Goal: Task Accomplishment & Management: Manage account settings

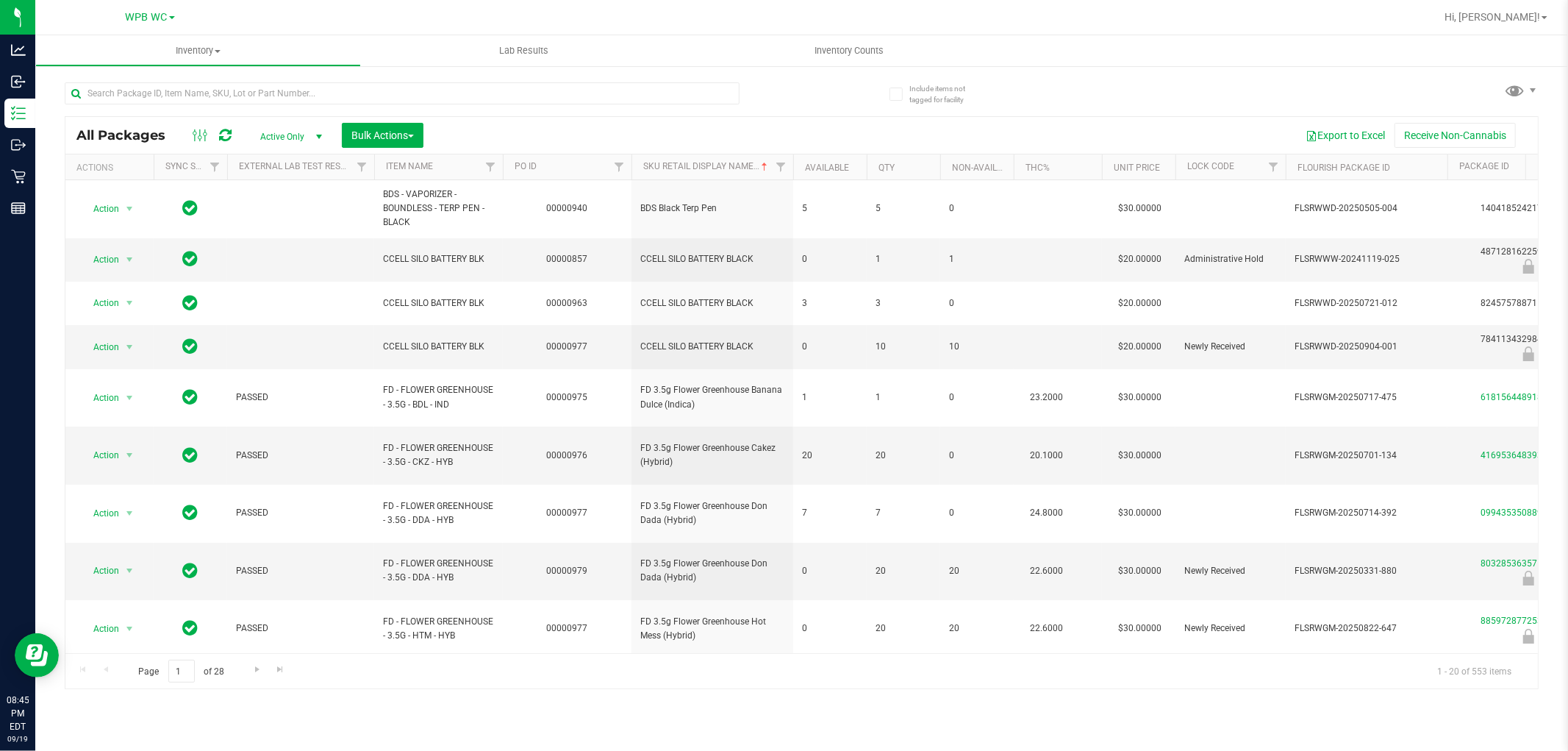
click at [35, 210] on div "Include items not tagged for facility All Packages Active Only Active Only Lab …" at bounding box center [801, 288] width 1533 height 449
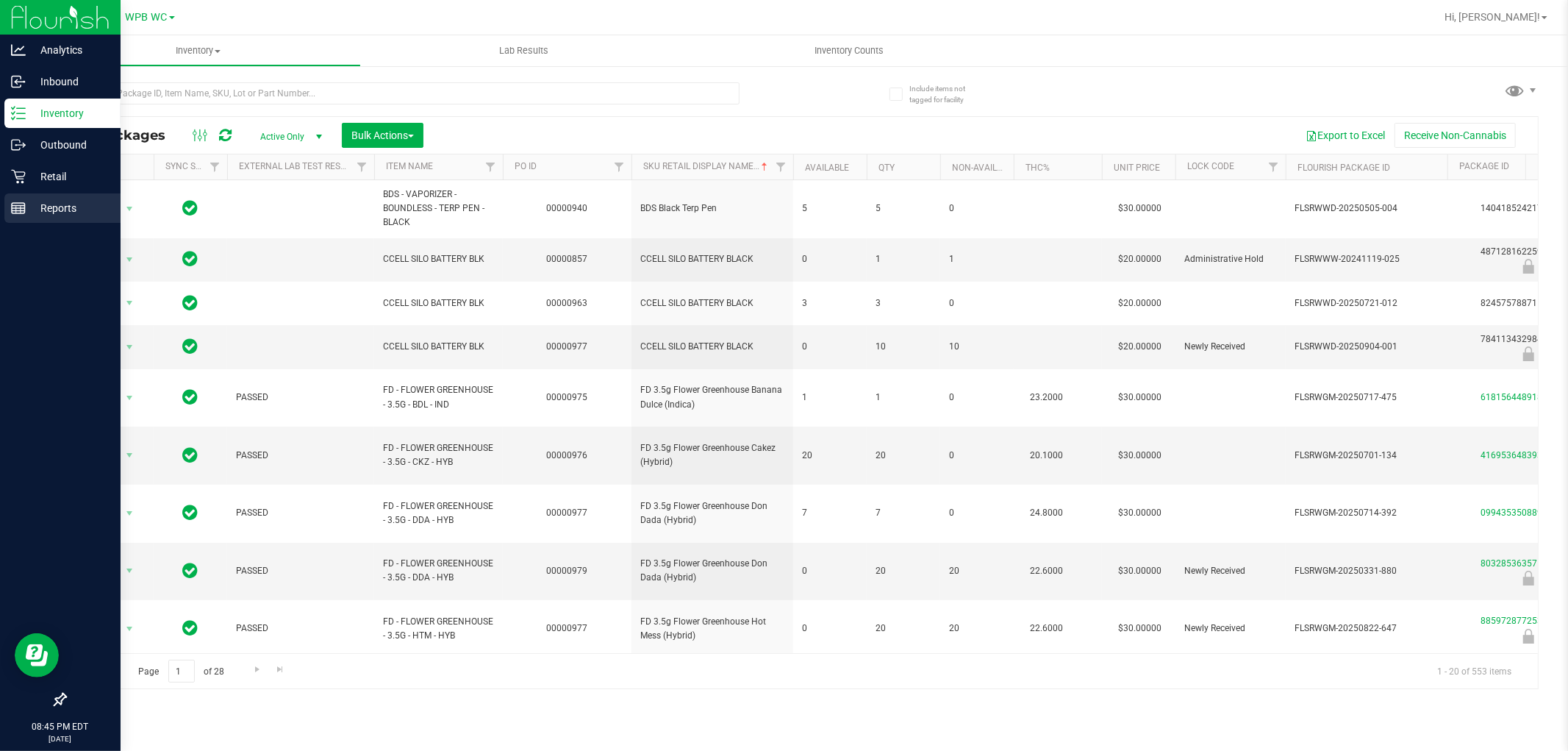
click at [25, 210] on rect at bounding box center [18, 208] width 13 height 11
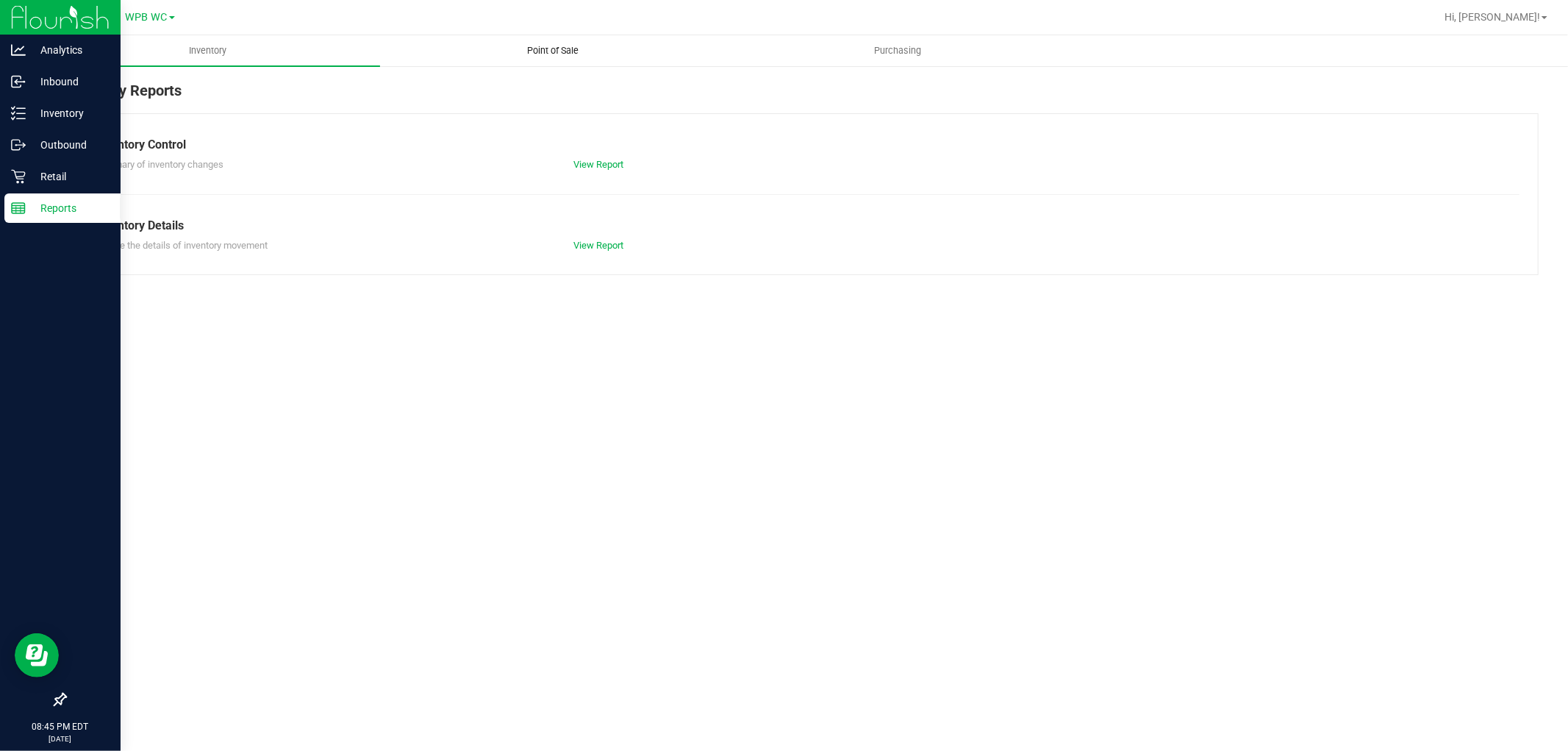
click at [561, 38] on uib-tab-heading "Point of Sale" at bounding box center [553, 50] width 344 height 29
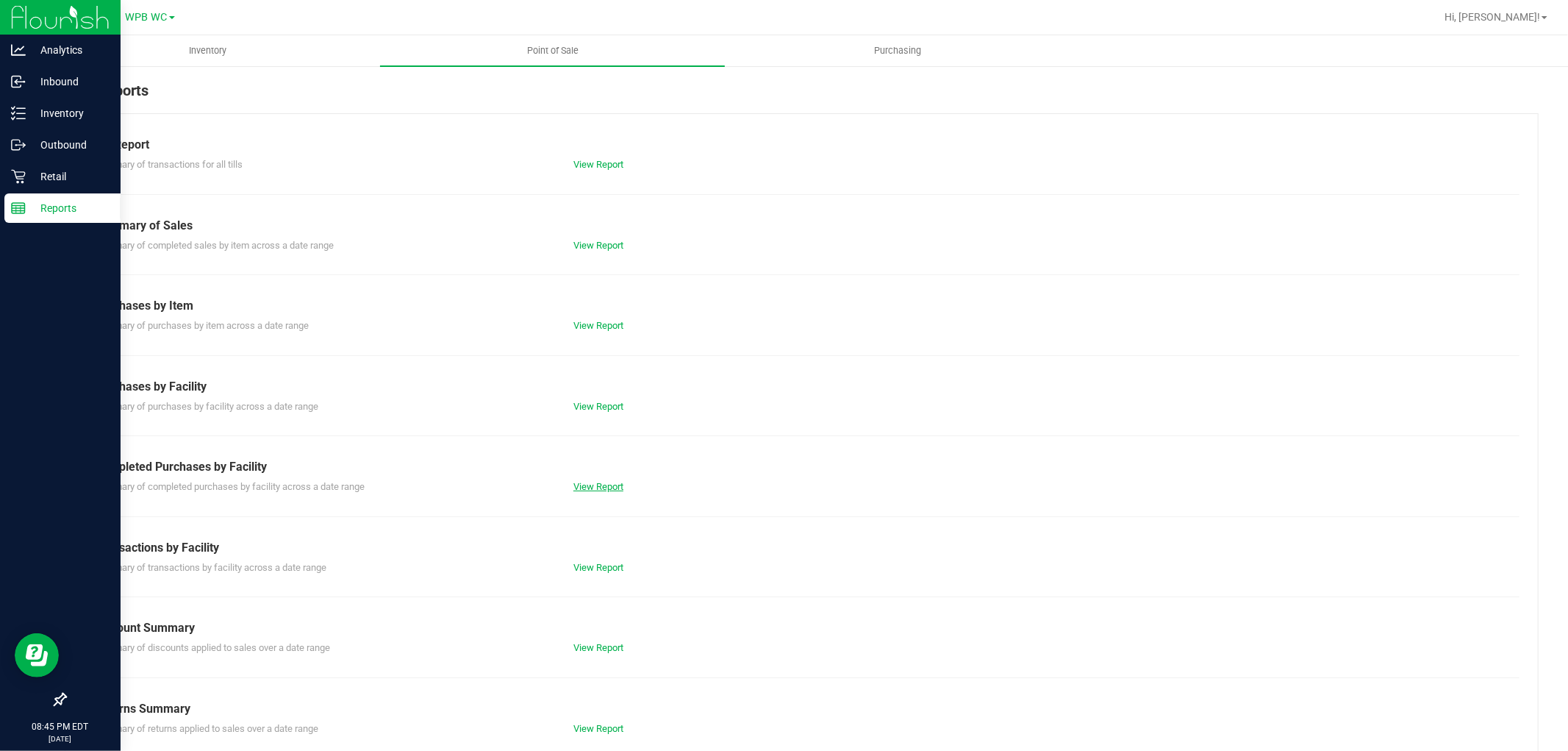
click at [591, 487] on link "View Report" at bounding box center [598, 487] width 50 height 11
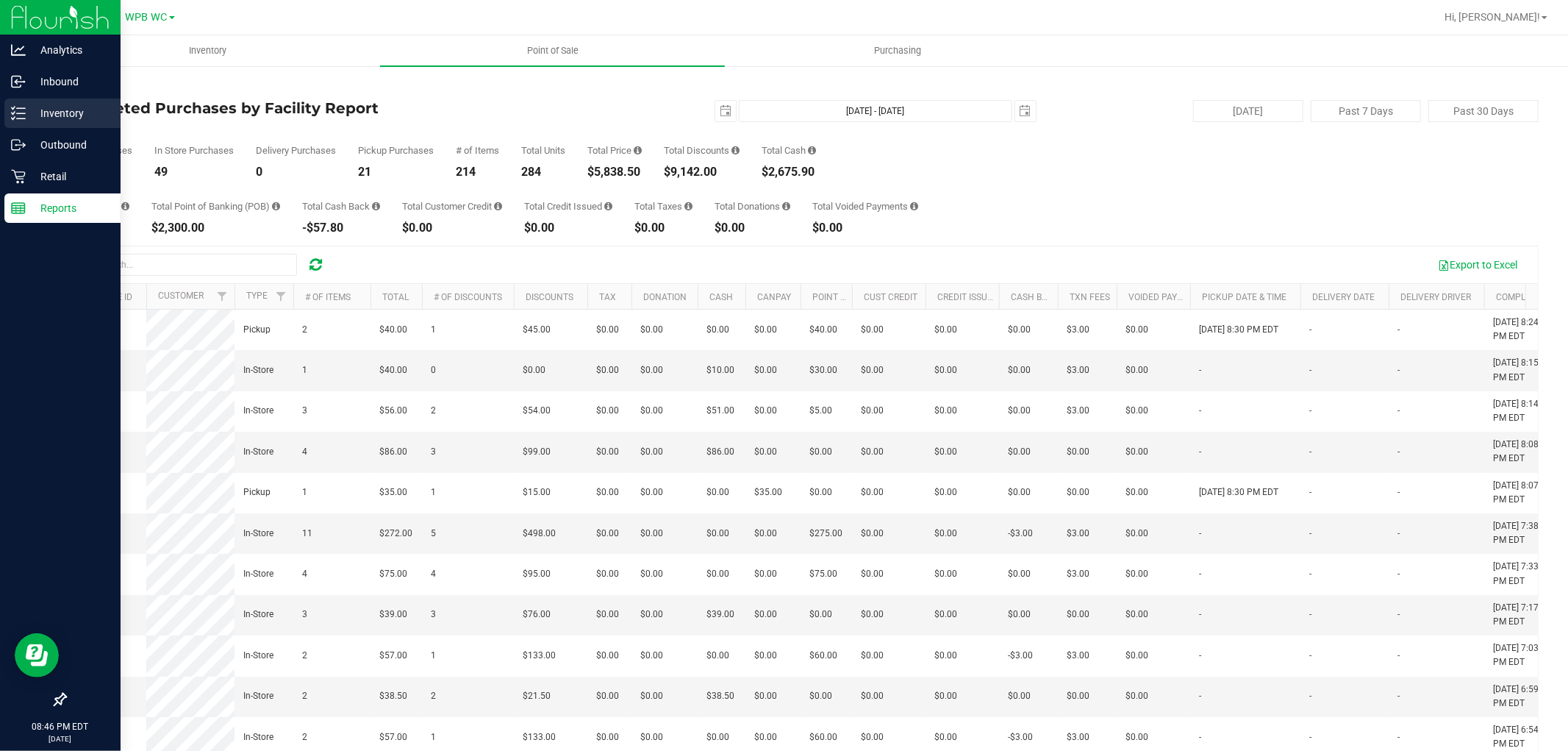
click at [49, 108] on p "Inventory" at bounding box center [70, 113] width 88 height 18
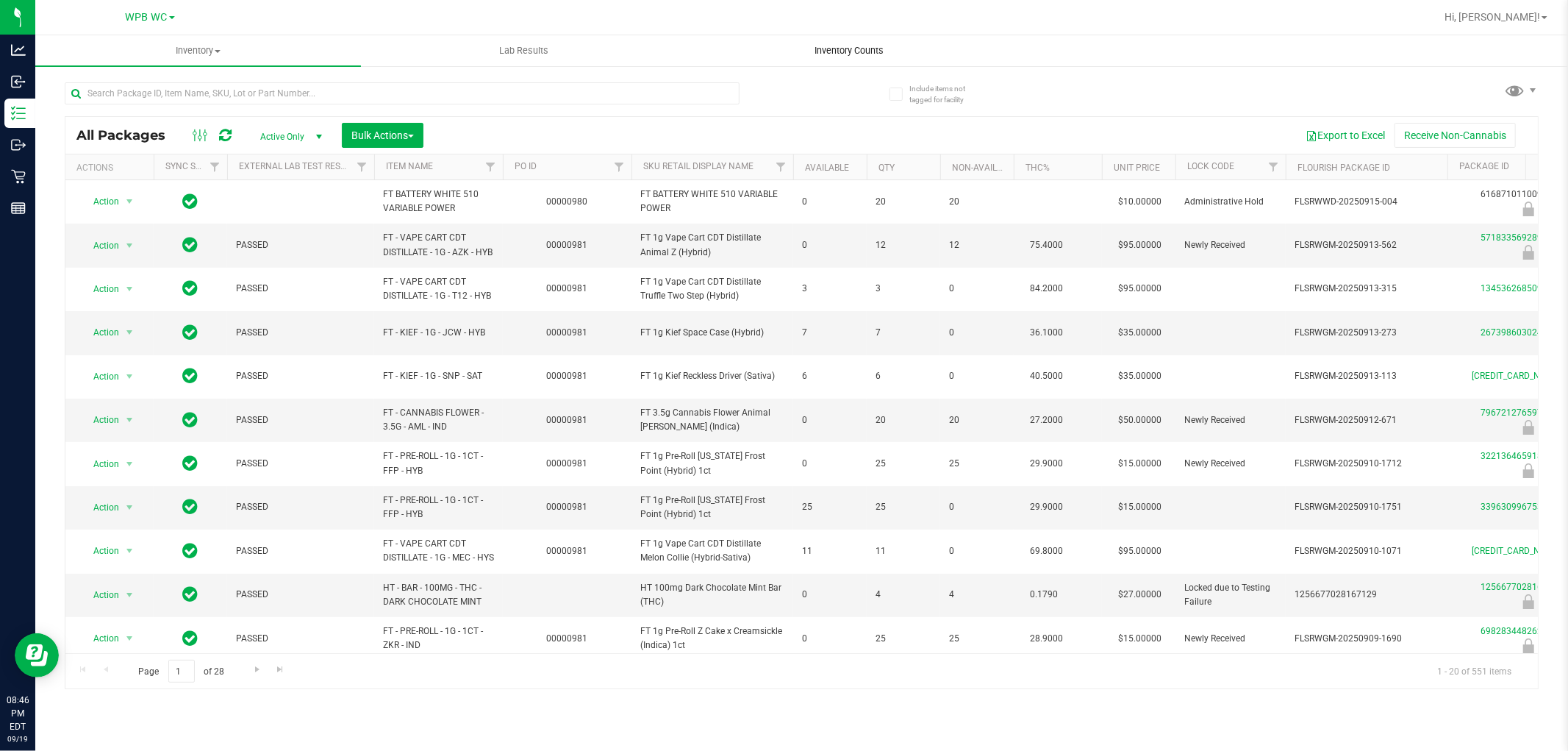
click at [842, 41] on uib-tab-heading "Inventory Counts" at bounding box center [850, 50] width 324 height 29
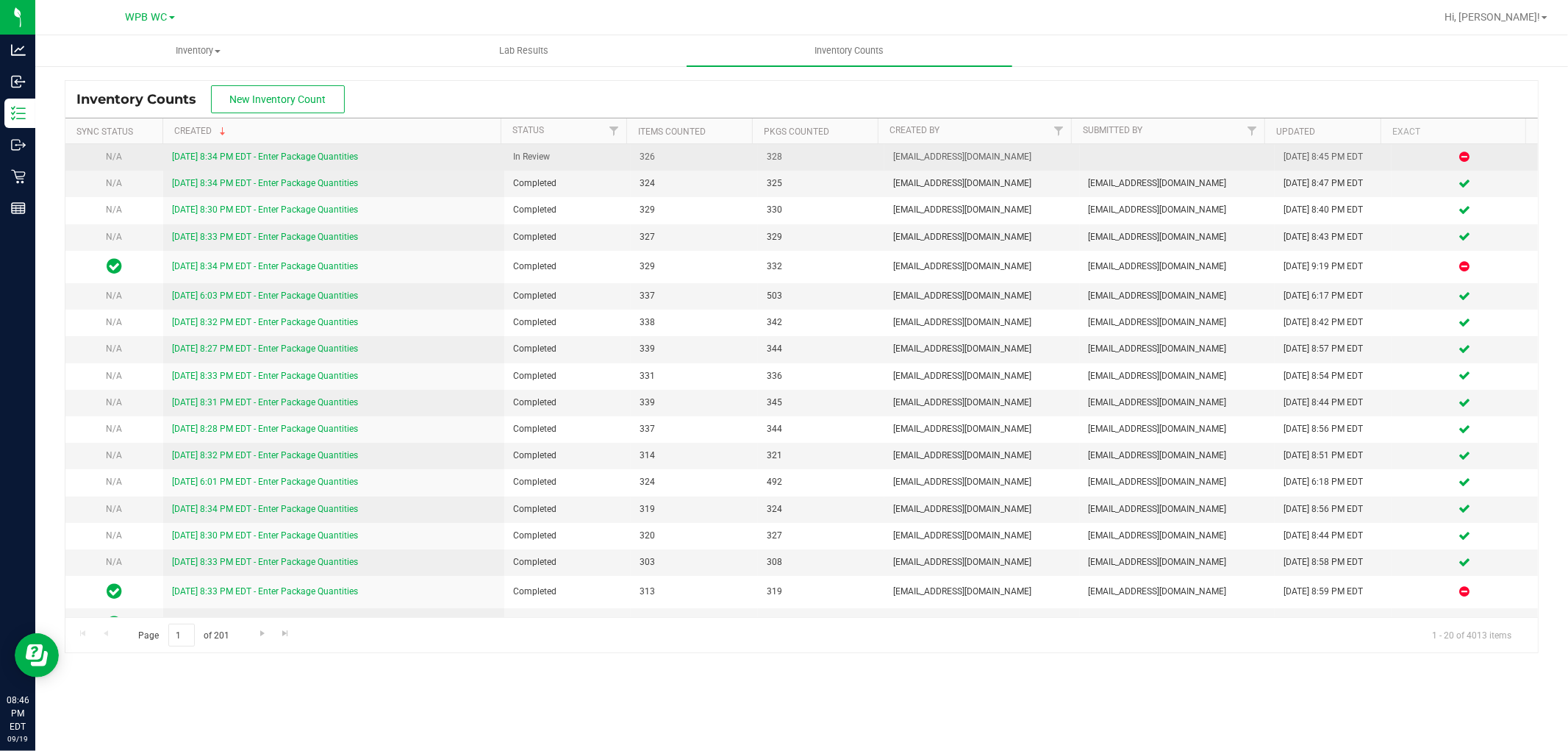
click at [283, 152] on link "[DATE] 8:34 PM EDT - Enter Package Quantities" at bounding box center [264, 157] width 186 height 11
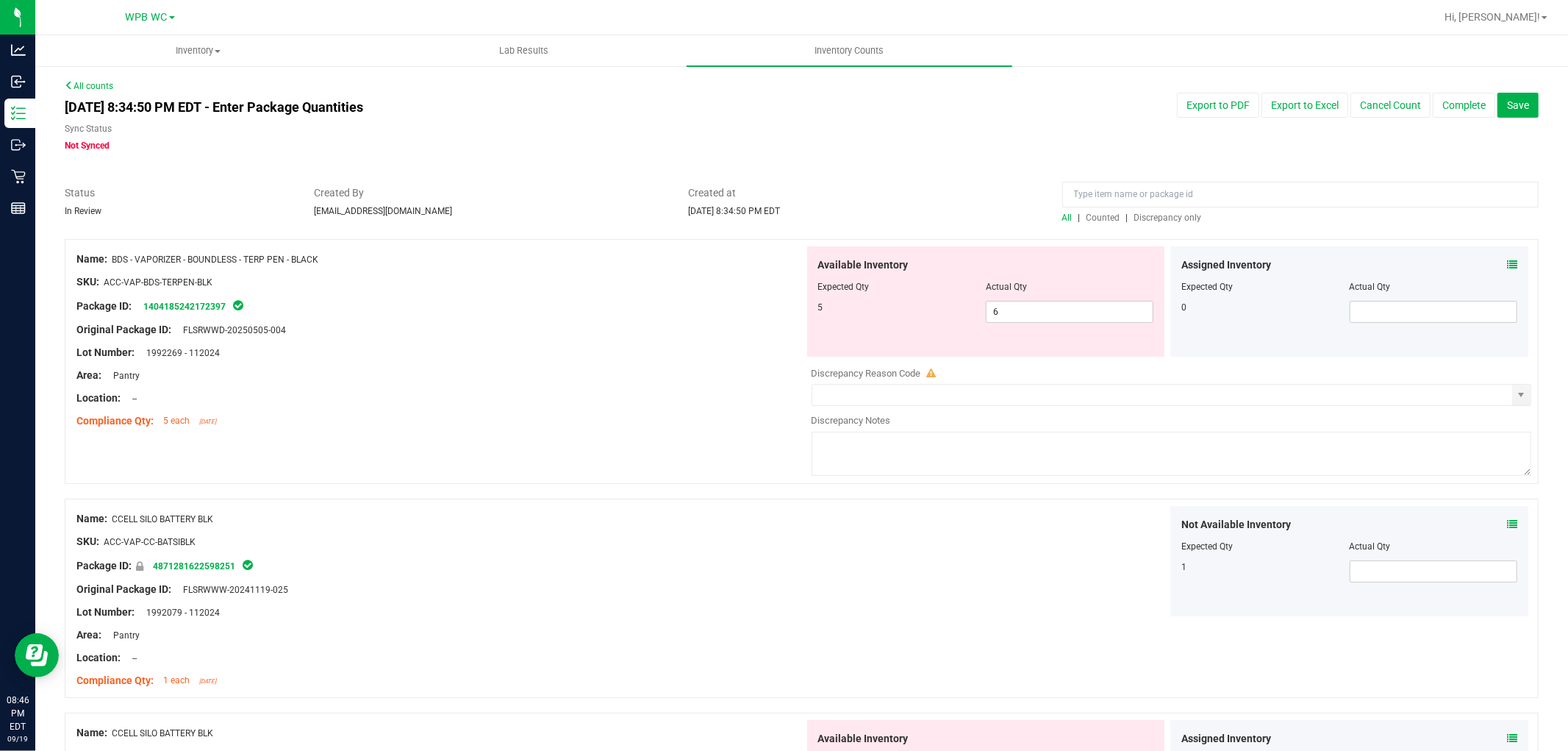
click at [1158, 222] on span "Discrepancy only" at bounding box center [1168, 218] width 68 height 11
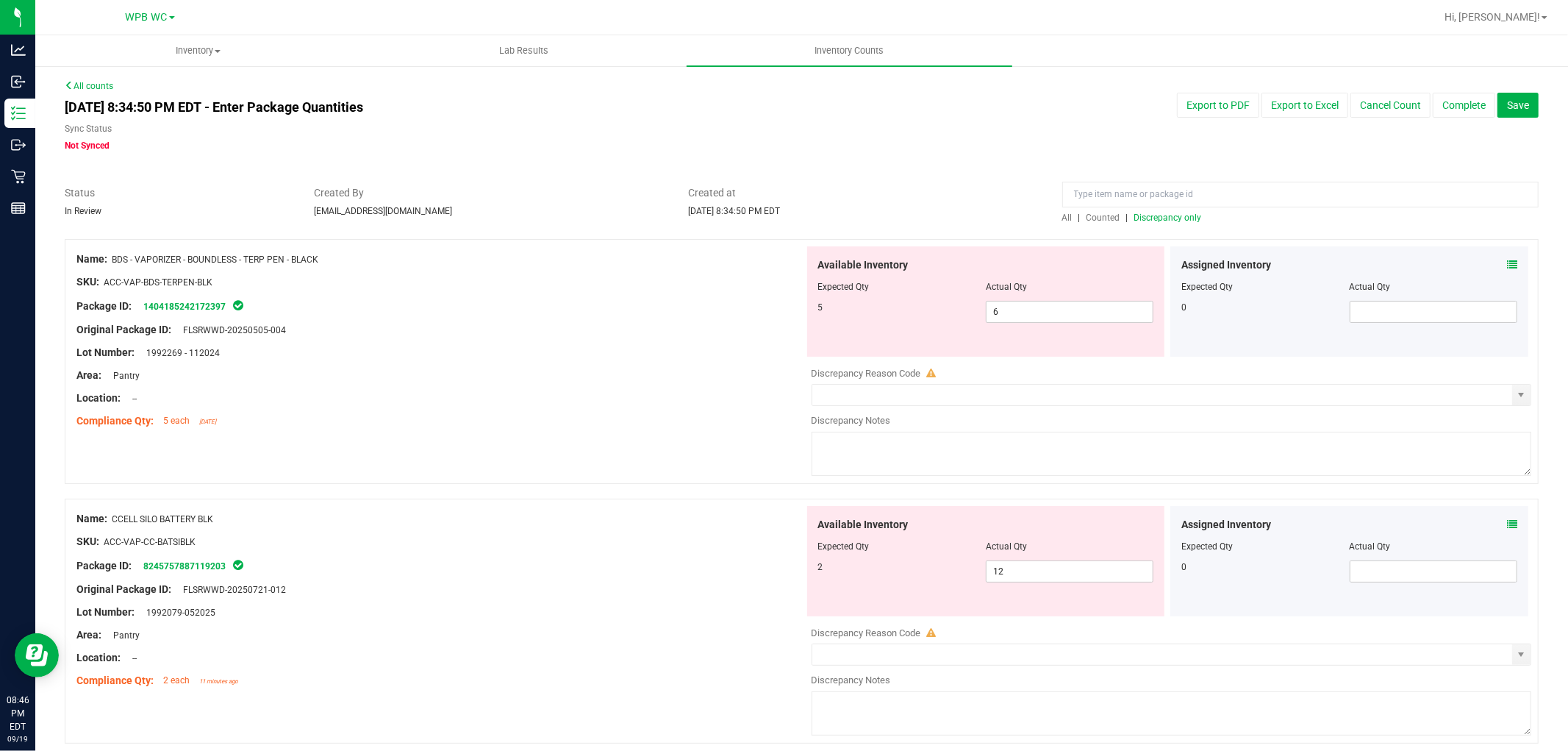
click at [728, 294] on div at bounding box center [441, 294] width 728 height 7
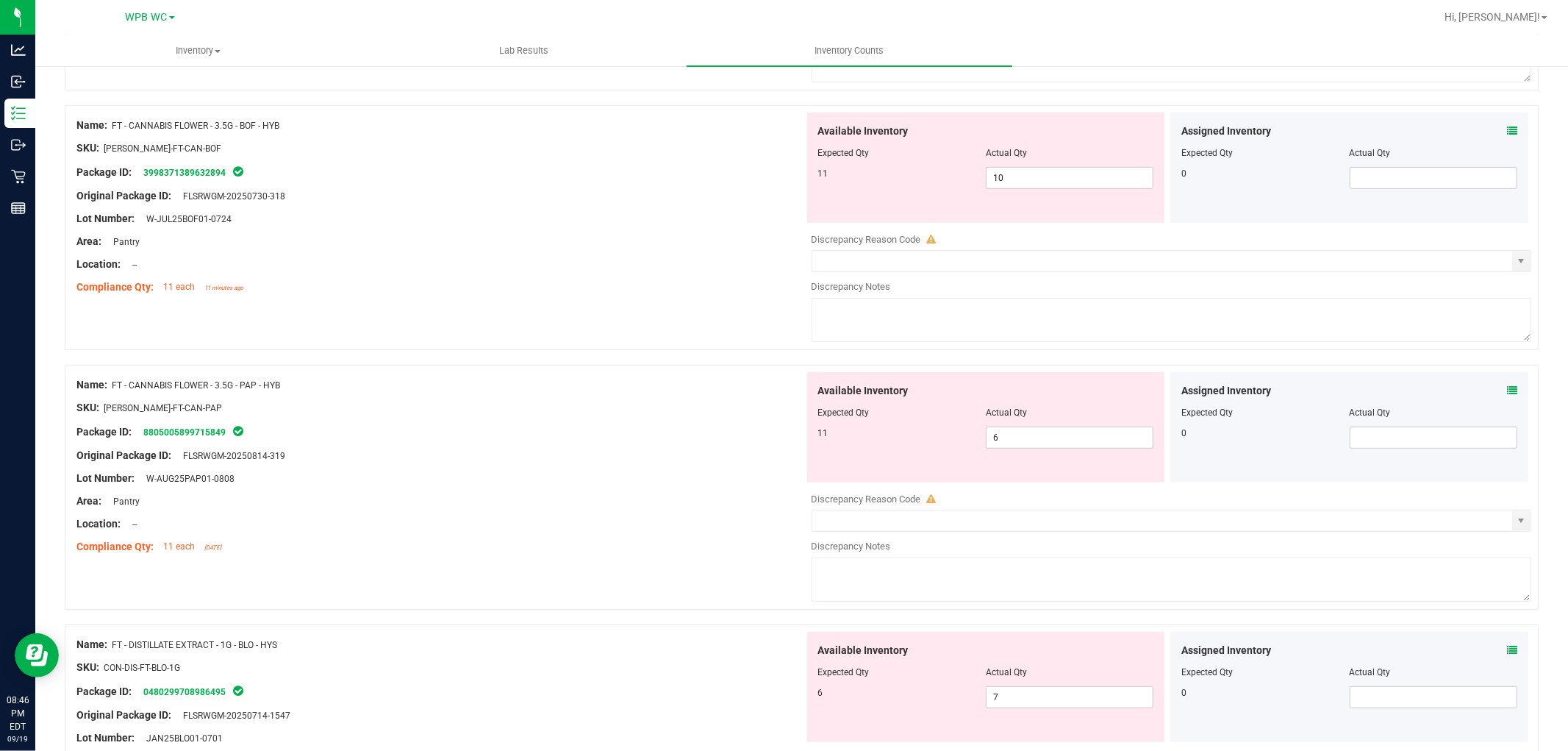
scroll to position [817, 0]
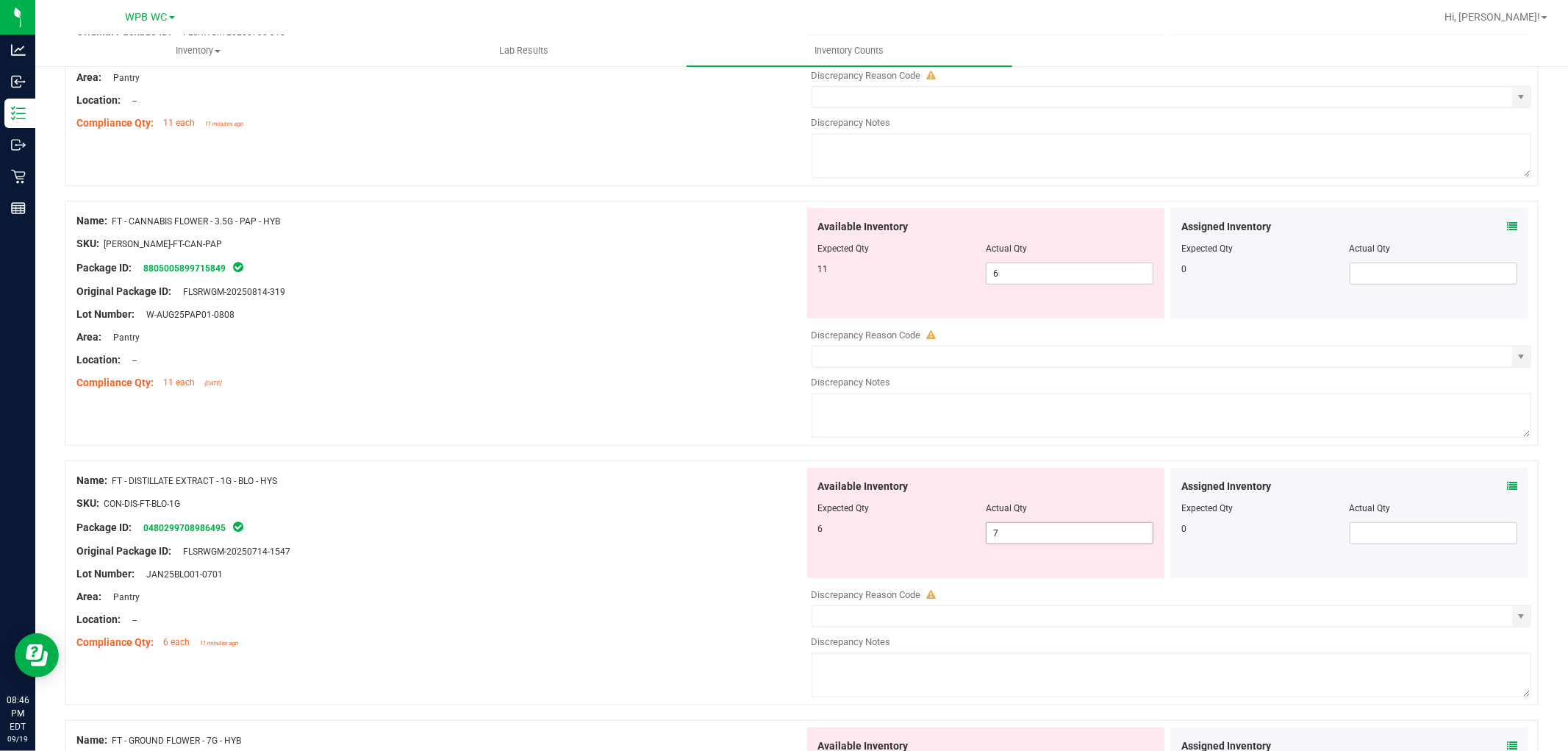
click at [1049, 533] on span "7 7" at bounding box center [1070, 532] width 167 height 22
click at [1049, 533] on input "7" at bounding box center [1069, 532] width 167 height 20
type input "6"
click at [695, 322] on div "Lot Number: W-AUG25PAP01-0808" at bounding box center [441, 315] width 728 height 16
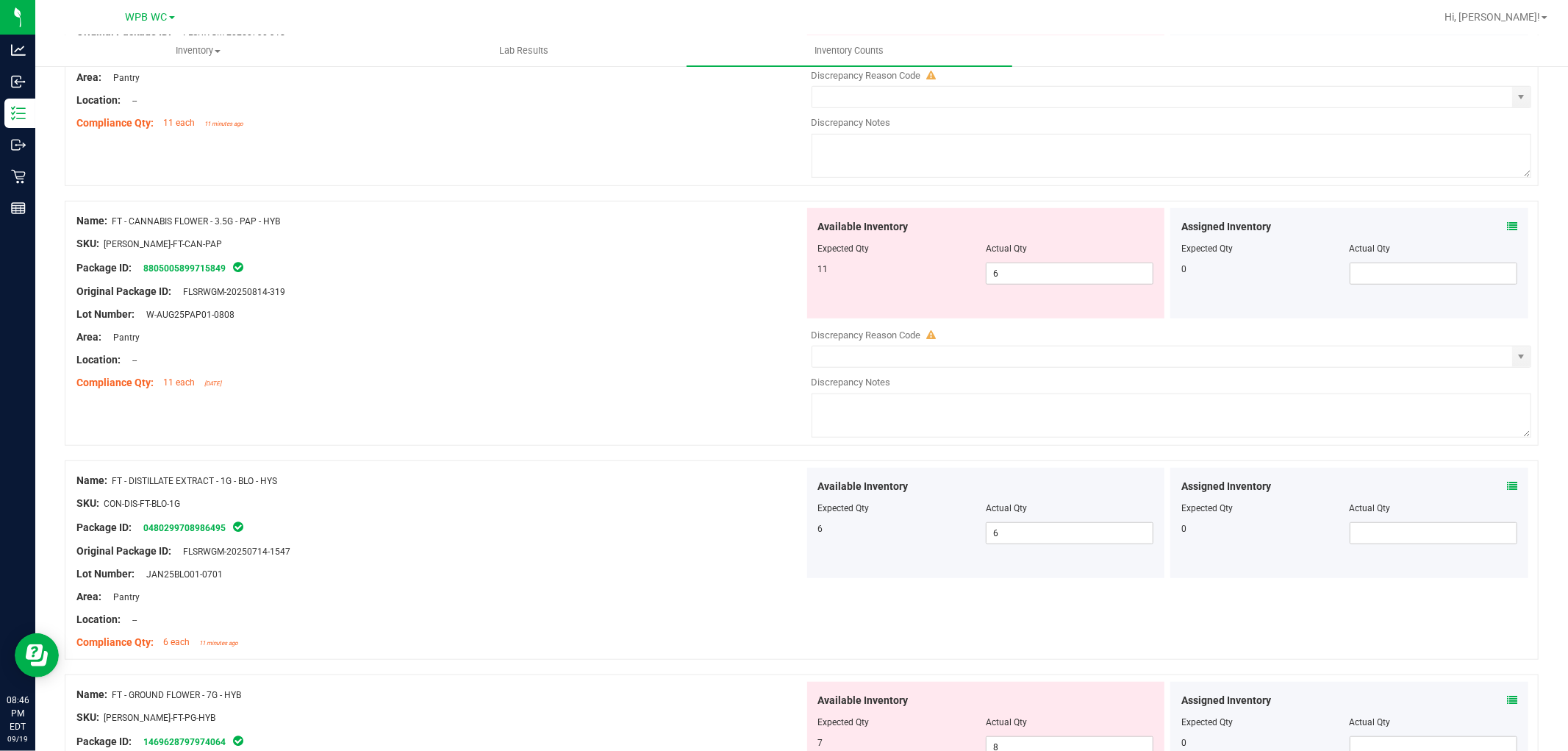
click at [568, 302] on div at bounding box center [441, 302] width 728 height 7
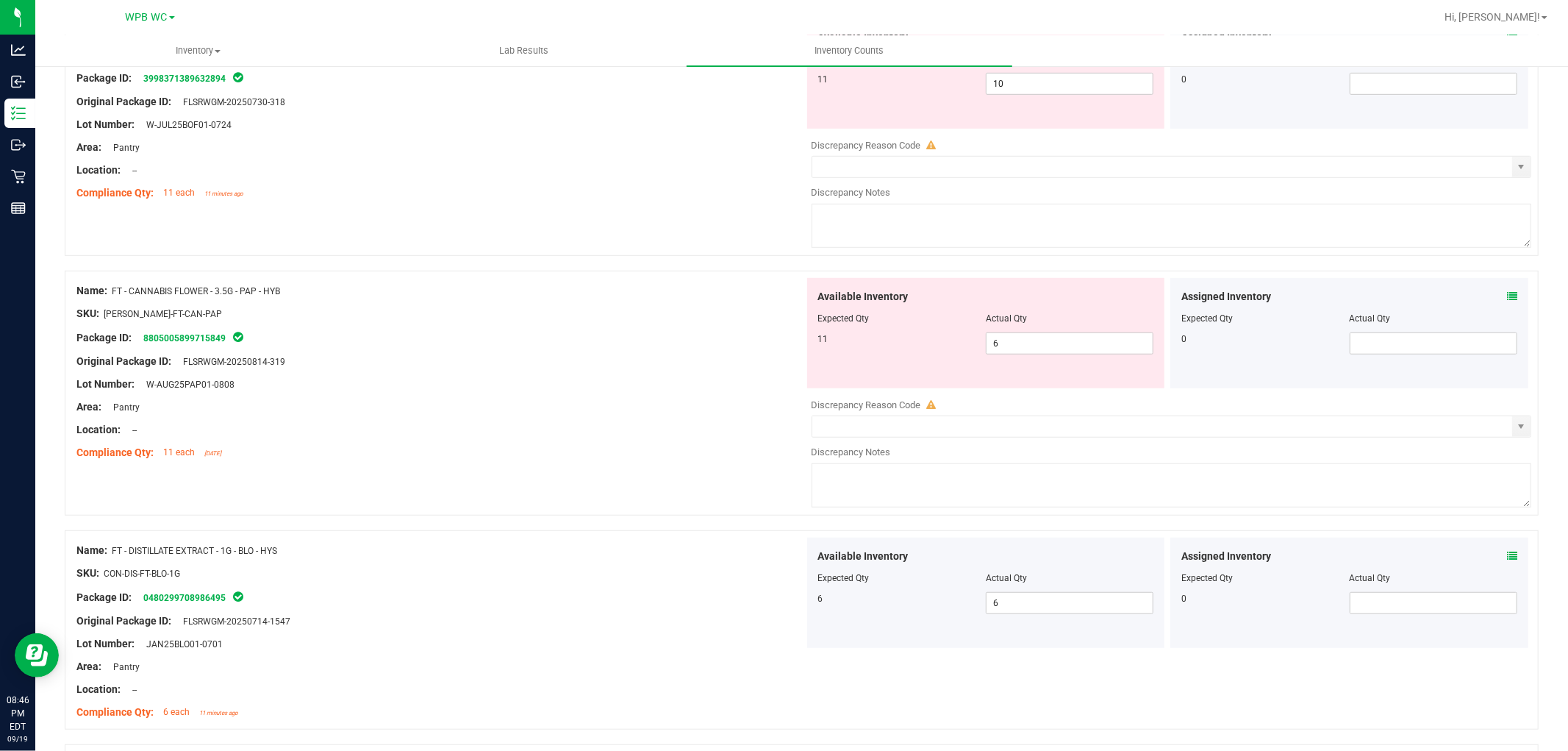
scroll to position [653, 0]
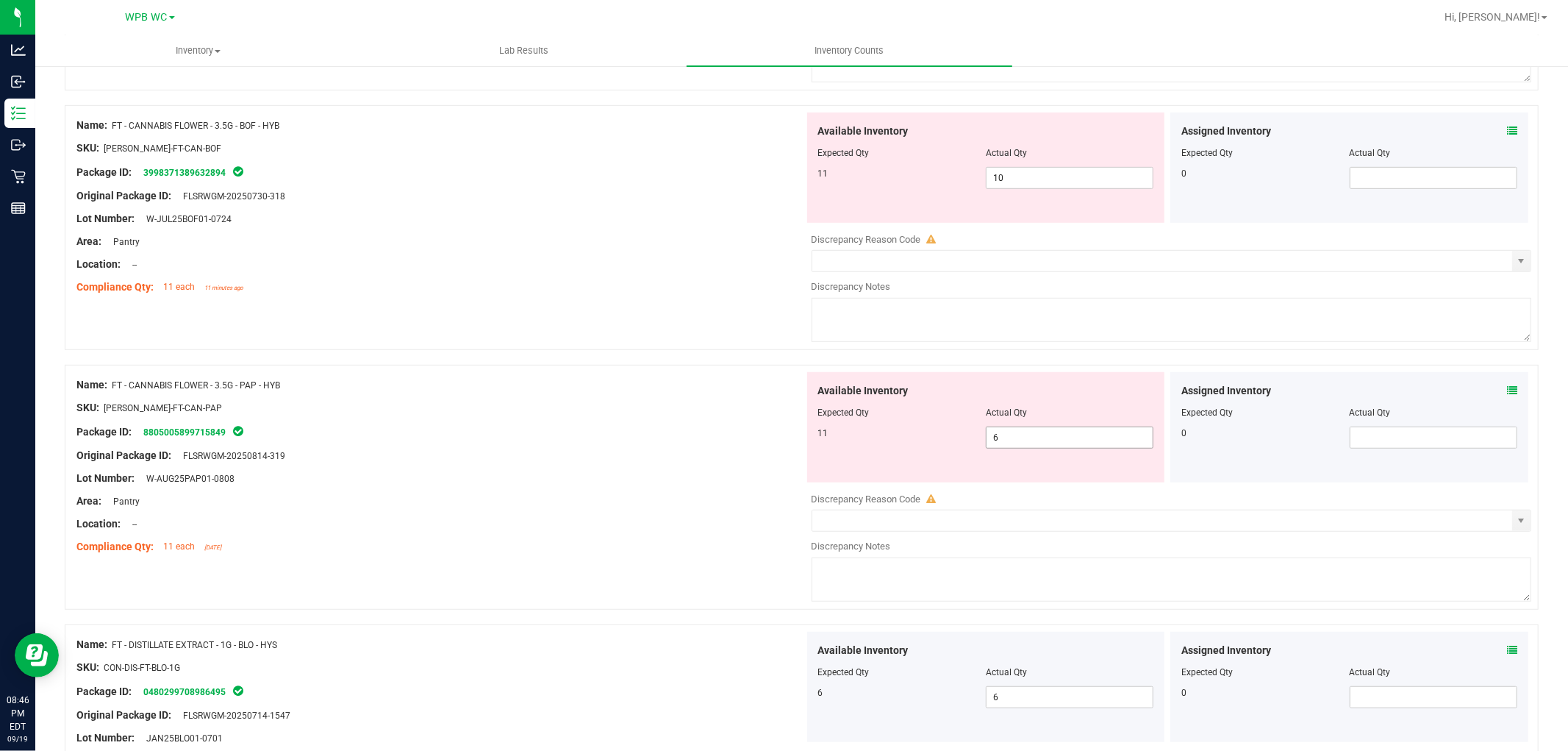
click at [1056, 434] on span "6 6" at bounding box center [1070, 437] width 167 height 22
click at [1056, 434] on input "6" at bounding box center [1069, 437] width 167 height 20
type input "11"
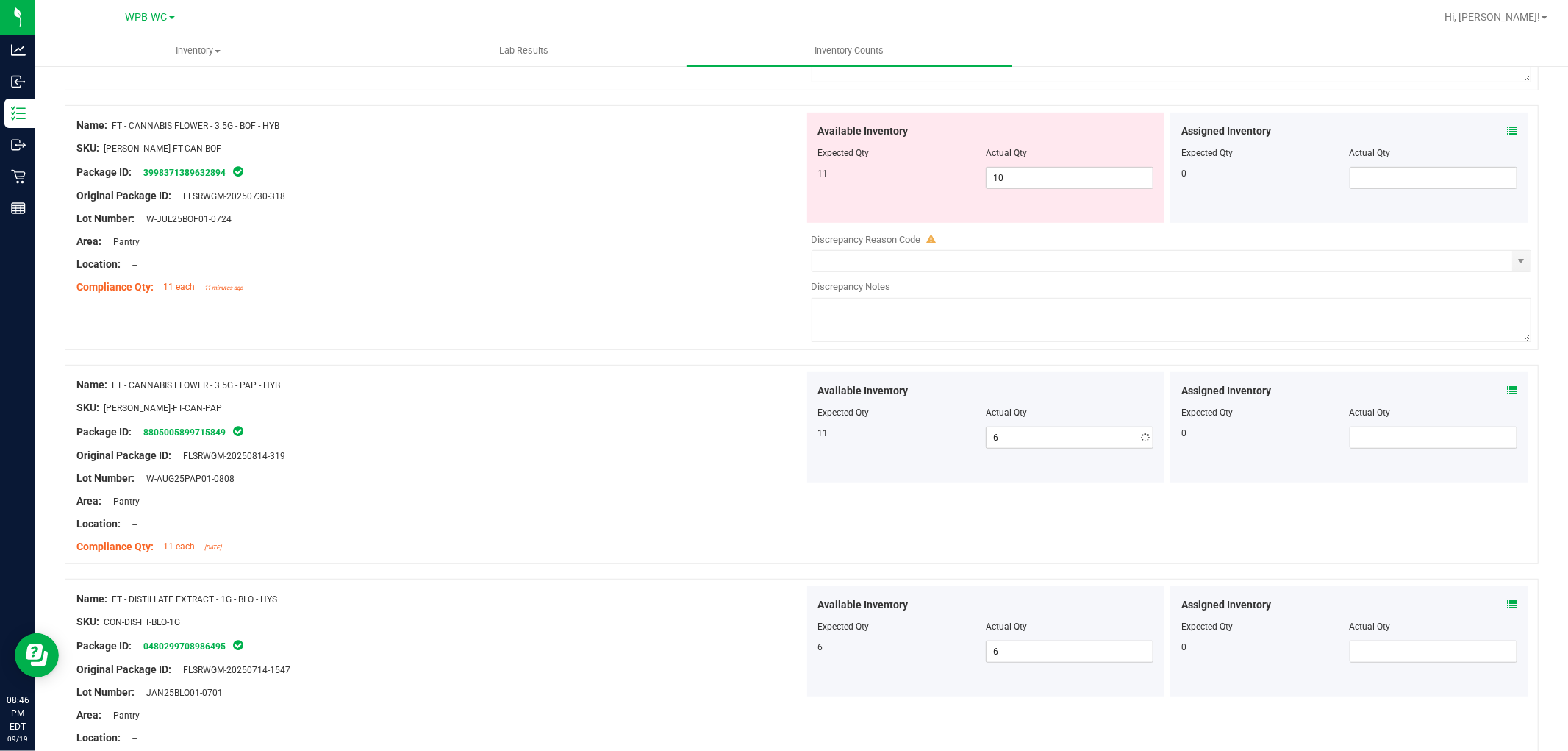
type input "11"
drag, startPoint x: 636, startPoint y: 224, endPoint x: 620, endPoint y: 209, distance: 21.9
click at [636, 222] on div "Lot Number: W-JUL25BOF01-0724" at bounding box center [441, 219] width 728 height 16
click at [1074, 175] on span "10 10" at bounding box center [1070, 177] width 167 height 22
click at [0, 0] on input "10" at bounding box center [0, 0] width 0 height 0
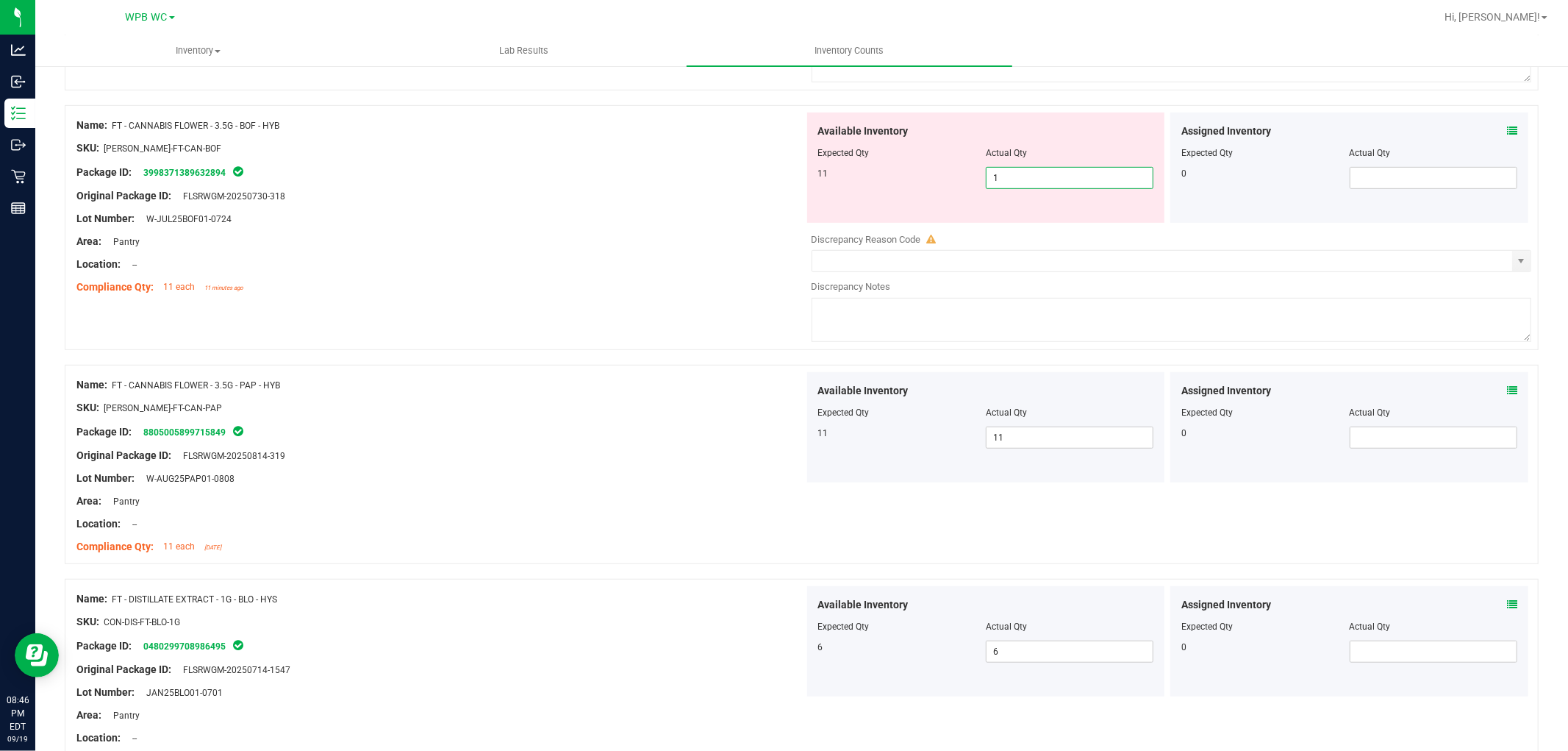
type input "11"
click at [658, 153] on div "SKU: [PERSON_NAME]-FT-CAN-BOF" at bounding box center [441, 148] width 728 height 16
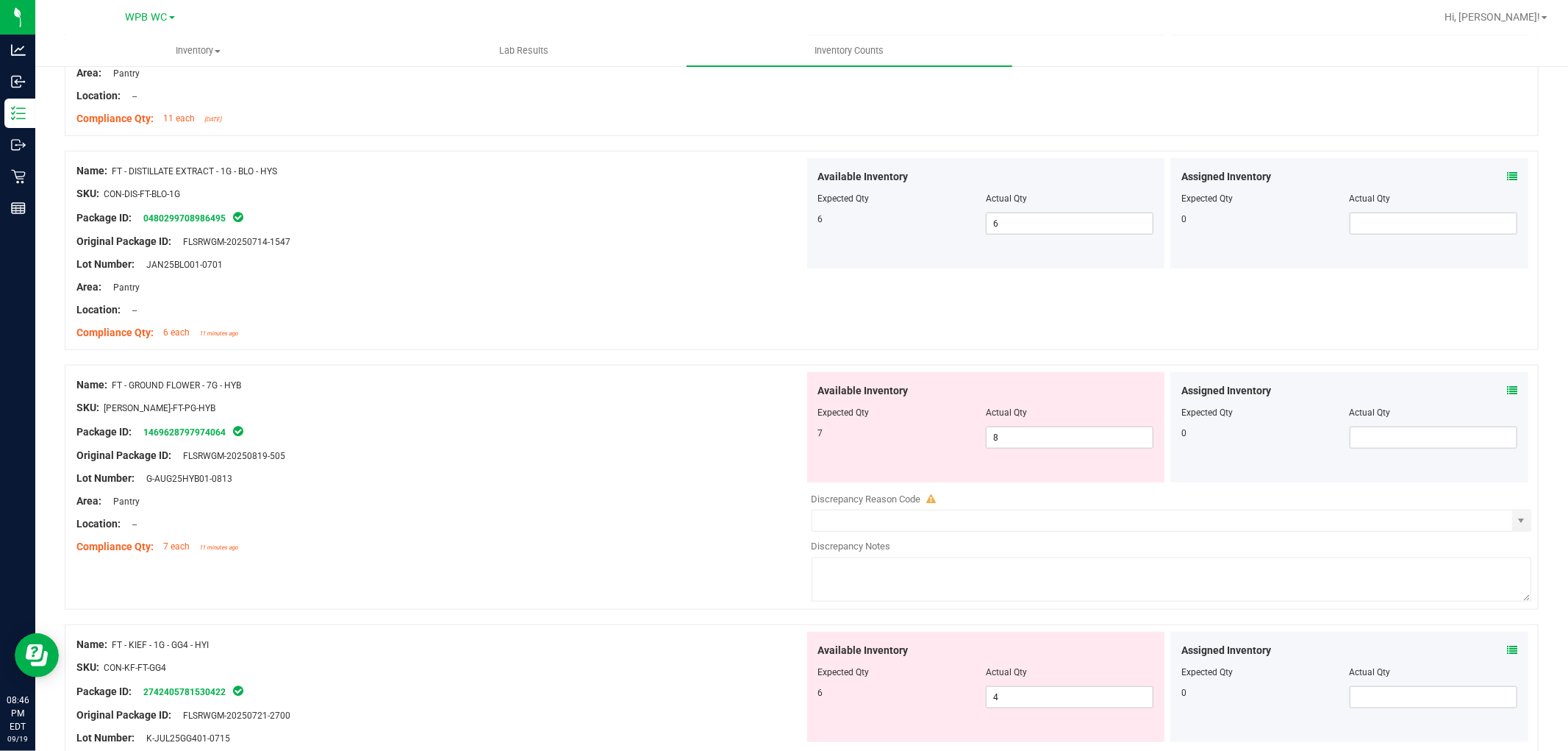
scroll to position [1143, 0]
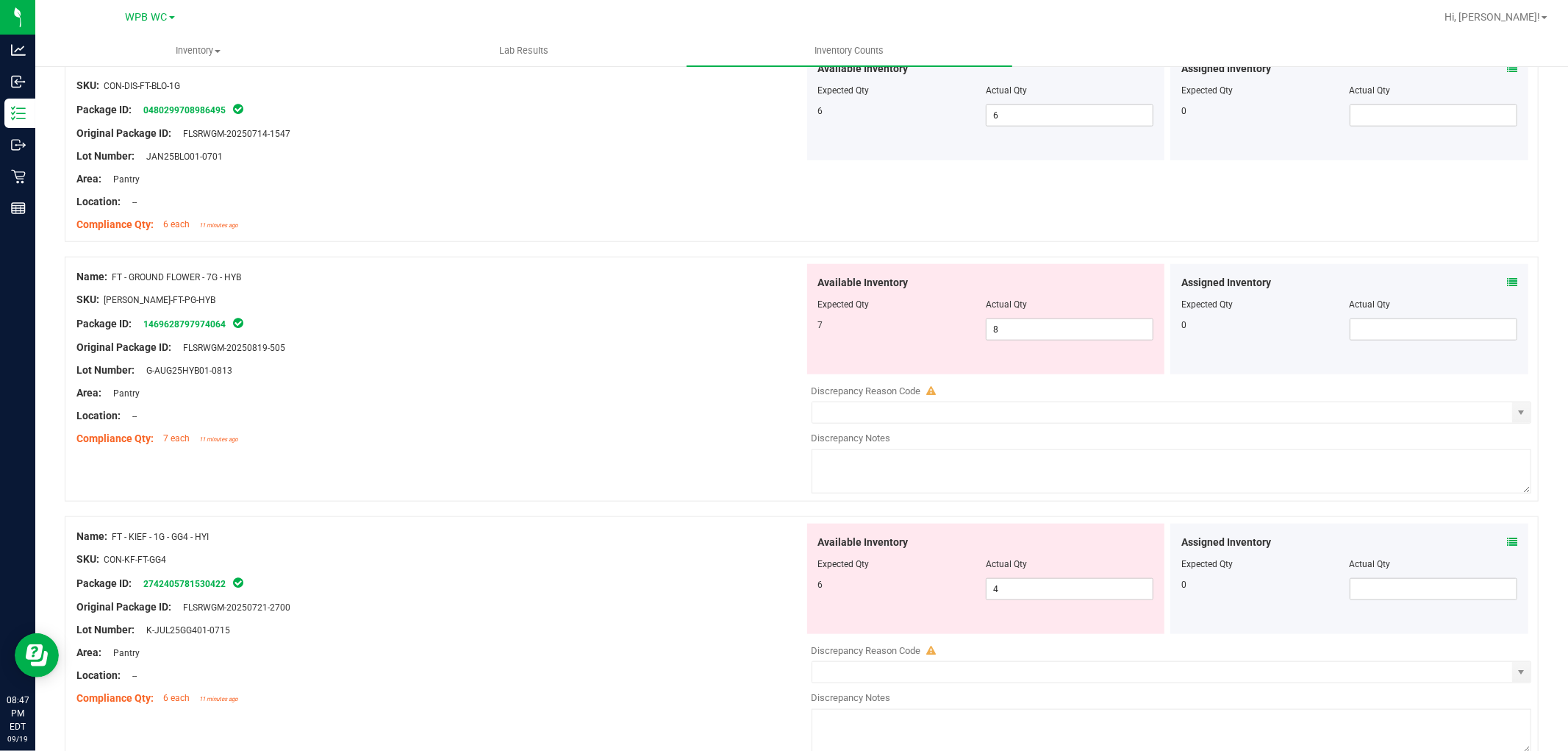
click at [667, 210] on div "Location: --" at bounding box center [441, 202] width 728 height 16
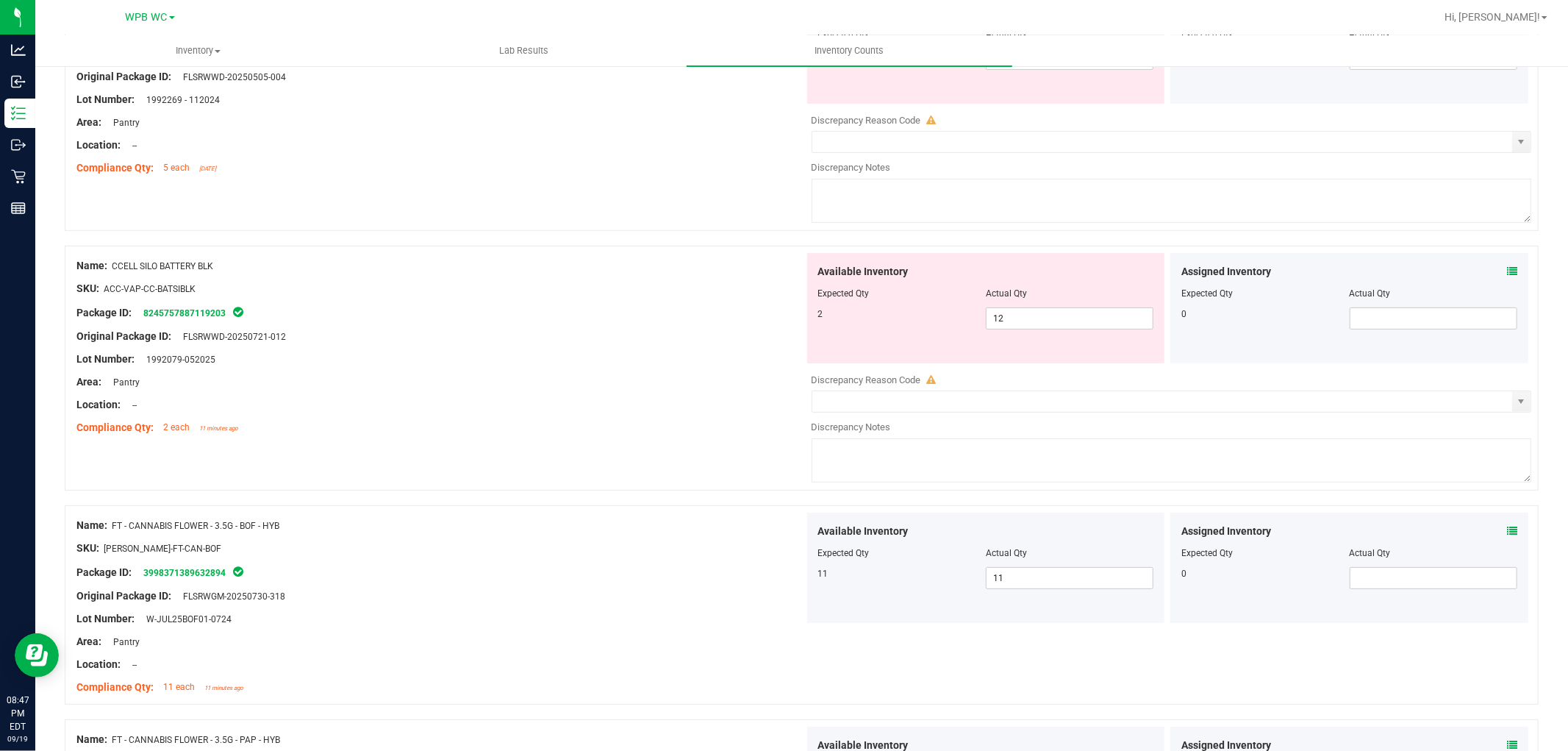
scroll to position [0, 0]
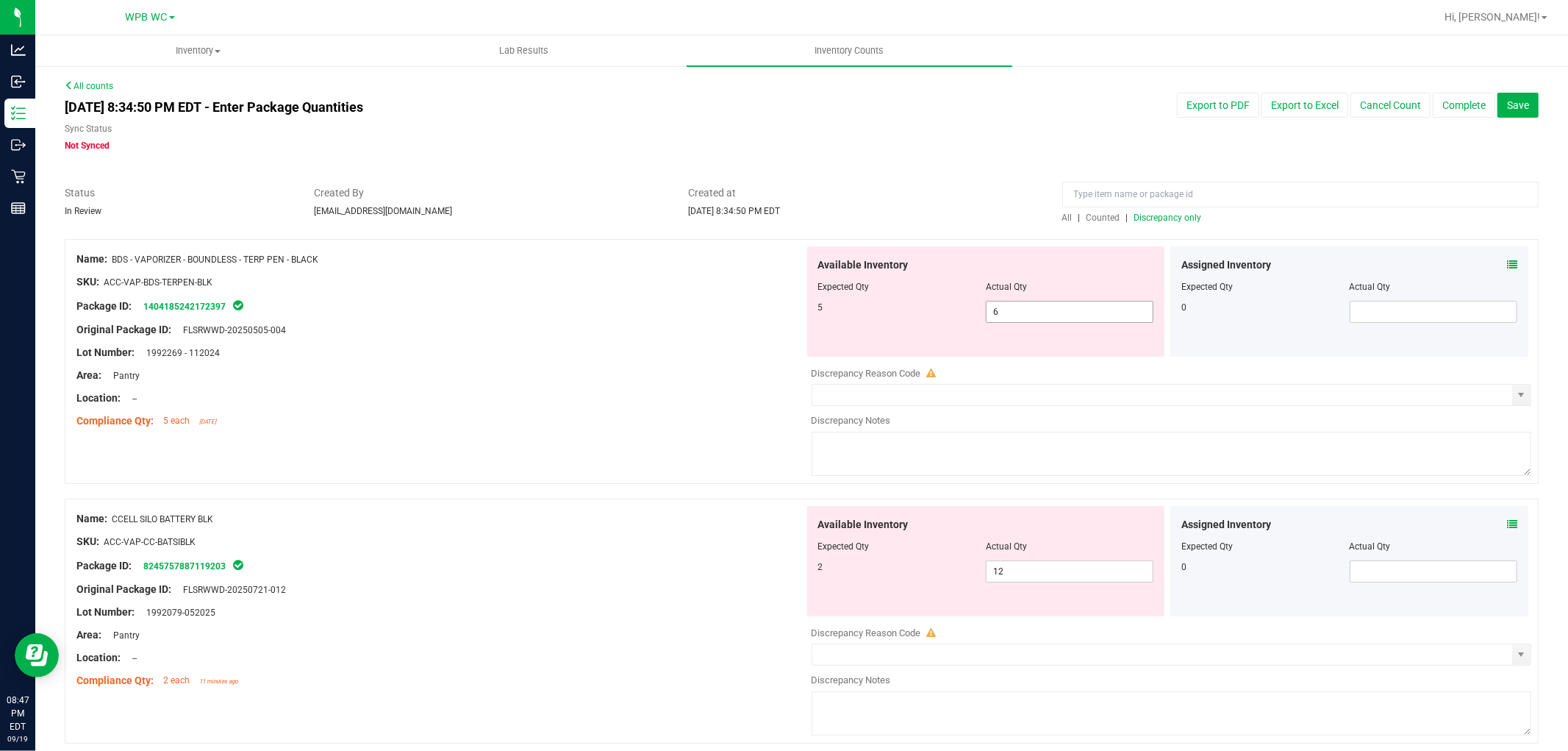
click at [1046, 314] on span "6 6" at bounding box center [1070, 311] width 167 height 22
click at [1046, 314] on input "6" at bounding box center [1069, 311] width 167 height 20
type input "5"
click at [702, 335] on div "Original Package ID: FLSRWWD-20250505-004" at bounding box center [441, 330] width 728 height 16
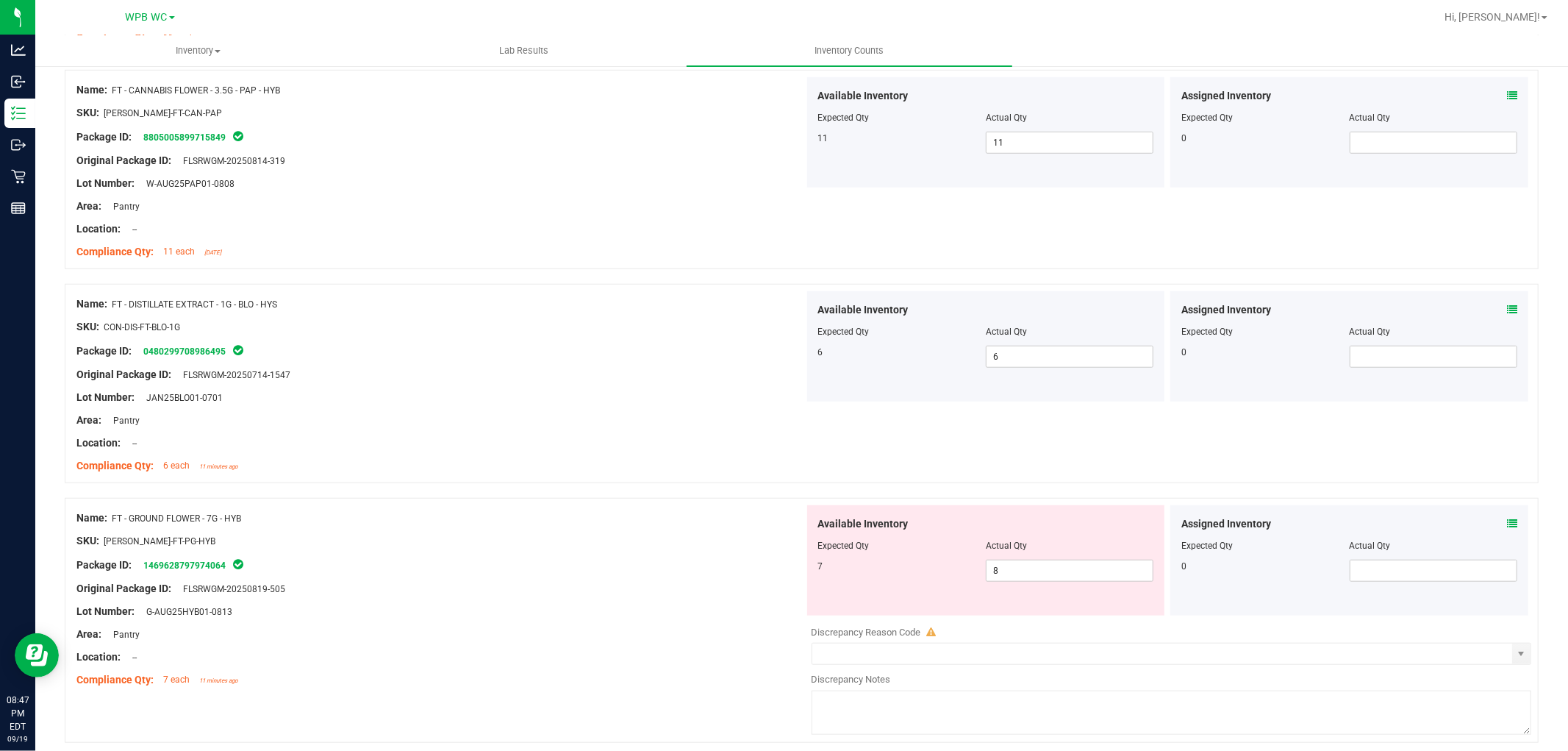
scroll to position [980, 0]
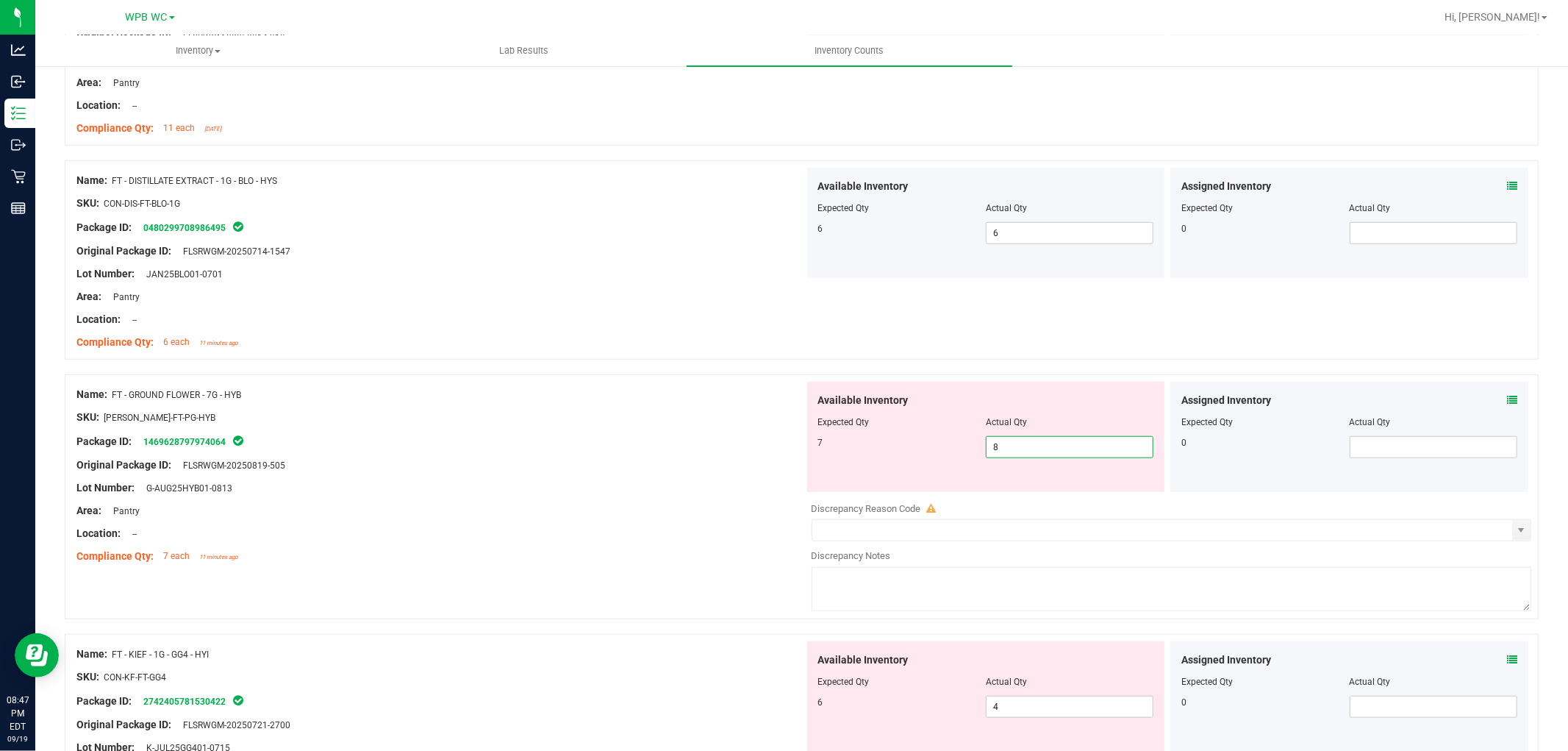
click at [1048, 455] on span "8 8" at bounding box center [1070, 447] width 167 height 22
click at [1048, 455] on input "8" at bounding box center [1069, 446] width 167 height 20
type input "7"
click at [872, 353] on div "Name: FT - DISTILLATE EXTRACT - 1G - BLO - HYS SKU: CON-DIS-FT-BLO-1G Package I…" at bounding box center [801, 260] width 1474 height 199
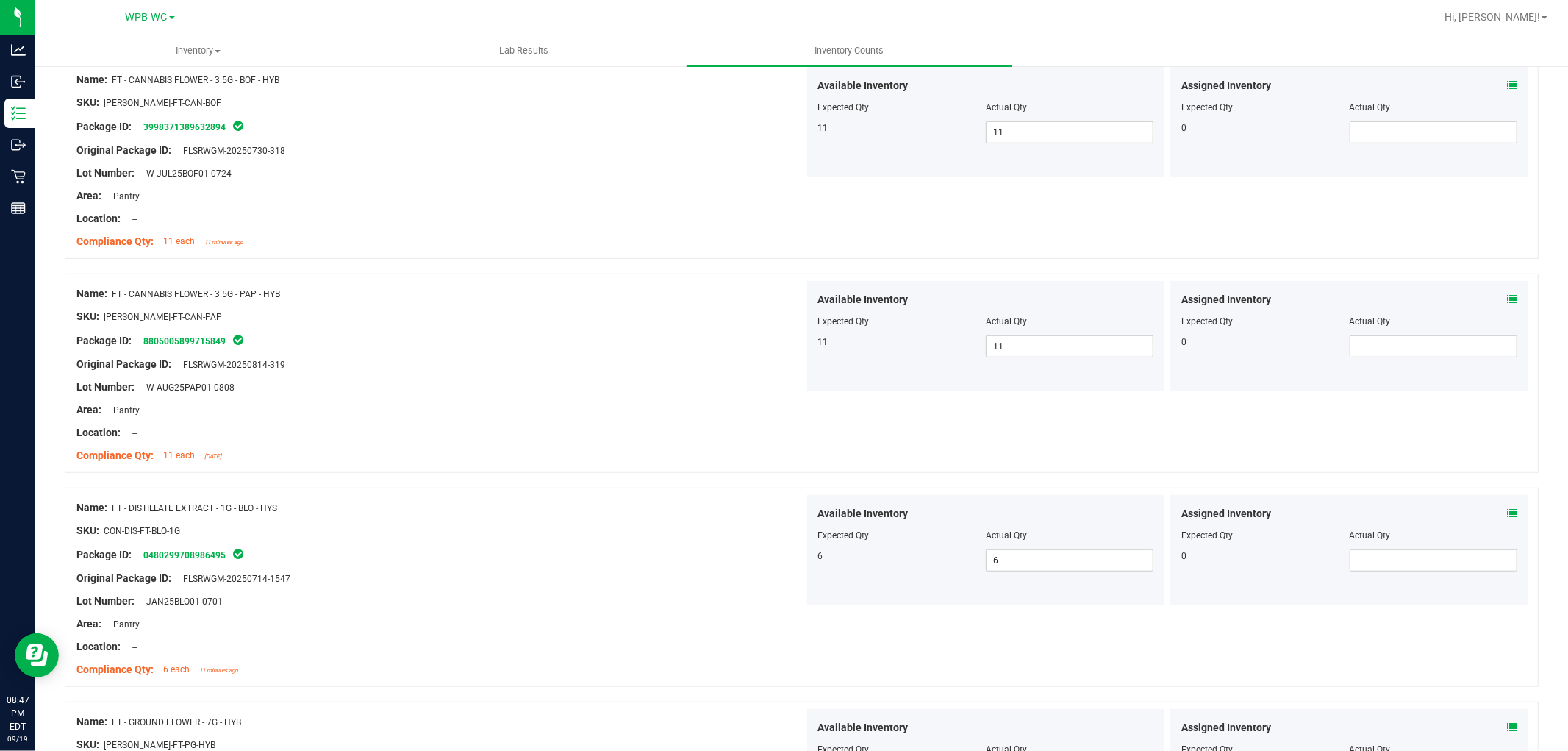
scroll to position [82, 0]
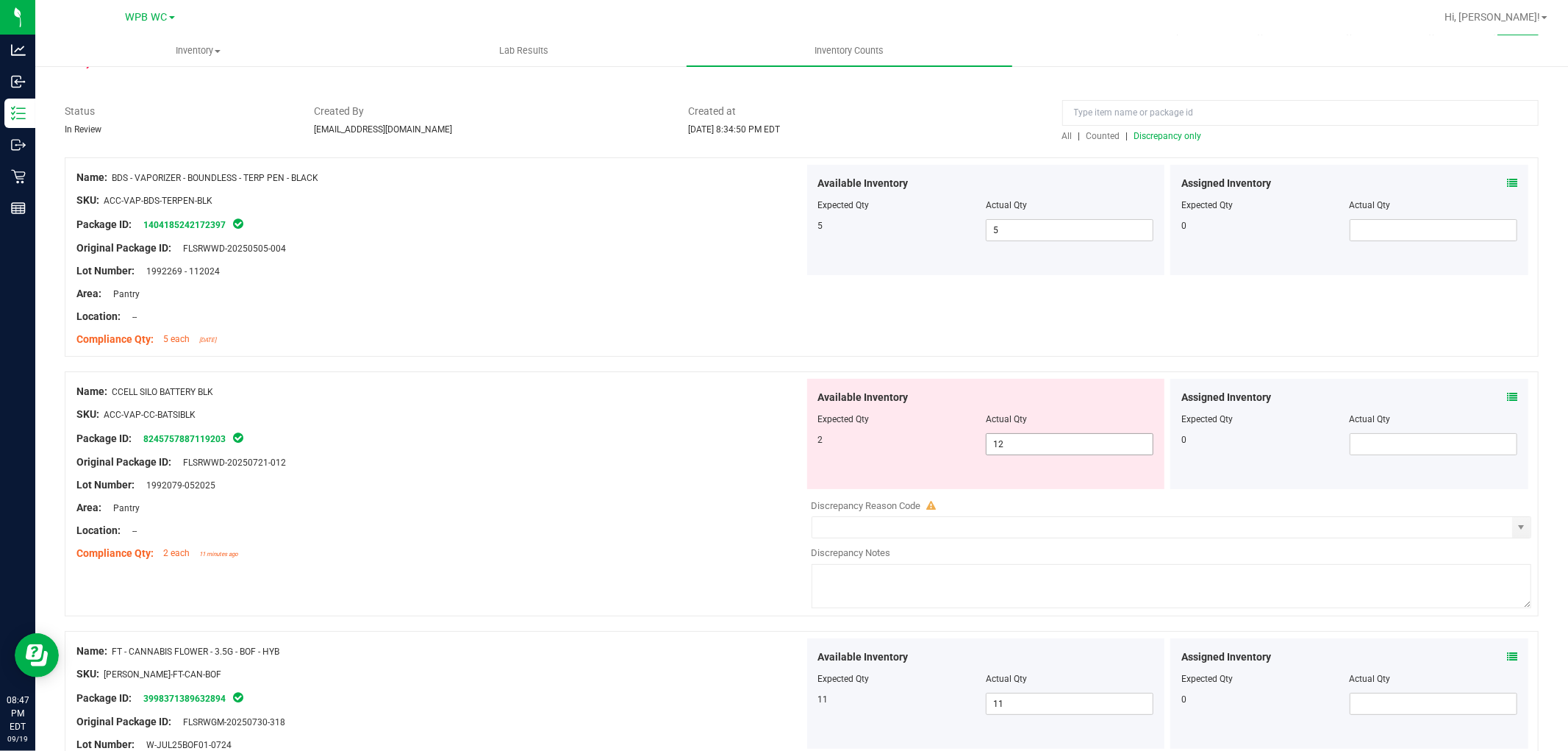
click at [1060, 439] on span "12 12" at bounding box center [1070, 443] width 167 height 22
click at [0, 0] on input "12" at bounding box center [0, 0] width 0 height 0
type input "2"
click at [645, 479] on div "Lot Number: 1992079-052025" at bounding box center [441, 485] width 728 height 16
type input "2"
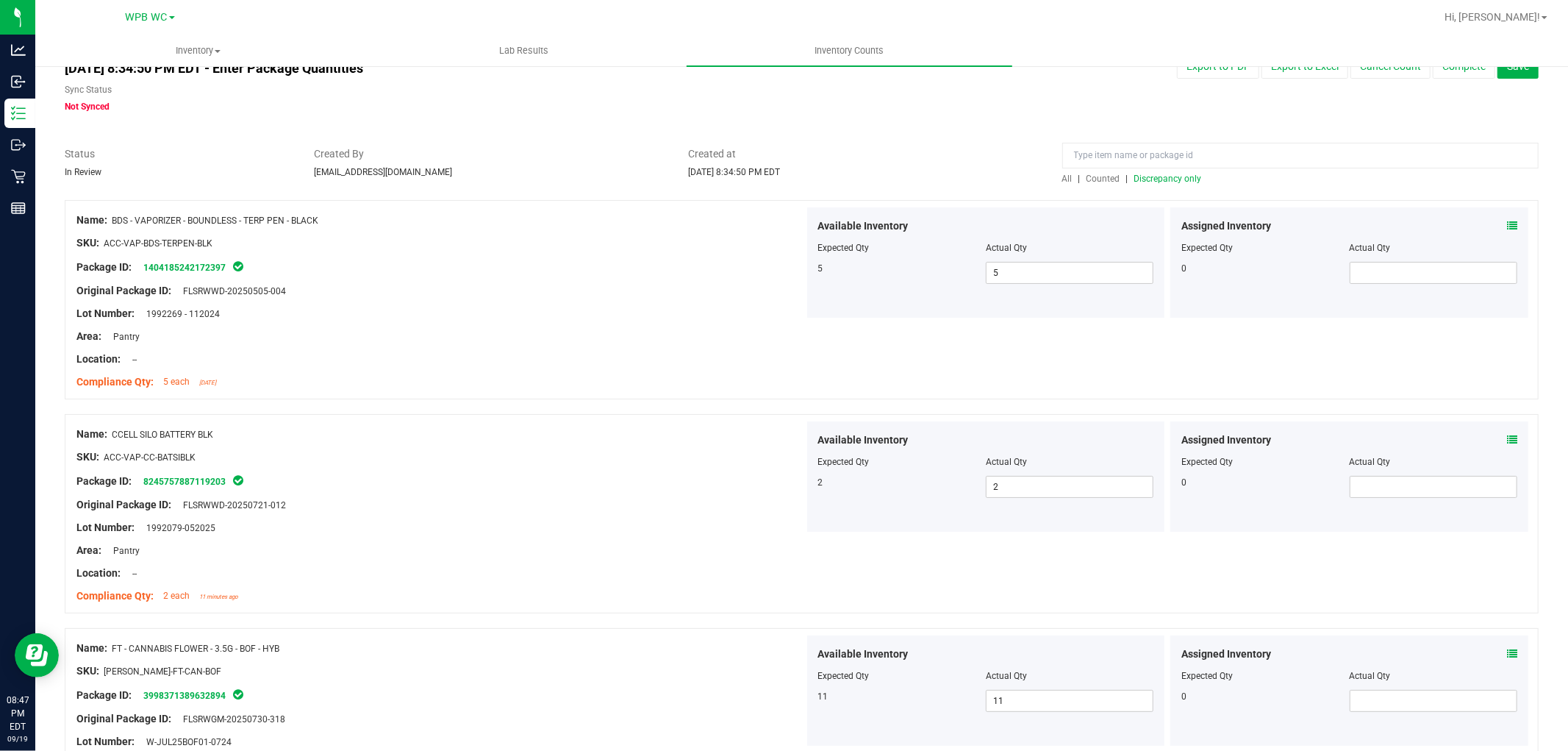
scroll to position [0, 0]
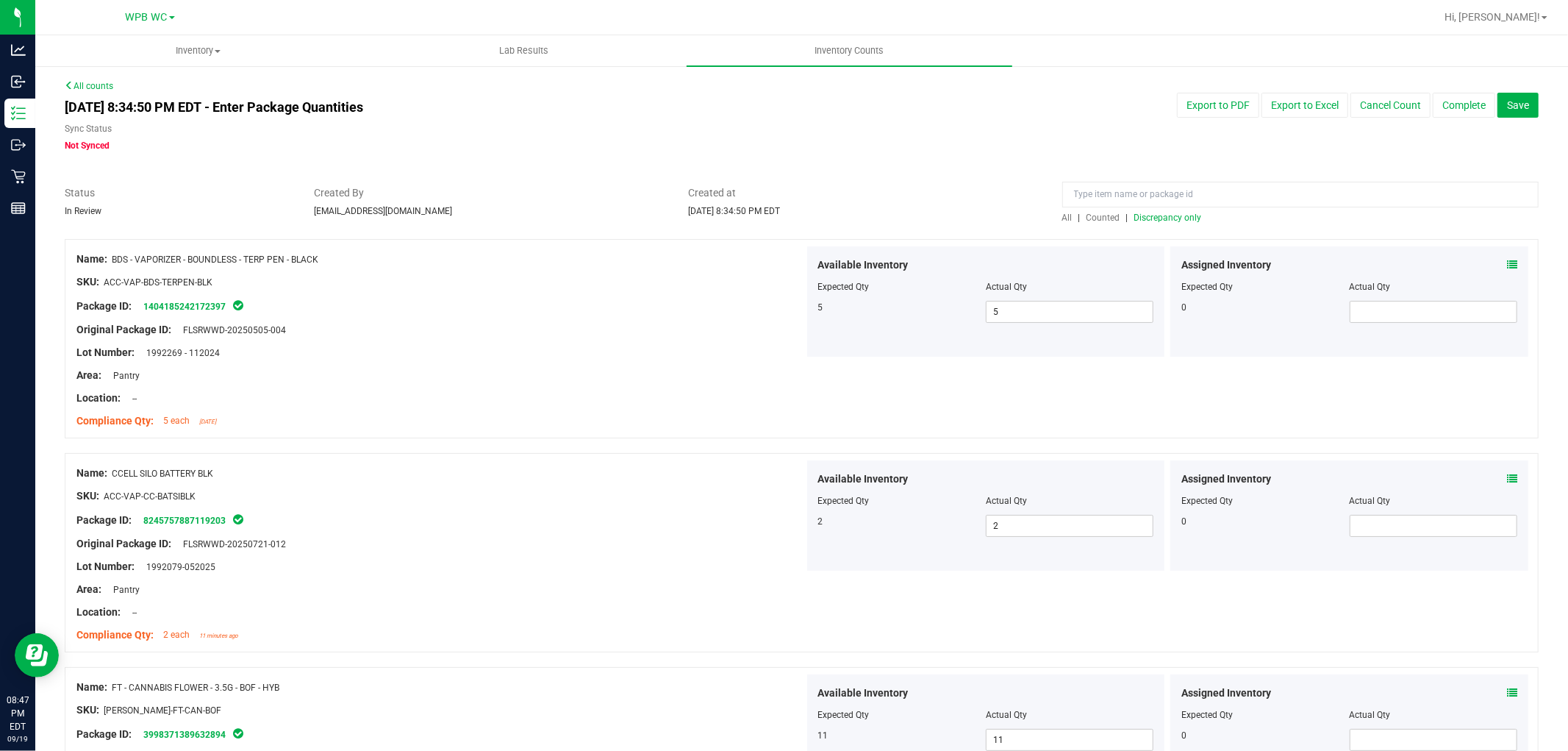
click at [1159, 221] on span "Discrepancy only" at bounding box center [1168, 218] width 68 height 11
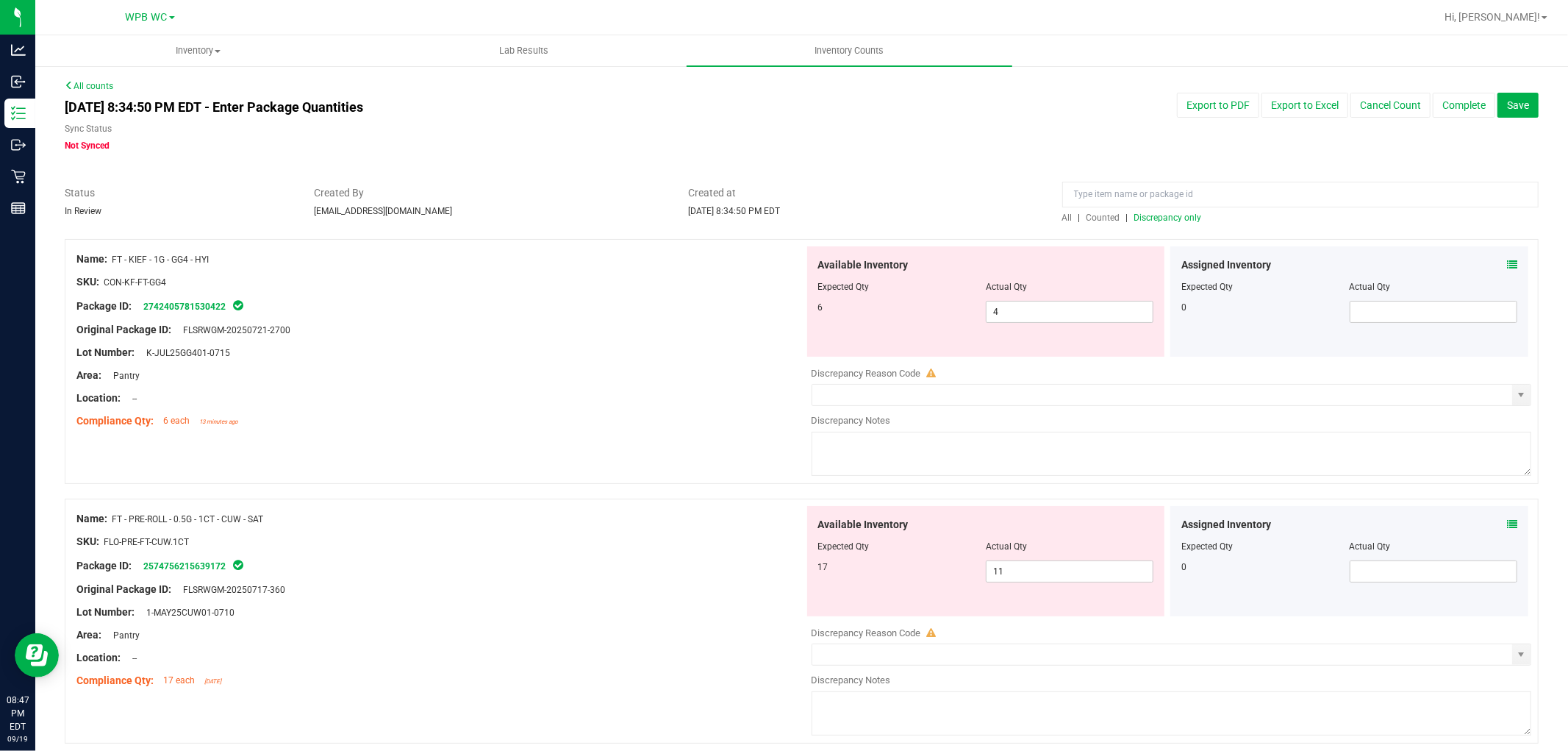
click at [1103, 294] on div at bounding box center [985, 297] width 336 height 7
click at [1084, 316] on span "4 4" at bounding box center [1070, 311] width 167 height 22
click at [1084, 316] on input "4" at bounding box center [1069, 311] width 167 height 20
type input "6"
click at [583, 338] on div at bounding box center [441, 341] width 728 height 7
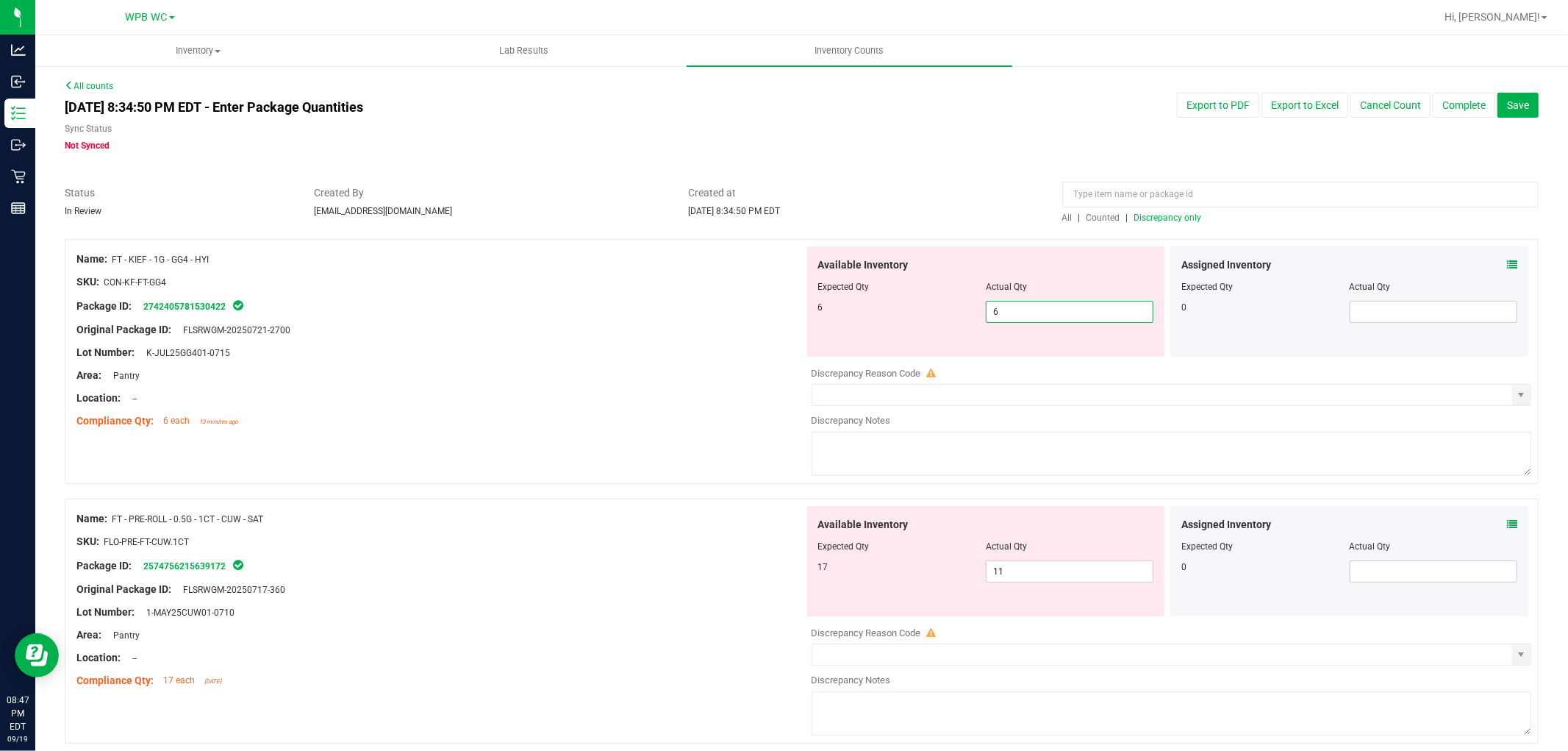
type input "6"
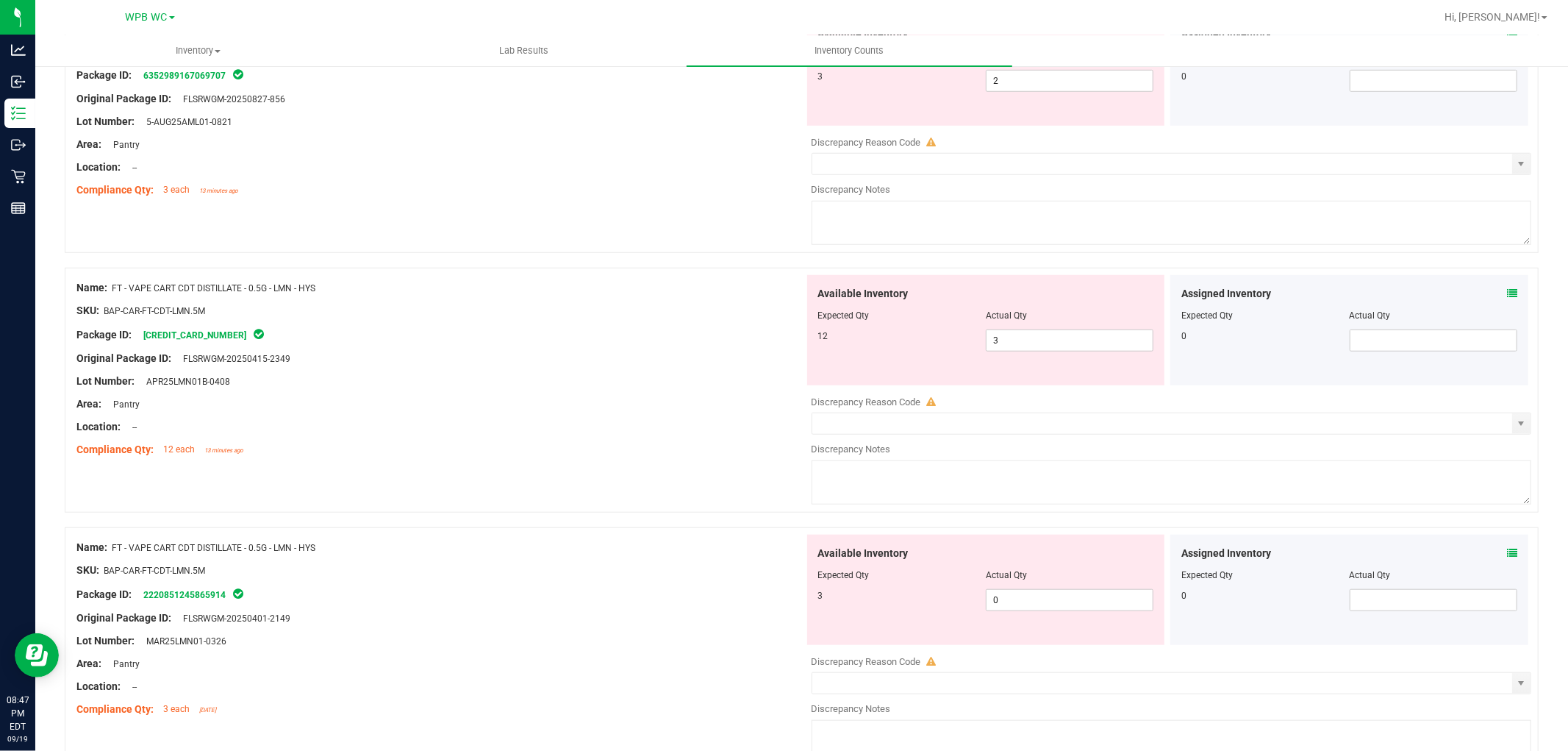
scroll to position [980, 0]
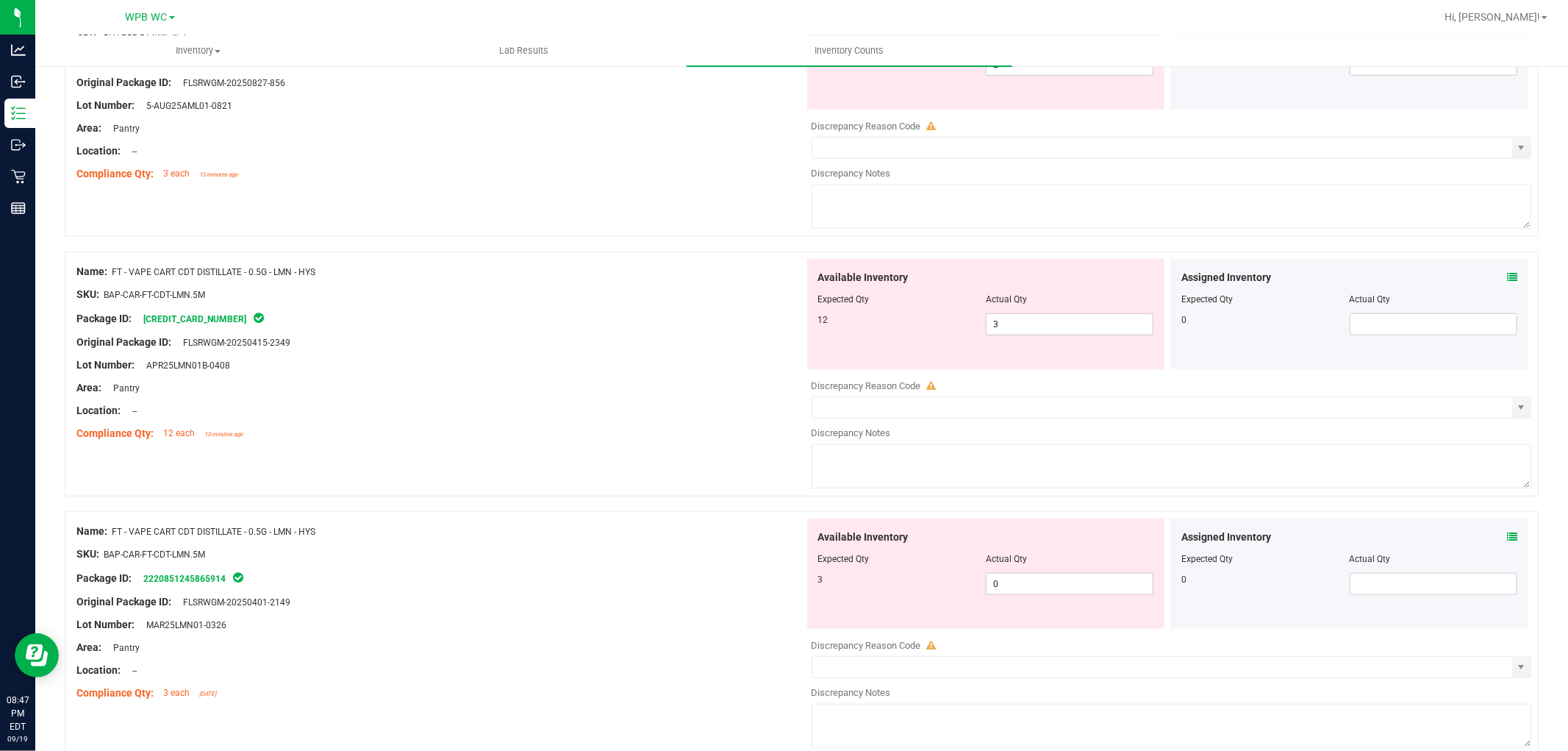
click at [576, 341] on div "Original Package ID: FLSRWGM-20250415-2349" at bounding box center [441, 343] width 728 height 16
click at [1010, 330] on span "3 3" at bounding box center [1070, 323] width 167 height 22
click at [1010, 330] on input "3" at bounding box center [1069, 323] width 167 height 20
click at [479, 350] on div "Original Package ID: FLSRWGM-20250415-2349" at bounding box center [441, 343] width 728 height 16
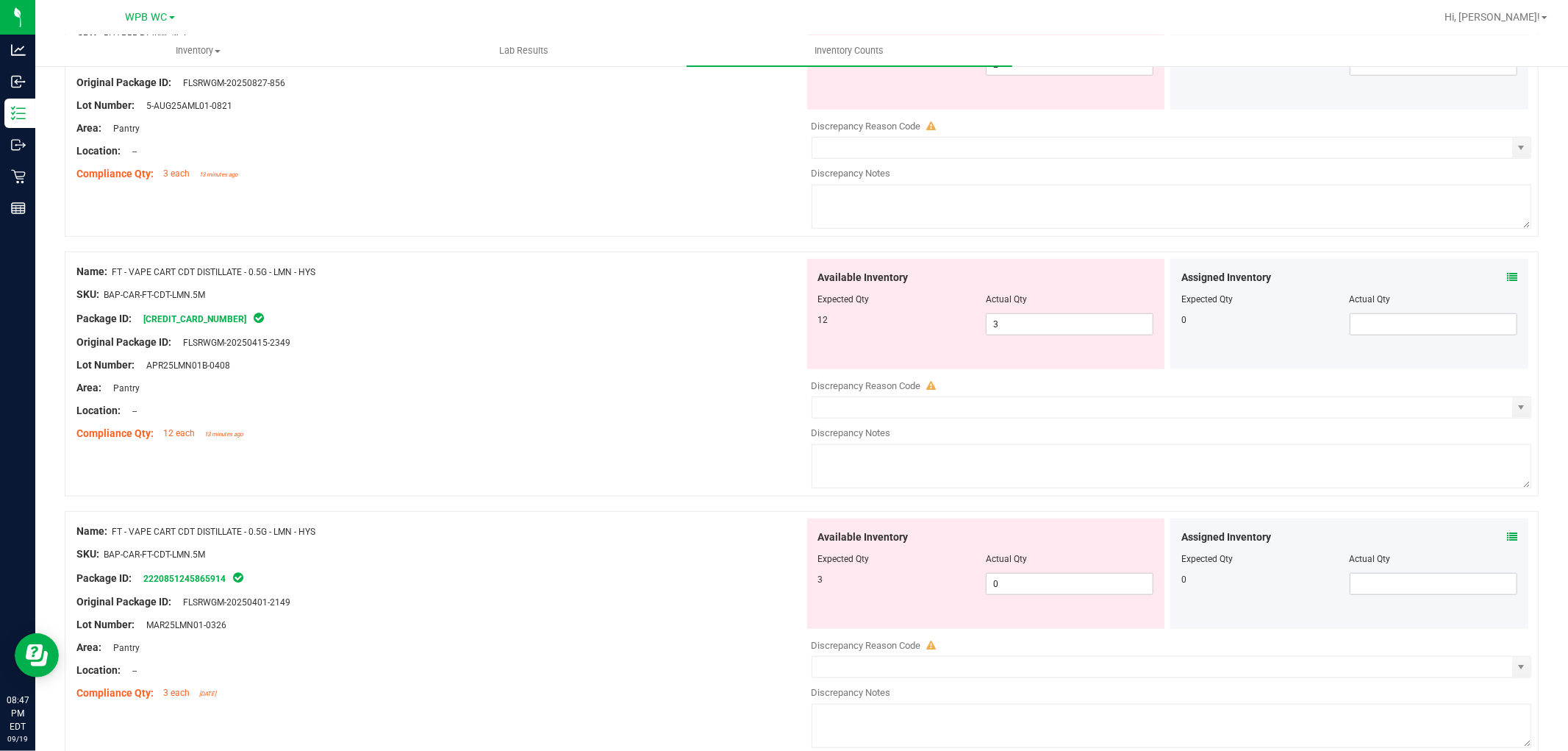
click at [660, 361] on div "Lot Number: APR25LMN01B-0408" at bounding box center [441, 365] width 728 height 16
click at [1029, 326] on span "3 3" at bounding box center [1070, 323] width 167 height 22
click at [1029, 326] on input "3" at bounding box center [1069, 323] width 167 height 20
type input "12"
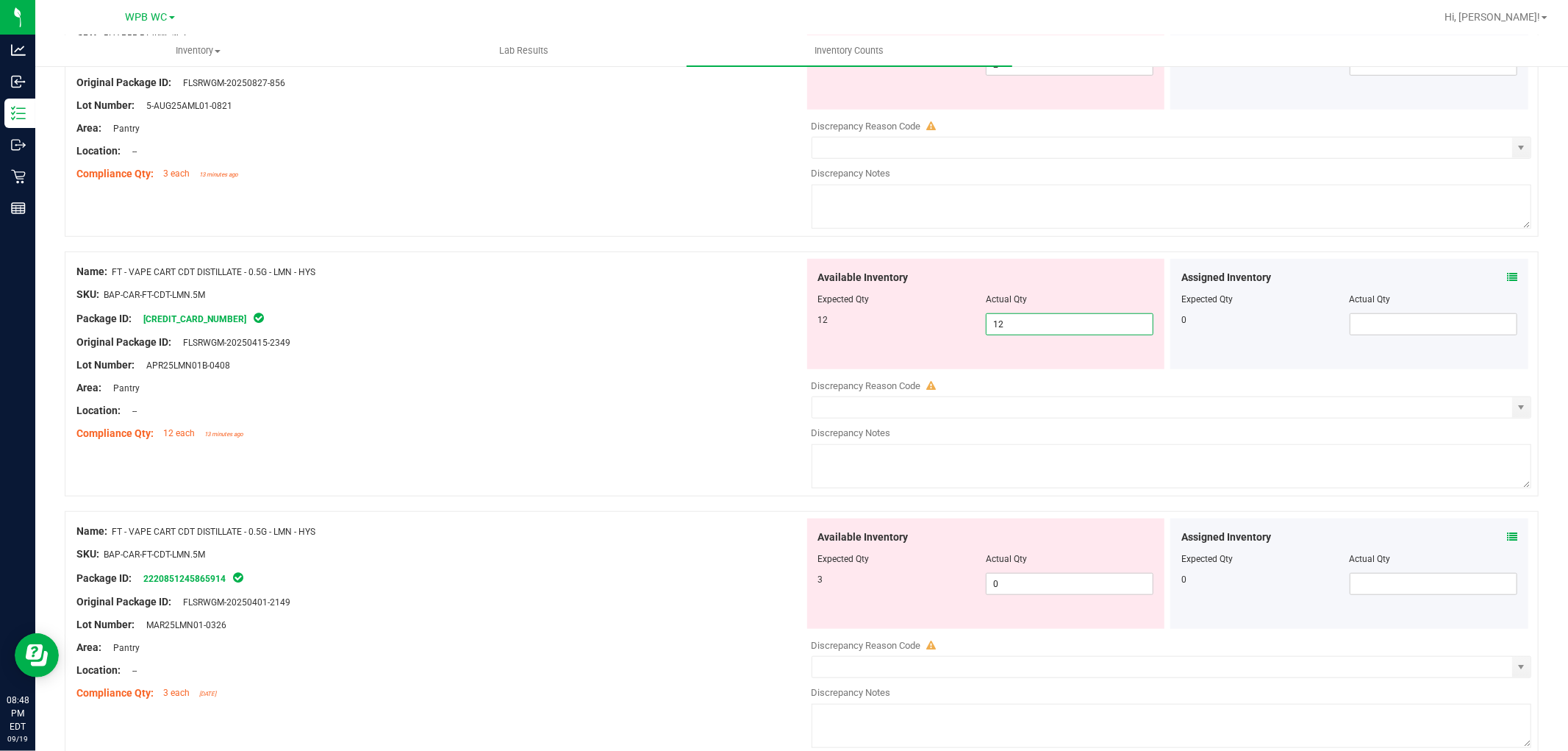
click at [577, 450] on div "Name: FT - VAPE CART CDT DISTILLATE - 0.5G - LMN - HYS SKU: BAP-CAR-FT-CDT-LMN.…" at bounding box center [801, 374] width 1474 height 245
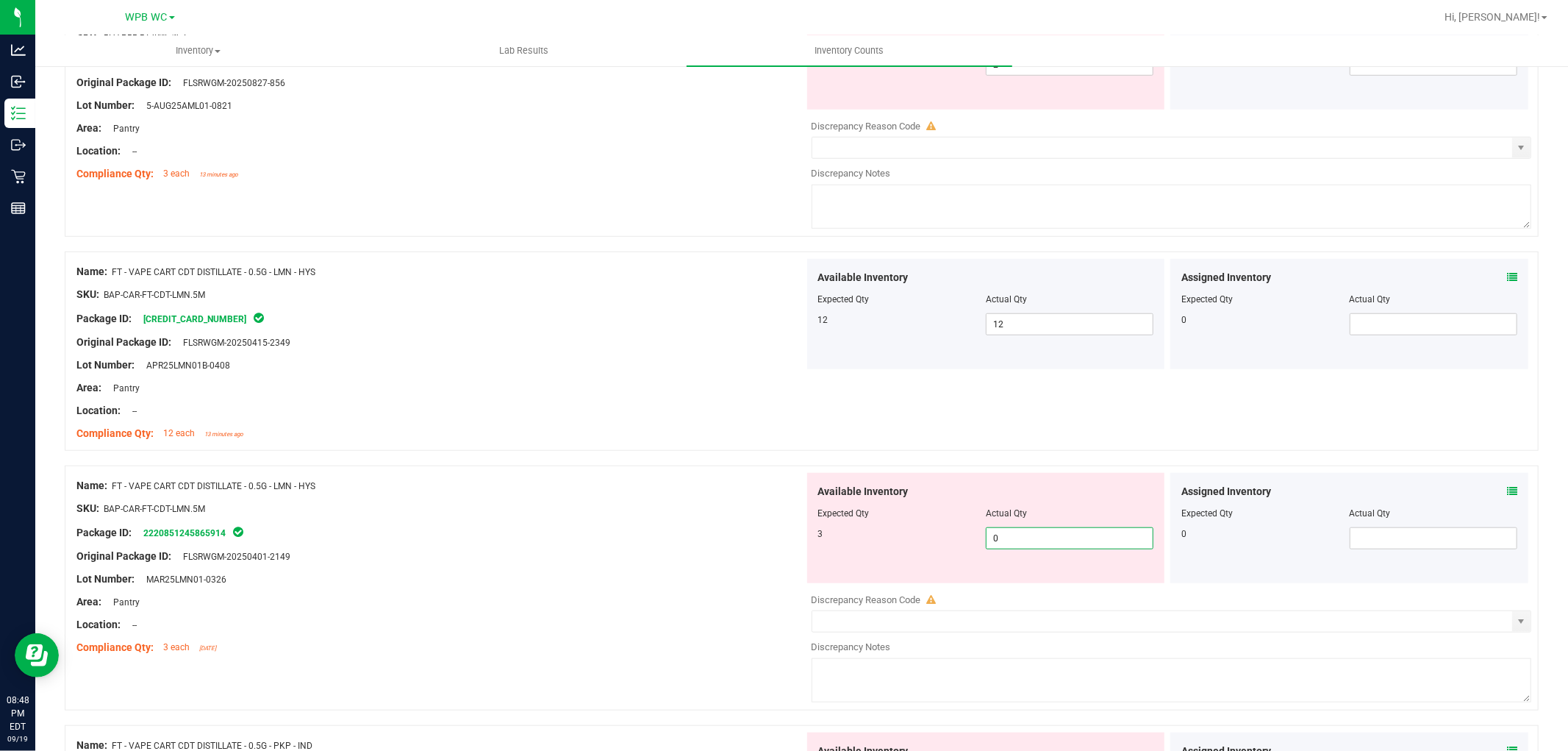
click at [1035, 532] on span "0 0" at bounding box center [1070, 538] width 167 height 22
click at [1035, 532] on input "0" at bounding box center [1069, 538] width 167 height 20
type input "3"
drag, startPoint x: 628, startPoint y: 546, endPoint x: 643, endPoint y: 545, distance: 15.0
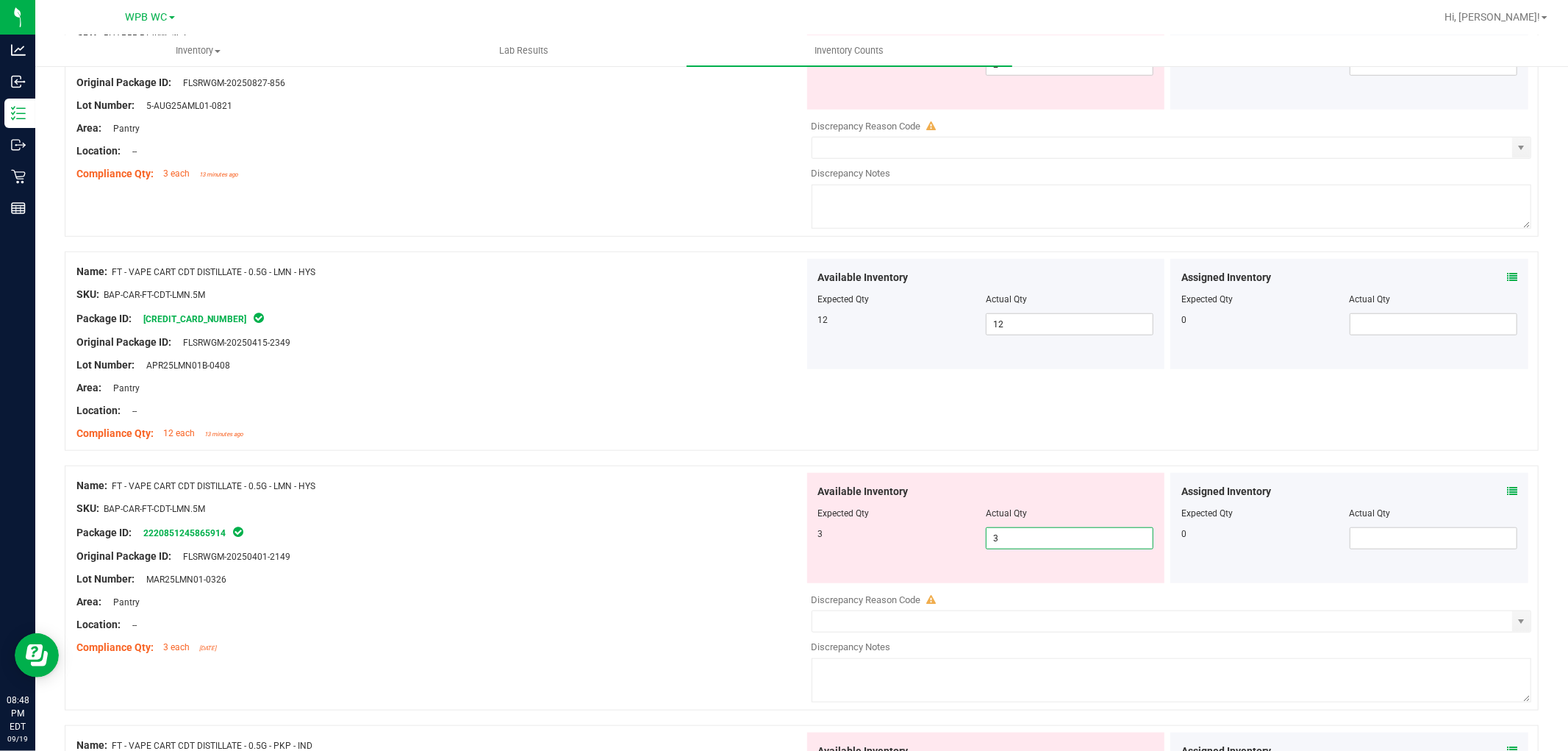
click at [628, 545] on div at bounding box center [441, 545] width 728 height 7
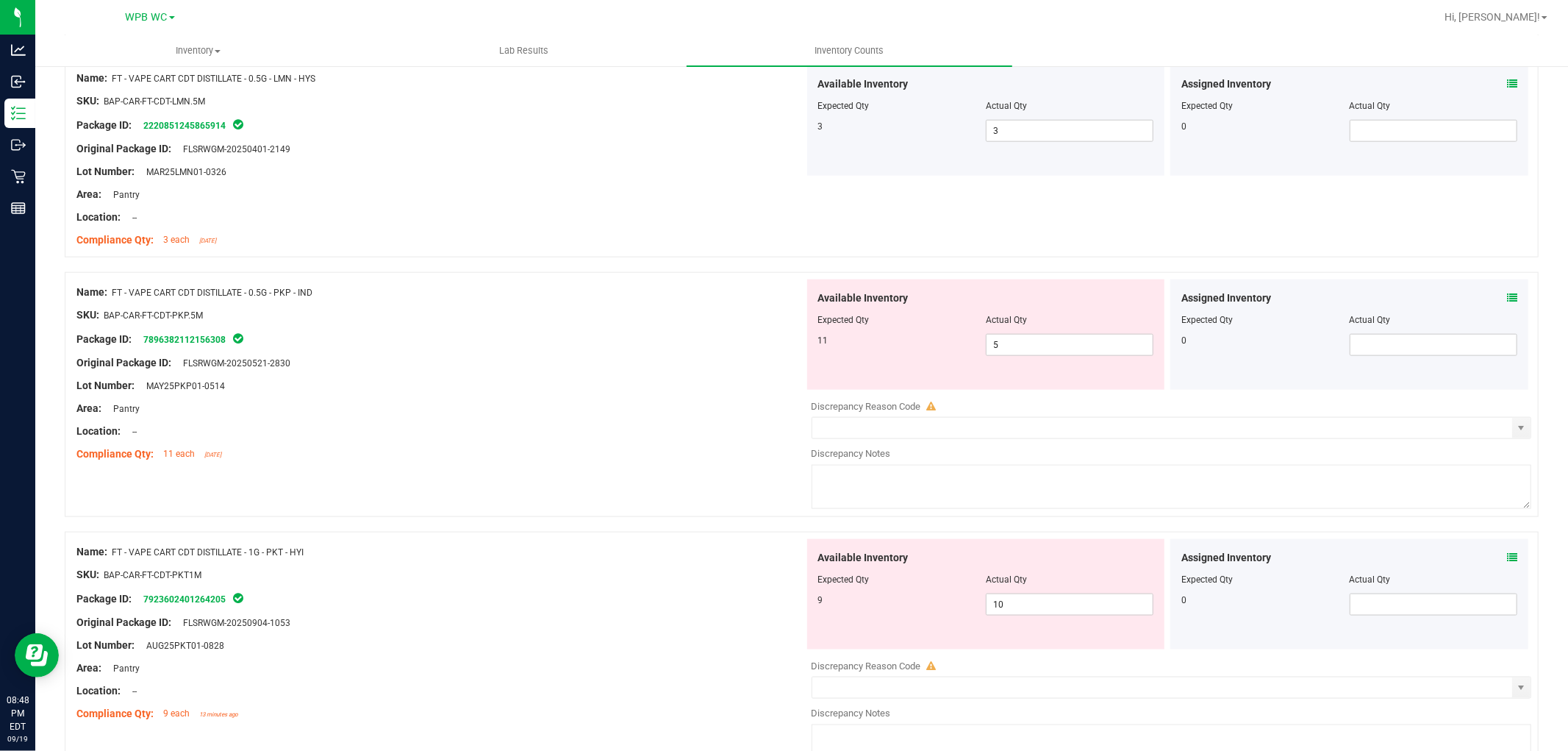
scroll to position [1388, 0]
click at [620, 365] on div "Original Package ID: FLSRWGM-20250521-2830" at bounding box center [441, 362] width 728 height 16
click at [592, 383] on div "Lot Number: MAY25PKP01-0514" at bounding box center [441, 385] width 728 height 16
click at [1065, 351] on span "5 5" at bounding box center [1070, 344] width 167 height 22
click at [1065, 351] on input "5" at bounding box center [1069, 344] width 167 height 20
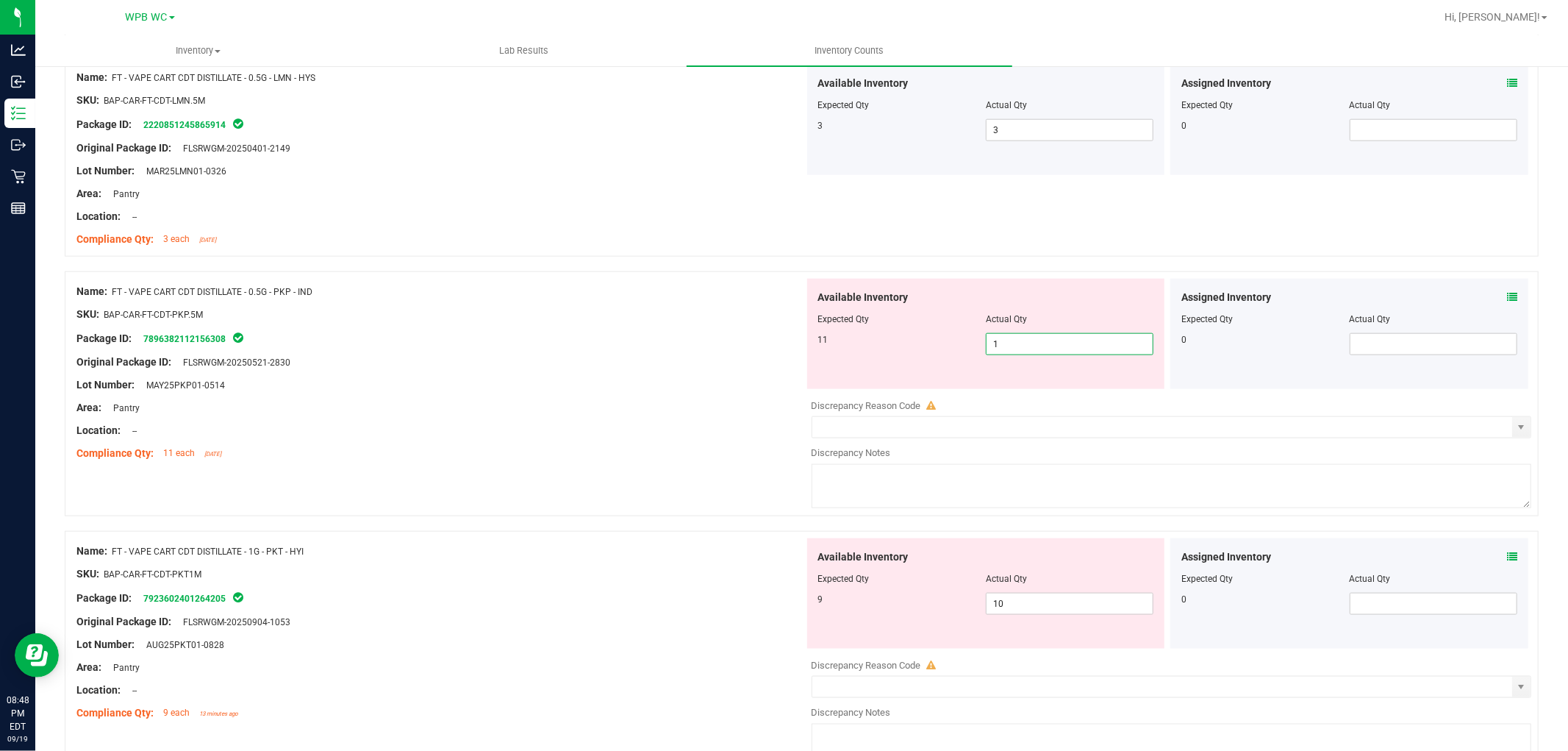
type input "11"
click at [616, 436] on div "Location: --" at bounding box center [441, 431] width 728 height 16
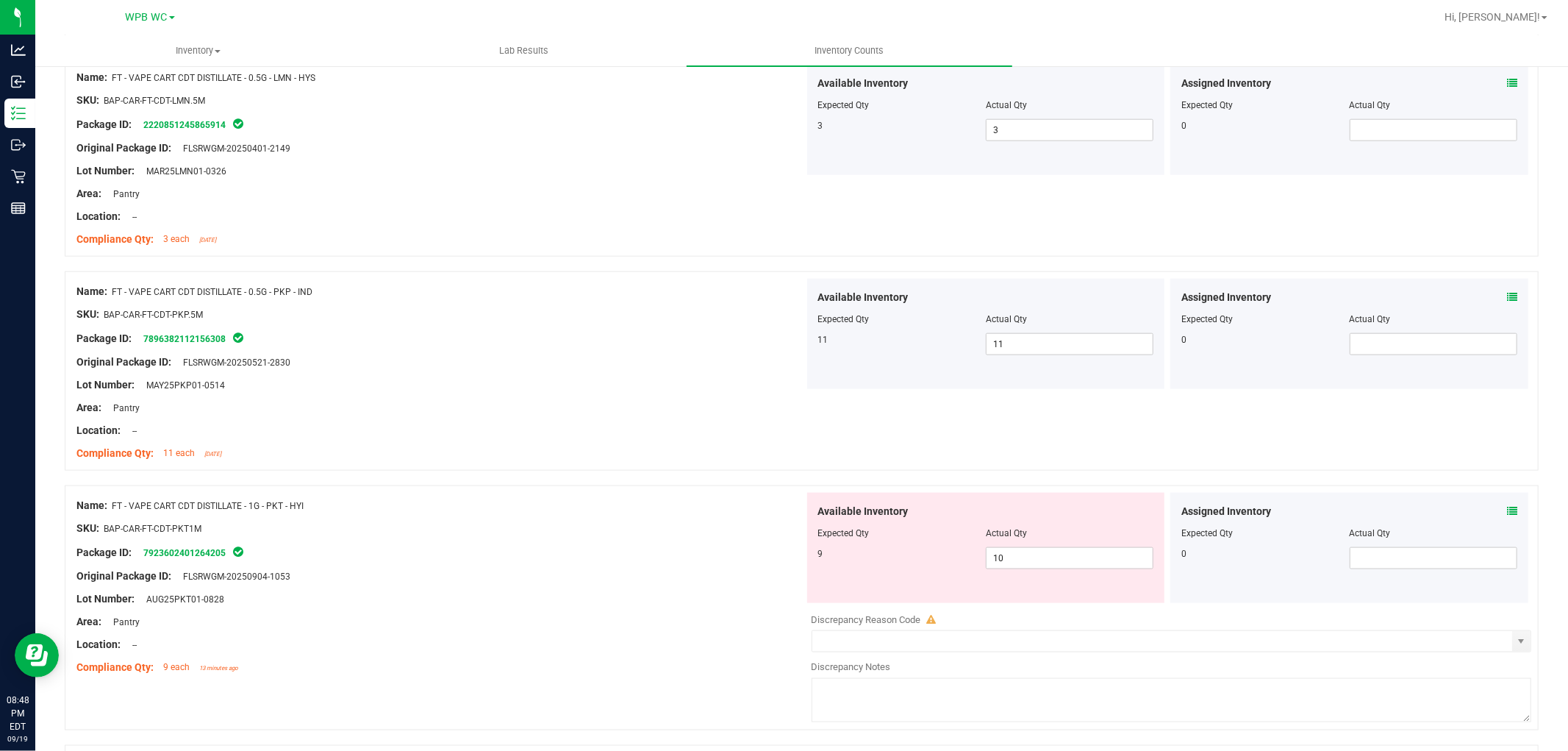
click at [621, 435] on div "Location: --" at bounding box center [441, 431] width 728 height 16
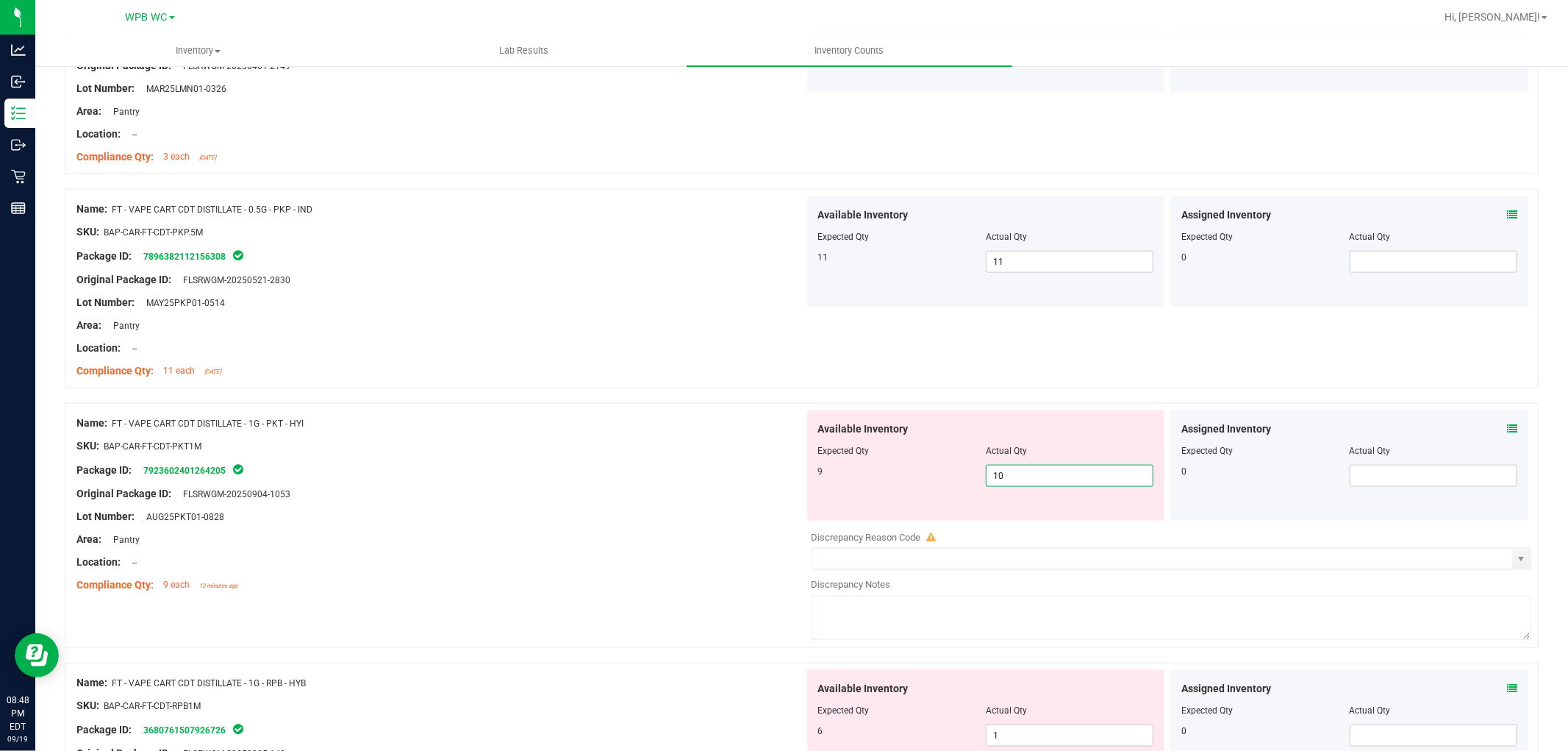
click at [1012, 479] on span "10 10" at bounding box center [1070, 475] width 167 height 22
click at [1012, 479] on input "10" at bounding box center [1069, 475] width 167 height 20
type input "9"
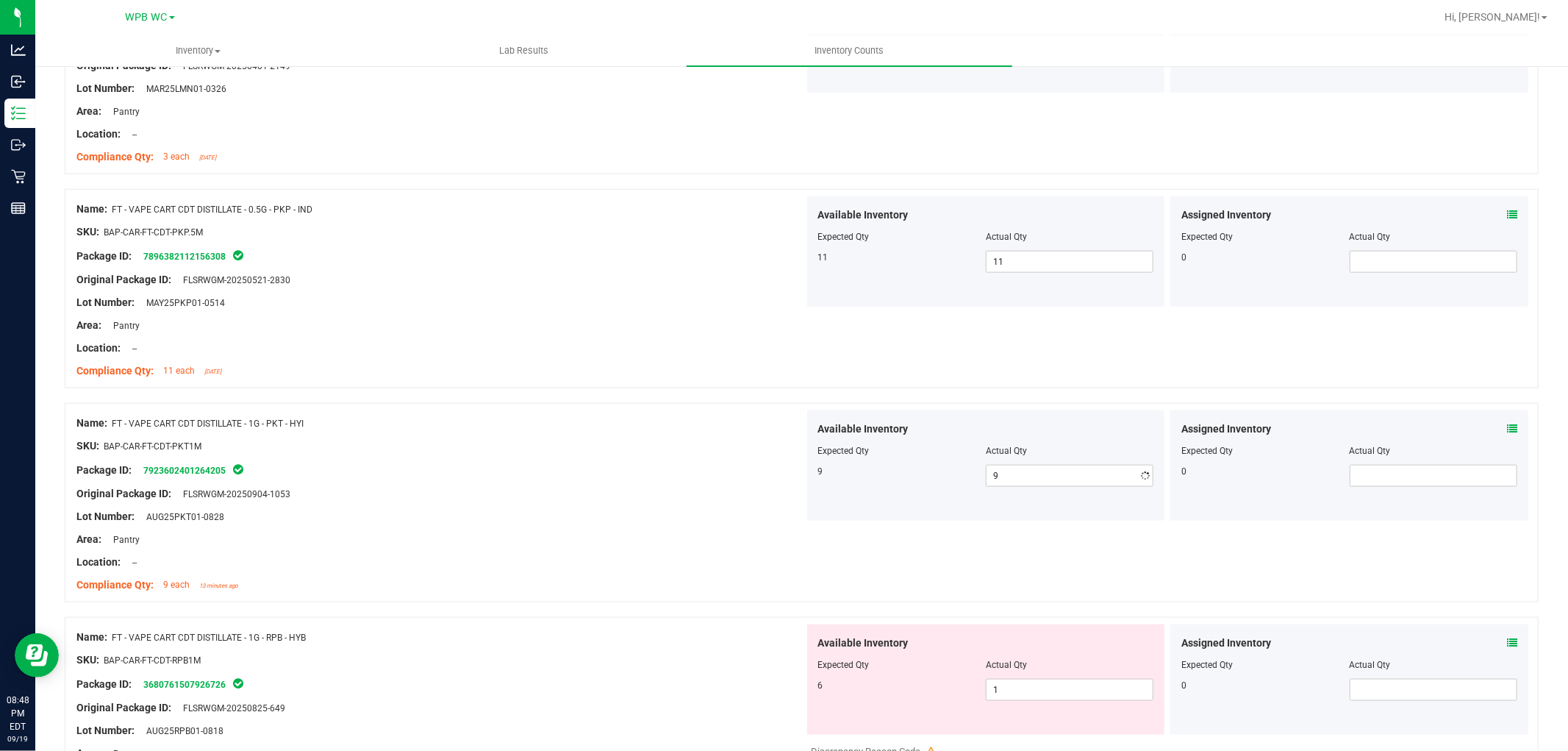
click at [674, 494] on div "Original Package ID: FLSRWGM-20250904-1053" at bounding box center [441, 494] width 728 height 16
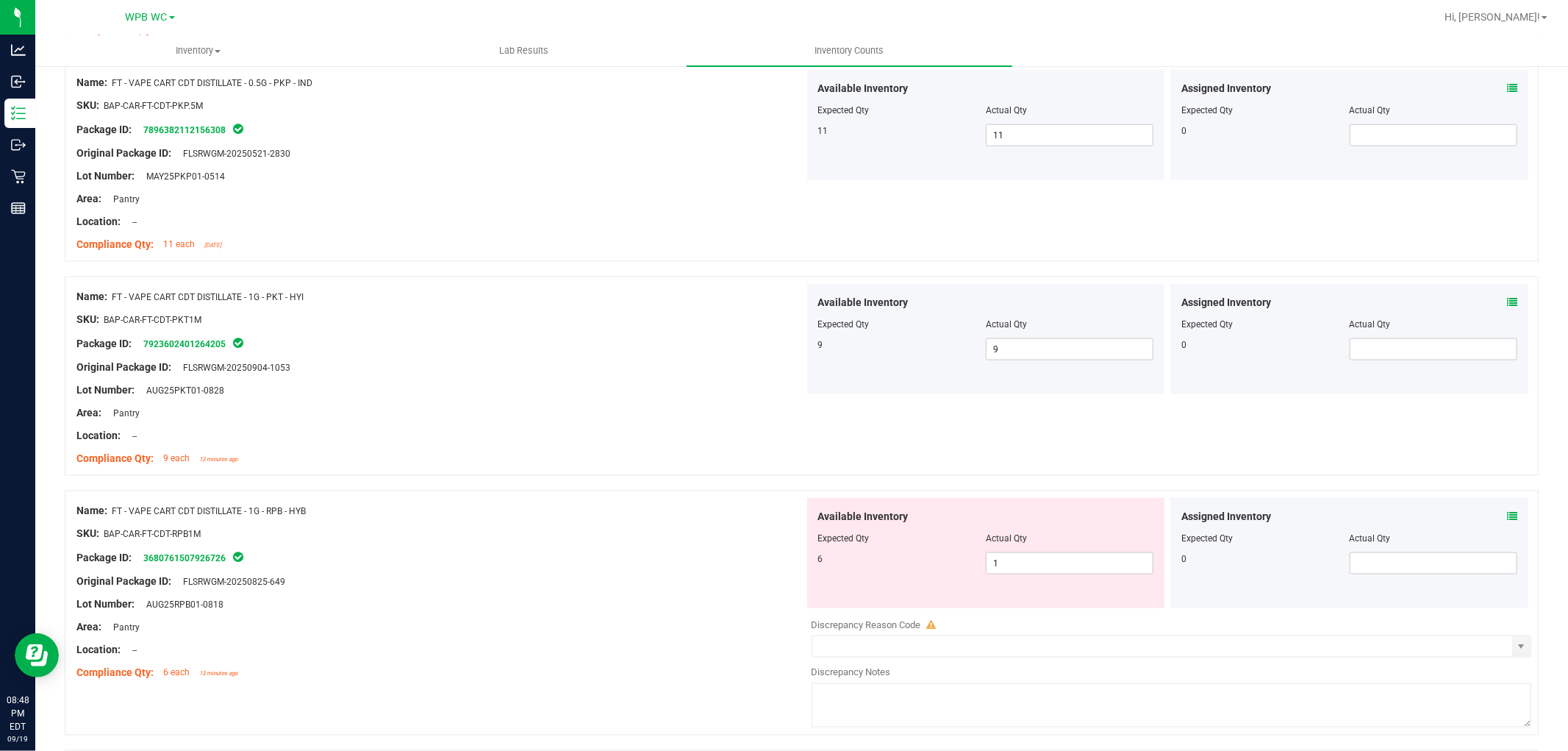
scroll to position [1633, 0]
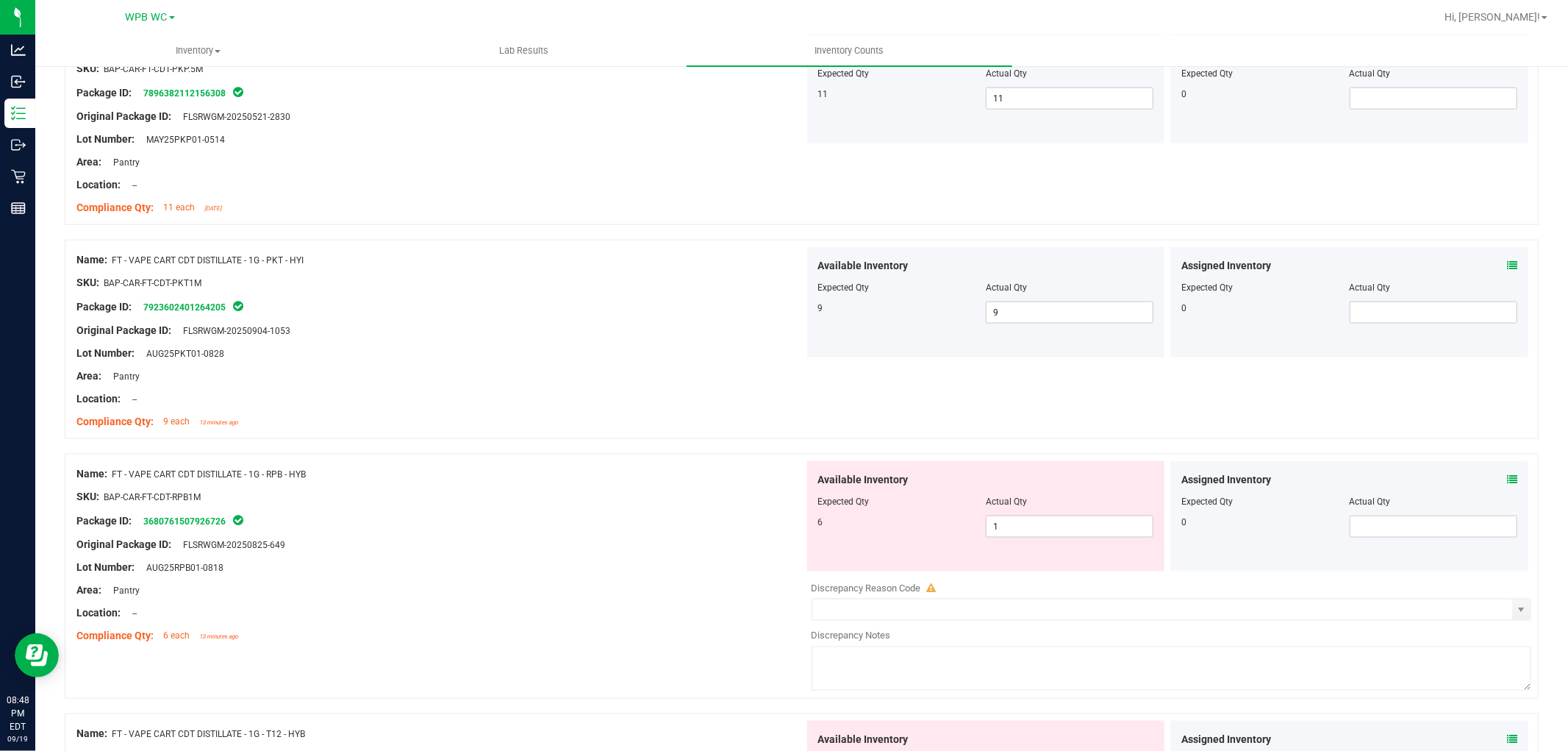
click at [673, 498] on div "SKU: BAP-CAR-FT-CDT-RPB1M" at bounding box center [441, 497] width 728 height 16
click at [1004, 528] on span "1 1" at bounding box center [1070, 526] width 167 height 22
click at [1004, 528] on input "1" at bounding box center [1069, 526] width 167 height 20
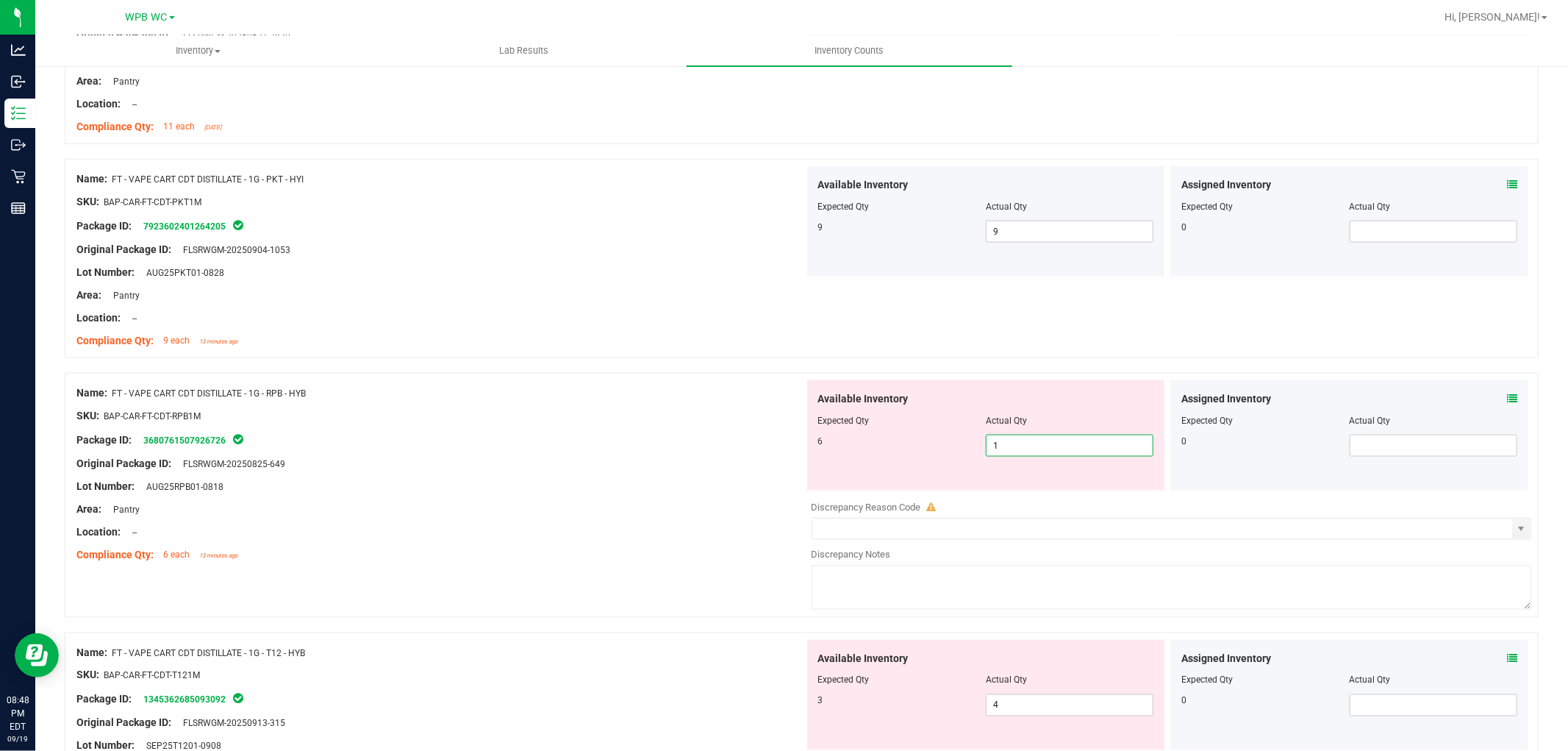
scroll to position [1715, 0]
type input "6"
click at [696, 432] on div "Package ID: 3680761507926726" at bounding box center [441, 439] width 728 height 18
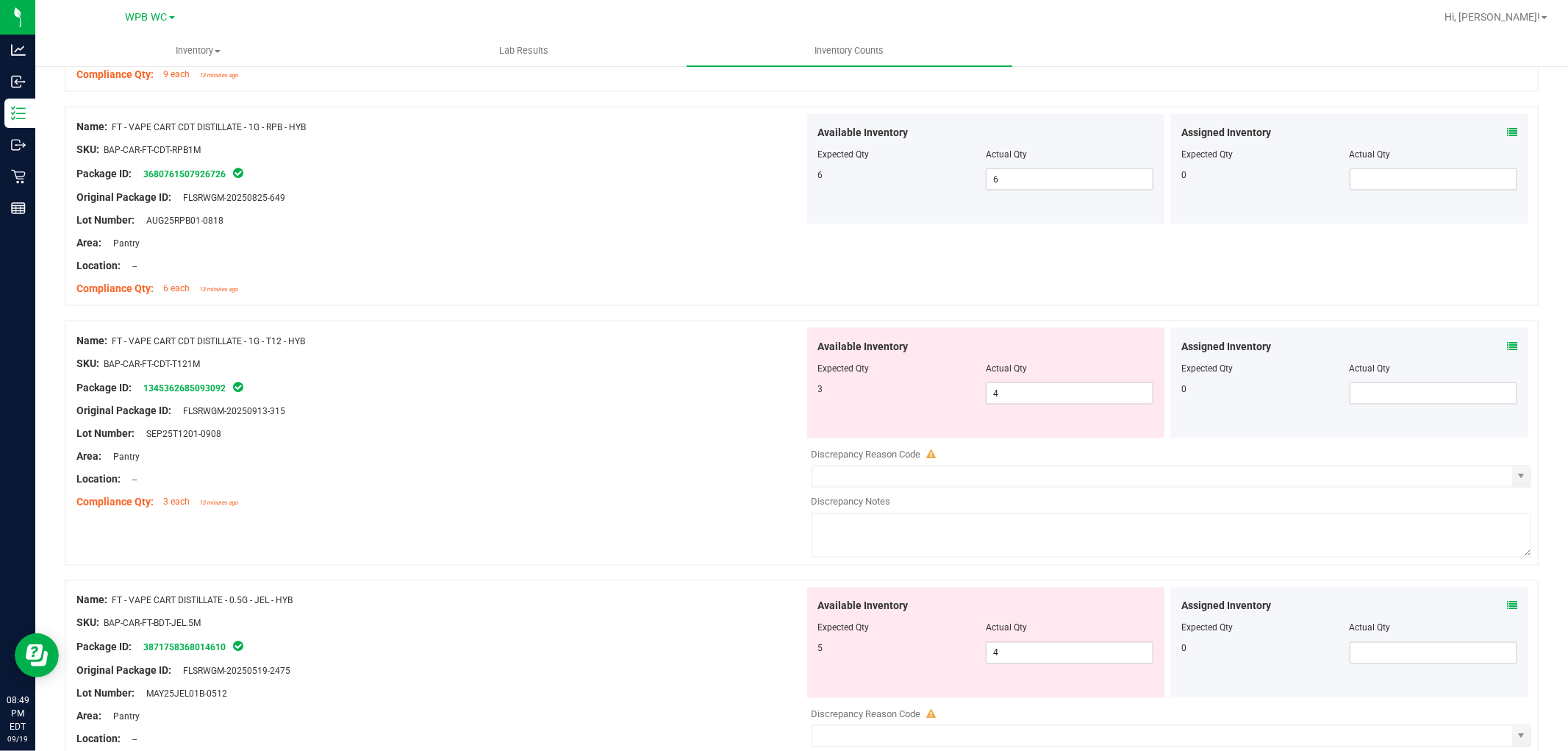
scroll to position [2041, 0]
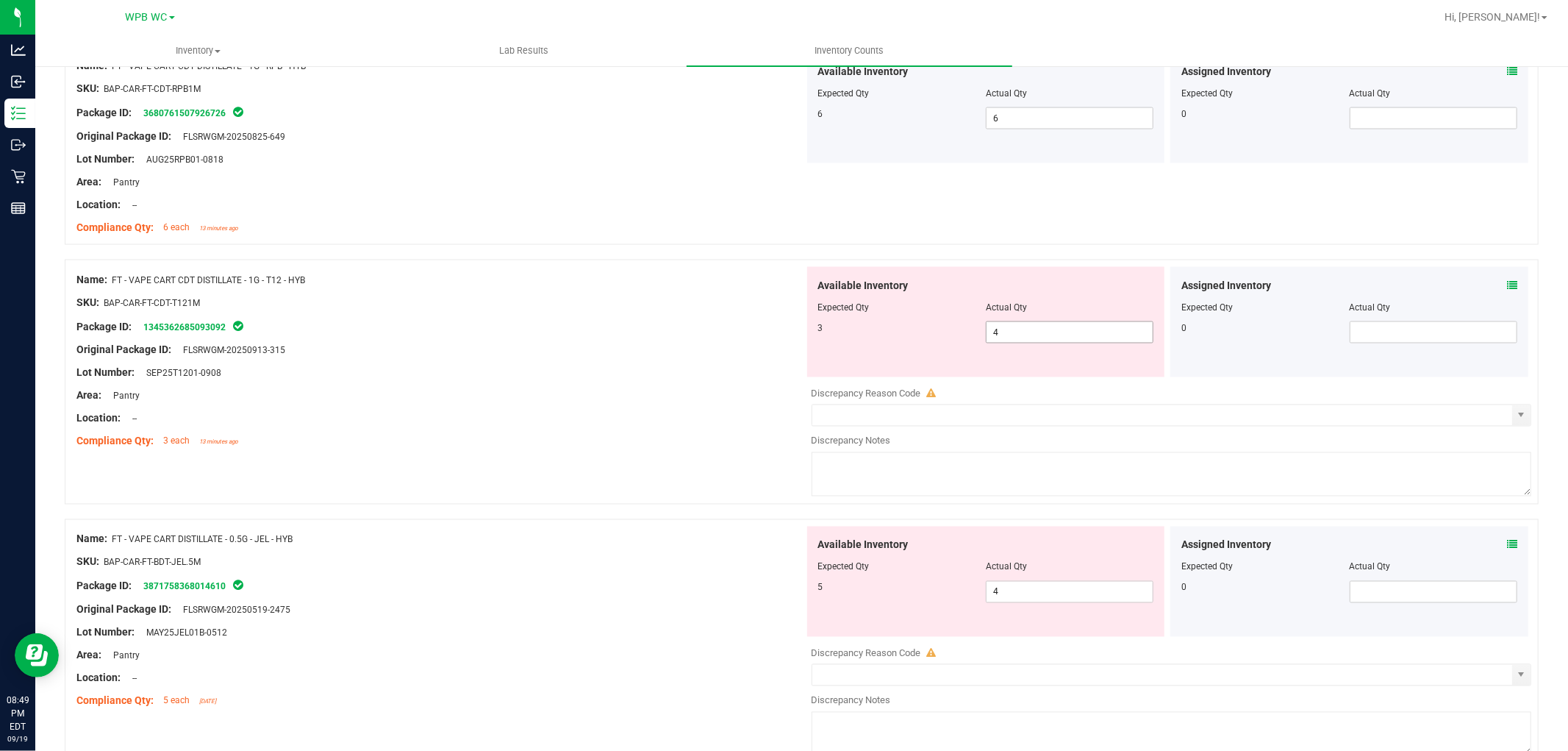
click at [1055, 329] on span "4 4" at bounding box center [1070, 332] width 167 height 22
click at [1055, 329] on input "4" at bounding box center [1069, 331] width 167 height 20
type input "3"
click at [574, 321] on div "Package ID: 1345362685093092" at bounding box center [441, 326] width 728 height 18
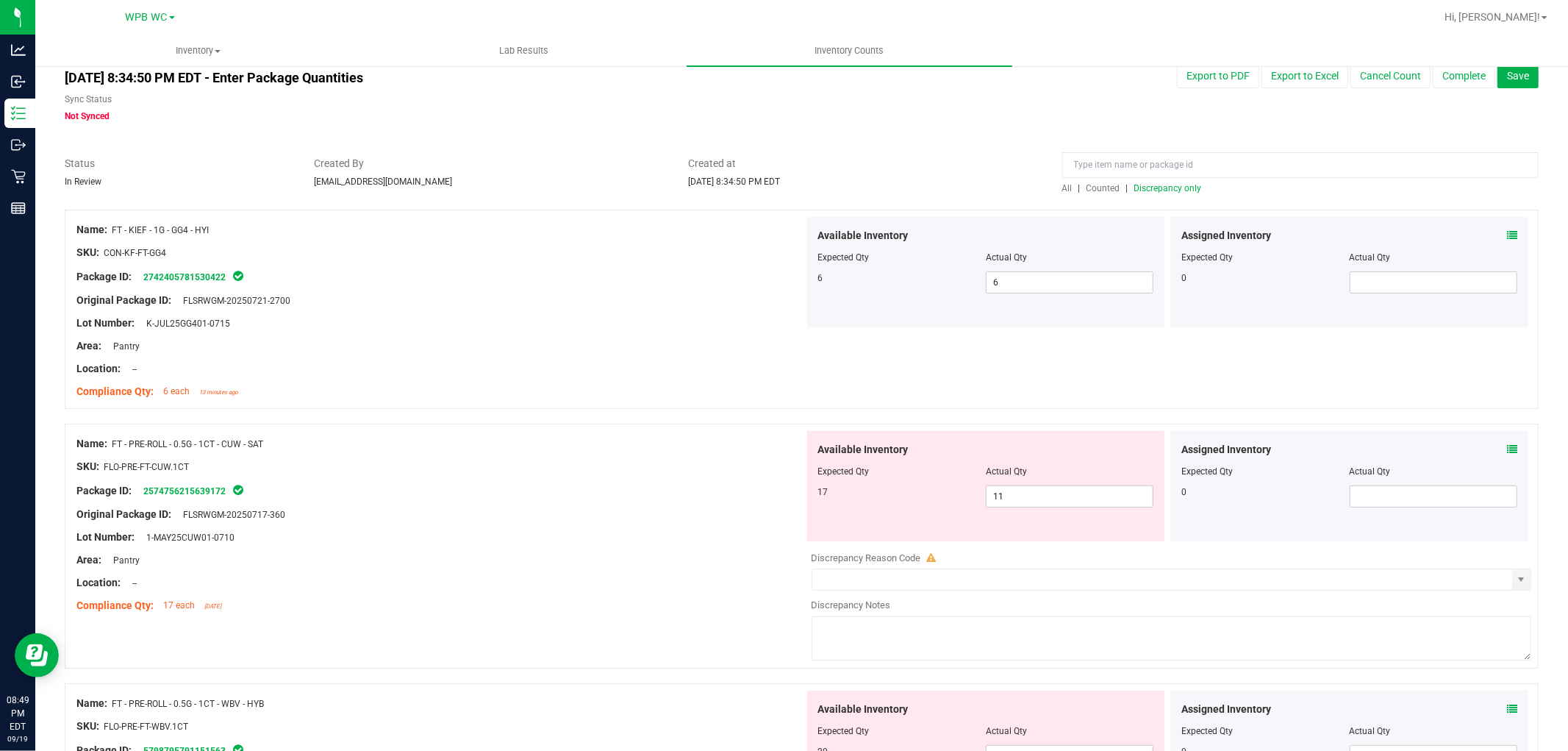
scroll to position [0, 0]
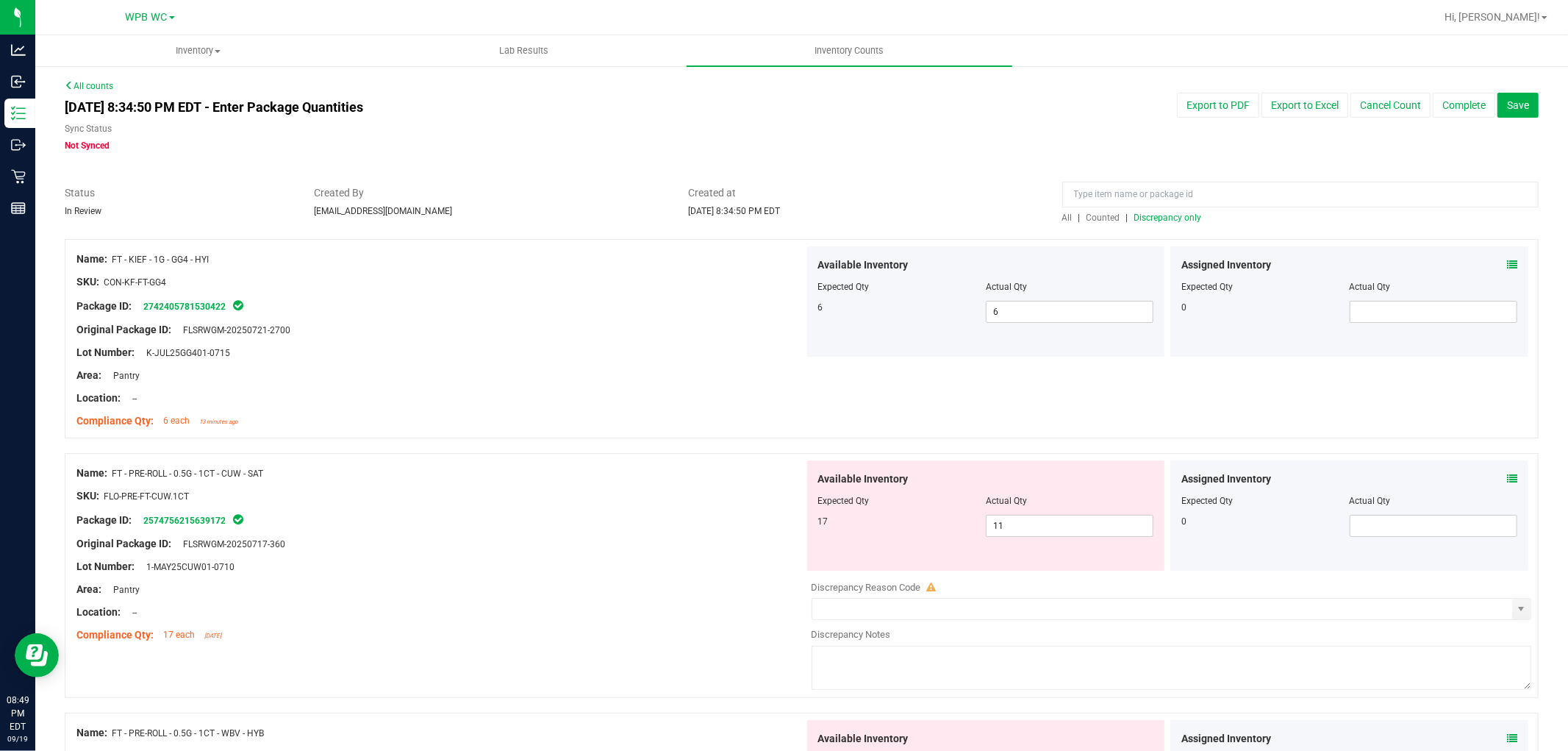
click at [1165, 215] on span "Discrepancy only" at bounding box center [1168, 218] width 68 height 11
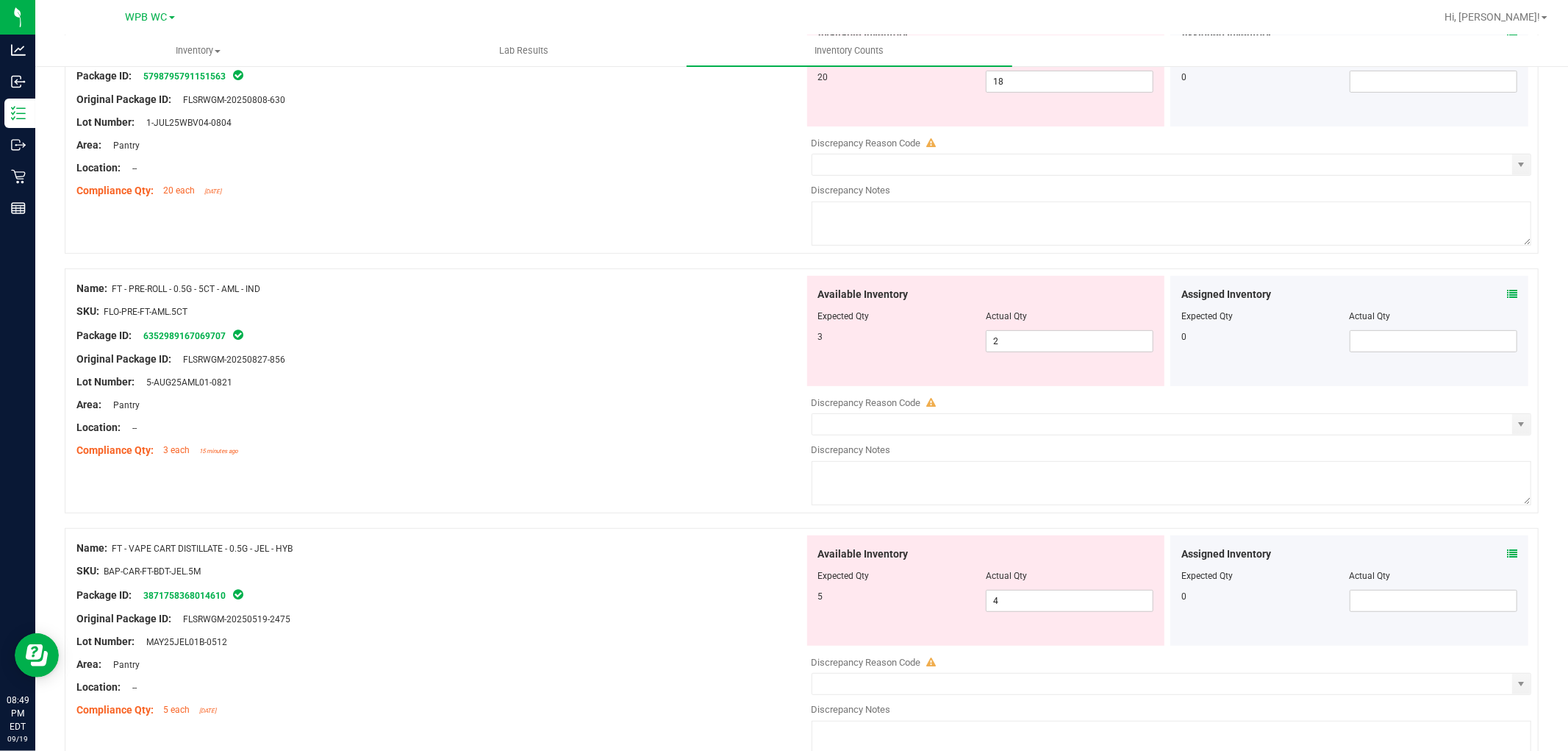
scroll to position [817, 0]
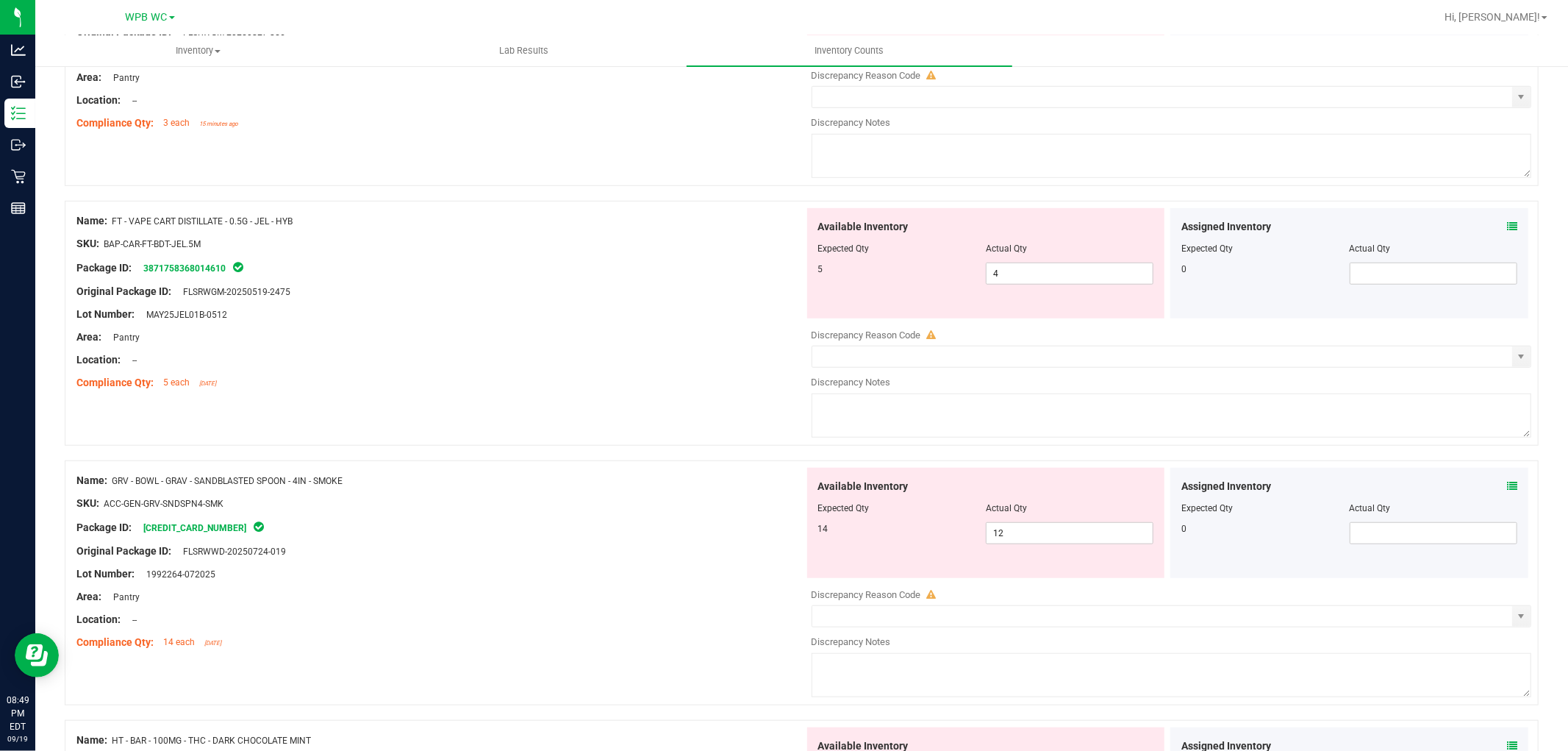
click at [561, 266] on div "Package ID: 3871758368014610" at bounding box center [441, 268] width 728 height 18
click at [1018, 278] on span "4 4" at bounding box center [1070, 273] width 167 height 22
click at [1018, 278] on input "4" at bounding box center [1069, 273] width 167 height 20
type input "5"
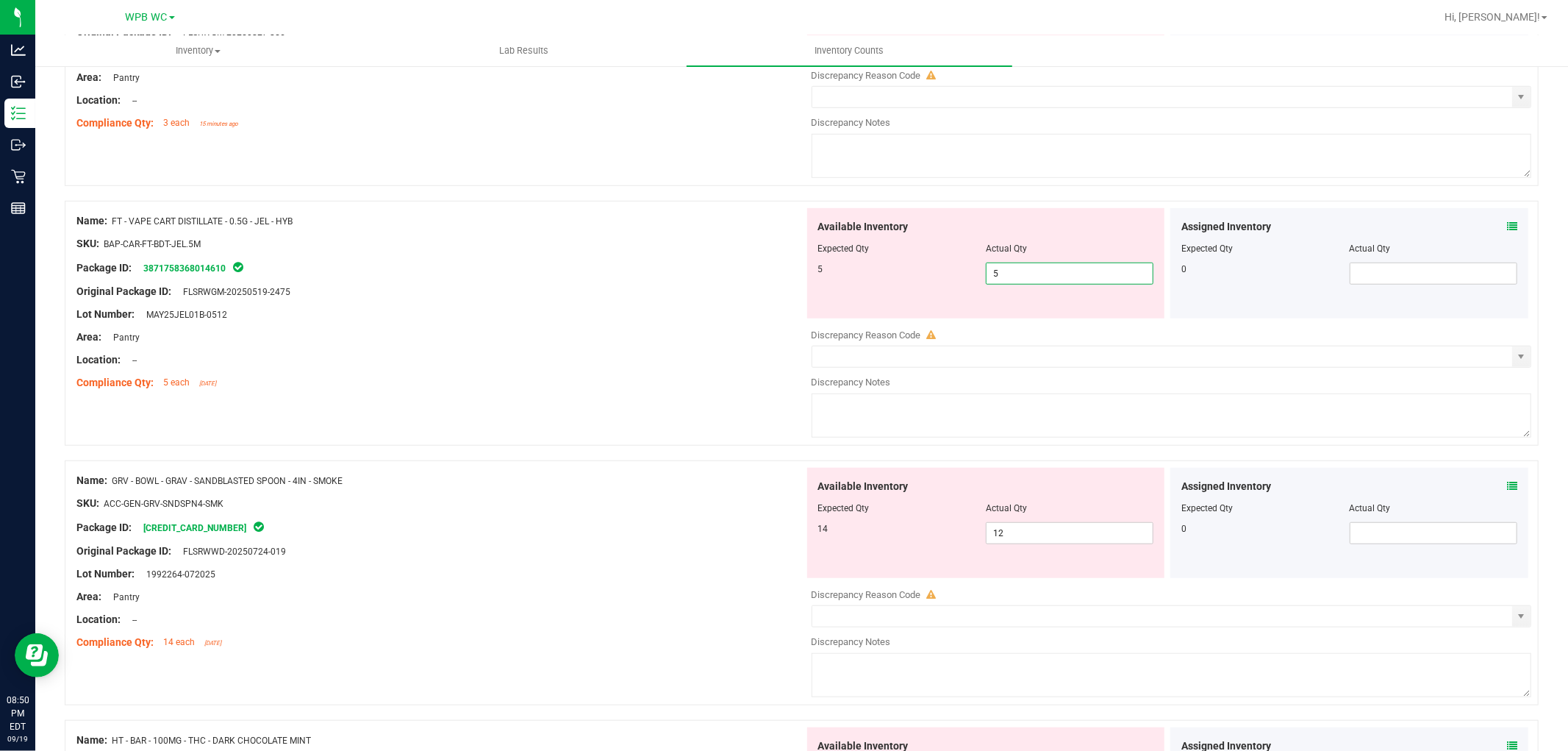
click at [643, 284] on div at bounding box center [441, 280] width 728 height 7
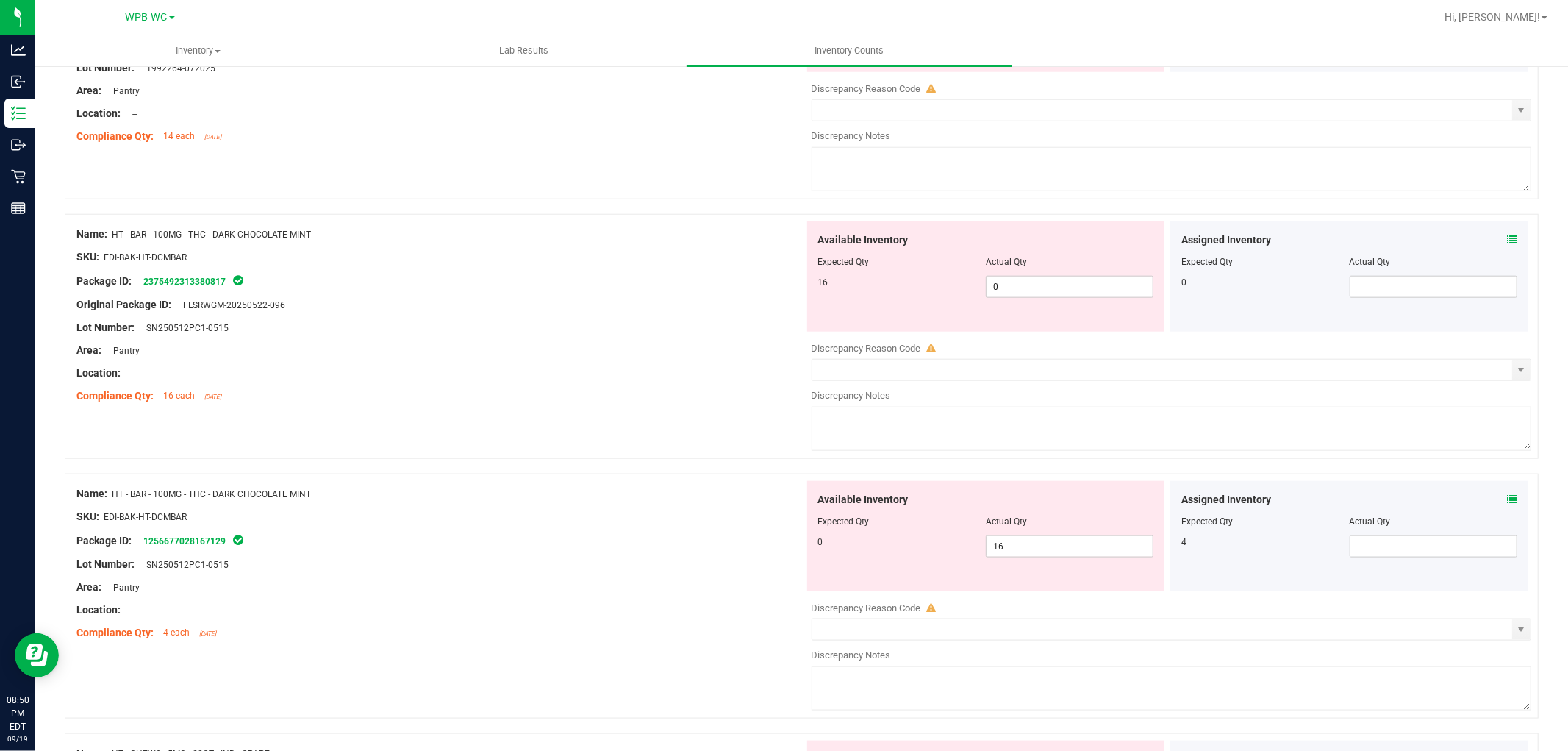
scroll to position [1306, 0]
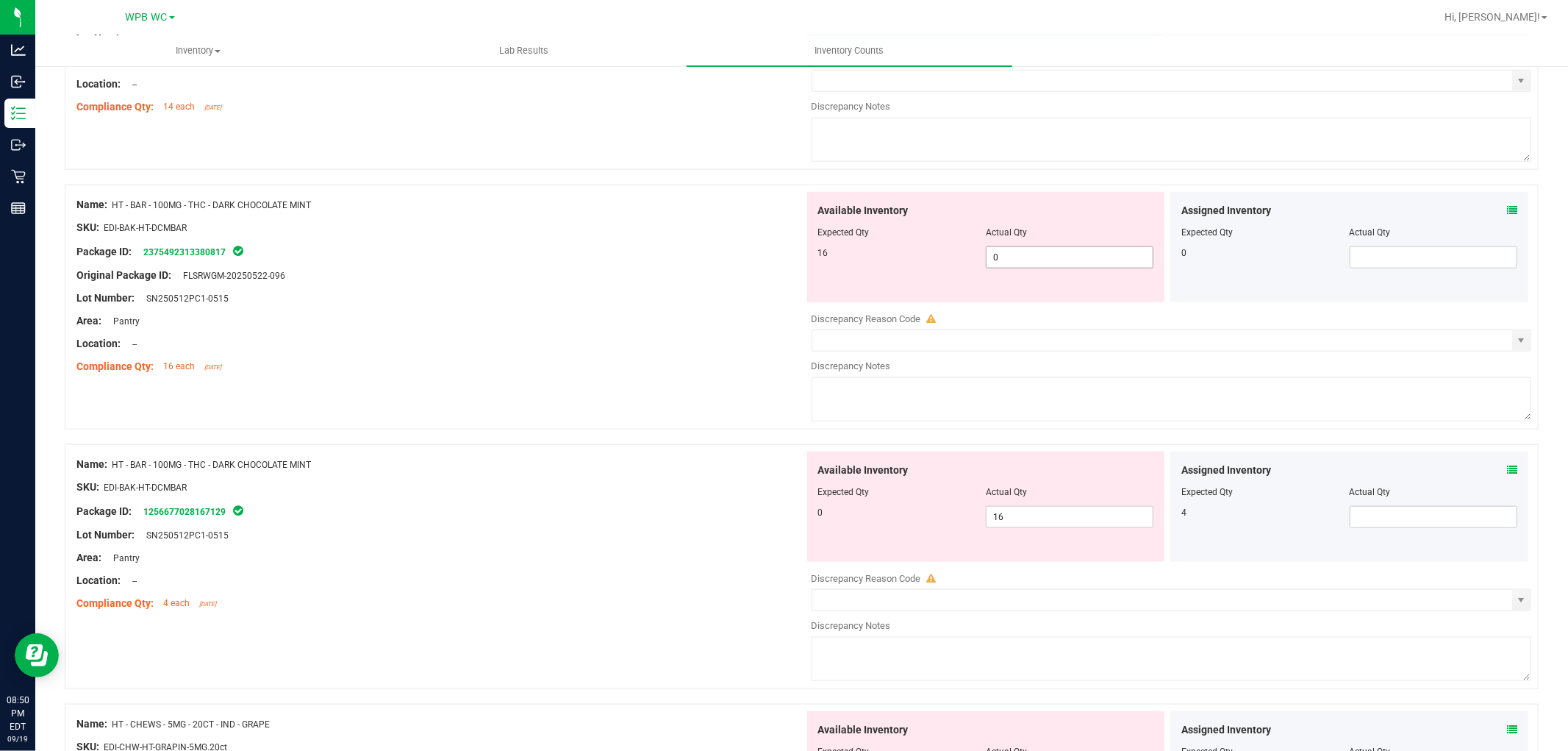
click at [1021, 268] on span "0 0" at bounding box center [1070, 257] width 167 height 22
click at [0, 0] on input "0" at bounding box center [0, 0] width 0 height 0
type input "16"
click at [482, 271] on div "Original Package ID: FLSRWGM-20250522-096" at bounding box center [441, 276] width 728 height 16
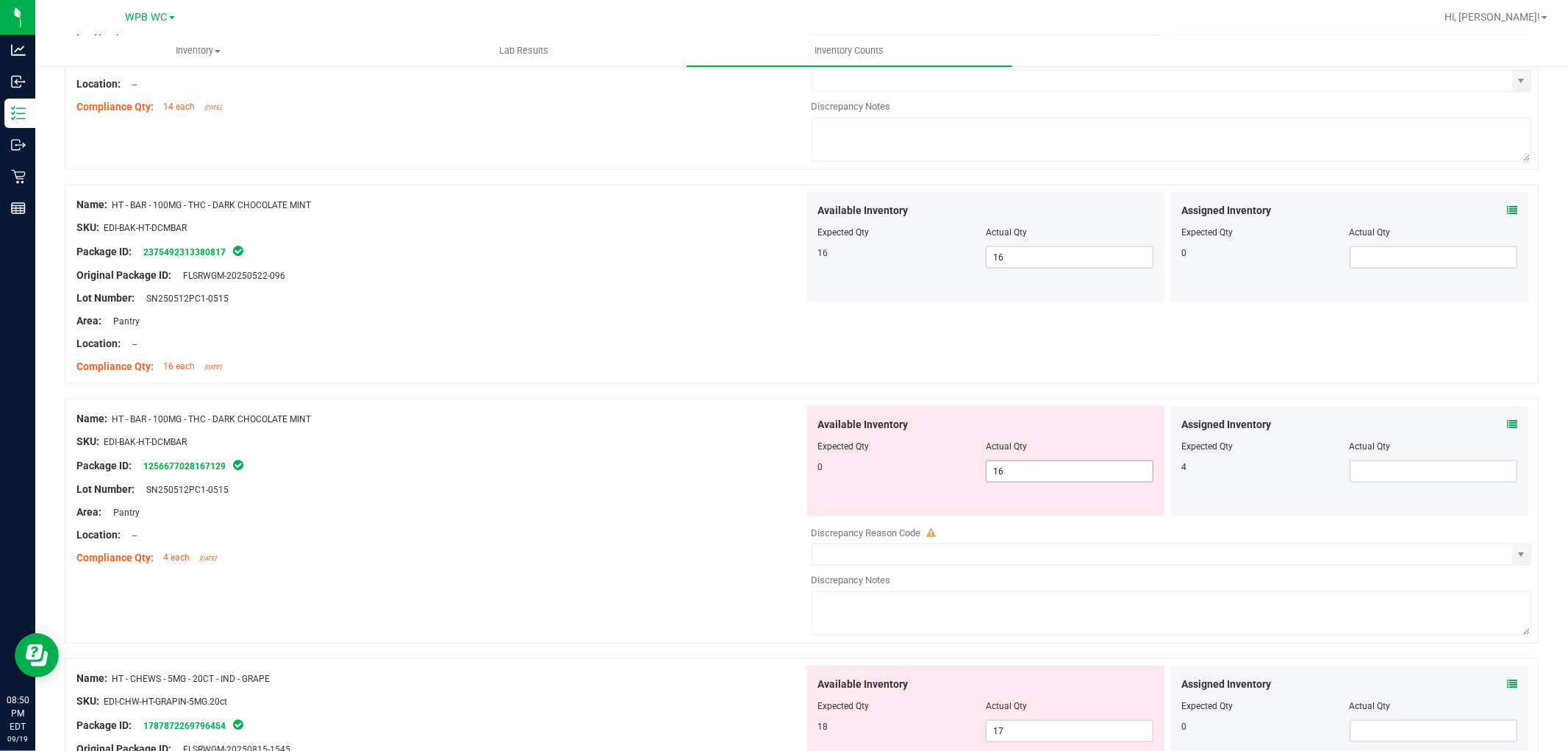
click at [1052, 472] on span "16 16" at bounding box center [1070, 471] width 167 height 22
click at [1052, 472] on input "16" at bounding box center [1069, 471] width 167 height 20
type input "0"
click at [680, 442] on div "SKU: EDI-BAK-HT-DCMBAR" at bounding box center [441, 442] width 728 height 16
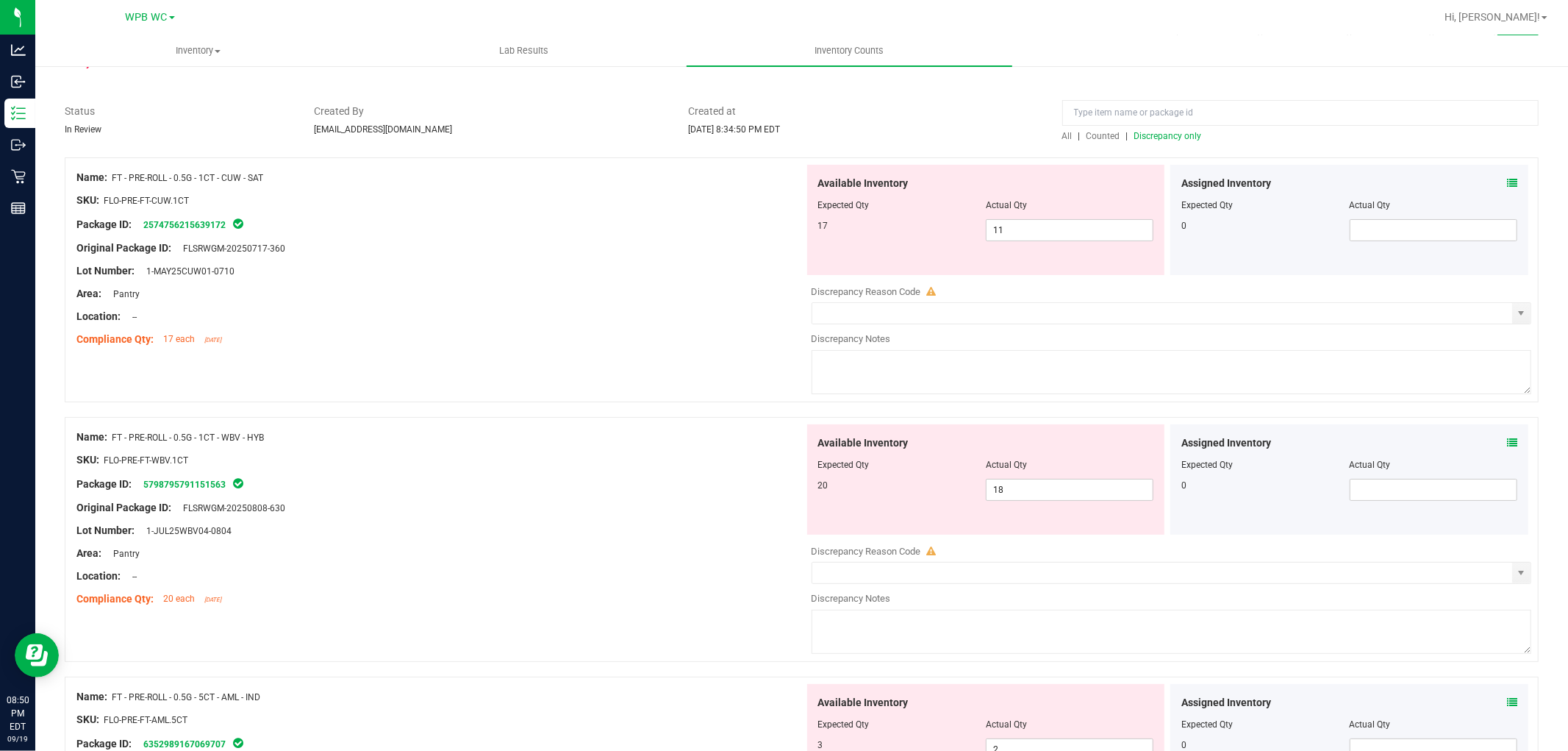
scroll to position [0, 0]
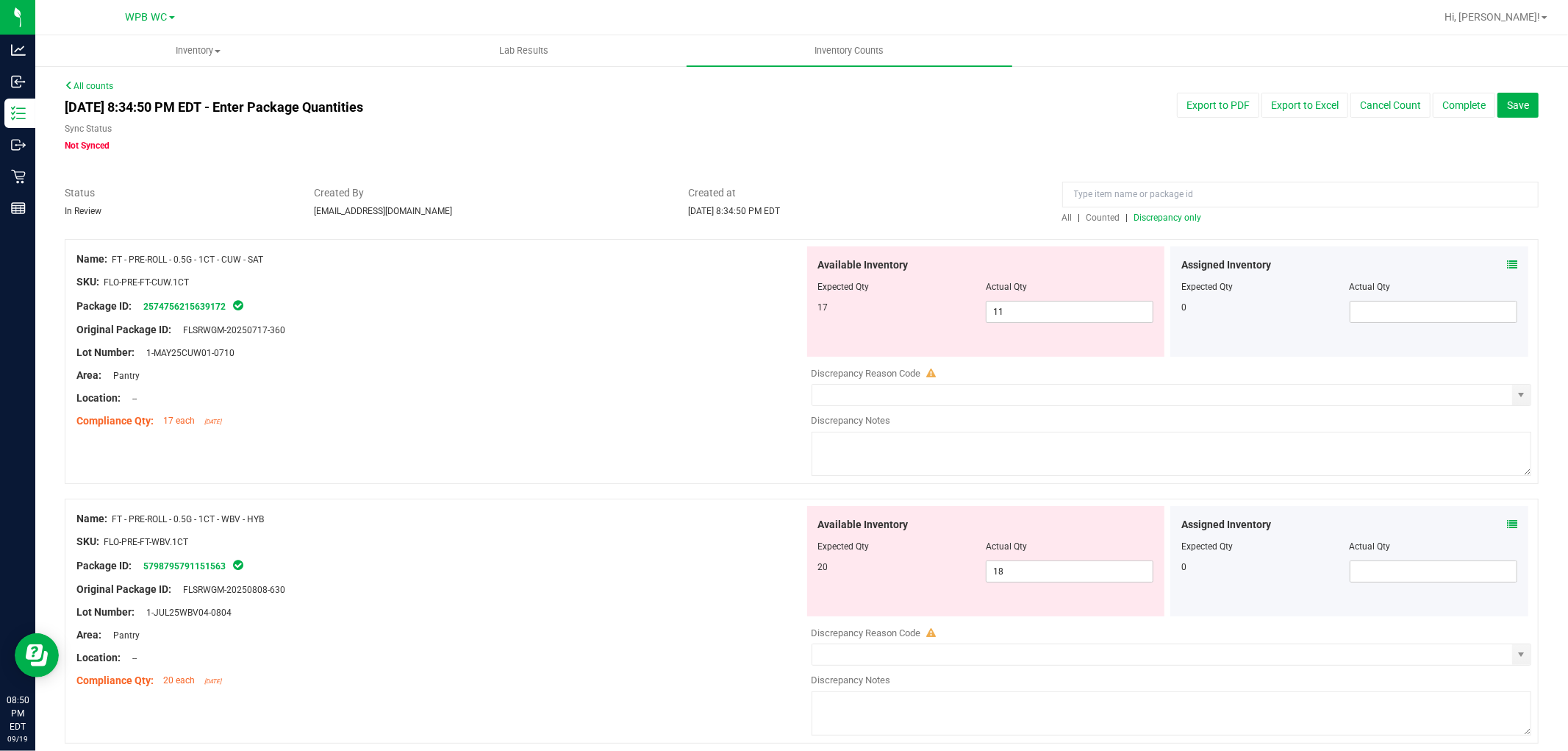
click at [1163, 222] on span "Discrepancy only" at bounding box center [1168, 218] width 68 height 11
click at [667, 376] on div "Area: Pantry" at bounding box center [441, 376] width 728 height 16
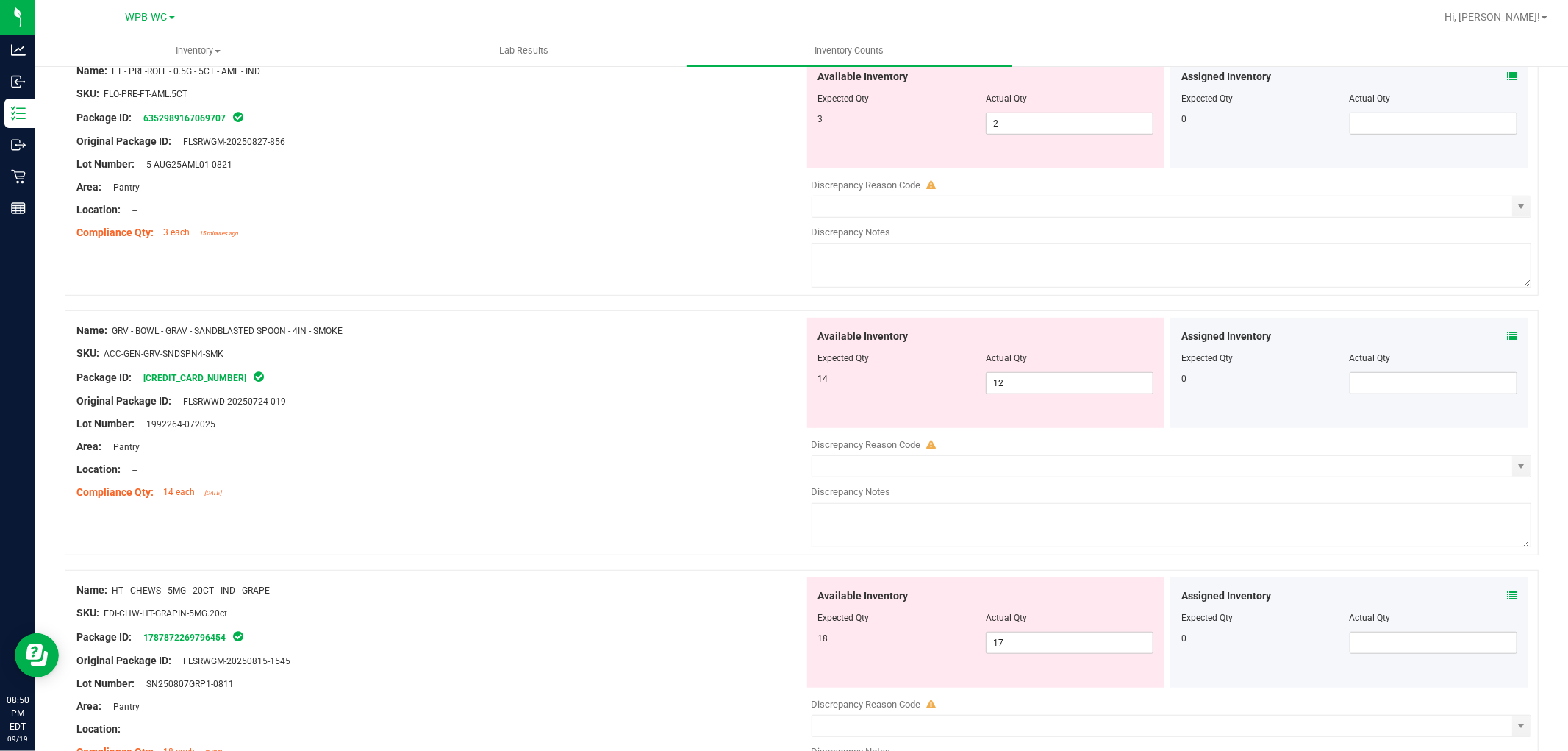
scroll to position [911, 0]
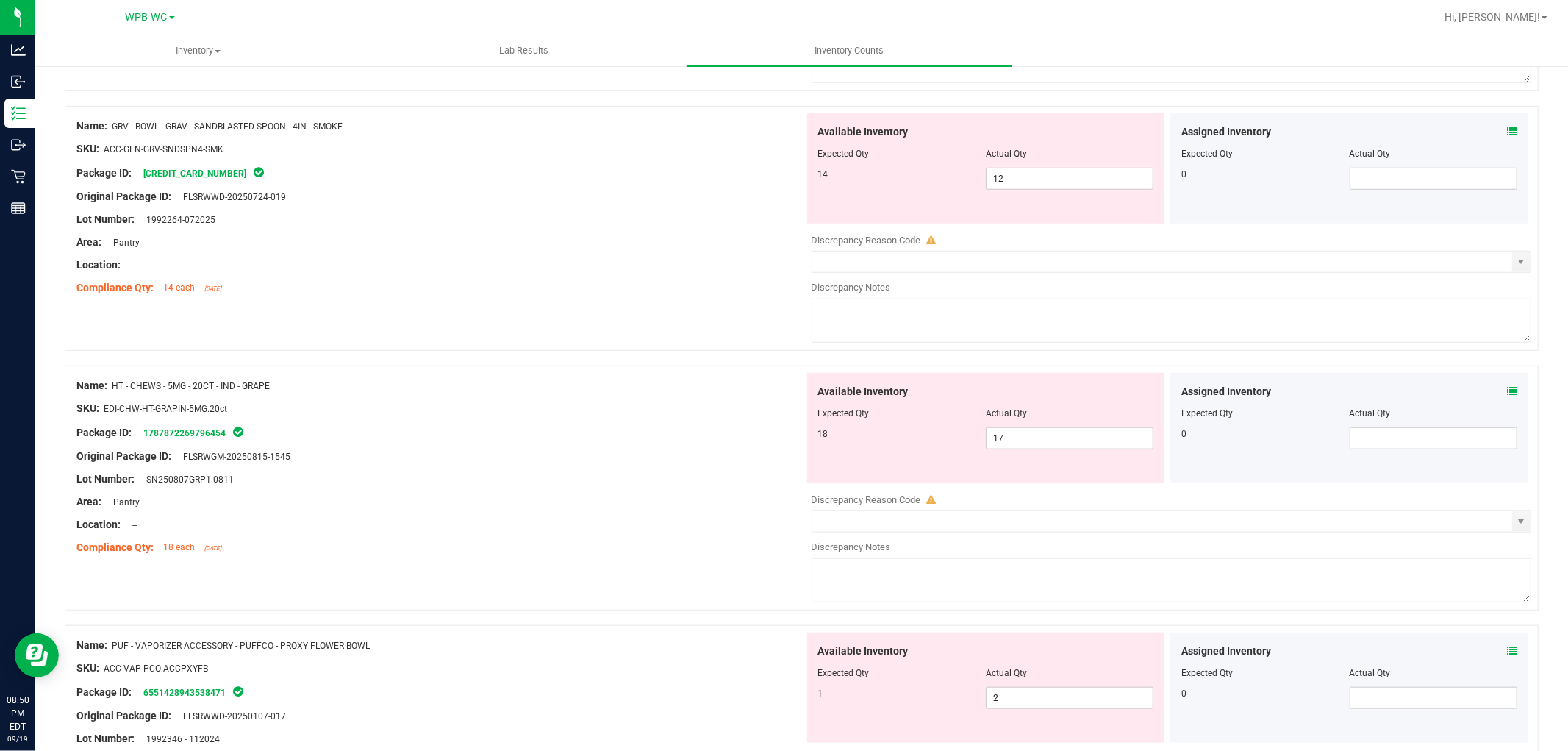
click at [1048, 427] on div at bounding box center [985, 423] width 336 height 7
click at [1040, 438] on span "17 17" at bounding box center [1070, 438] width 167 height 22
click at [1040, 438] on input "17" at bounding box center [1069, 437] width 167 height 20
type input "18"
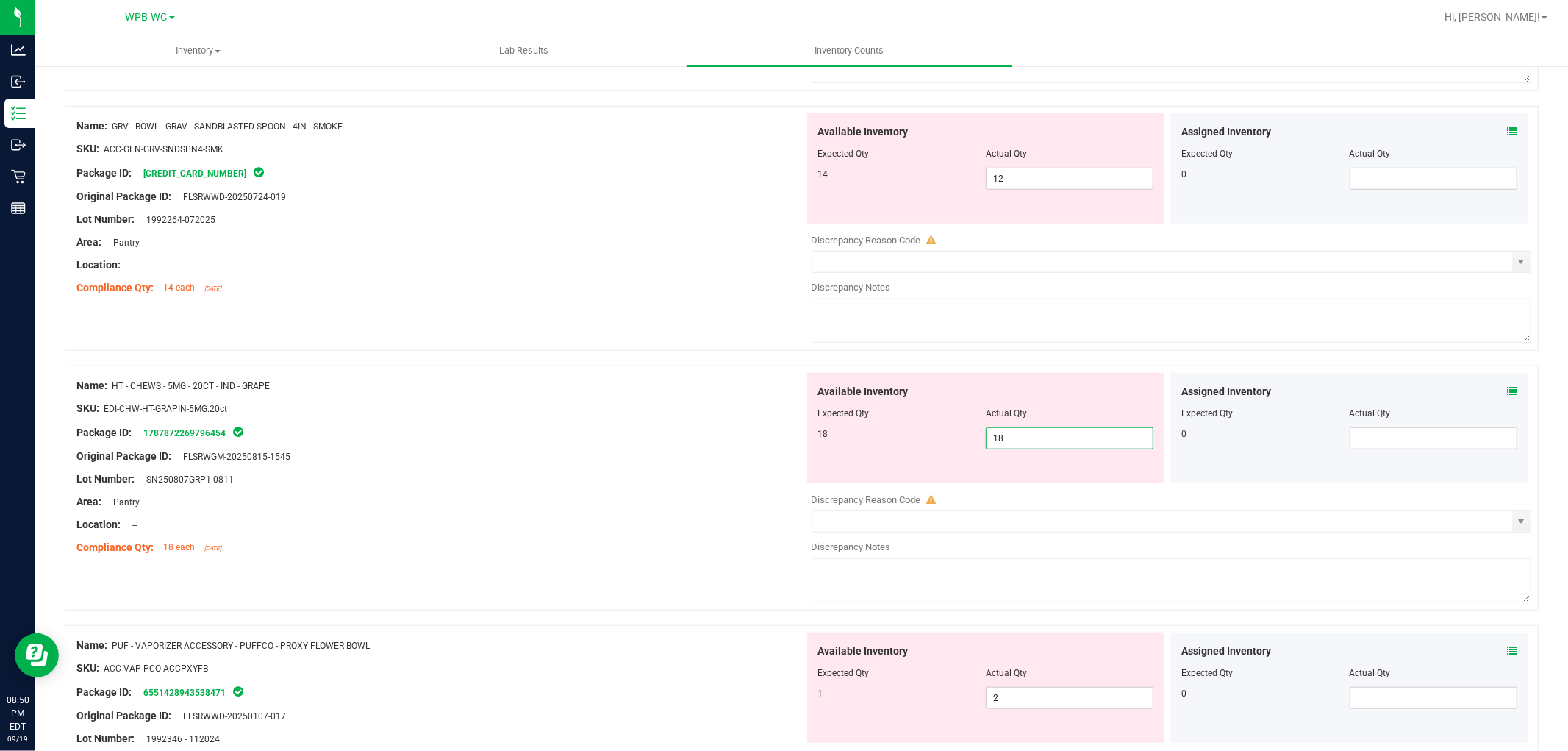
type input "18"
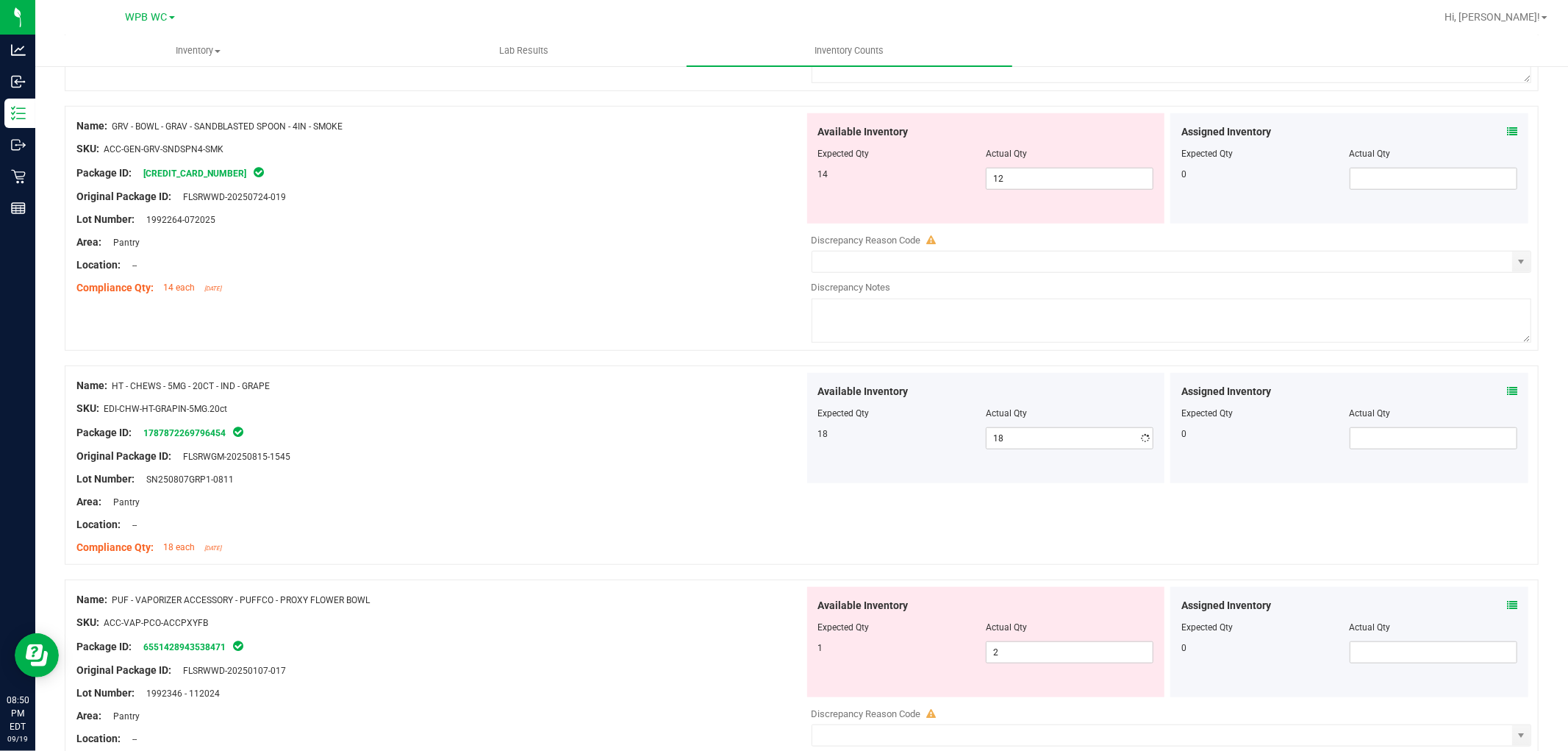
click at [676, 423] on div at bounding box center [441, 420] width 728 height 7
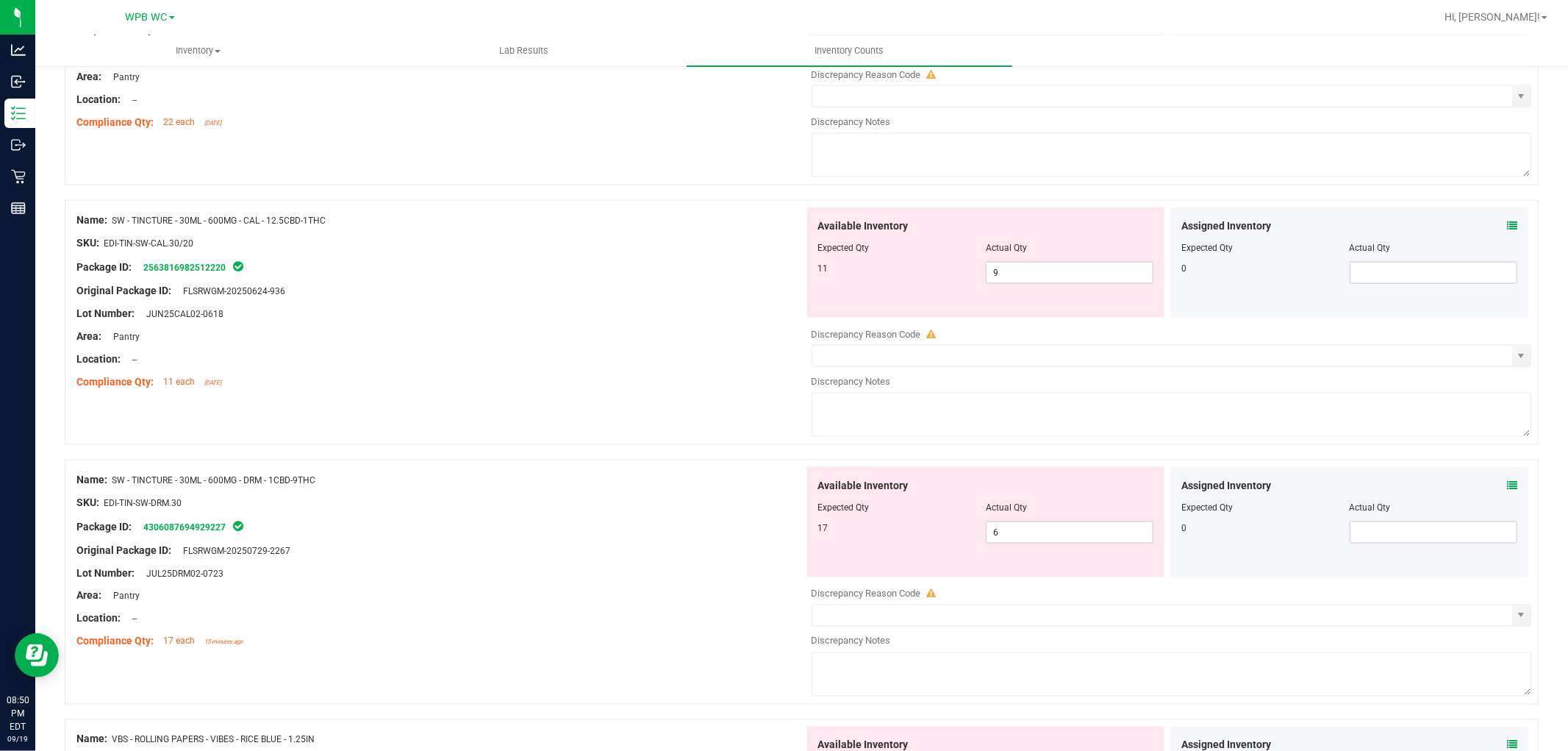
scroll to position [1892, 0]
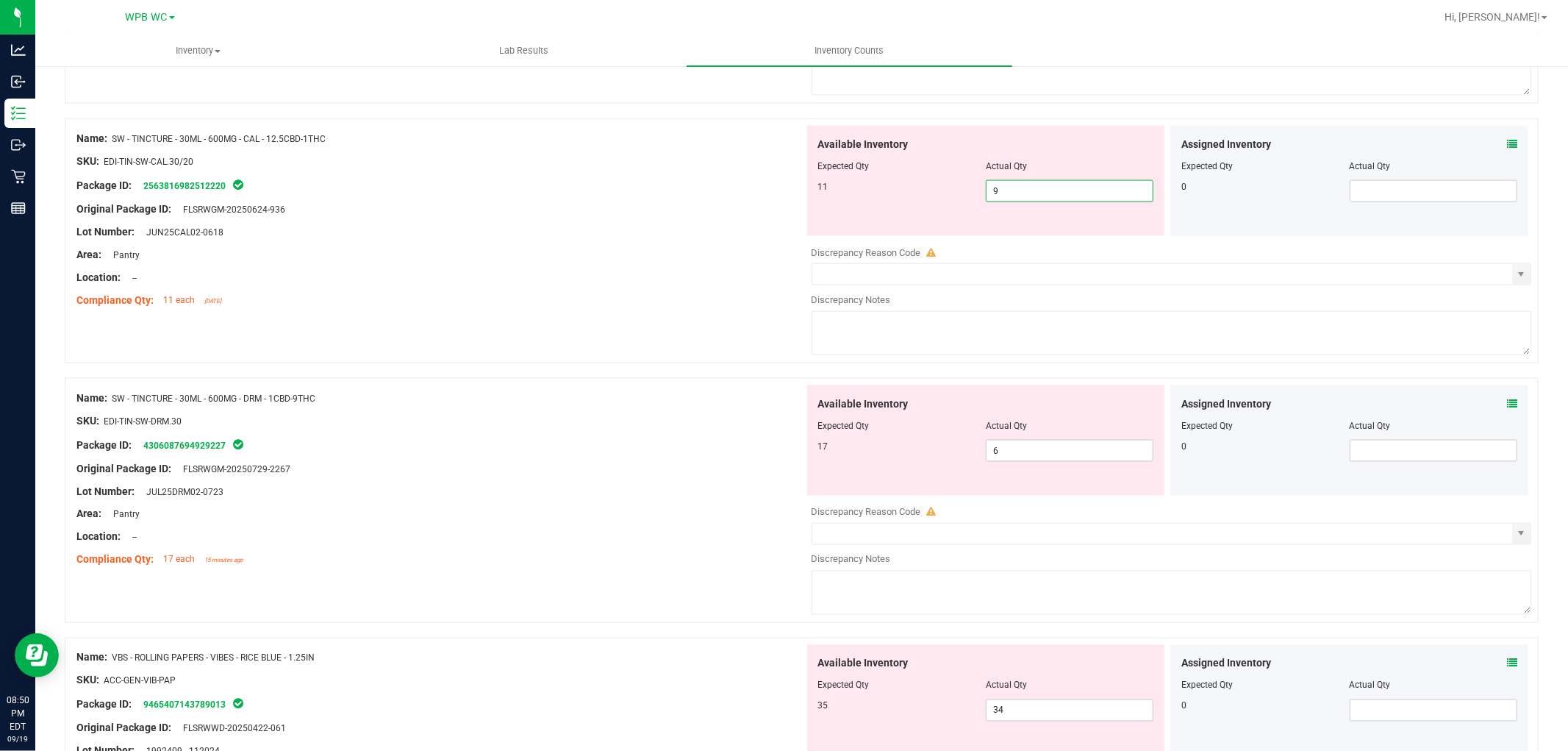
click at [1013, 187] on span "9 9" at bounding box center [1070, 190] width 167 height 22
click at [1013, 187] on input "9" at bounding box center [1069, 190] width 167 height 20
type input "11"
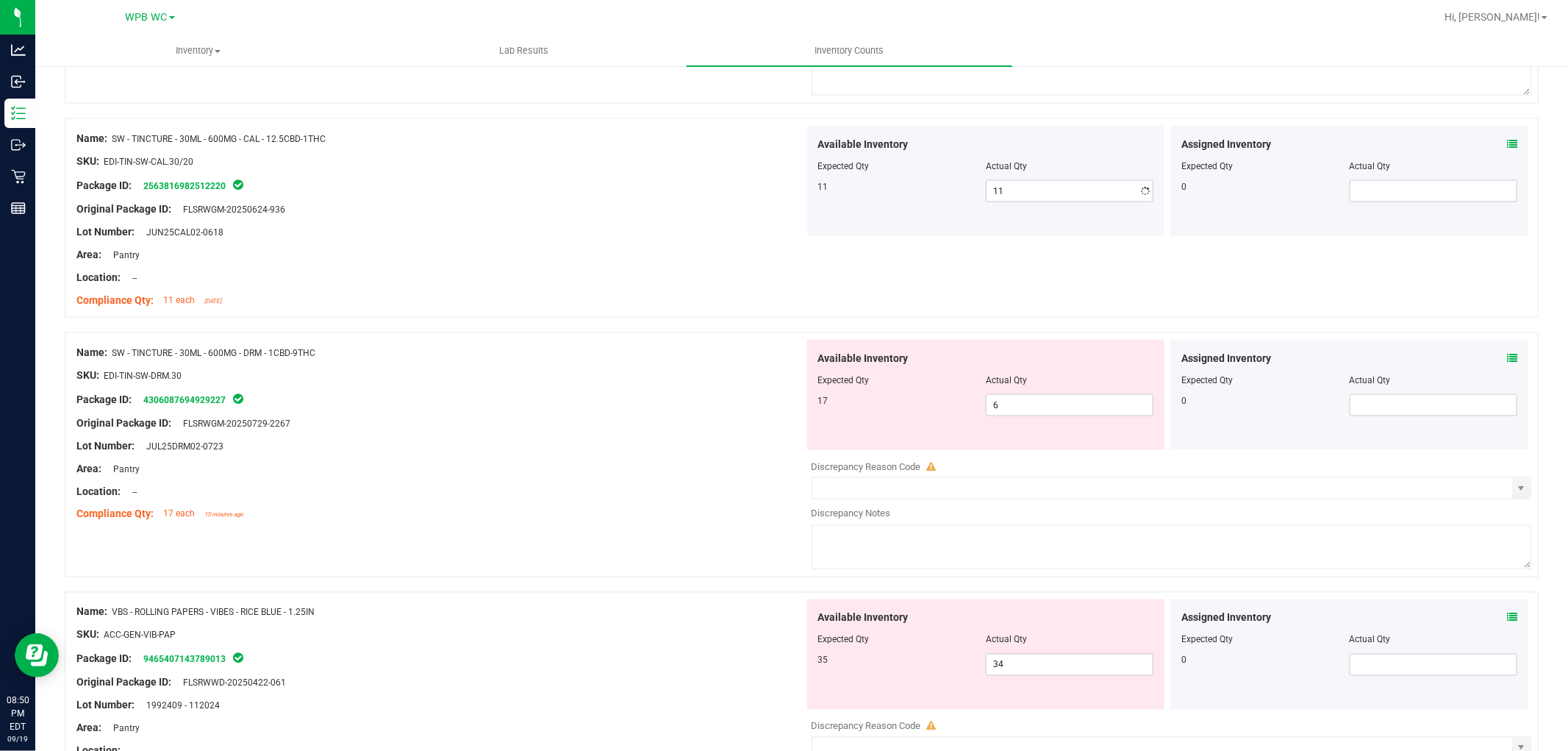
click at [568, 217] on div "Original Package ID: FLSRWGM-20250624-936" at bounding box center [441, 210] width 728 height 16
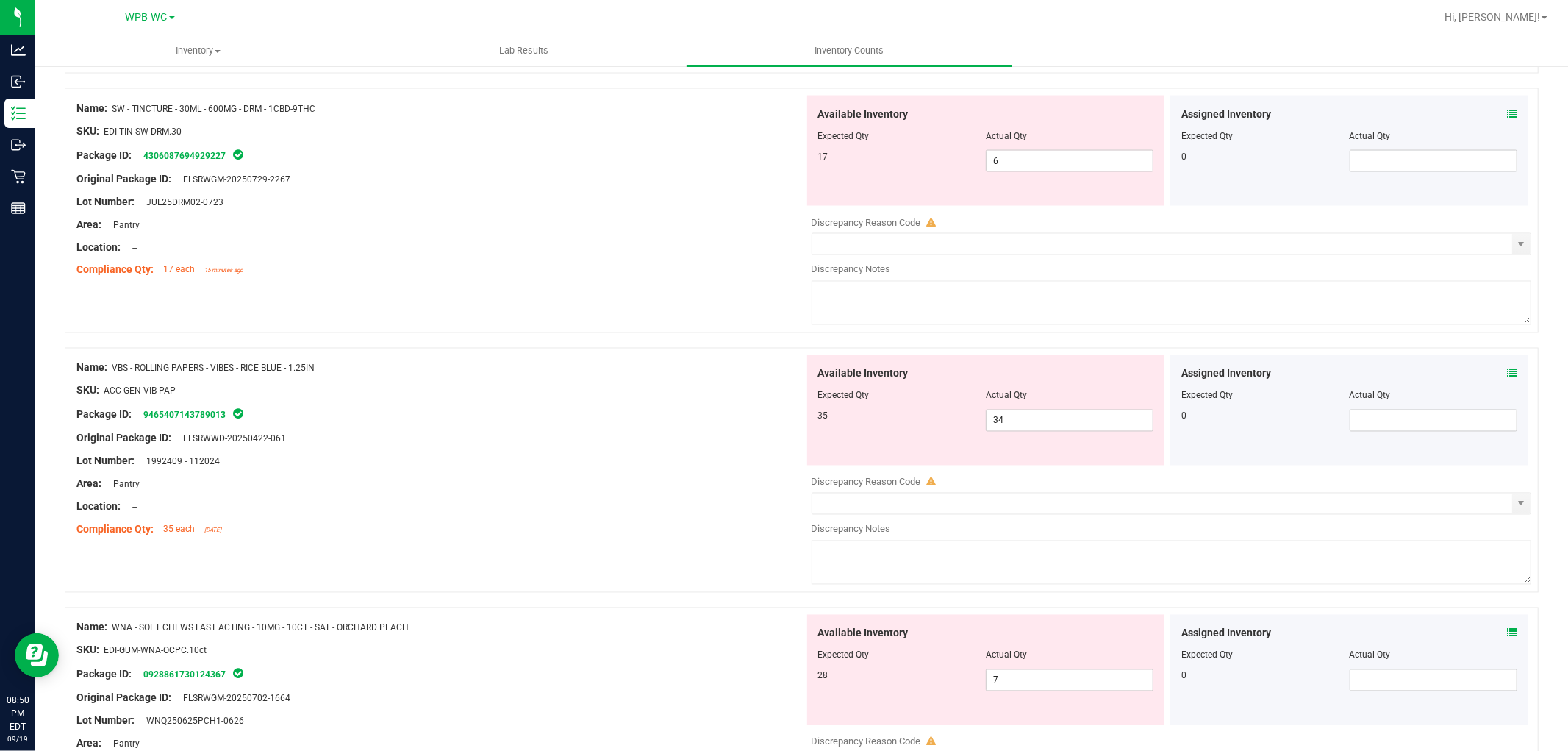
scroll to position [2137, 0]
click at [629, 222] on div "Area: Pantry" at bounding box center [441, 224] width 728 height 16
click at [1024, 171] on span "6 6" at bounding box center [1070, 160] width 167 height 22
click at [1024, 171] on input "6" at bounding box center [1069, 160] width 167 height 20
type input "17"
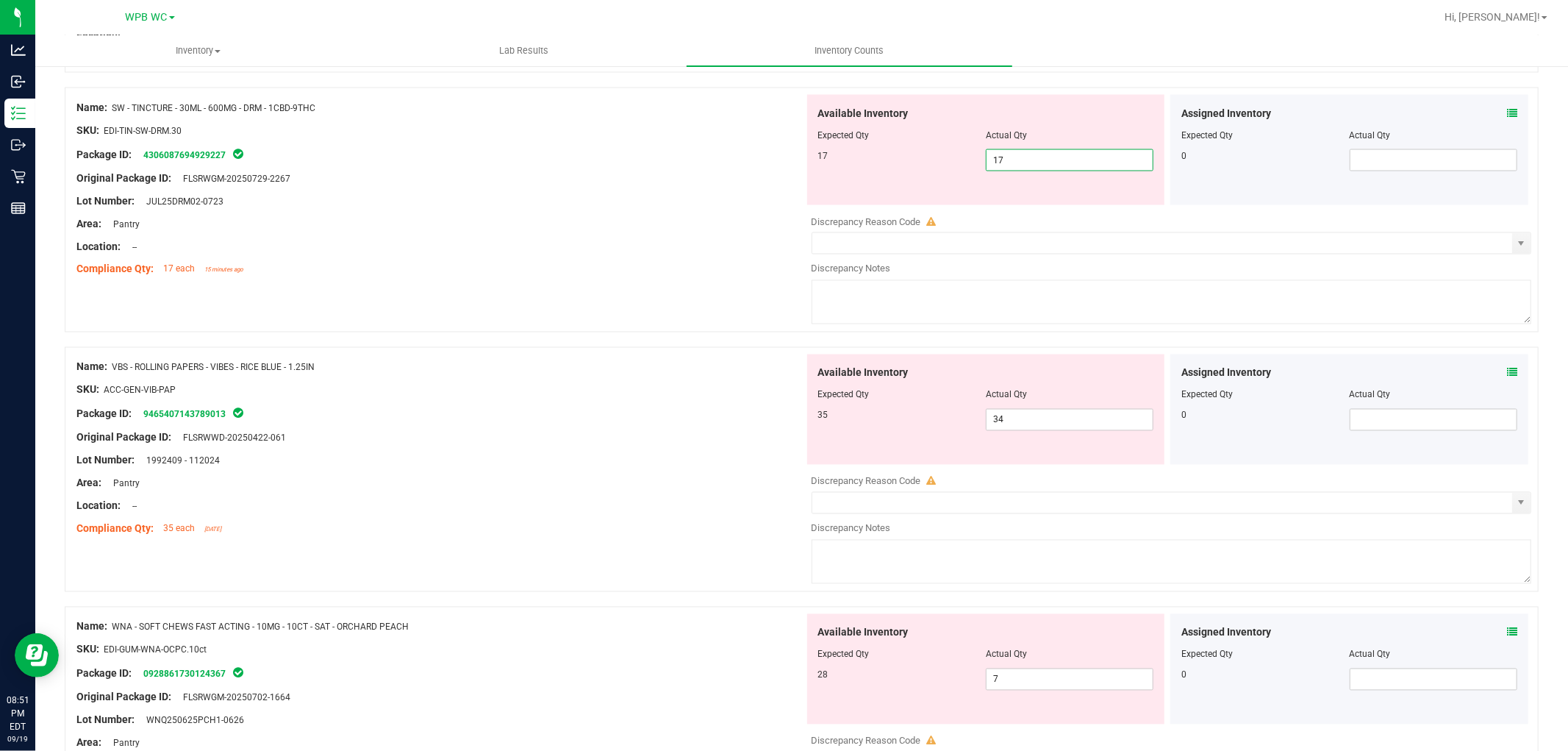
type input "17"
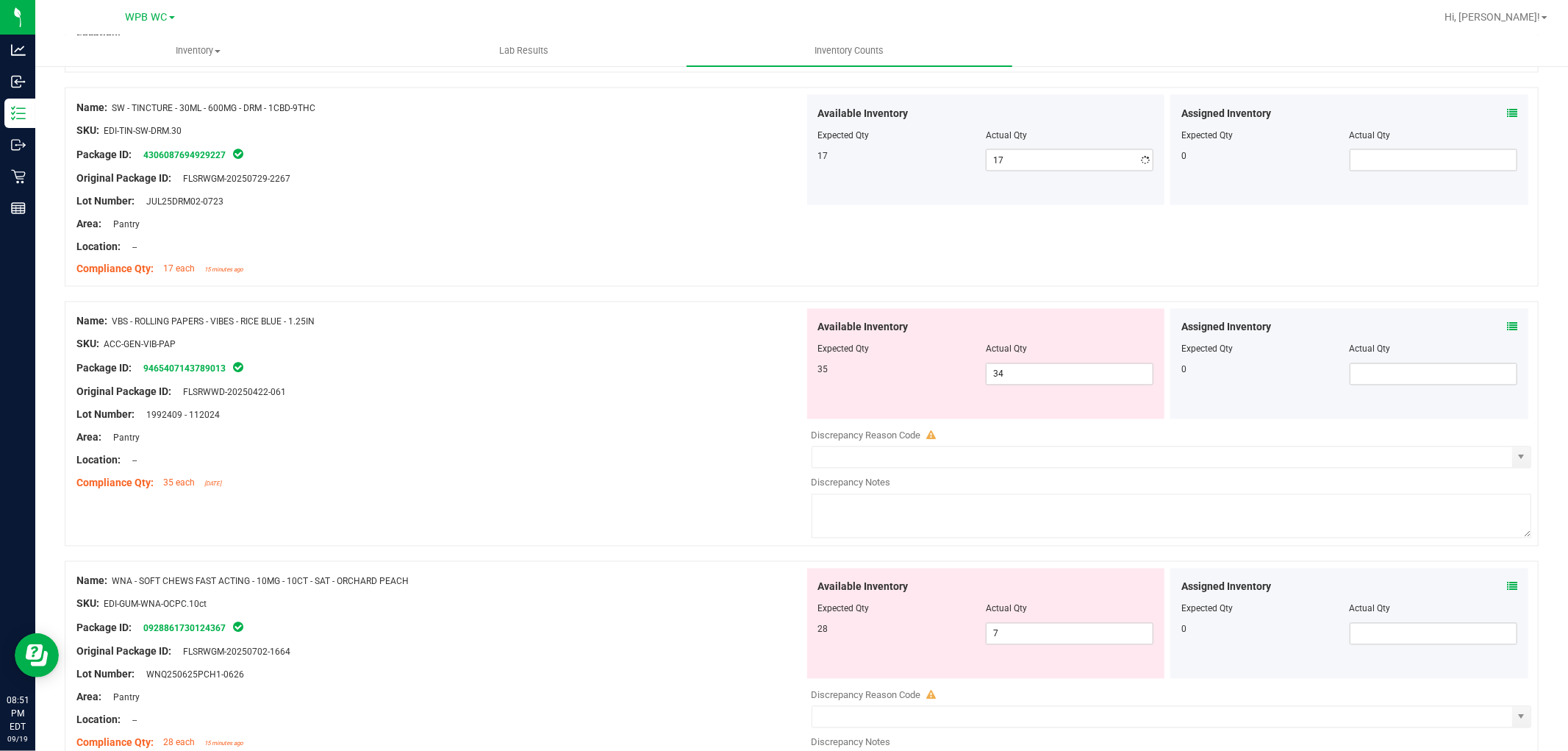
click at [566, 160] on div "Package ID: 4306087694929227" at bounding box center [441, 154] width 728 height 18
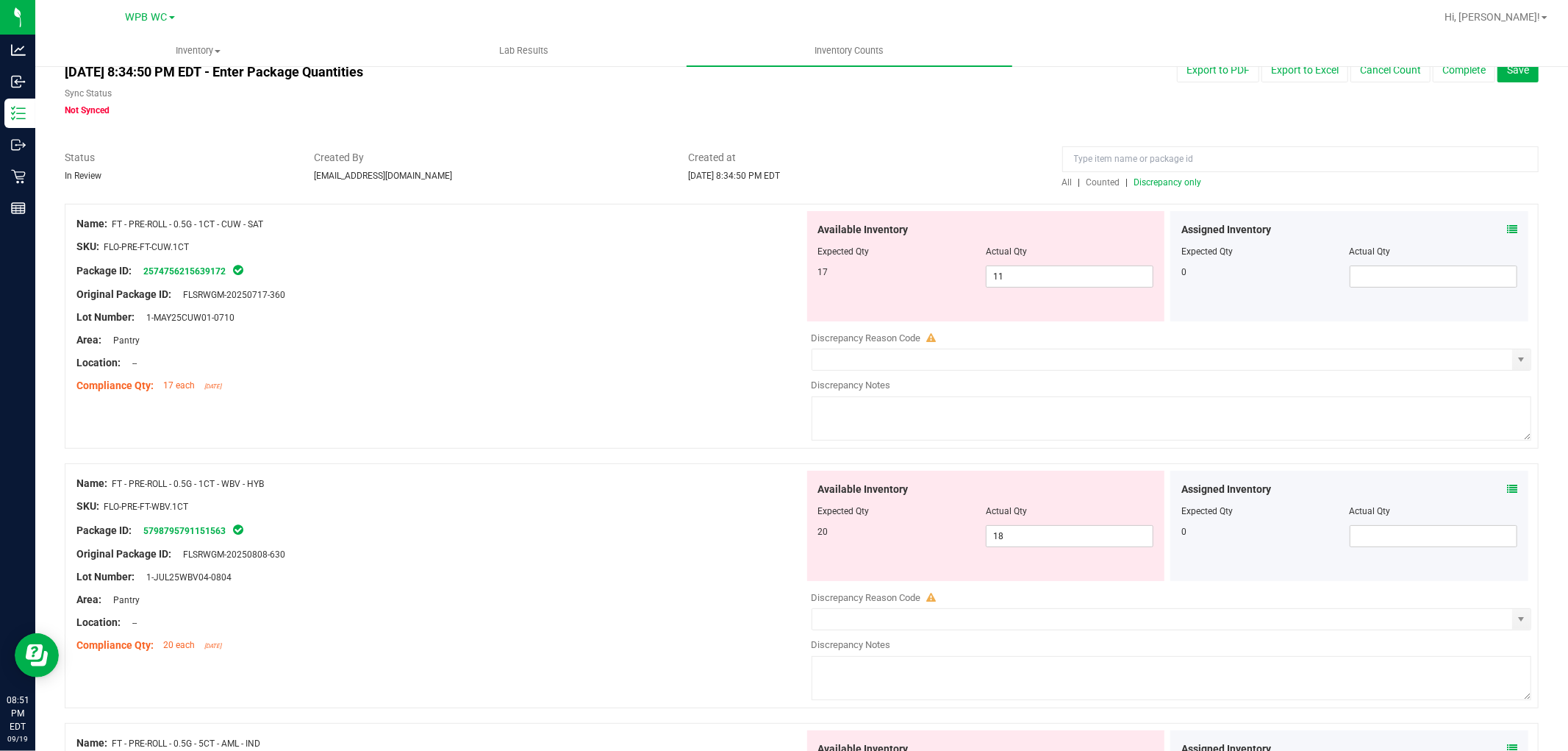
scroll to position [0, 0]
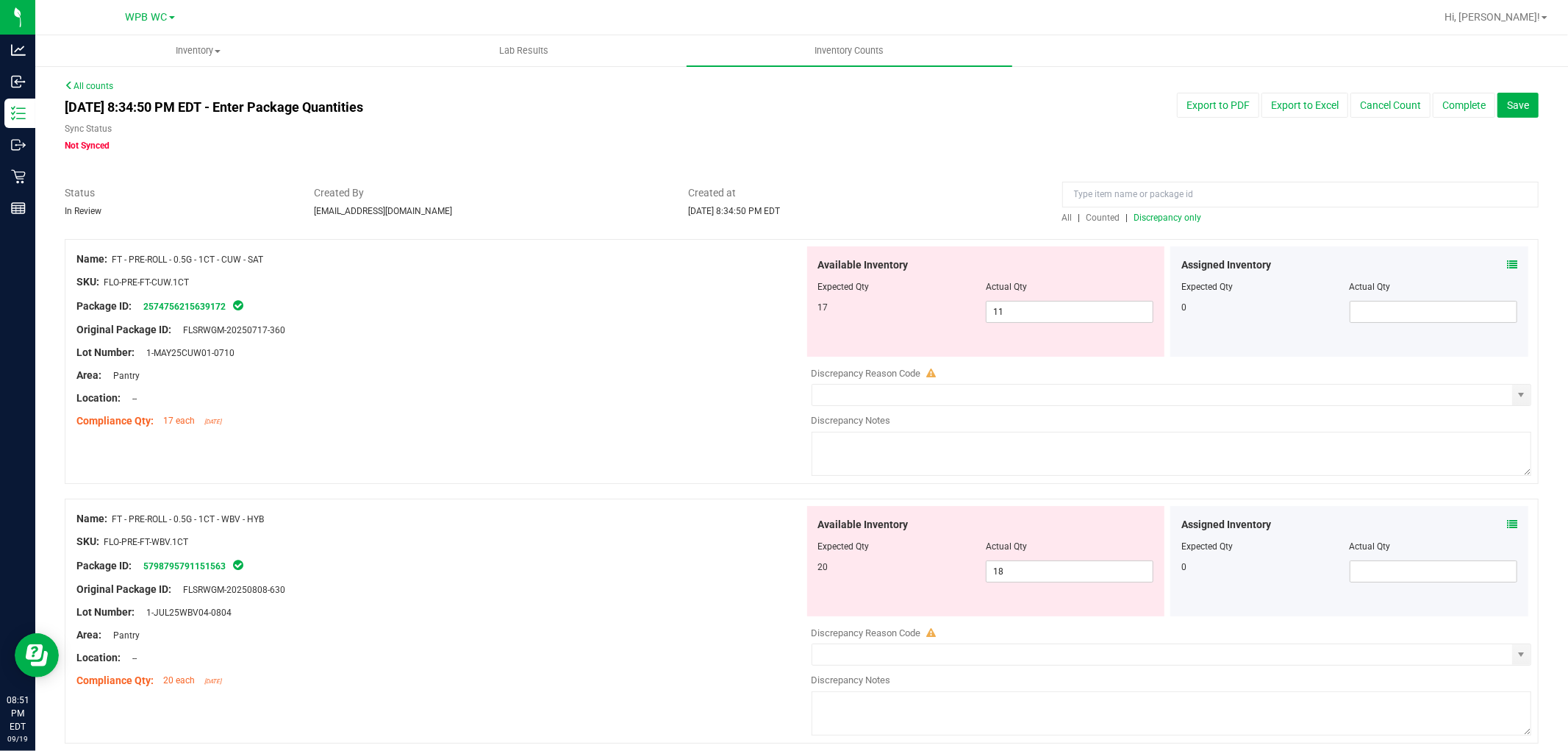
click at [1156, 215] on span "Discrepancy only" at bounding box center [1168, 218] width 68 height 11
click at [597, 335] on div "Original Package ID: FLSRWGM-20250717-360" at bounding box center [441, 330] width 728 height 16
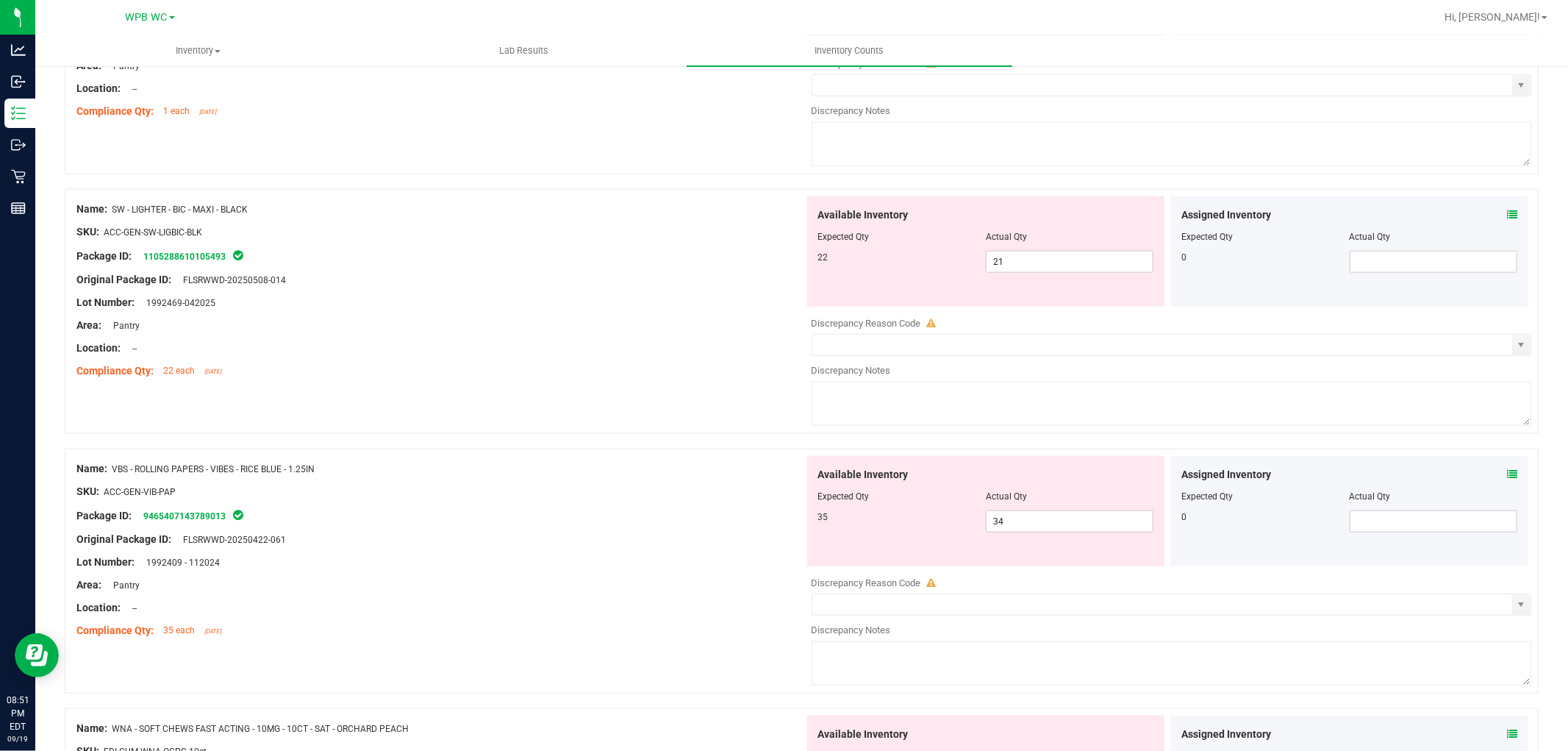
scroll to position [1620, 0]
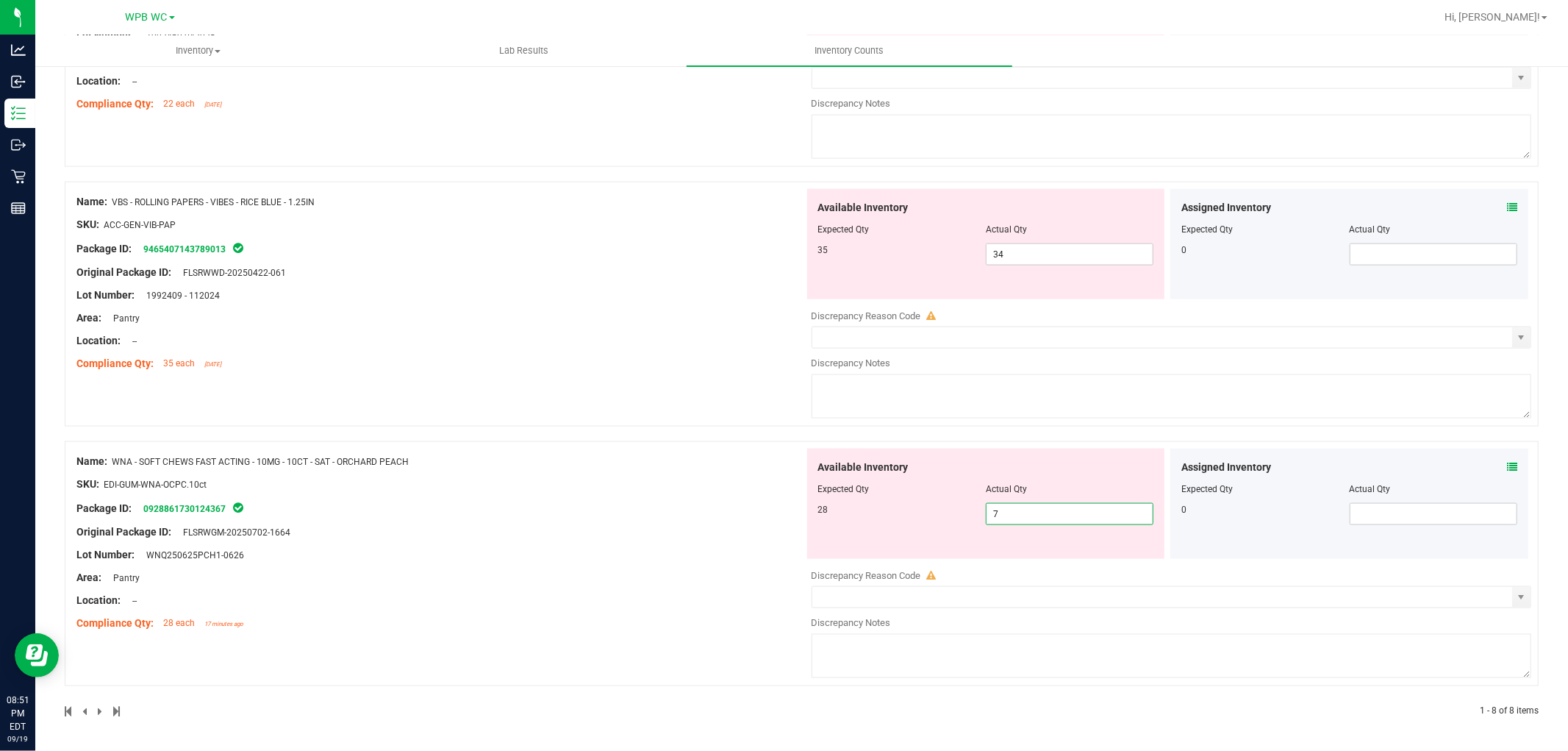
click at [1003, 513] on span "7 7" at bounding box center [1070, 514] width 167 height 22
click at [1003, 513] on input "7" at bounding box center [1069, 513] width 167 height 20
click at [1026, 251] on span "34 34" at bounding box center [1070, 254] width 167 height 22
click at [0, 0] on input "34" at bounding box center [0, 0] width 0 height 0
type input "35"
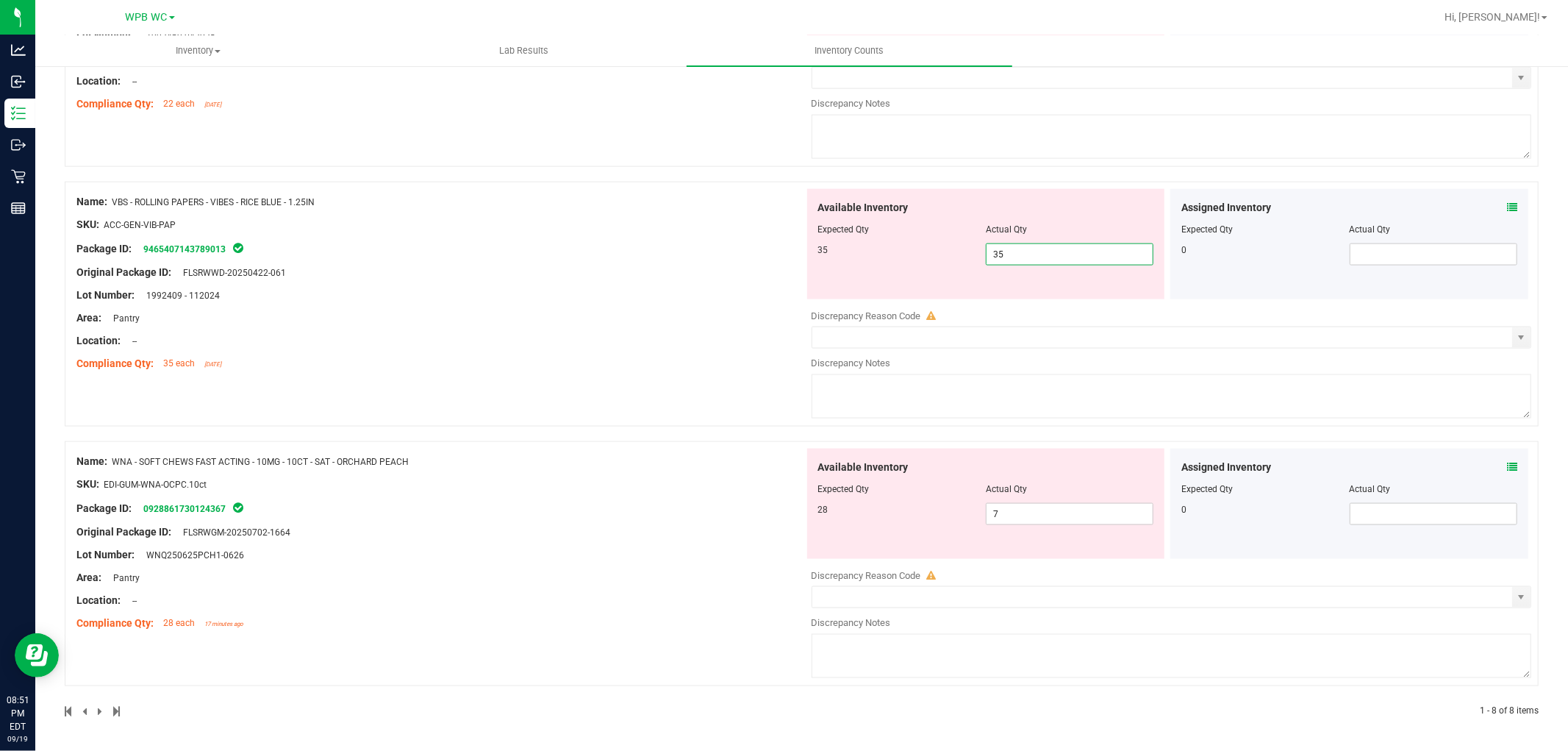
type input "35"
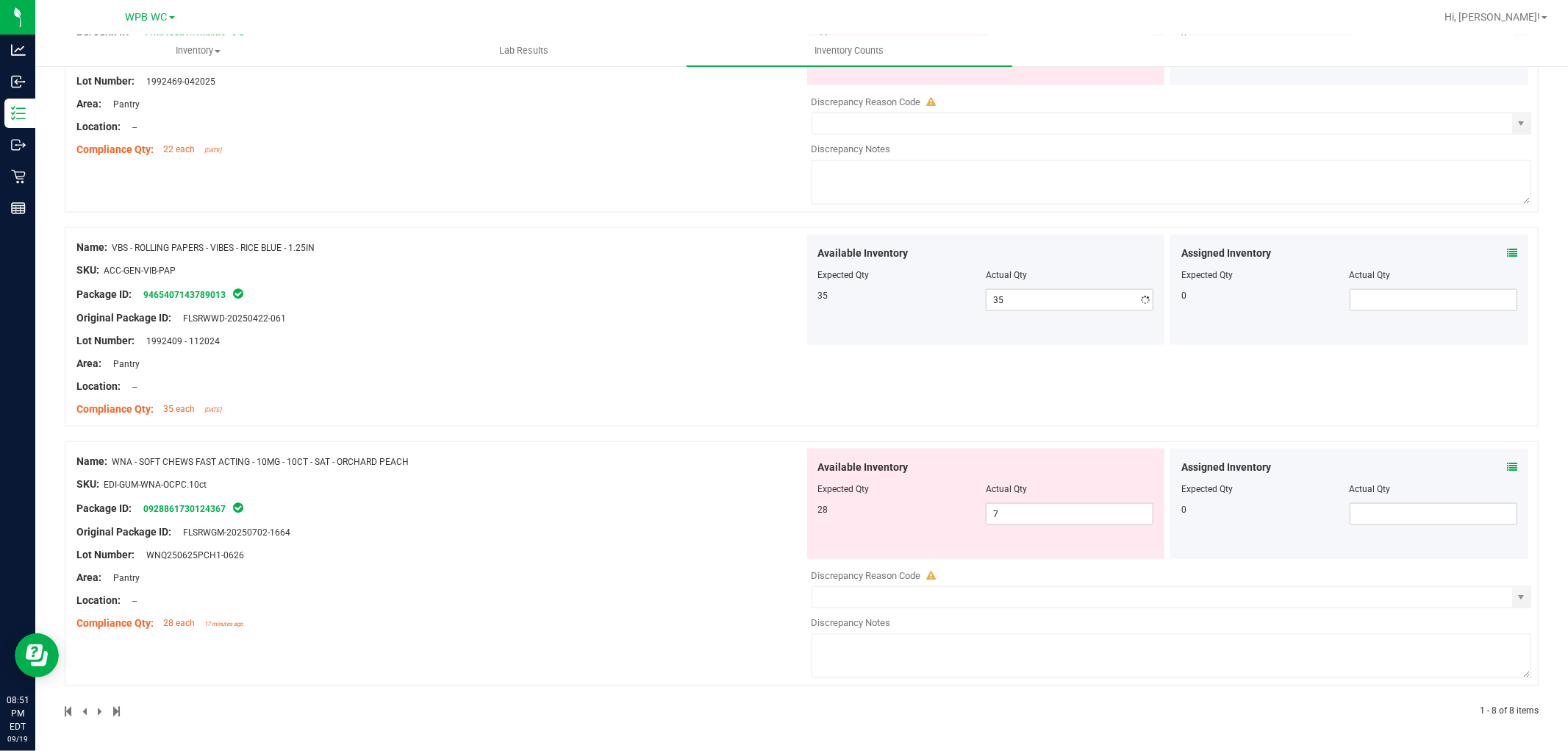
click at [758, 294] on div "Name: VBS - ROLLING PAPERS - VIBES - RICE BLUE - 1.25IN SKU: ACC-GEN-VIB-PAP Pa…" at bounding box center [441, 328] width 728 height 188
click at [1030, 518] on span "7 7" at bounding box center [1070, 514] width 167 height 22
click at [1030, 518] on input "7" at bounding box center [1069, 513] width 167 height 20
type input "28"
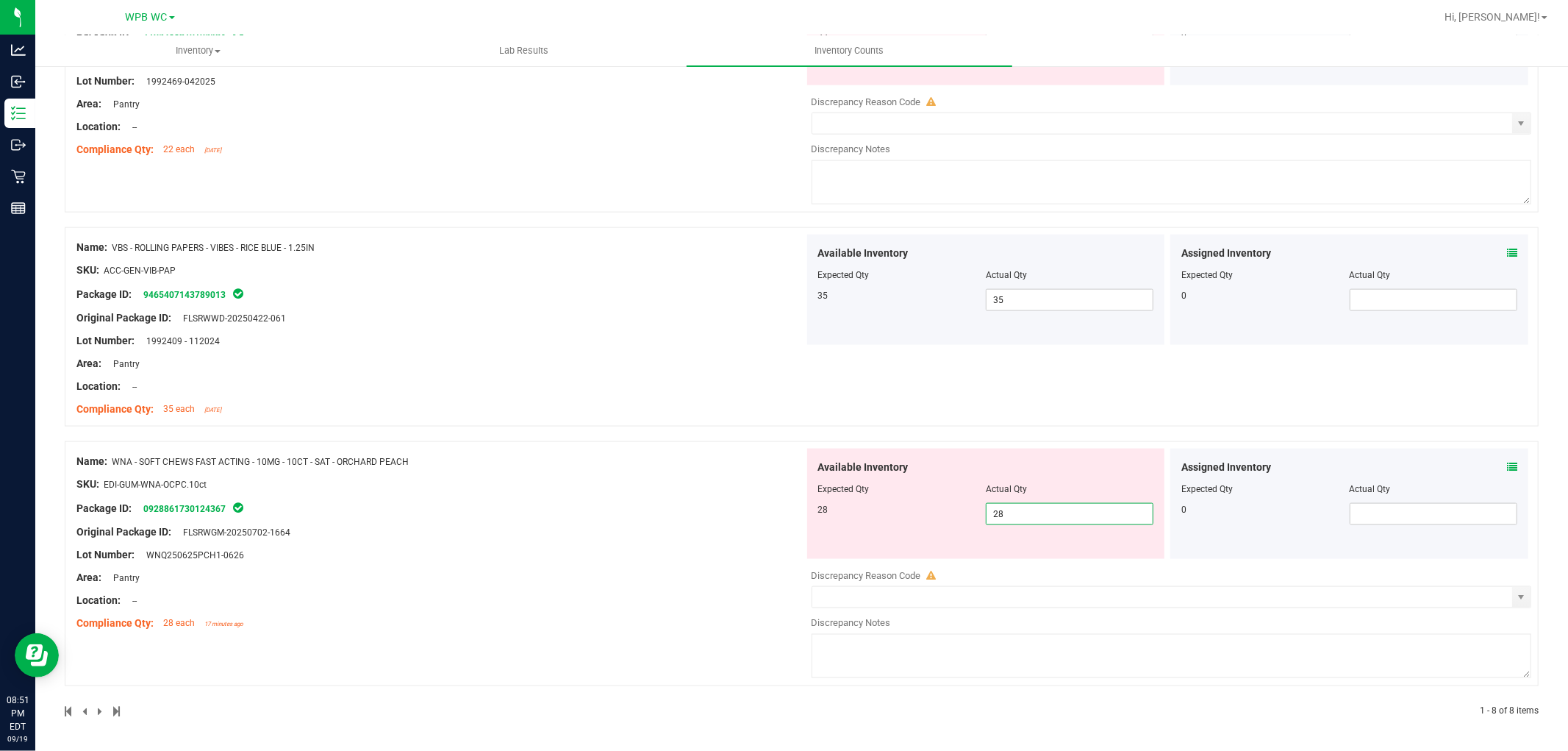
type input "28"
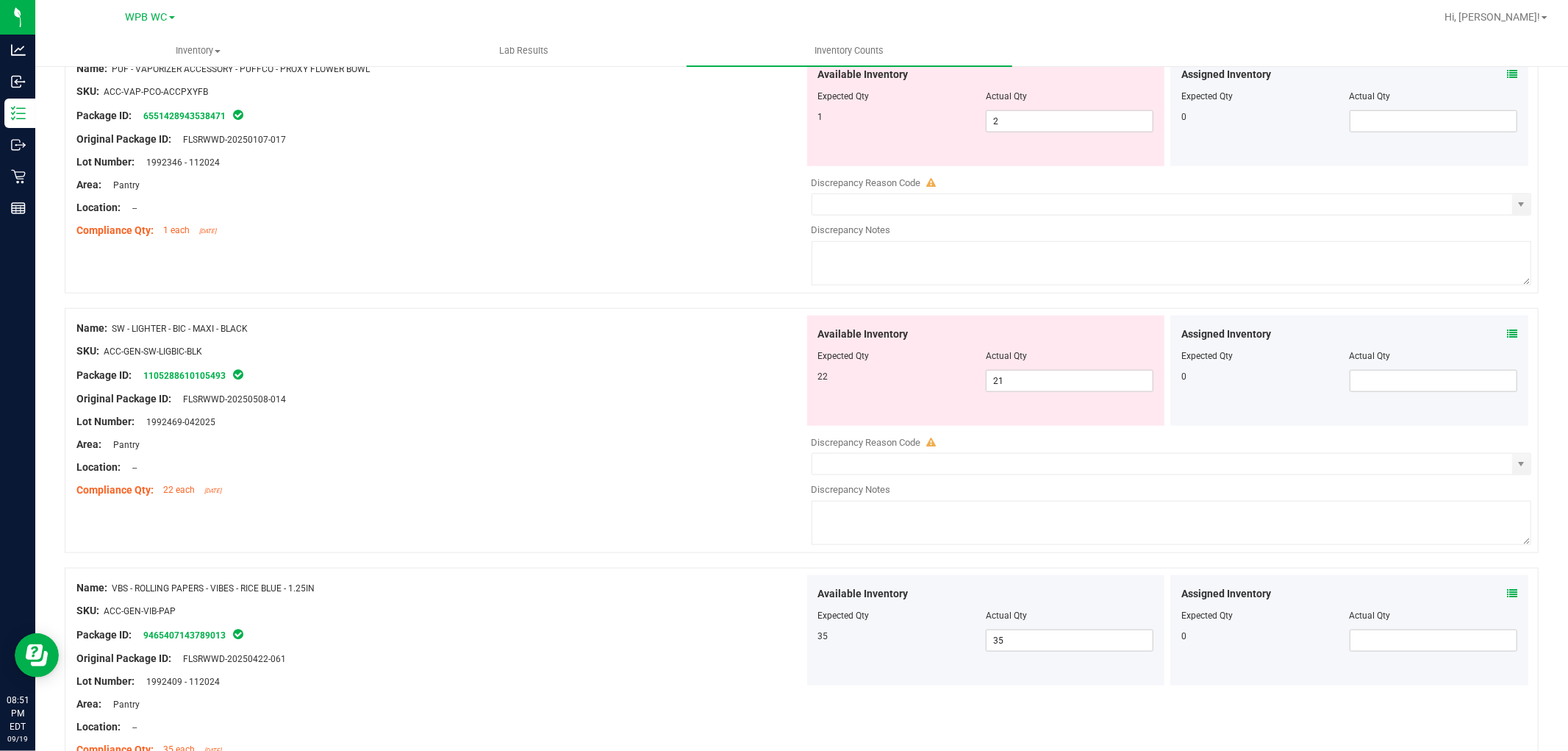
scroll to position [1201, 0]
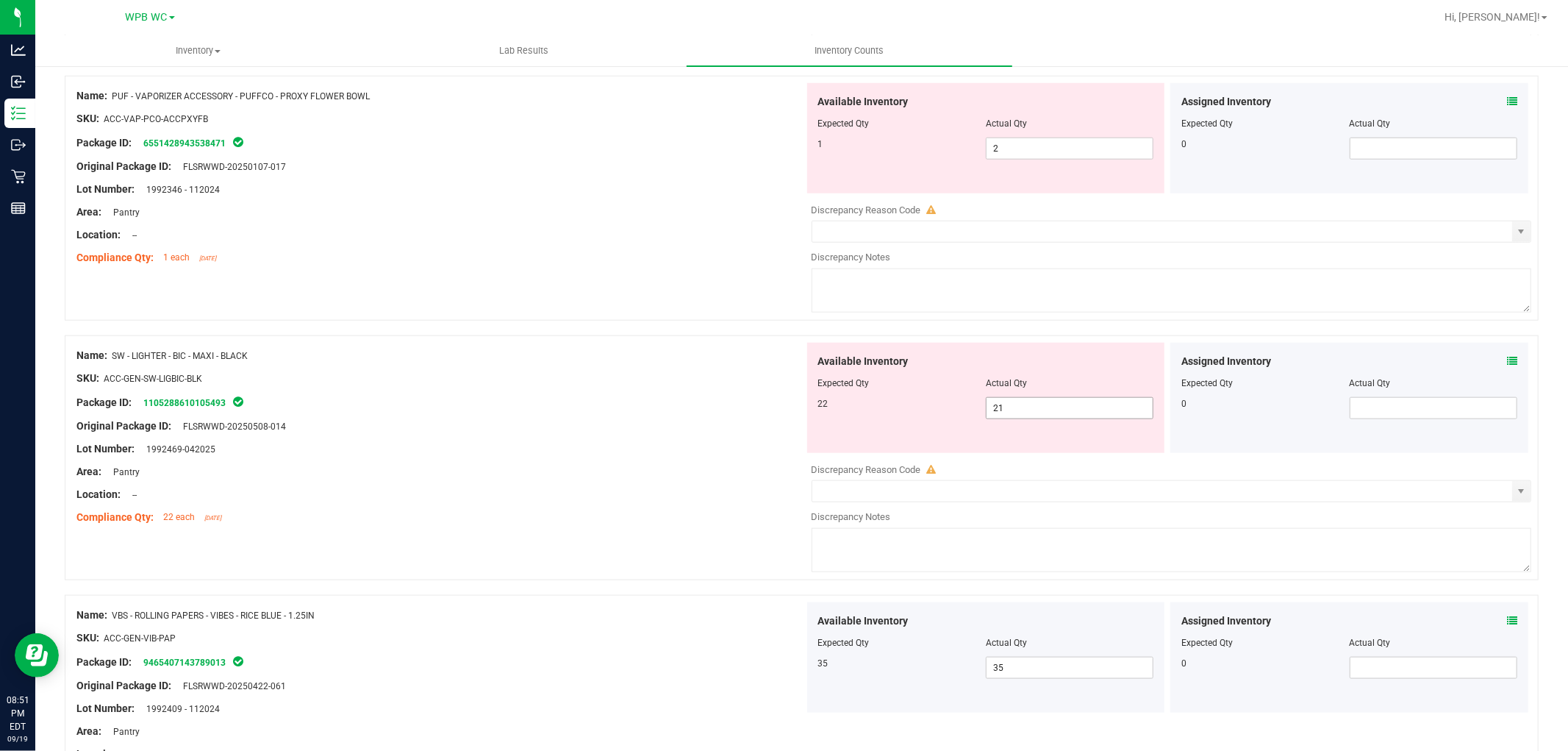
click at [1003, 415] on span "21 21" at bounding box center [1070, 407] width 167 height 22
click at [1003, 415] on input "21" at bounding box center [1069, 407] width 167 height 20
type input "22"
click at [578, 393] on div at bounding box center [441, 390] width 728 height 7
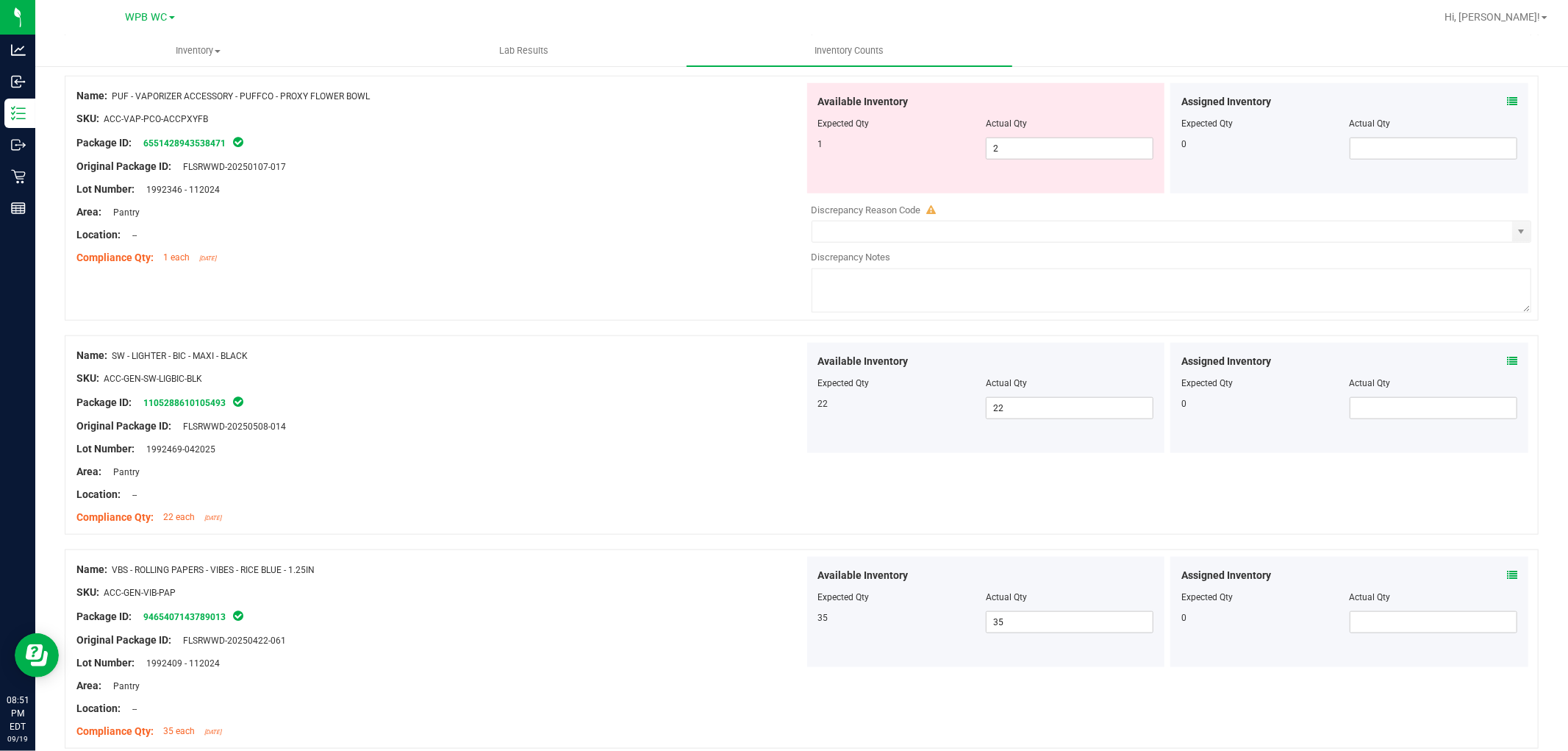
scroll to position [1038, 0]
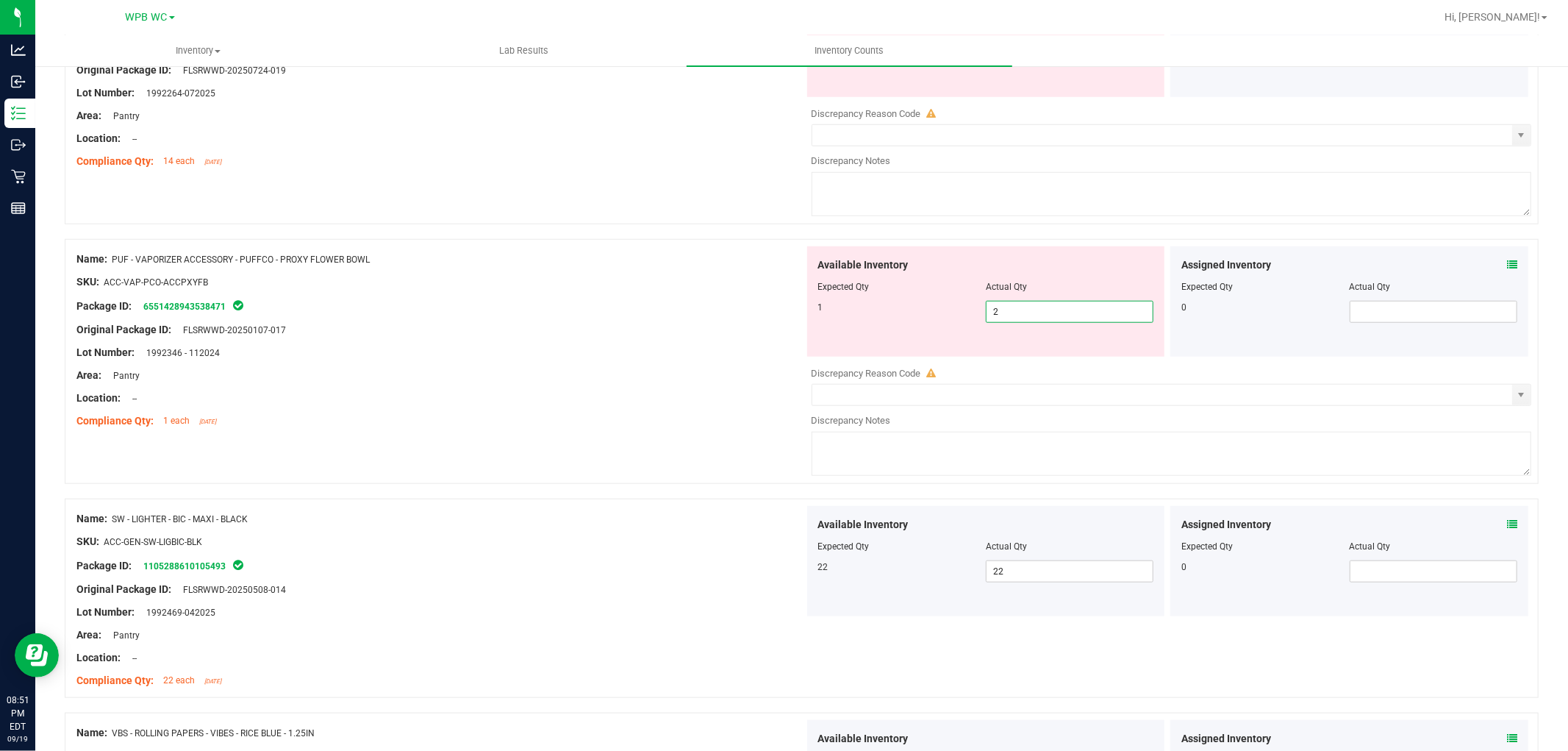
click at [1035, 310] on span "2 2" at bounding box center [1070, 311] width 167 height 22
click at [1035, 310] on input "2" at bounding box center [1069, 311] width 167 height 20
type input "1"
click at [621, 364] on div at bounding box center [441, 364] width 728 height 7
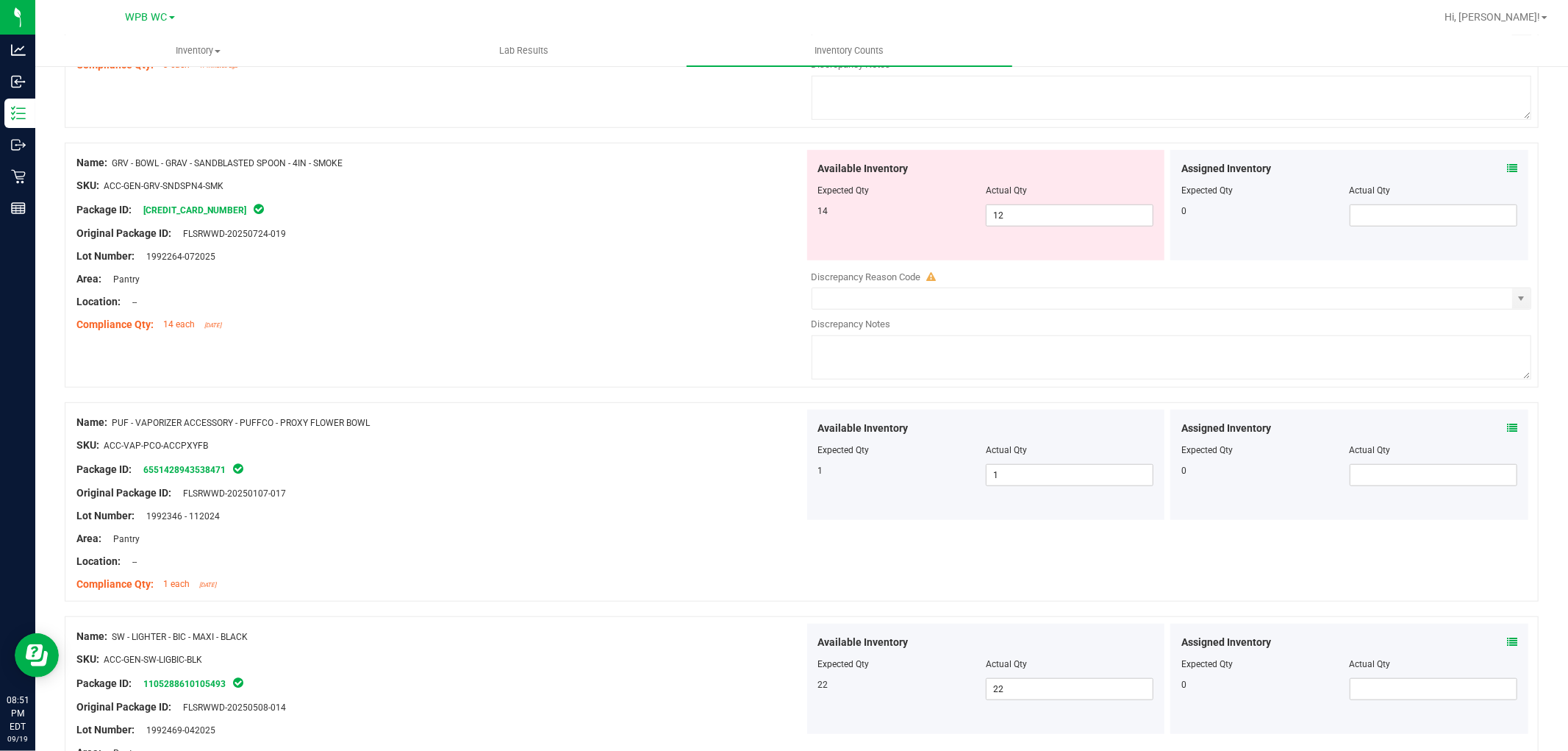
scroll to position [711, 0]
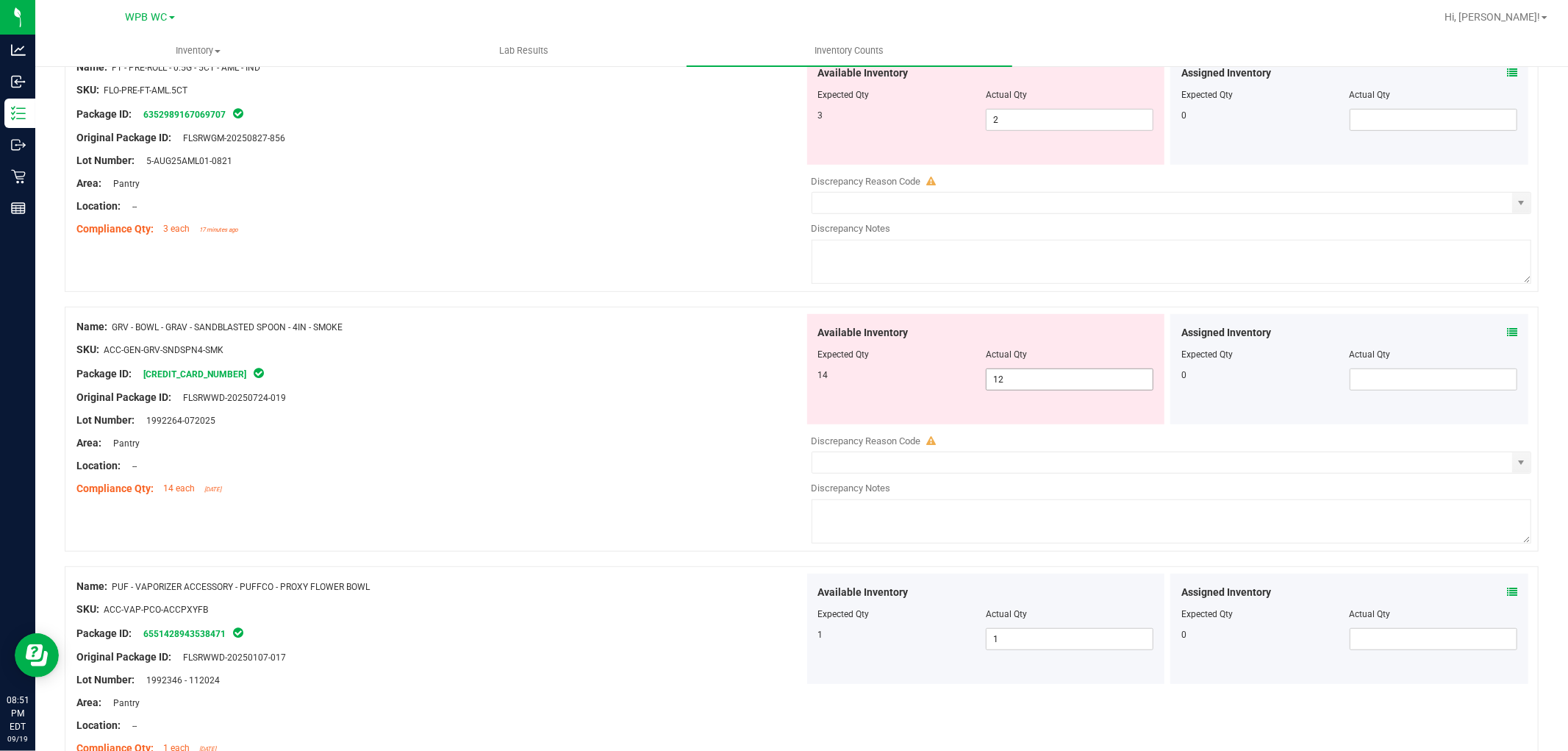
click at [1031, 371] on span "12 12" at bounding box center [1070, 379] width 167 height 22
click at [1031, 371] on input "12" at bounding box center [1069, 379] width 167 height 20
type input "14"
click at [466, 414] on div "Lot Number: 1992264-072025" at bounding box center [441, 420] width 728 height 16
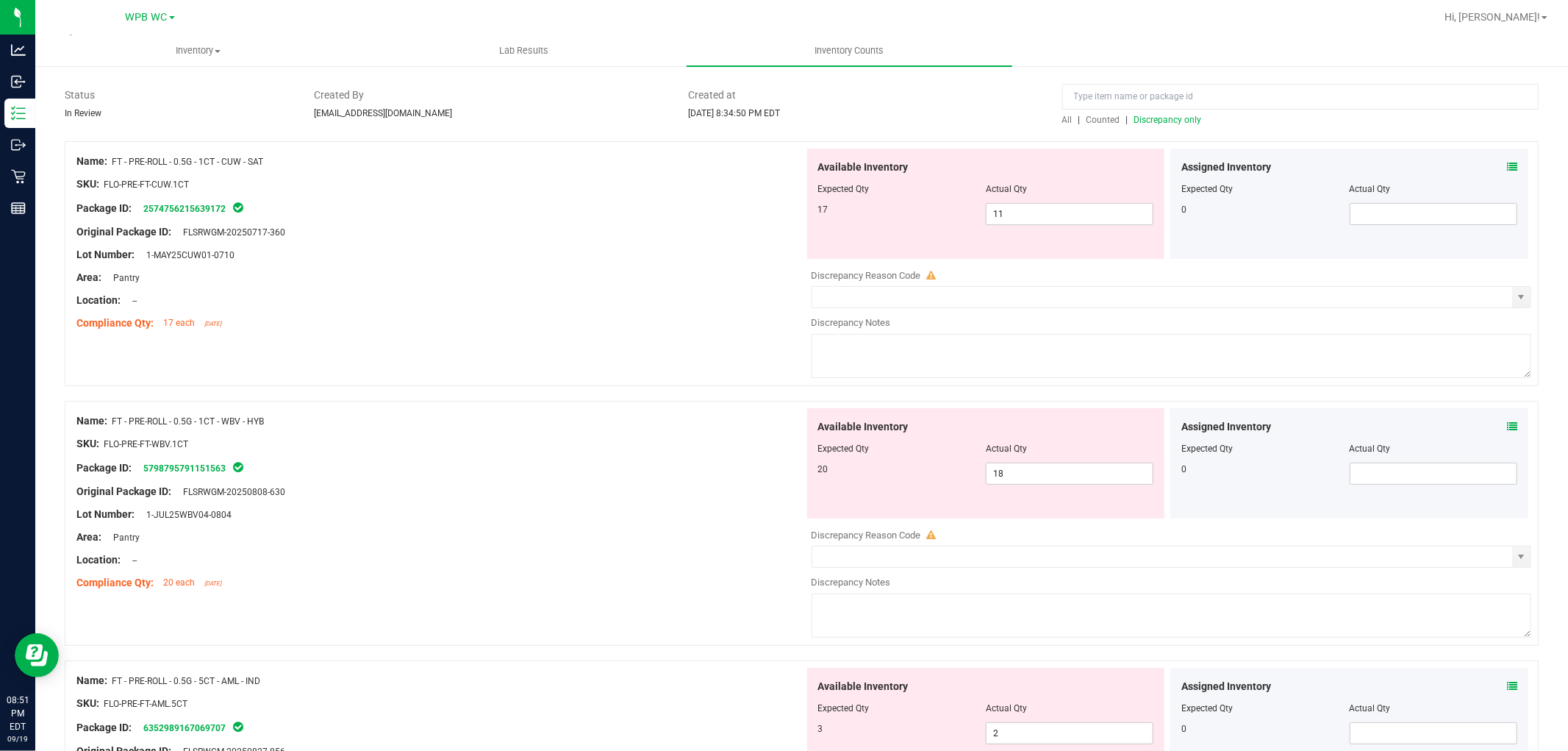
scroll to position [57, 0]
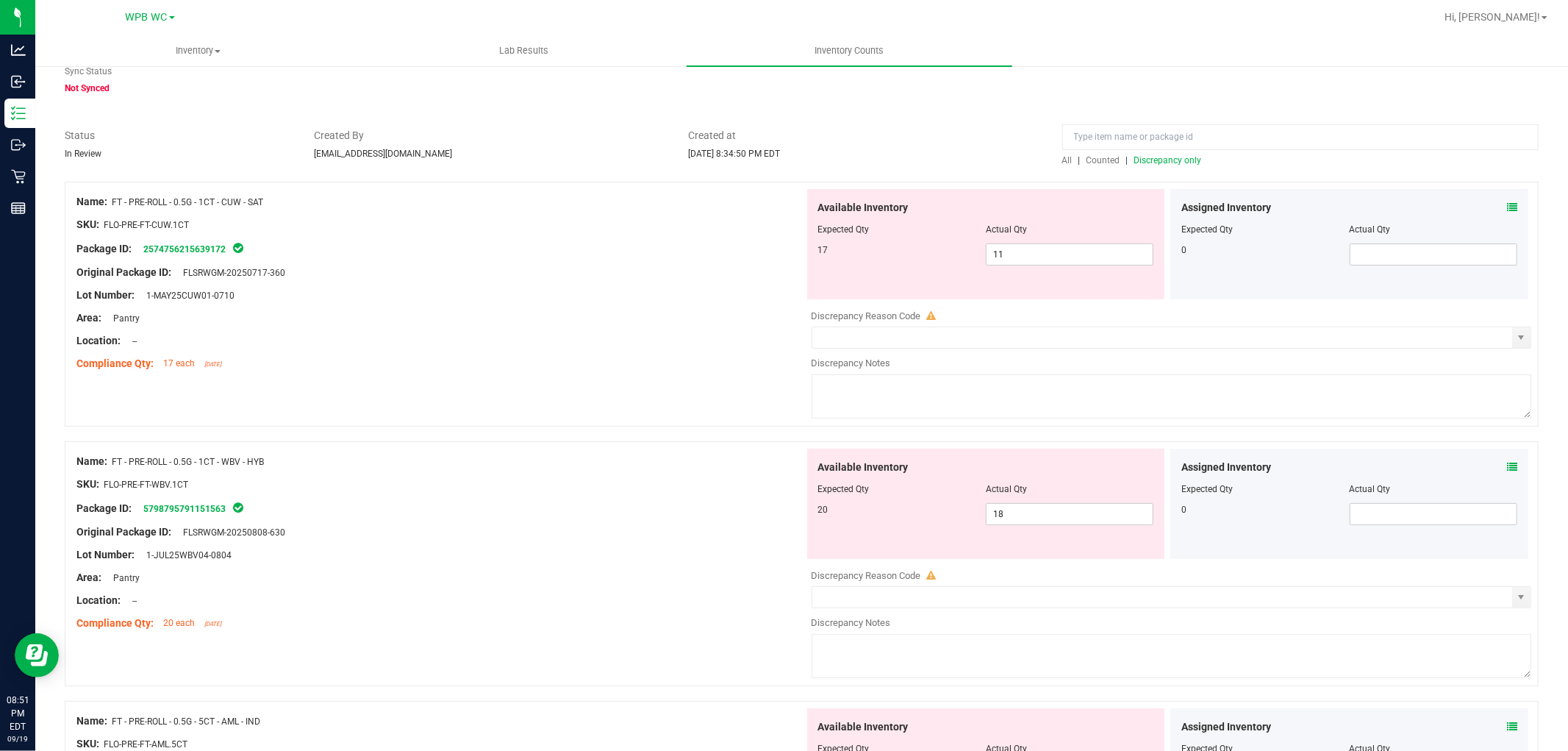
click at [559, 336] on div "Location: --" at bounding box center [441, 341] width 728 height 16
click at [1140, 155] on span "Discrepancy only" at bounding box center [1168, 160] width 68 height 11
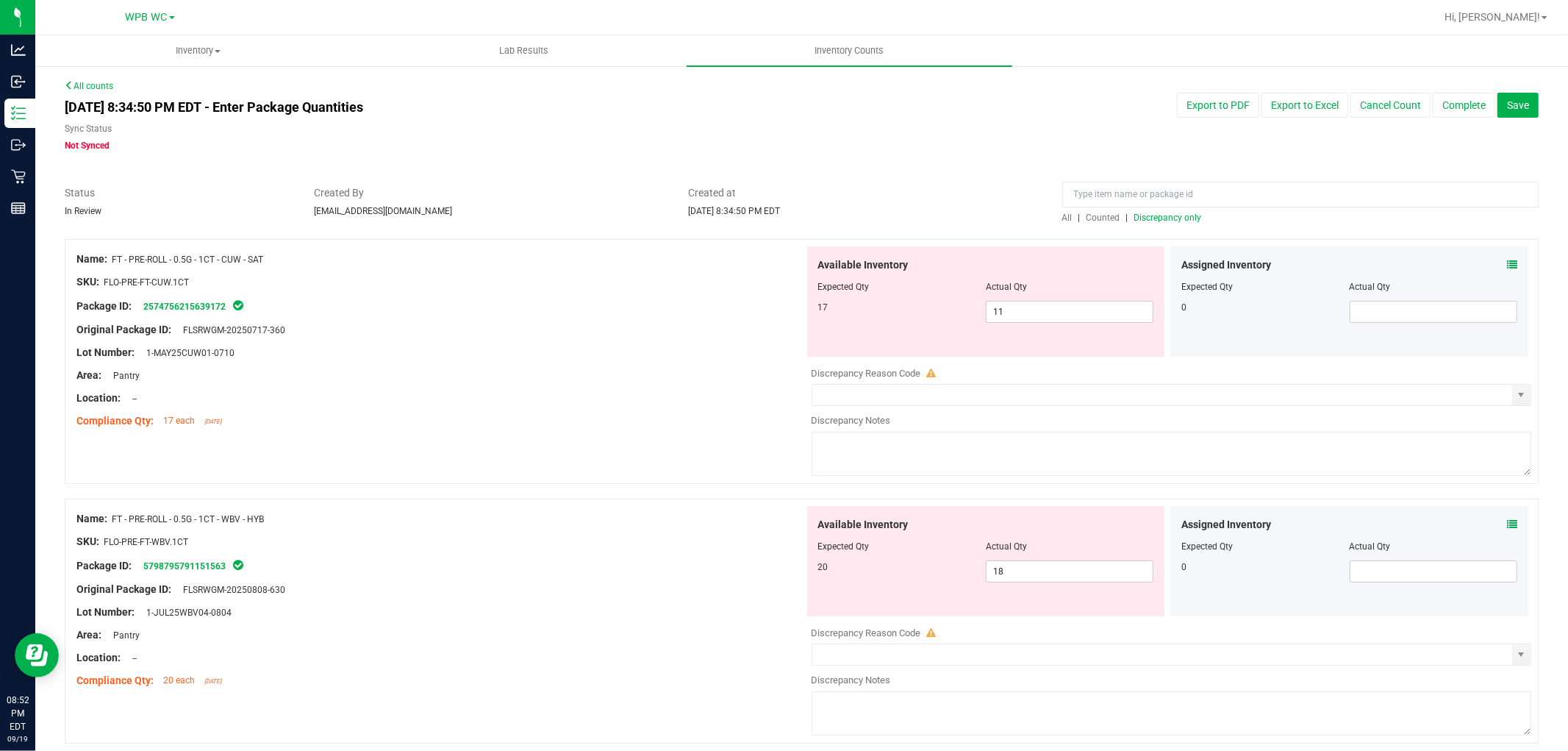
click at [631, 320] on div at bounding box center [441, 318] width 728 height 7
click at [1059, 318] on span "11 11" at bounding box center [1070, 311] width 167 height 22
click at [1059, 318] on input "11" at bounding box center [1069, 311] width 167 height 20
type input "17"
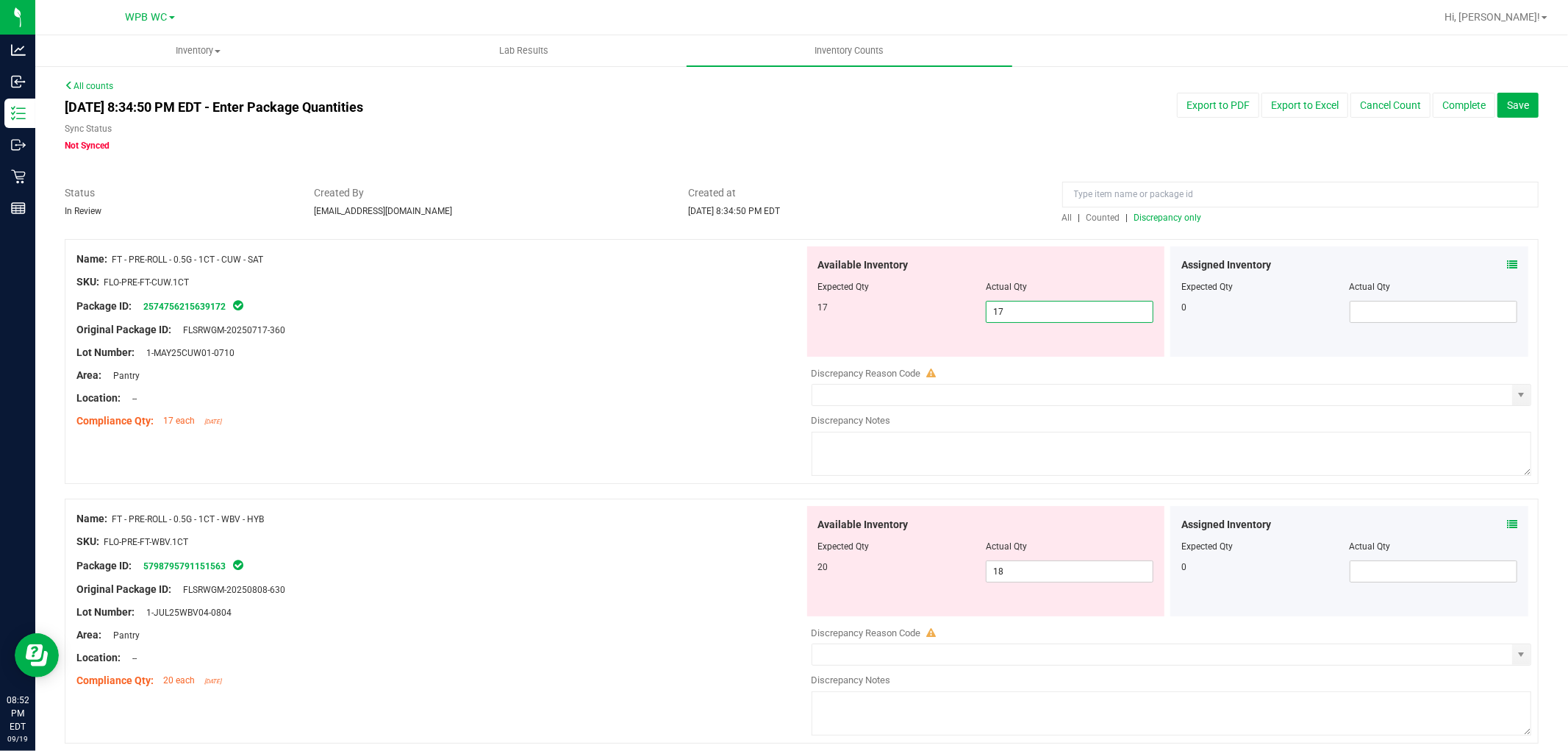
click at [920, 295] on div at bounding box center [985, 297] width 336 height 7
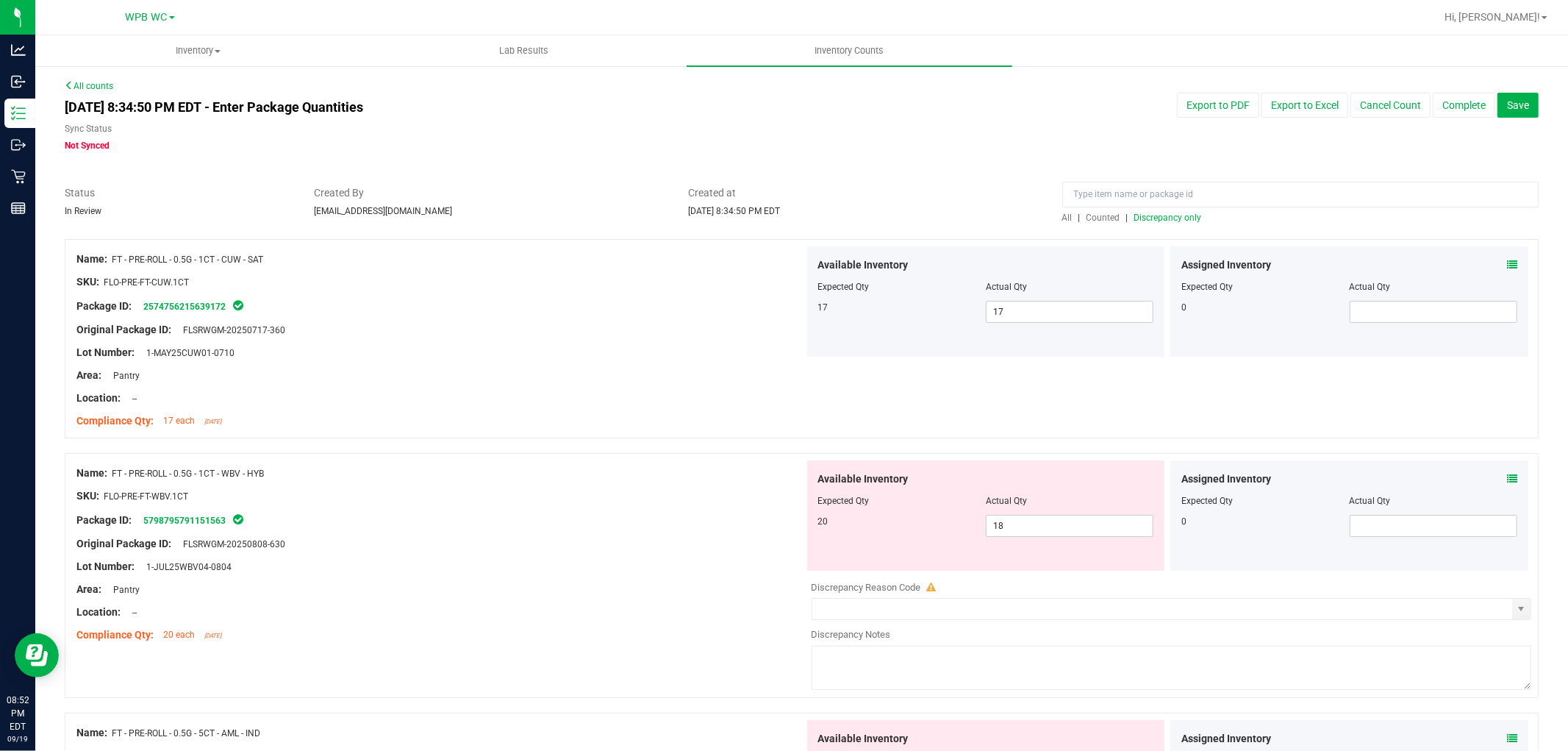
click at [606, 315] on div at bounding box center [441, 318] width 728 height 7
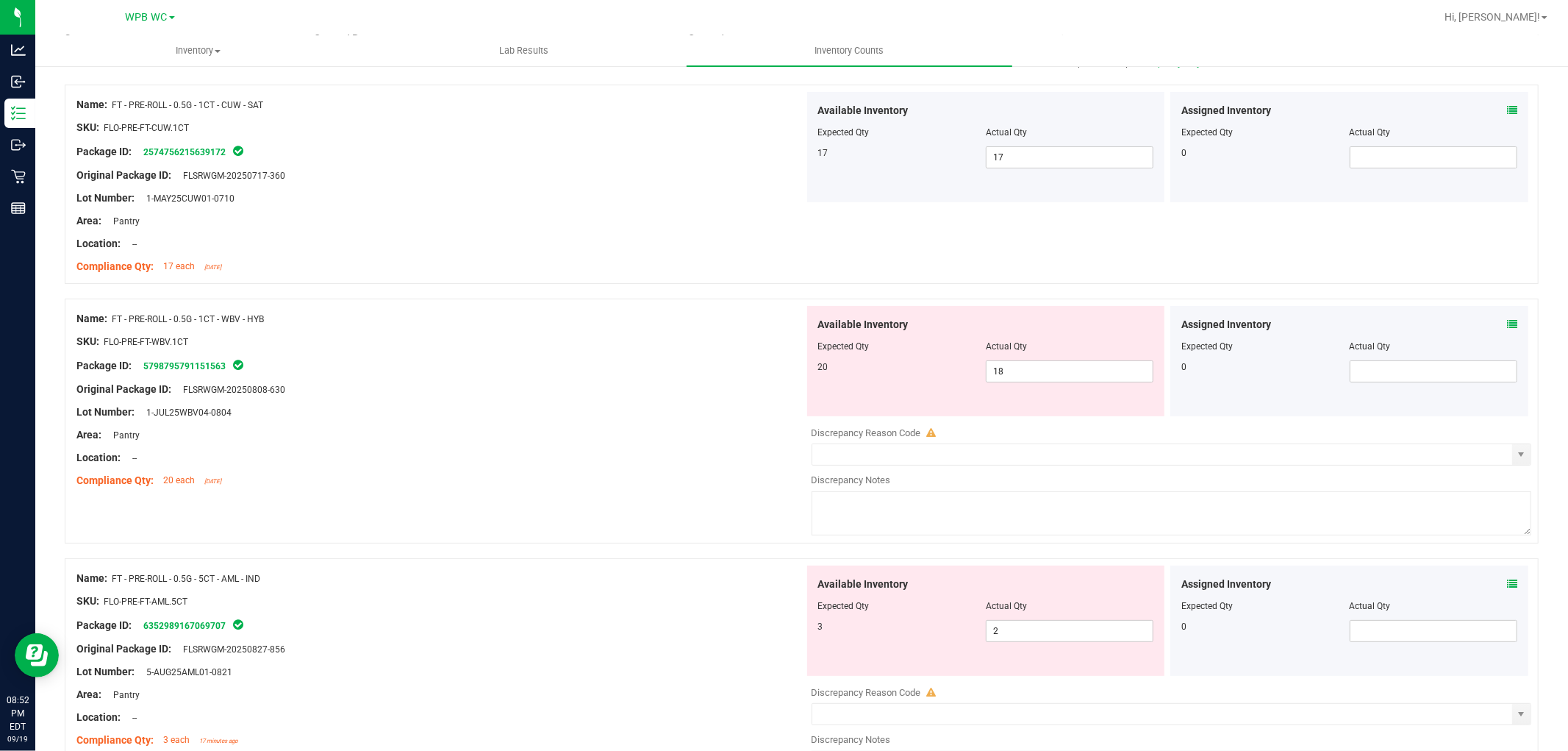
scroll to position [272, 0]
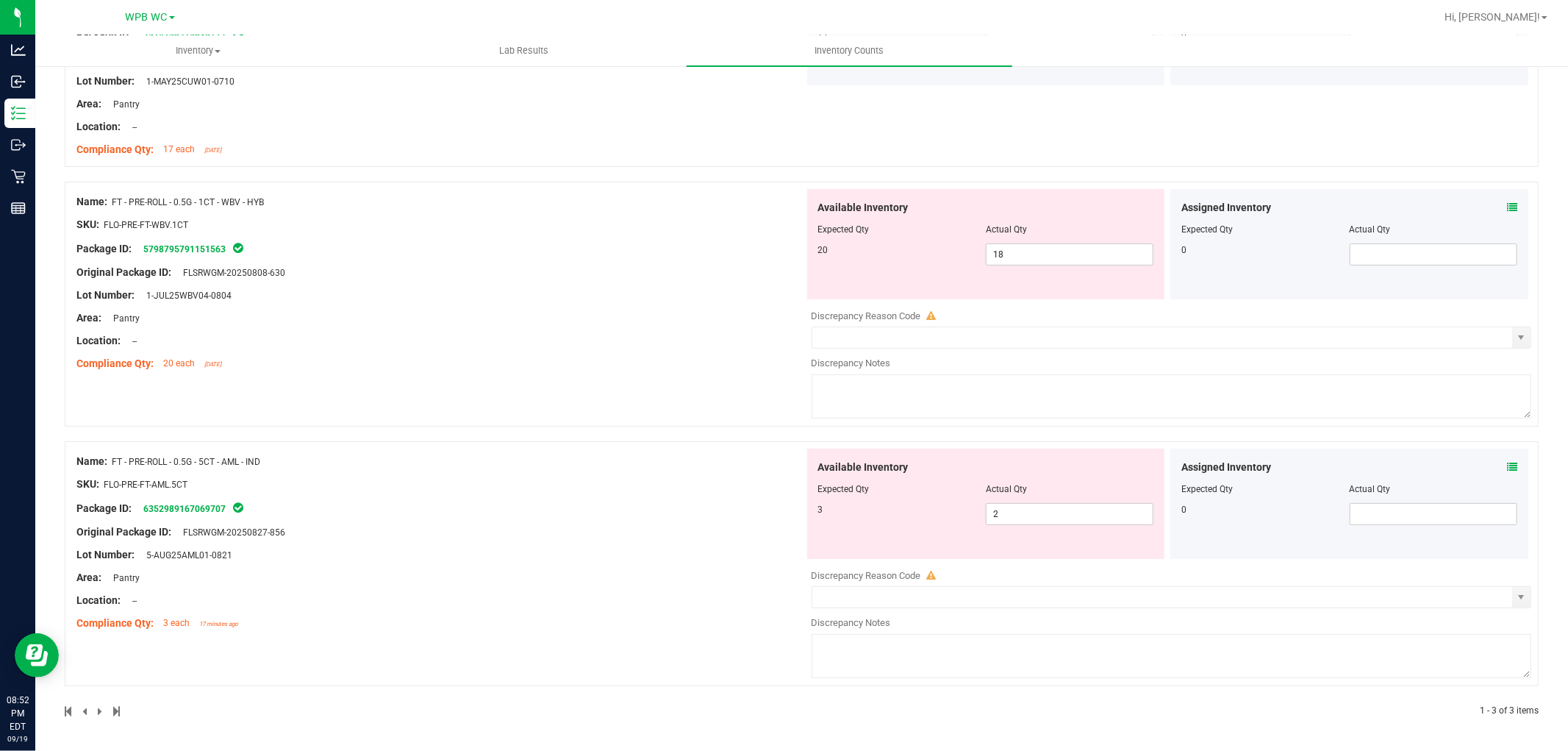
click at [1048, 525] on div "Available Inventory Expected Qty Actual Qty 3 2 2" at bounding box center [986, 503] width 358 height 110
click at [1048, 516] on span "2 2" at bounding box center [1070, 514] width 167 height 22
click at [1048, 516] on input "2" at bounding box center [1069, 513] width 167 height 20
type input "3"
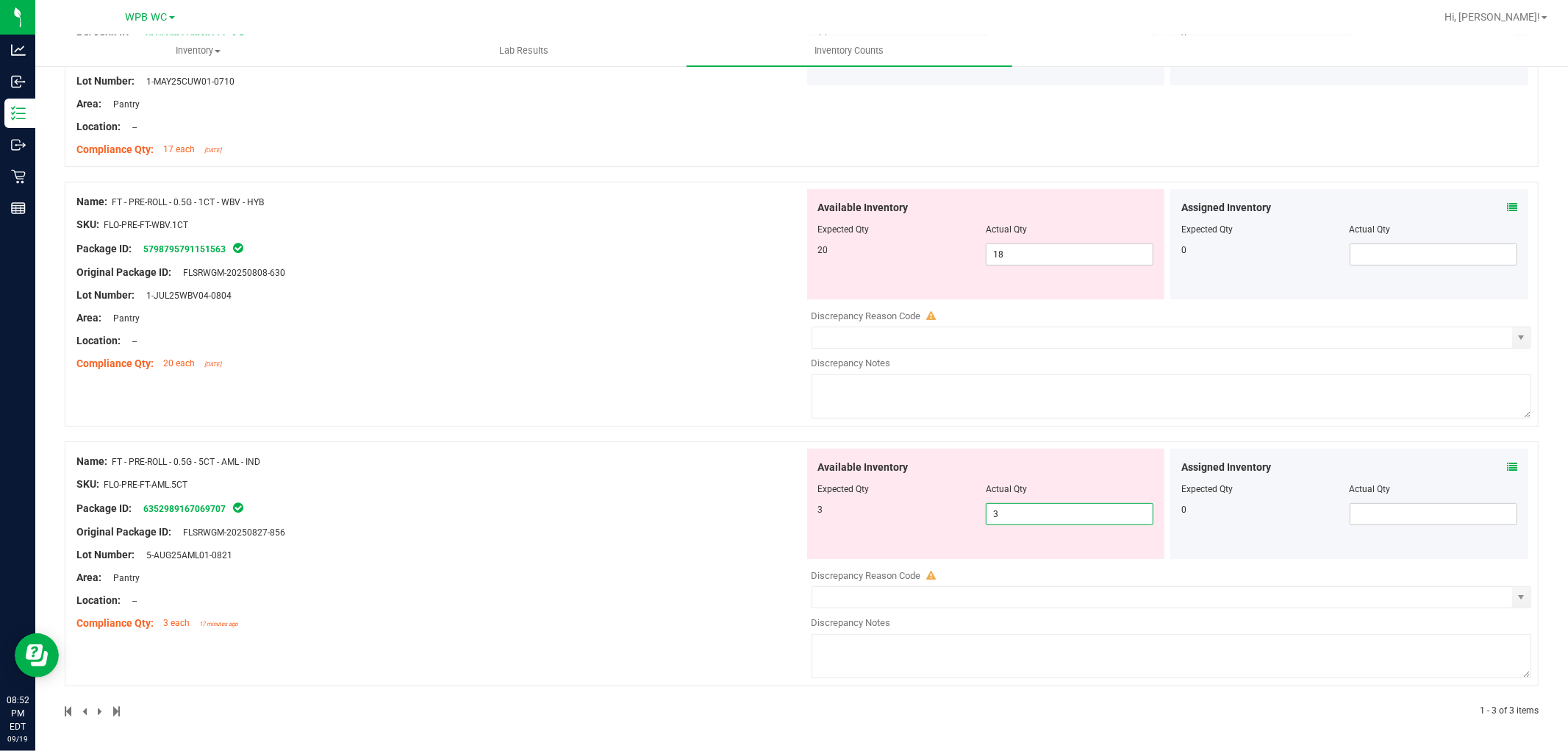
type input "3"
click at [533, 508] on div "Name: FT - PRE-ROLL - 0.5G - 5CT - AML - IND SKU: FLO-PRE-FT-AML.5CT Package ID…" at bounding box center [441, 542] width 728 height 188
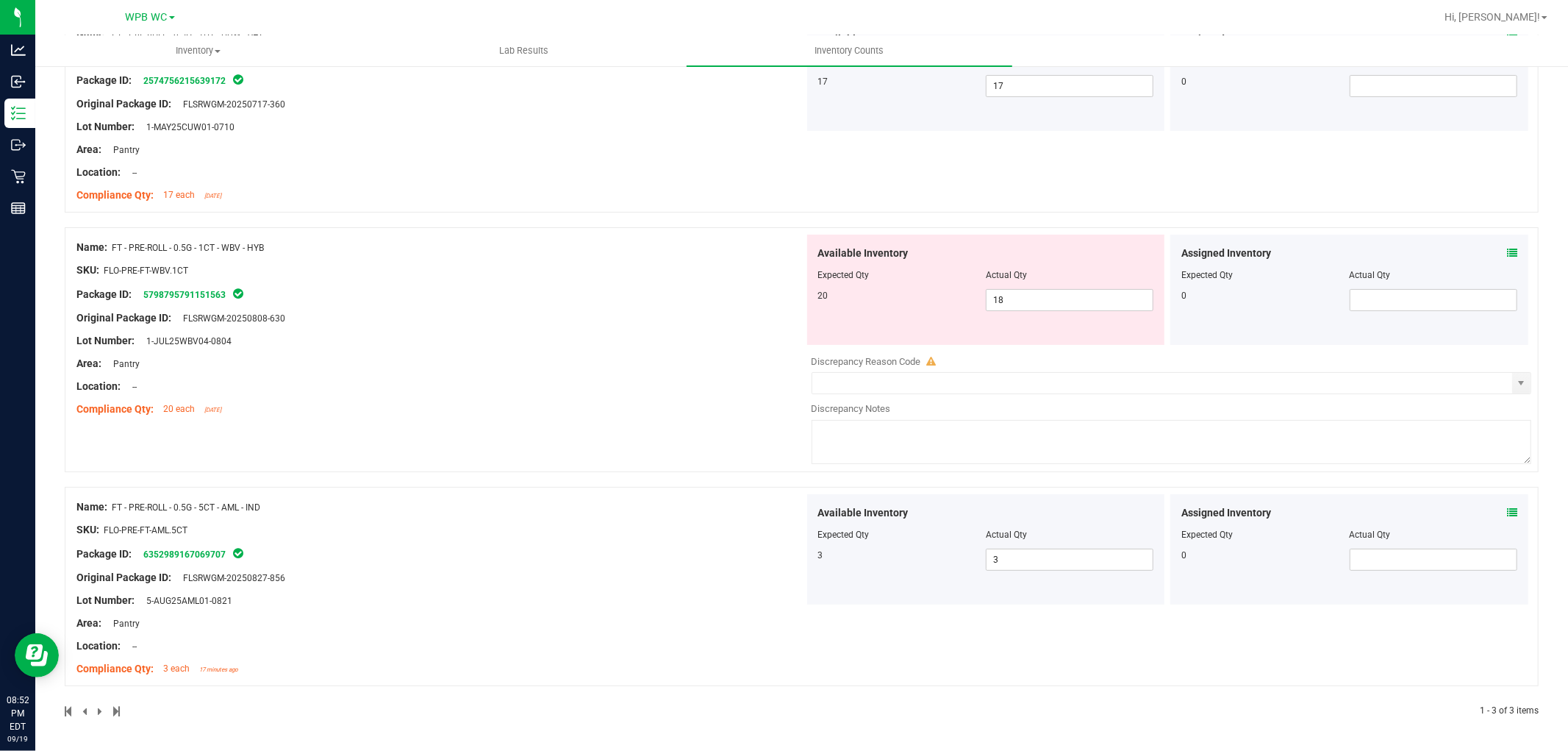
click at [548, 348] on div at bounding box center [441, 352] width 728 height 7
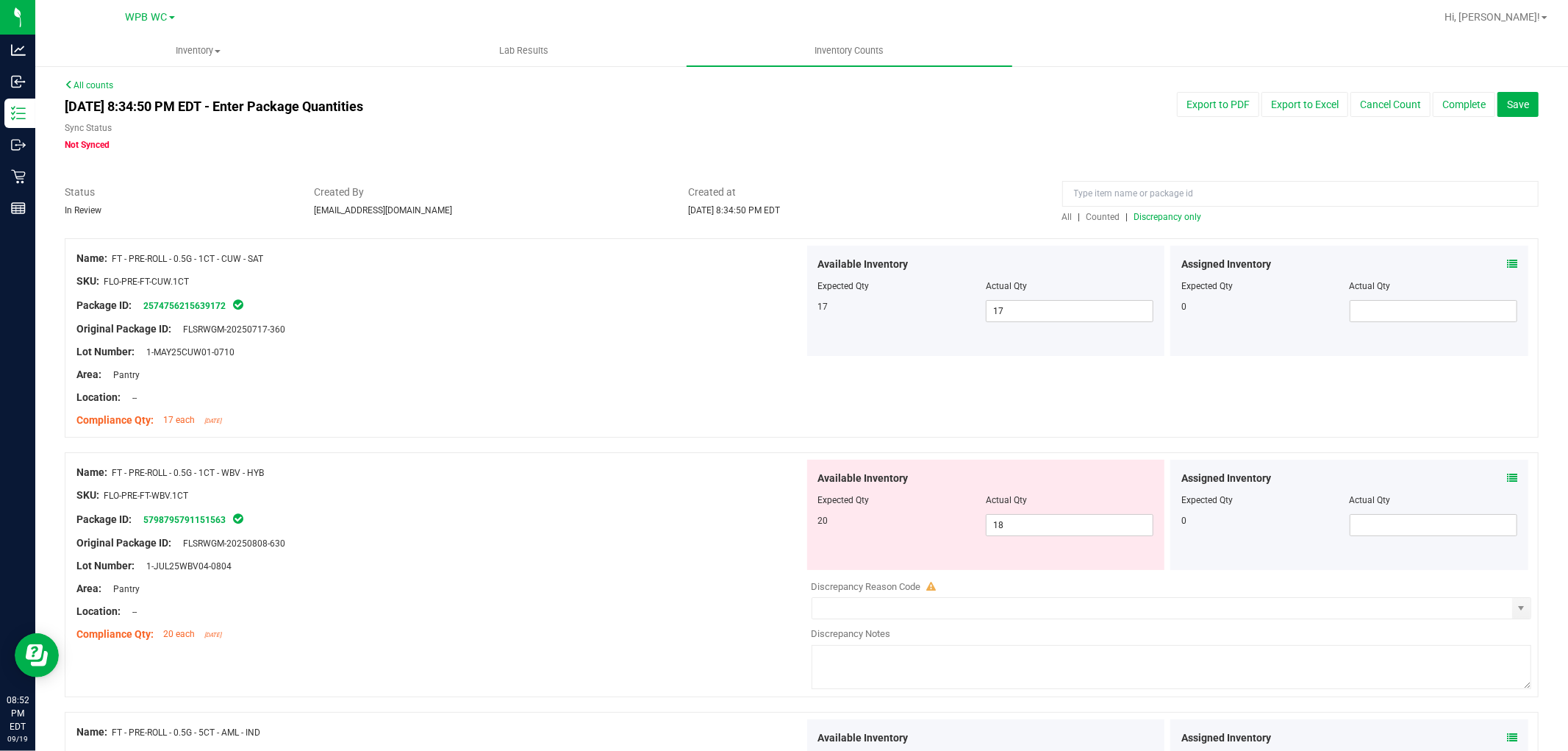
scroll to position [0, 0]
click at [1178, 218] on span "Discrepancy only" at bounding box center [1168, 218] width 68 height 11
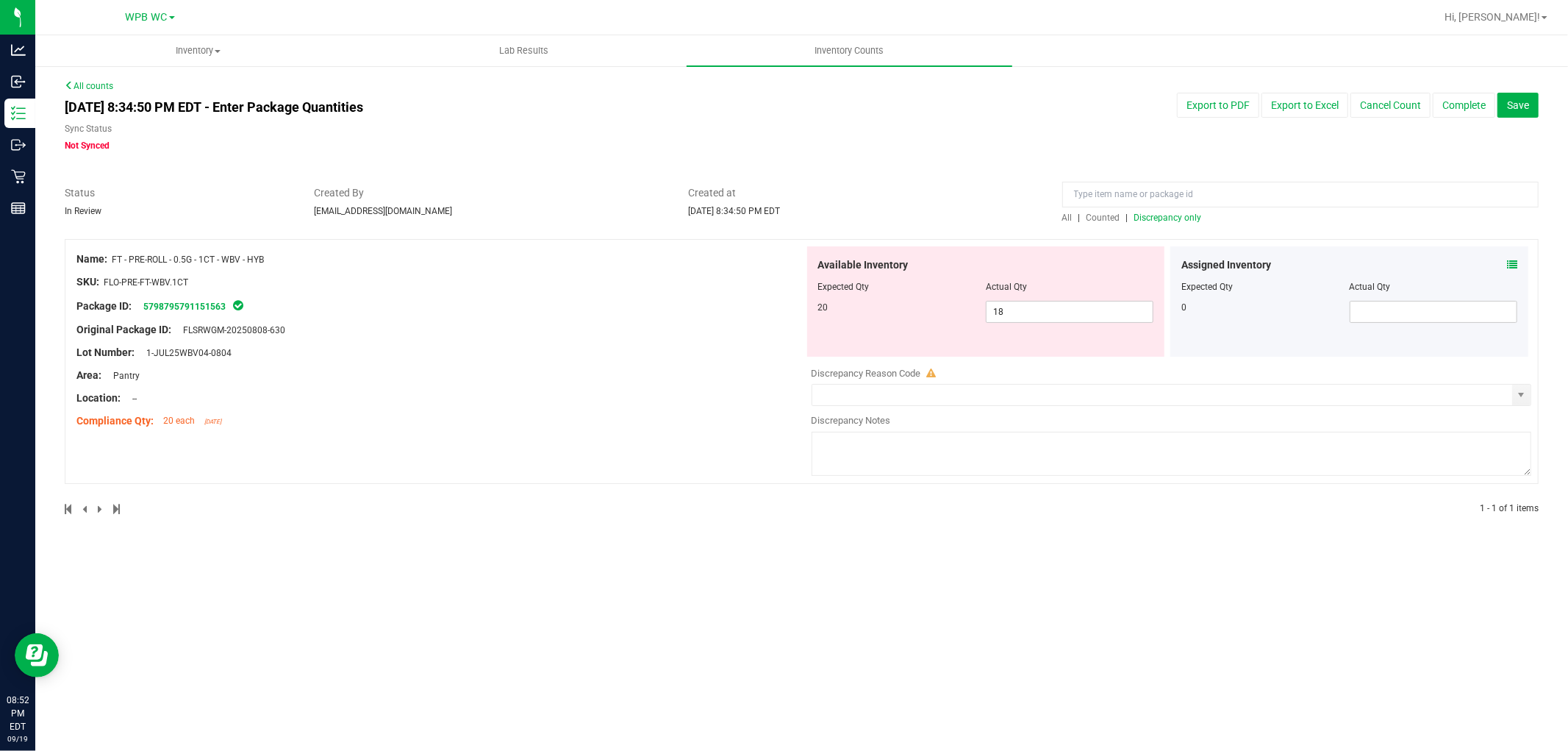
click at [673, 320] on div at bounding box center [441, 318] width 728 height 7
click at [1097, 308] on span "18 18" at bounding box center [1070, 311] width 167 height 22
click at [0, 0] on input "18" at bounding box center [0, 0] width 0 height 0
type input "20"
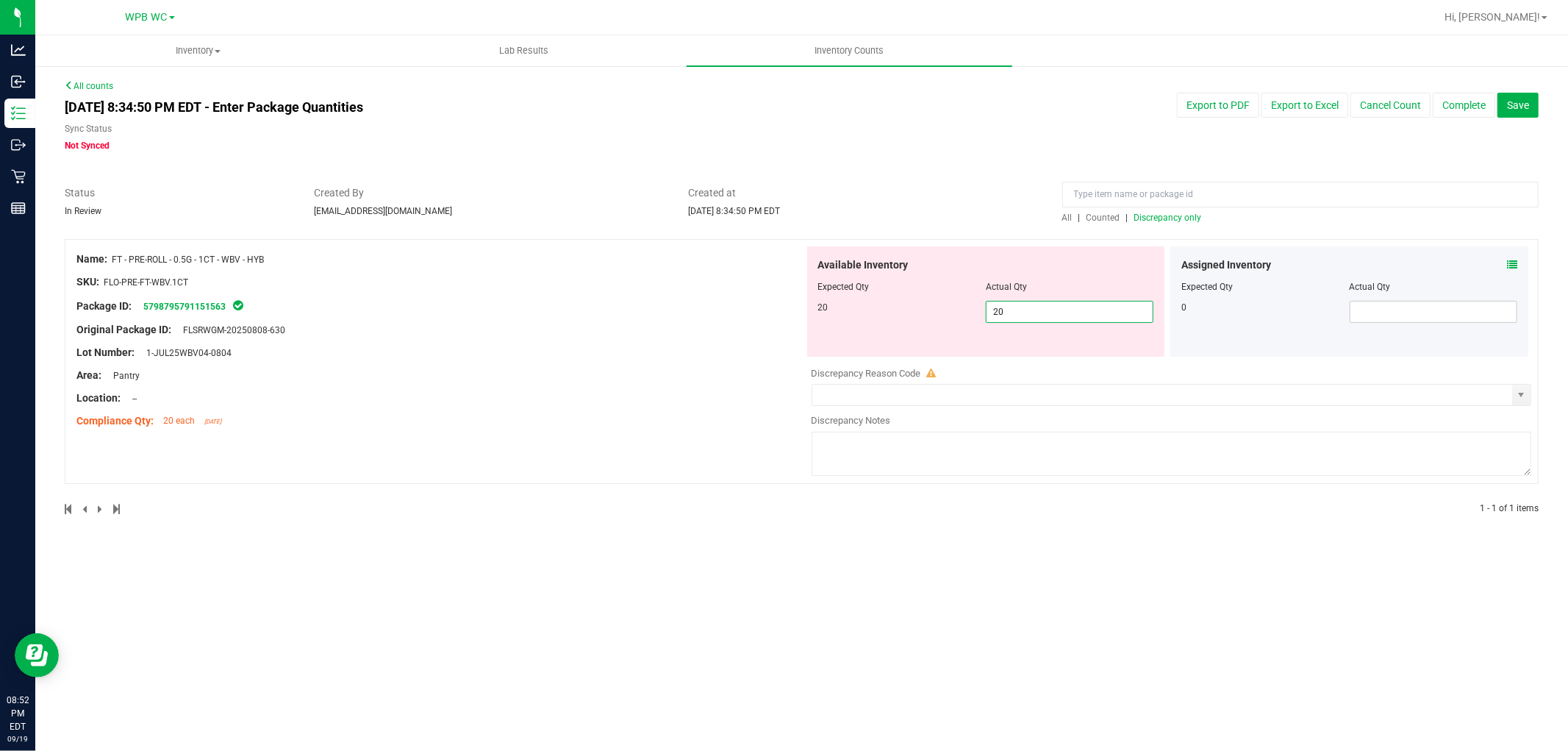
click at [629, 321] on div at bounding box center [441, 318] width 728 height 7
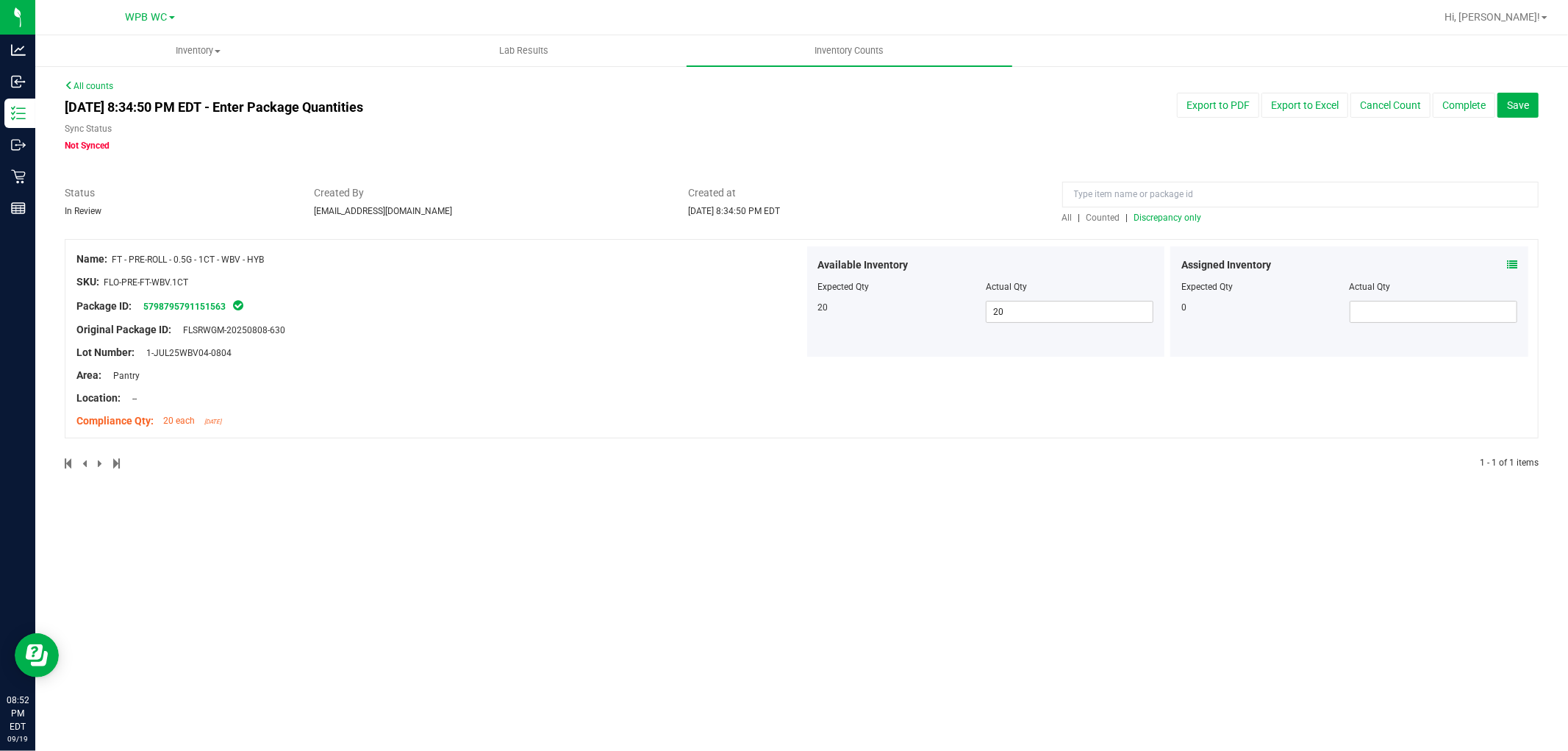
click at [1163, 215] on span "Discrepancy only" at bounding box center [1168, 218] width 68 height 11
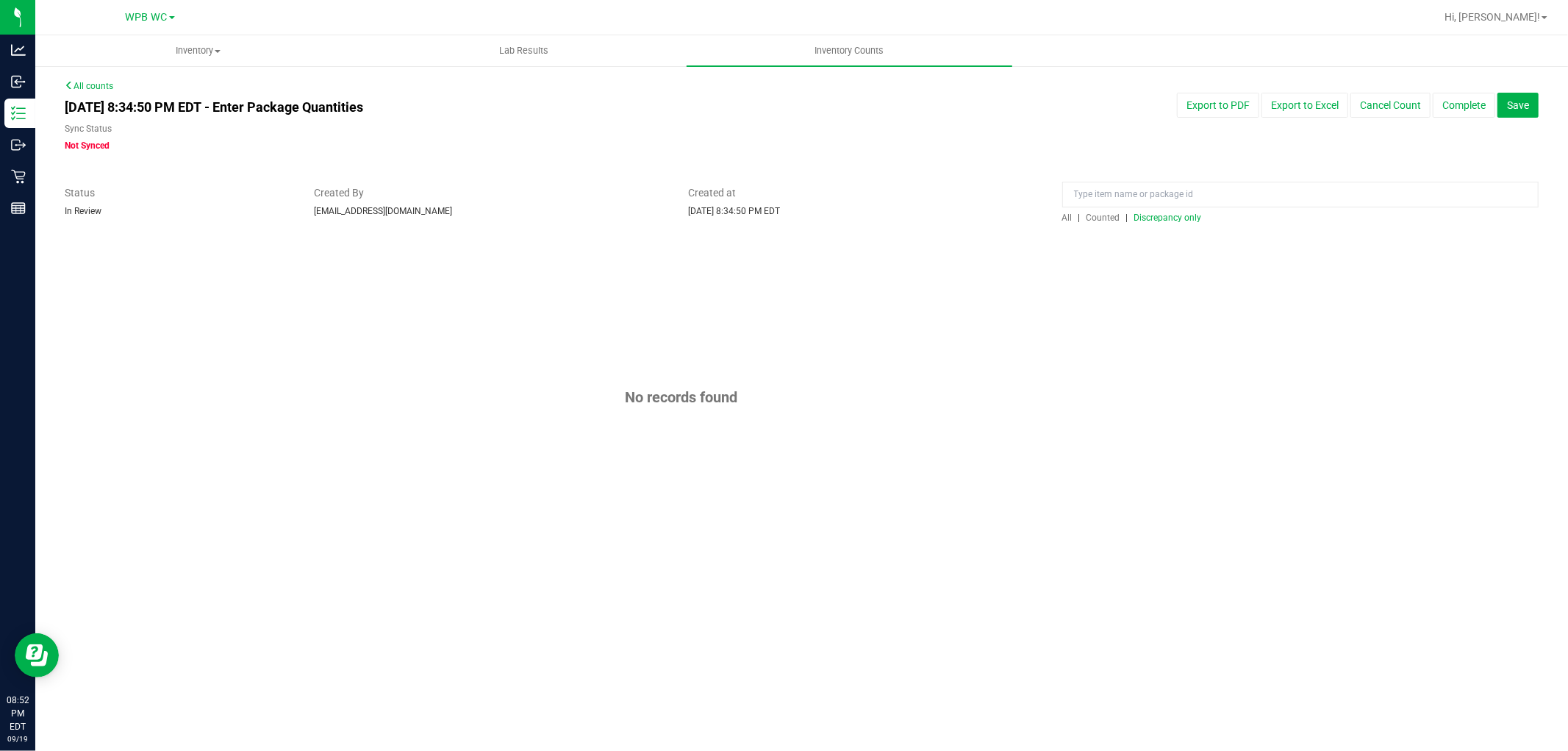
click at [1163, 215] on span "Discrepancy only" at bounding box center [1168, 218] width 68 height 11
click at [1465, 96] on button "Complete" at bounding box center [1464, 105] width 63 height 25
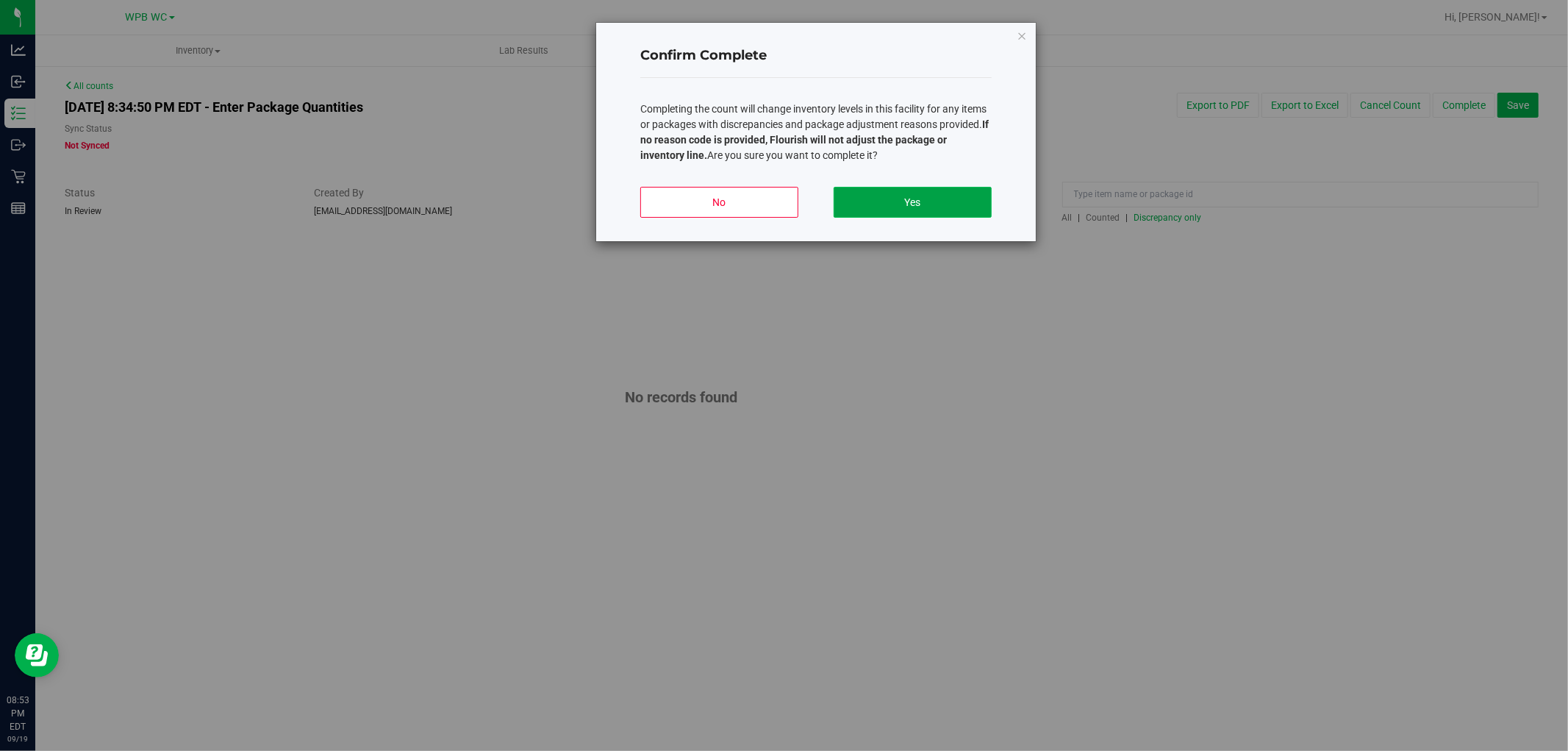
click at [914, 203] on button "Yes" at bounding box center [912, 202] width 158 height 31
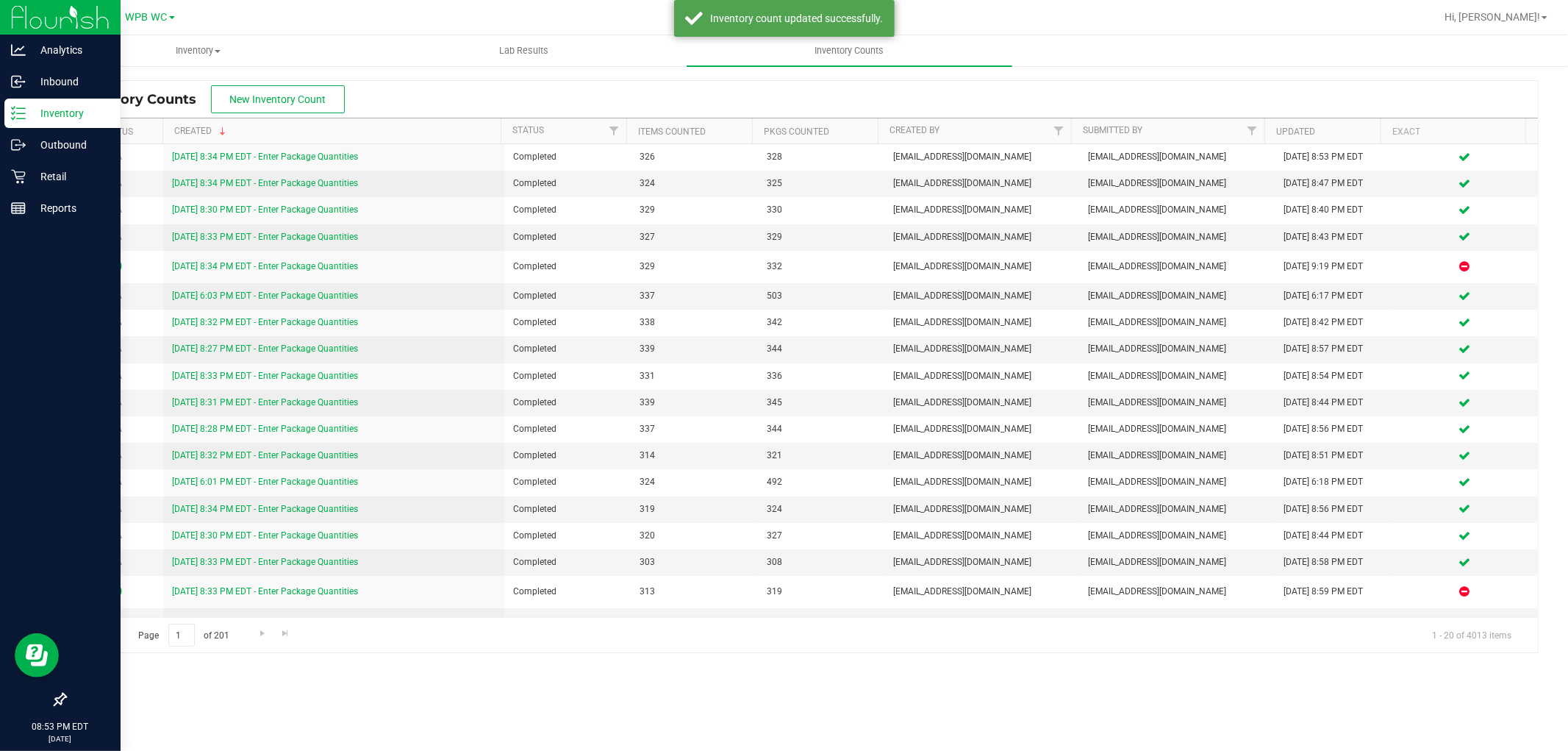
click at [10, 114] on div "Inventory" at bounding box center [63, 113] width 116 height 29
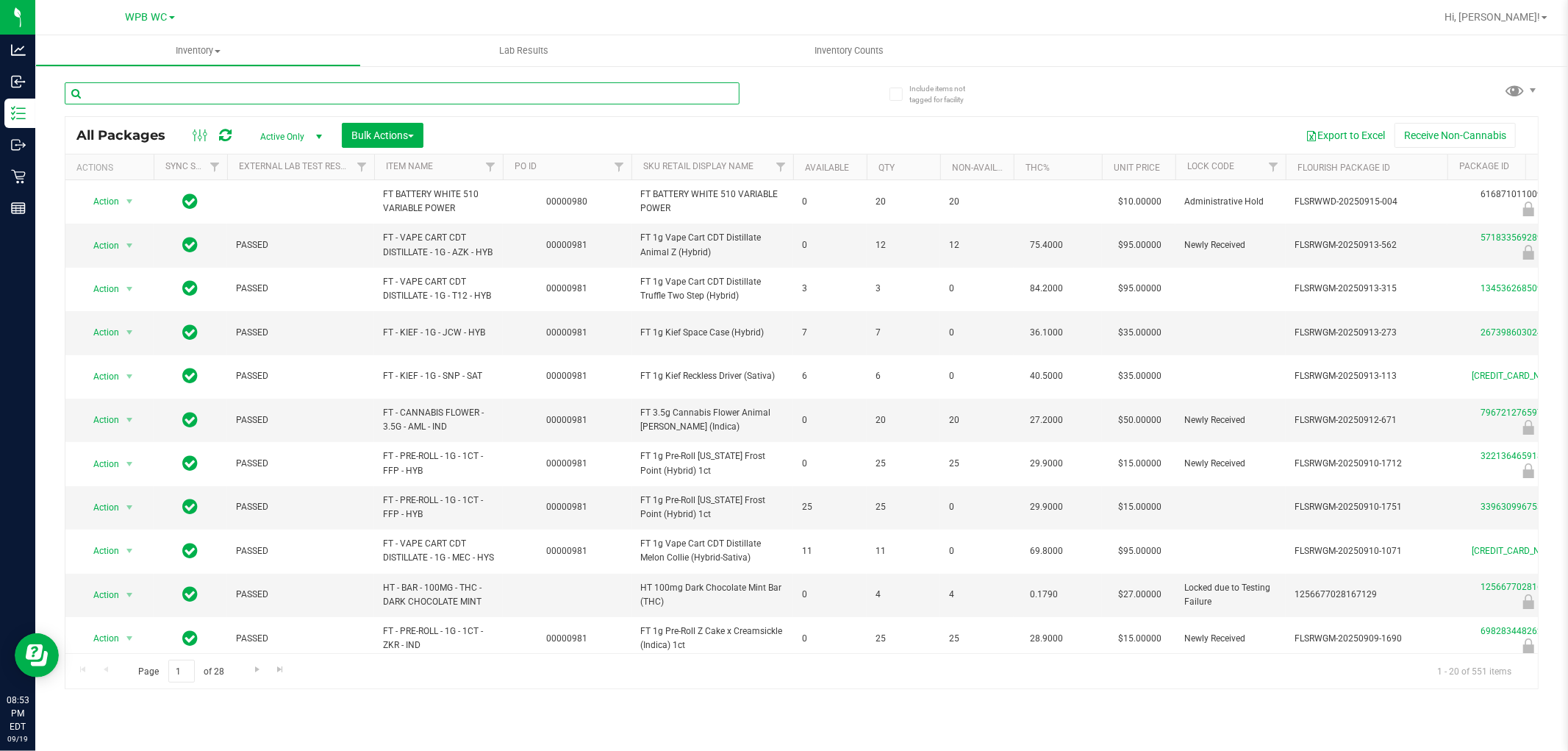
click at [226, 94] on input "text" at bounding box center [402, 93] width 675 height 22
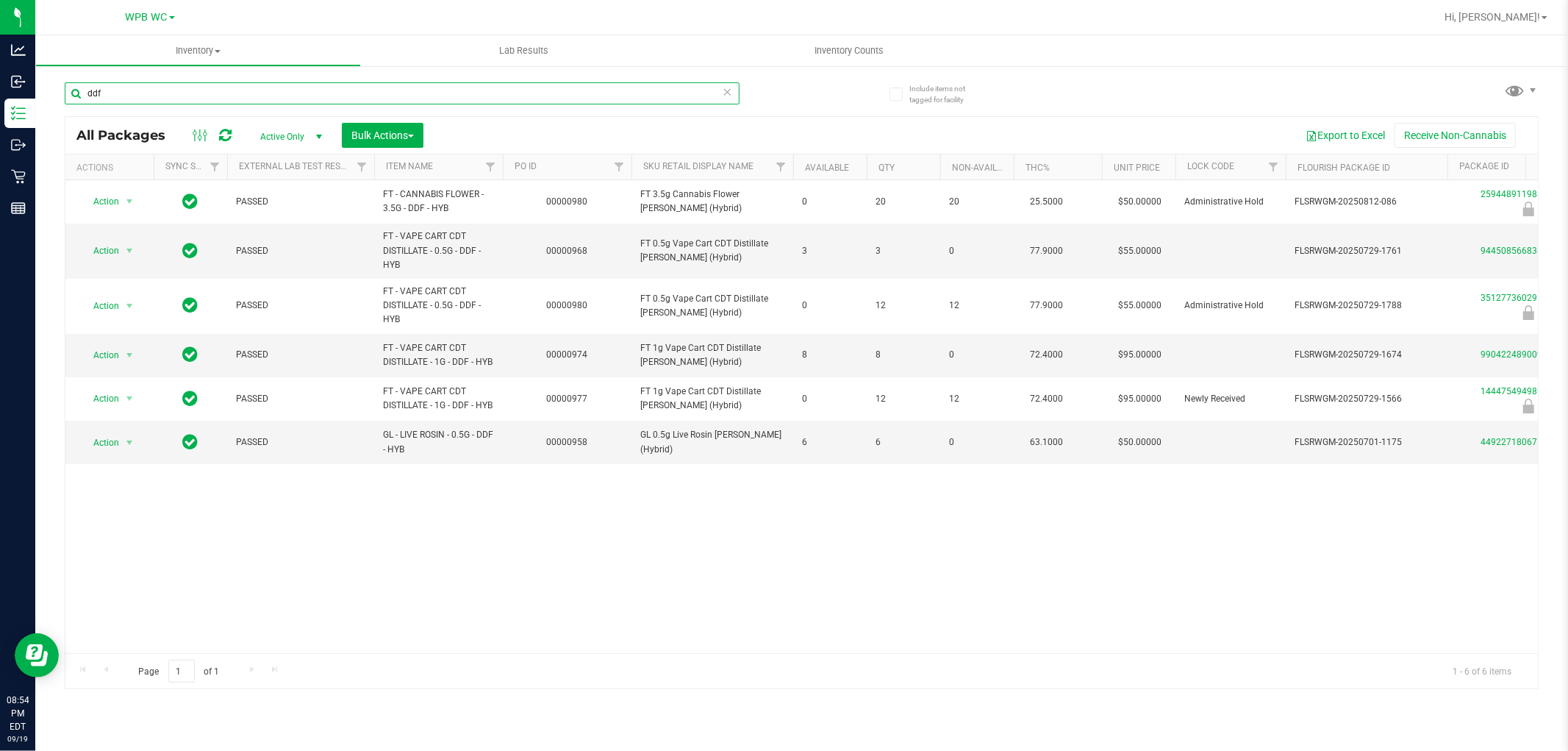
click at [255, 93] on input "ddf" at bounding box center [402, 93] width 675 height 22
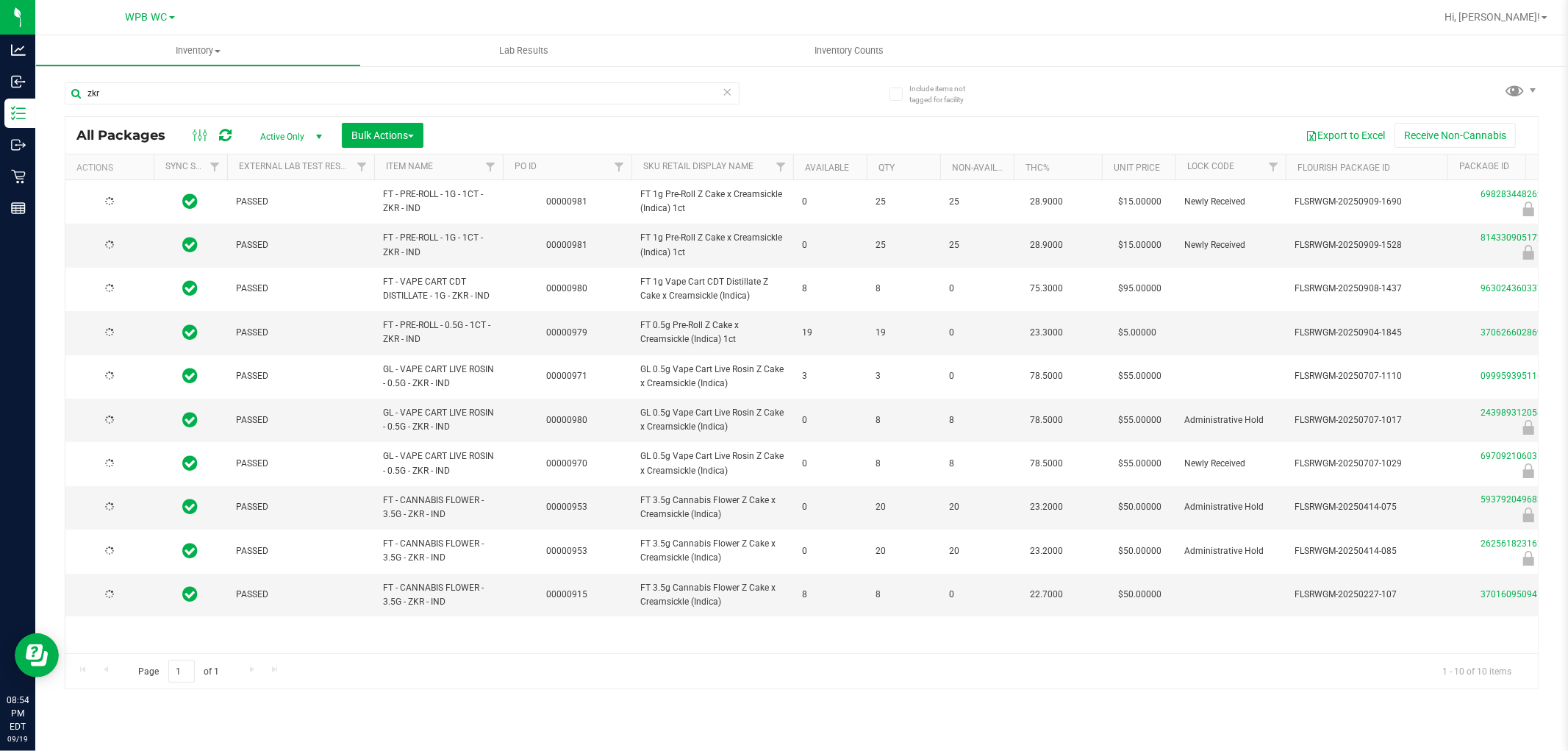
click at [692, 200] on span "FT 1g Pre-Roll Z Cake x Creamsickle (Indica) 1ct" at bounding box center [712, 202] width 144 height 28
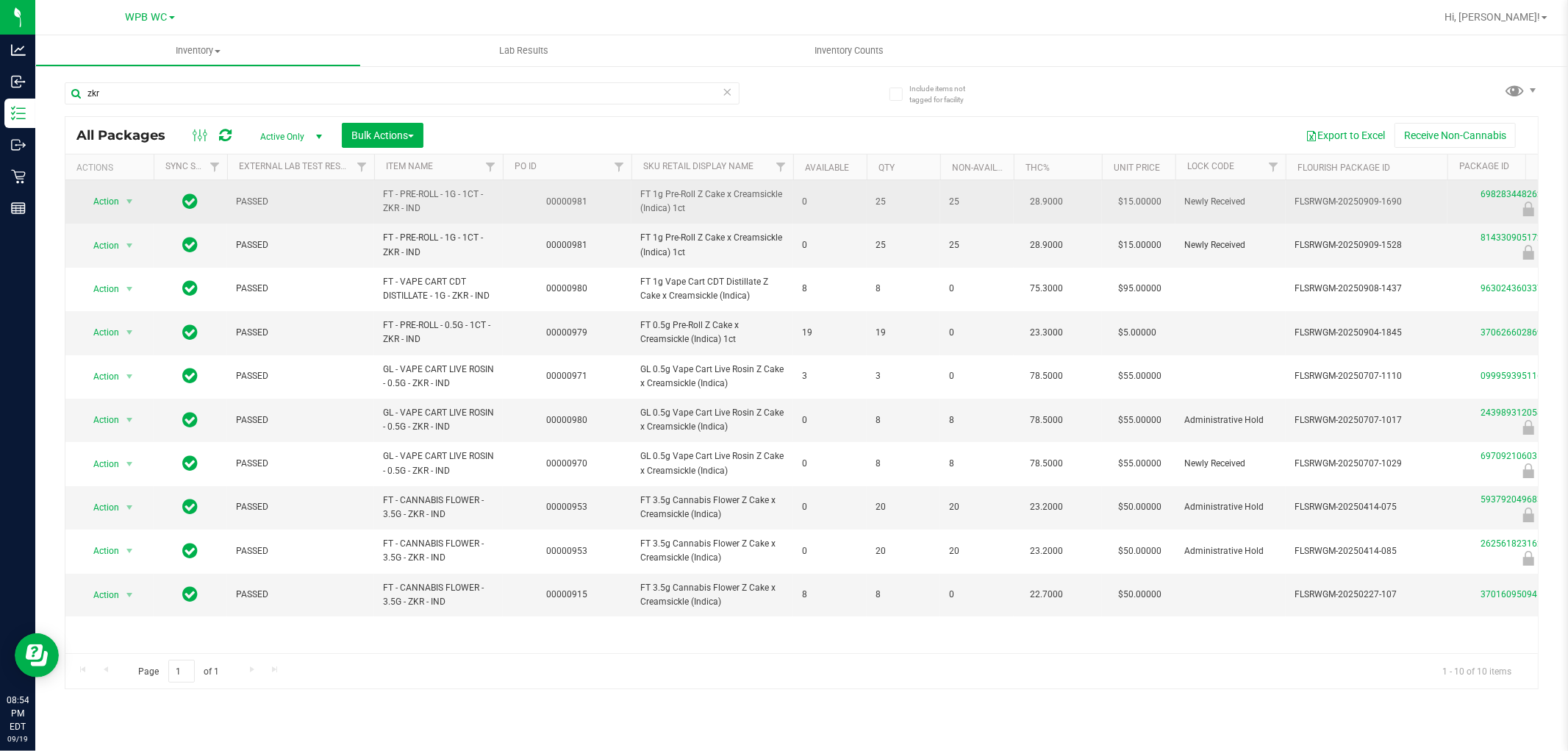
click at [670, 202] on span "FT 1g Pre-Roll Z Cake x Creamsickle (Indica) 1ct" at bounding box center [712, 202] width 144 height 28
copy tr "FT 1g Pre-Roll Z Cake x Creamsickle (Indica) 1ct"
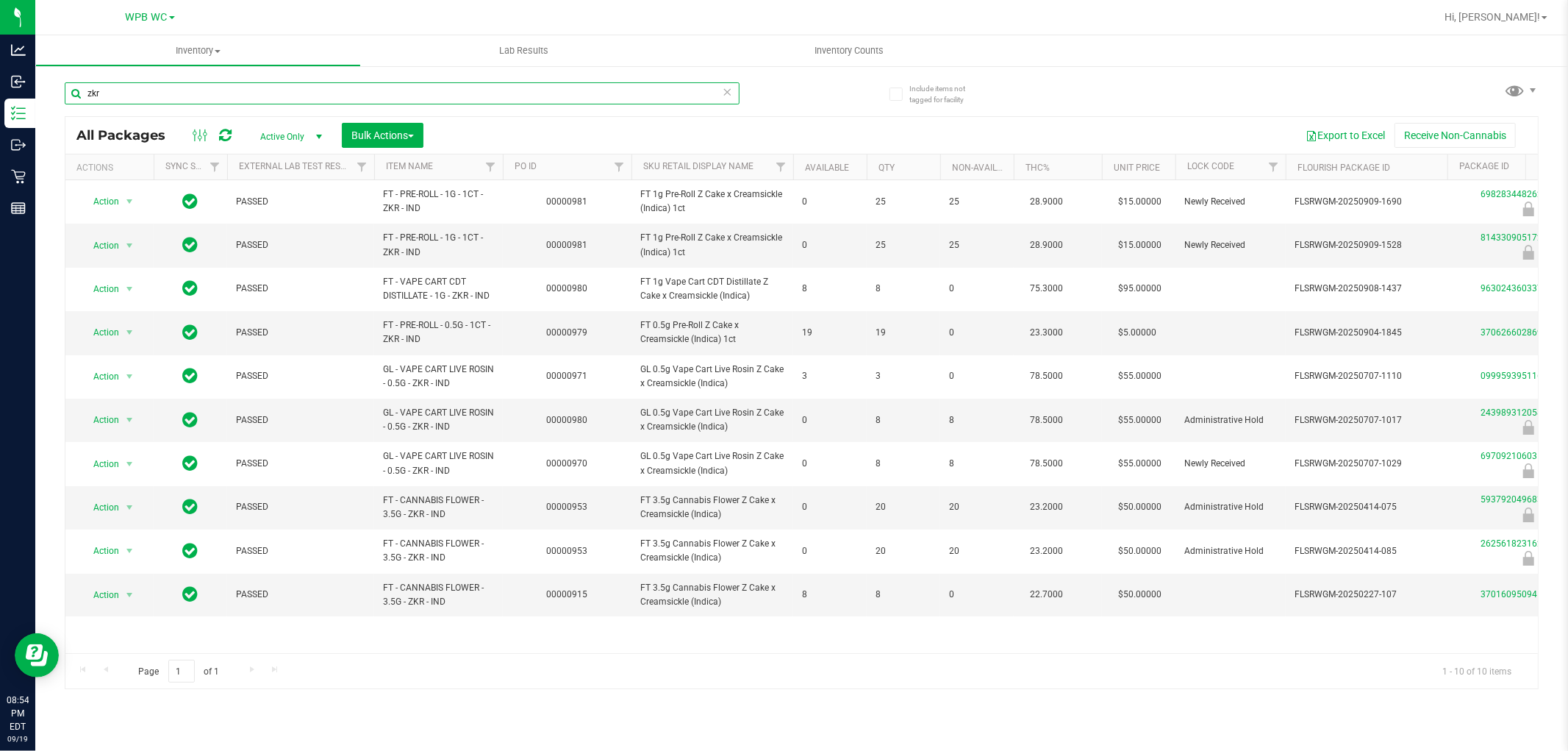
click at [162, 99] on input "zkr" at bounding box center [402, 93] width 675 height 22
paste input "FT 1g Pre-Roll Z Cake x Creamsickle (Indica) 1ct"
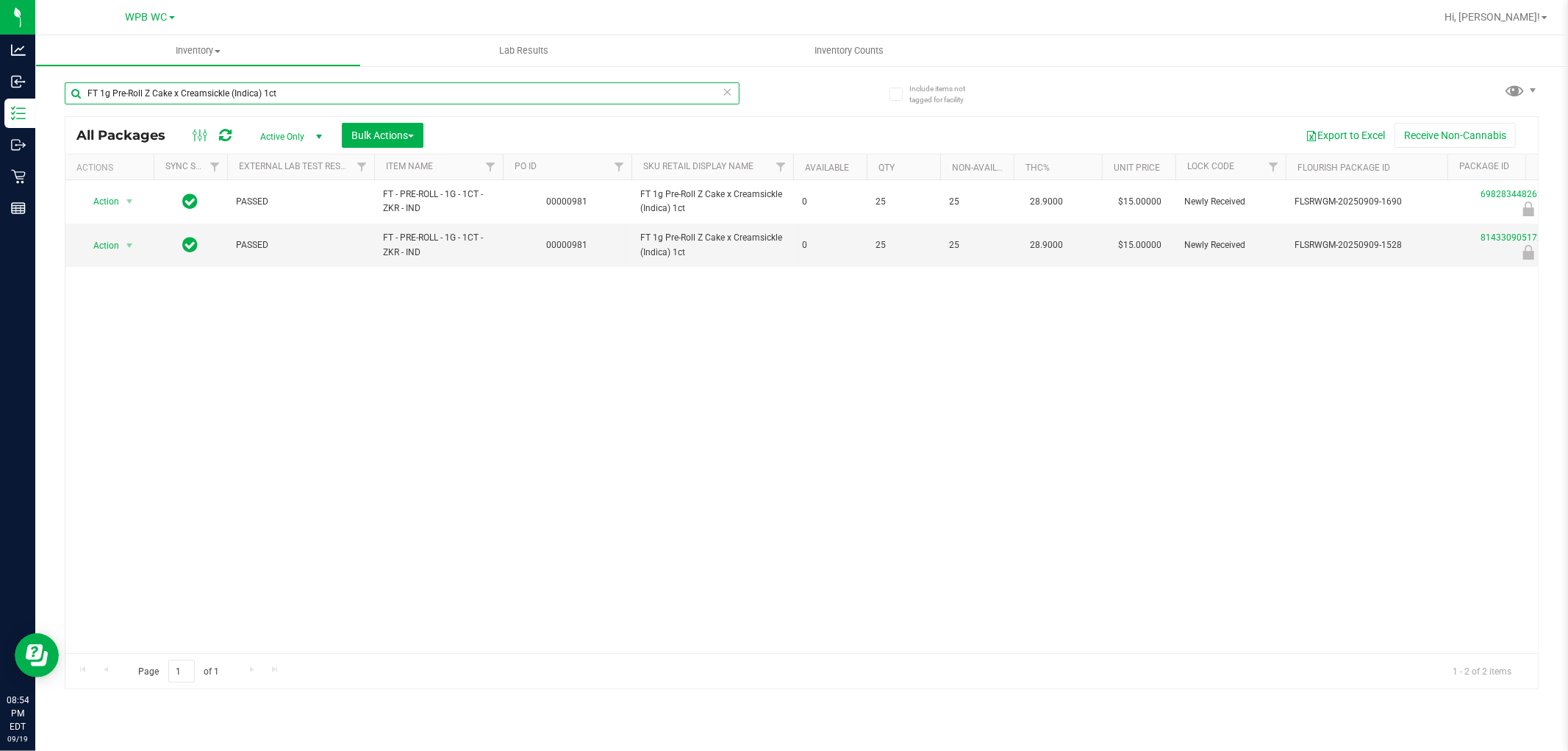
click at [370, 92] on input "FT 1g Pre-Roll Z Cake x Creamsickle (Indica) 1ct" at bounding box center [402, 93] width 675 height 22
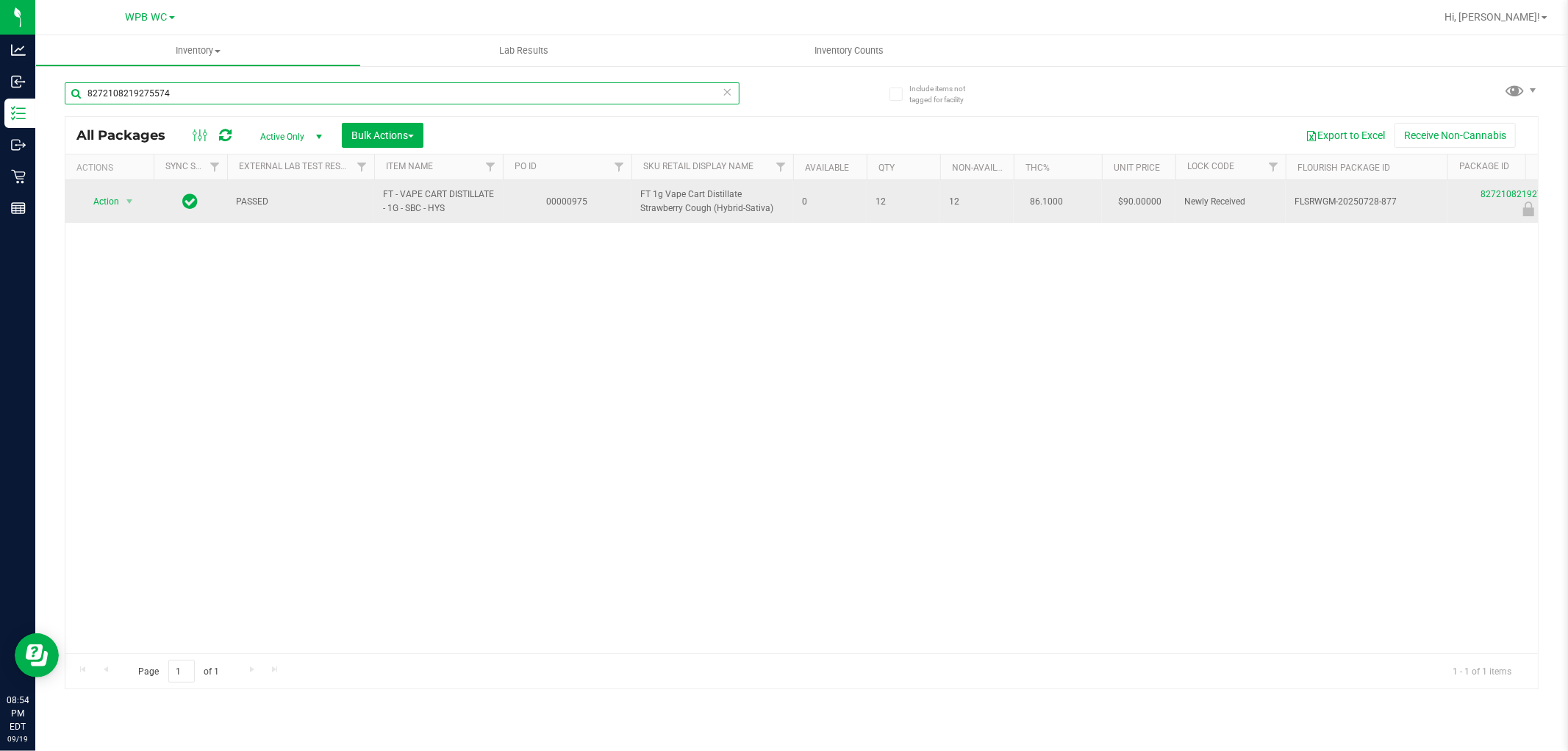
type input "8272108219275574"
click at [103, 202] on span "Action" at bounding box center [100, 201] width 40 height 20
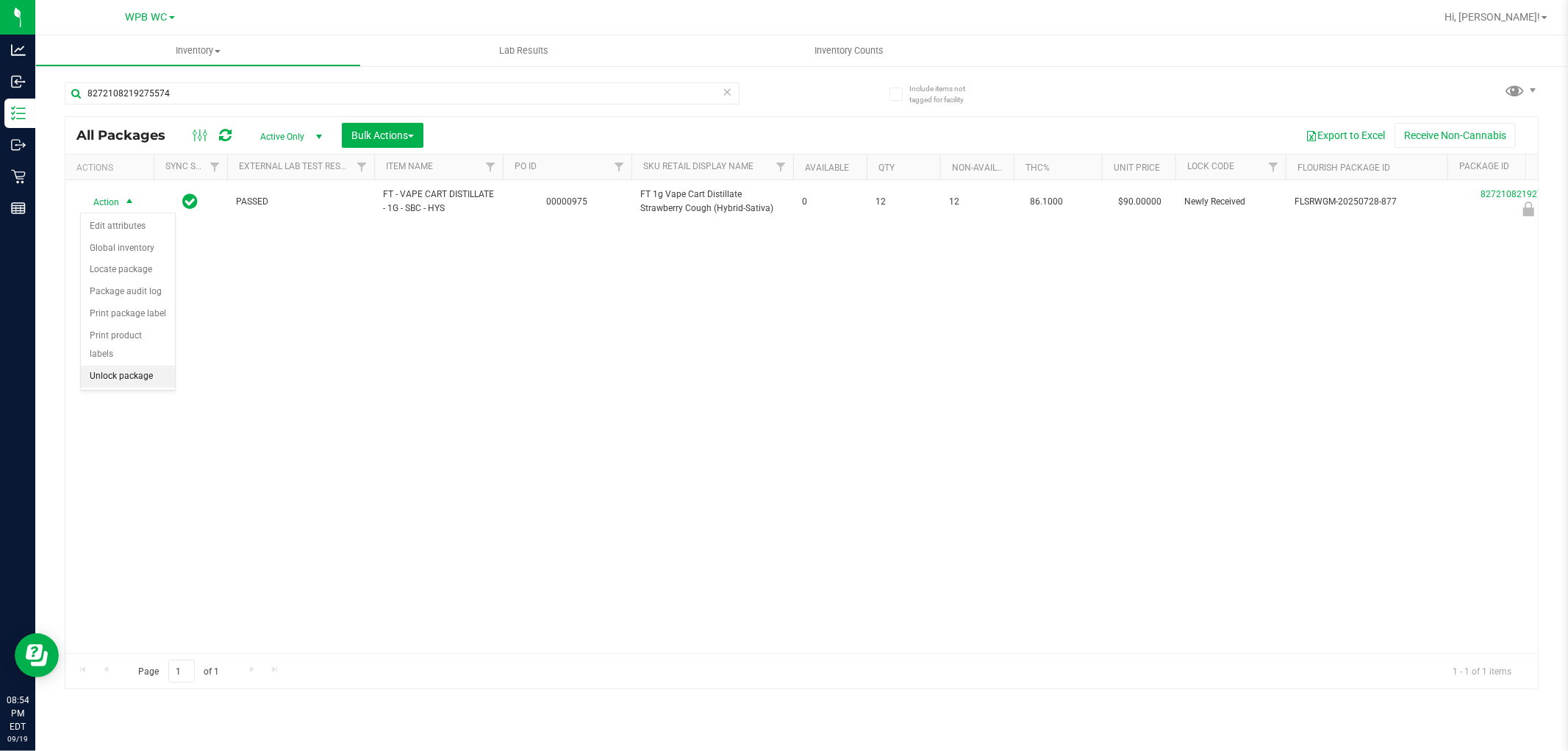
click at [130, 374] on li "Unlock package" at bounding box center [128, 376] width 94 height 22
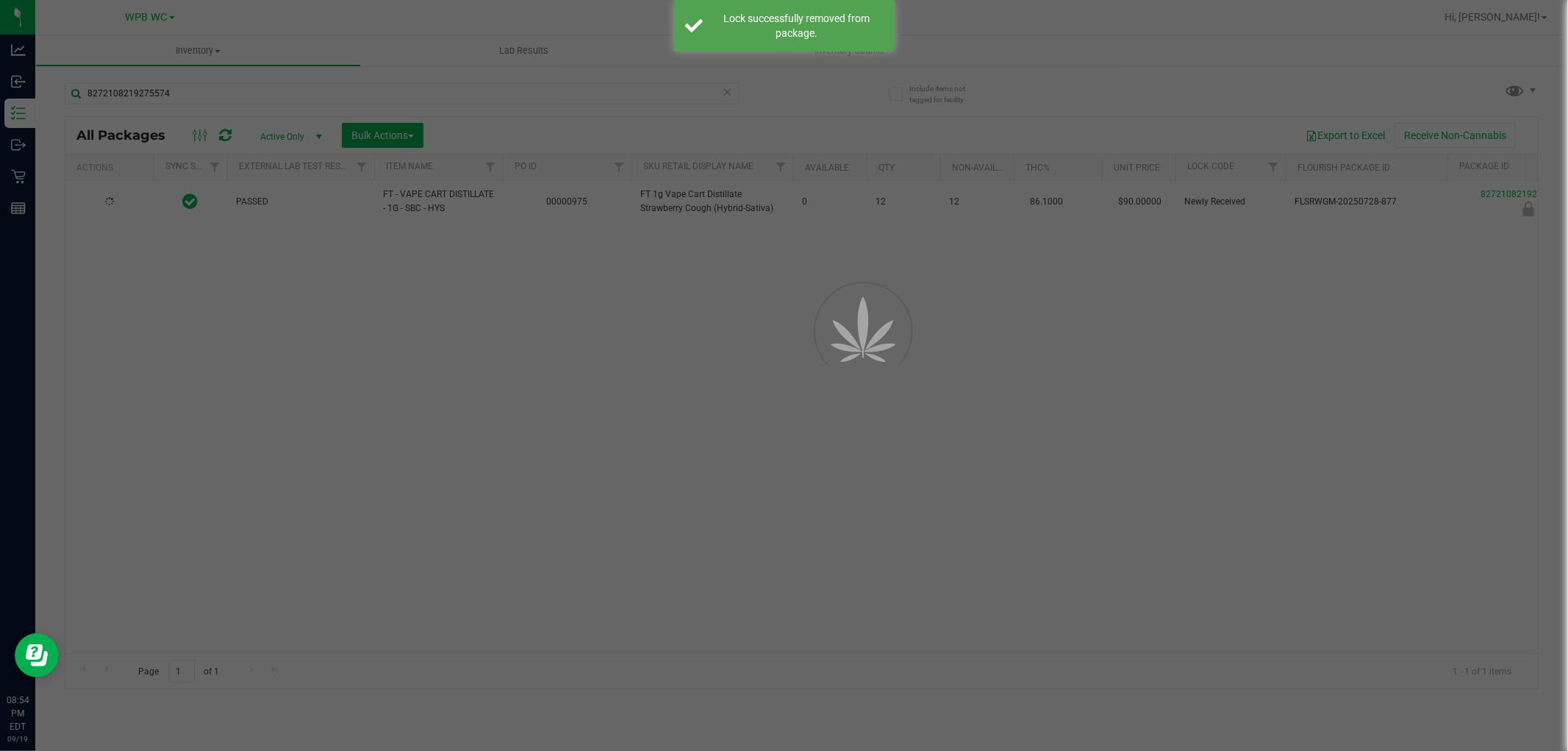
click at [392, 331] on div at bounding box center [784, 376] width 1568 height 751
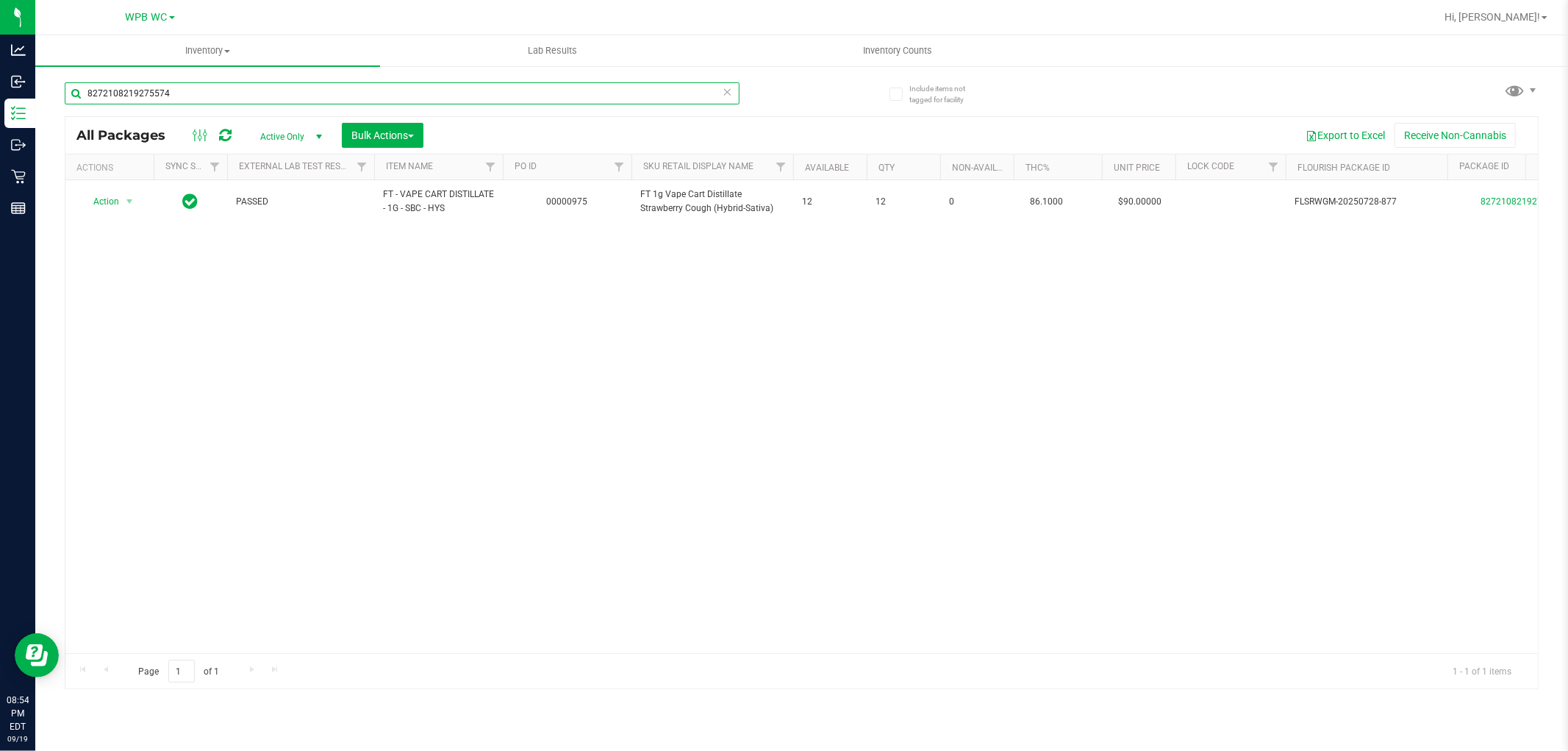
click at [371, 91] on input "8272108219275574" at bounding box center [402, 93] width 675 height 22
type input "W-JUL25DDF01-0806"
click at [333, 363] on div "Action Action Edit attributes Global inventory Locate package Package audit log…" at bounding box center [801, 416] width 1473 height 472
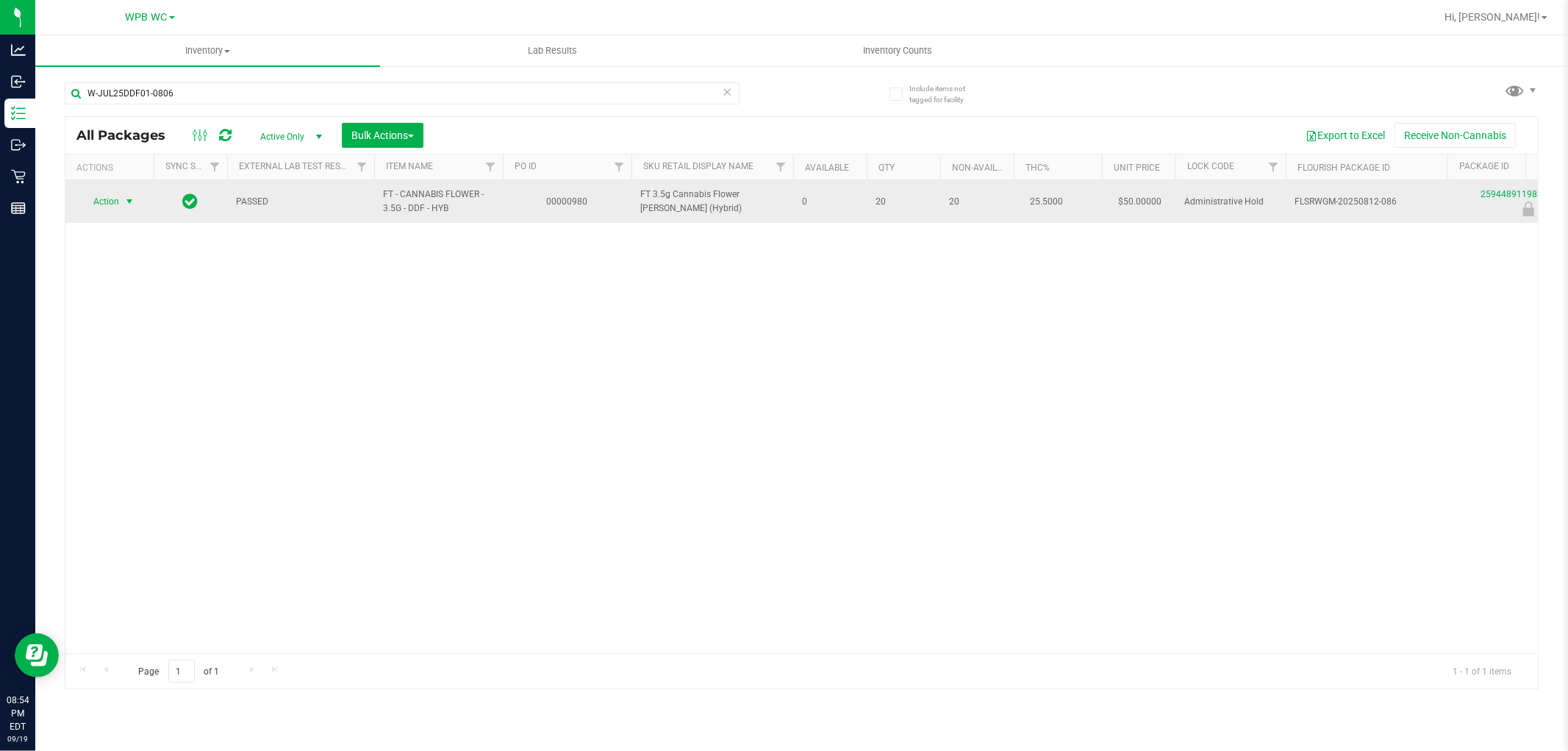
click at [121, 201] on span "select" at bounding box center [130, 201] width 19 height 20
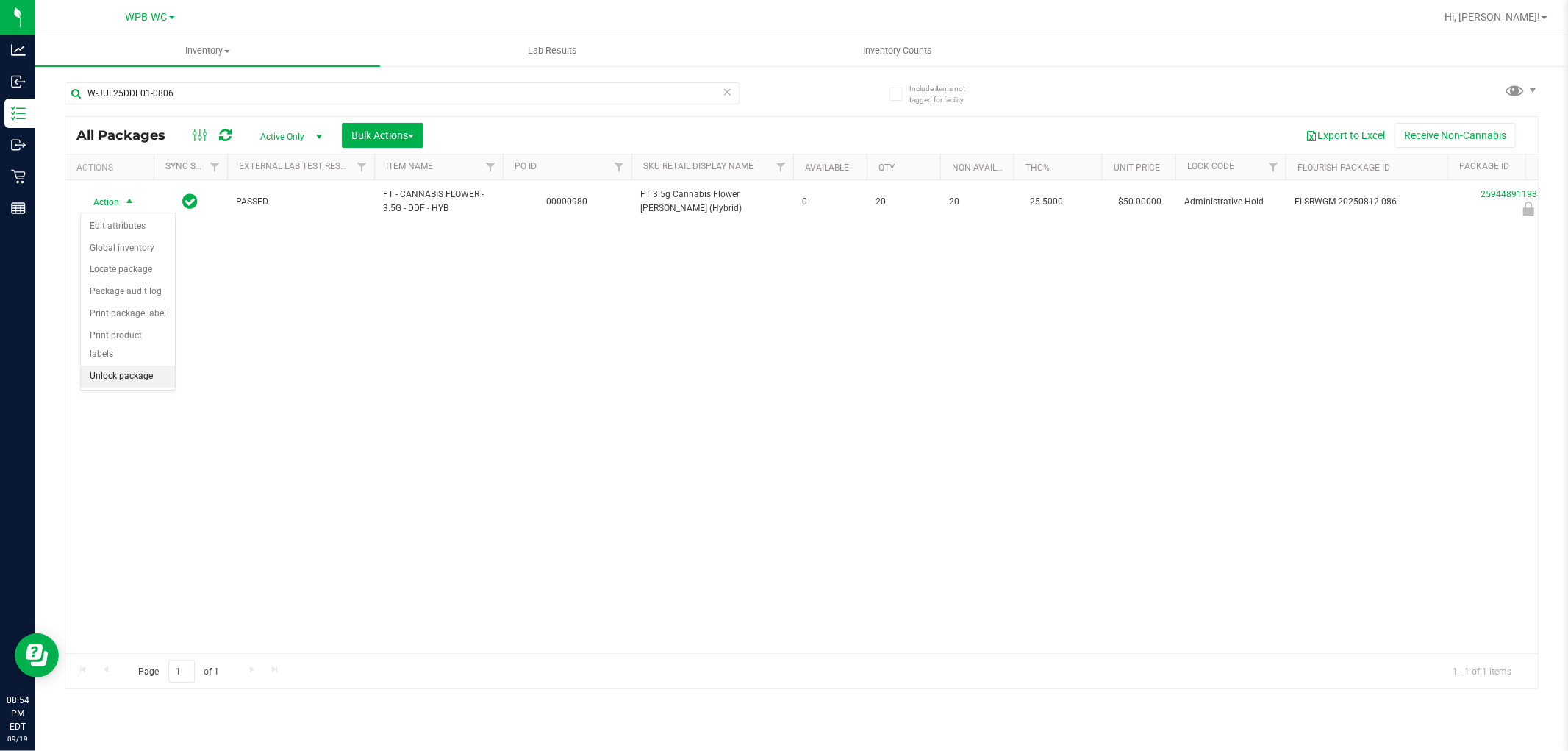
click at [130, 371] on li "Unlock package" at bounding box center [128, 376] width 94 height 22
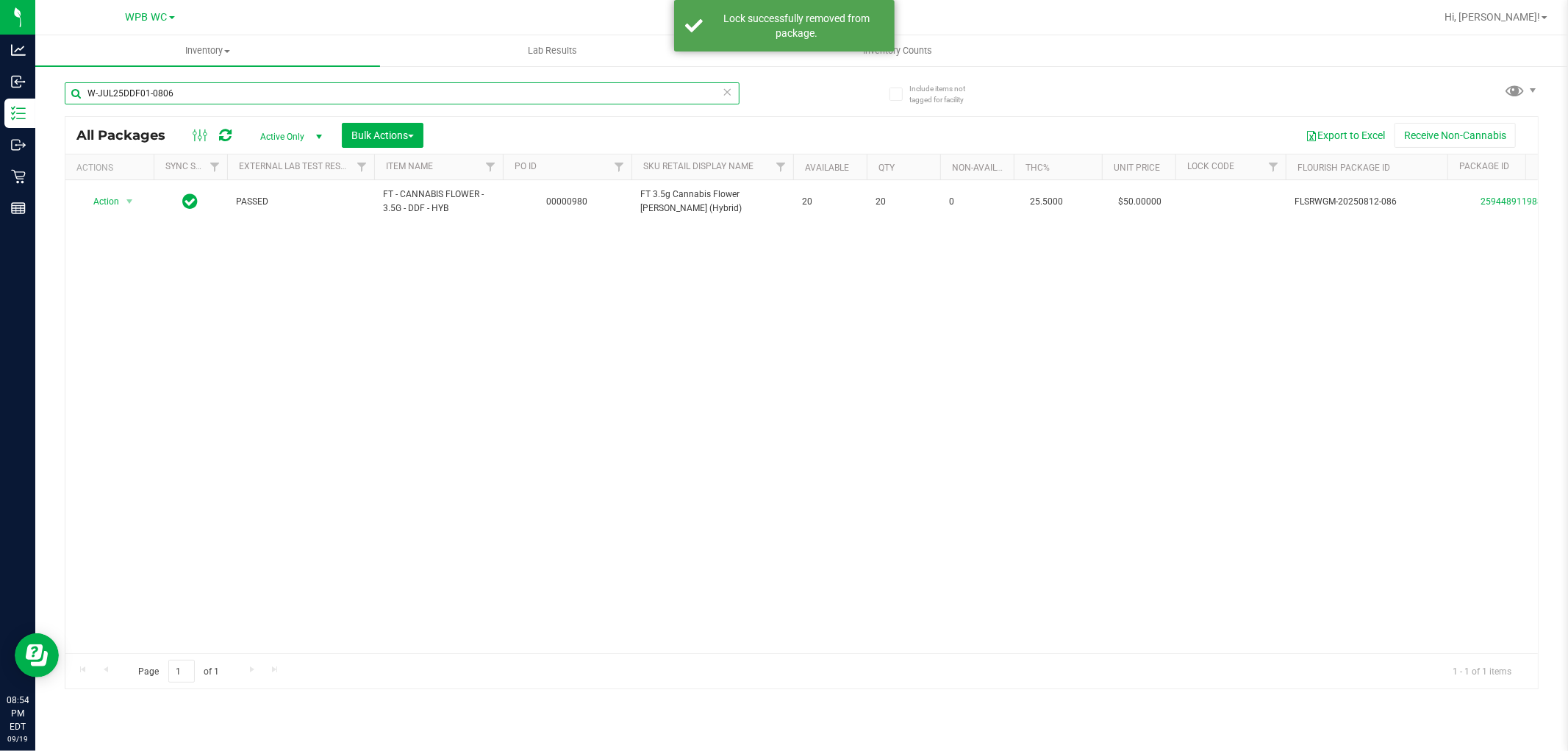
click at [198, 100] on input "W-JUL25DDF01-0806" at bounding box center [402, 93] width 675 height 22
click at [198, 101] on input "W-JUL25DDF01-0806" at bounding box center [402, 93] width 675 height 22
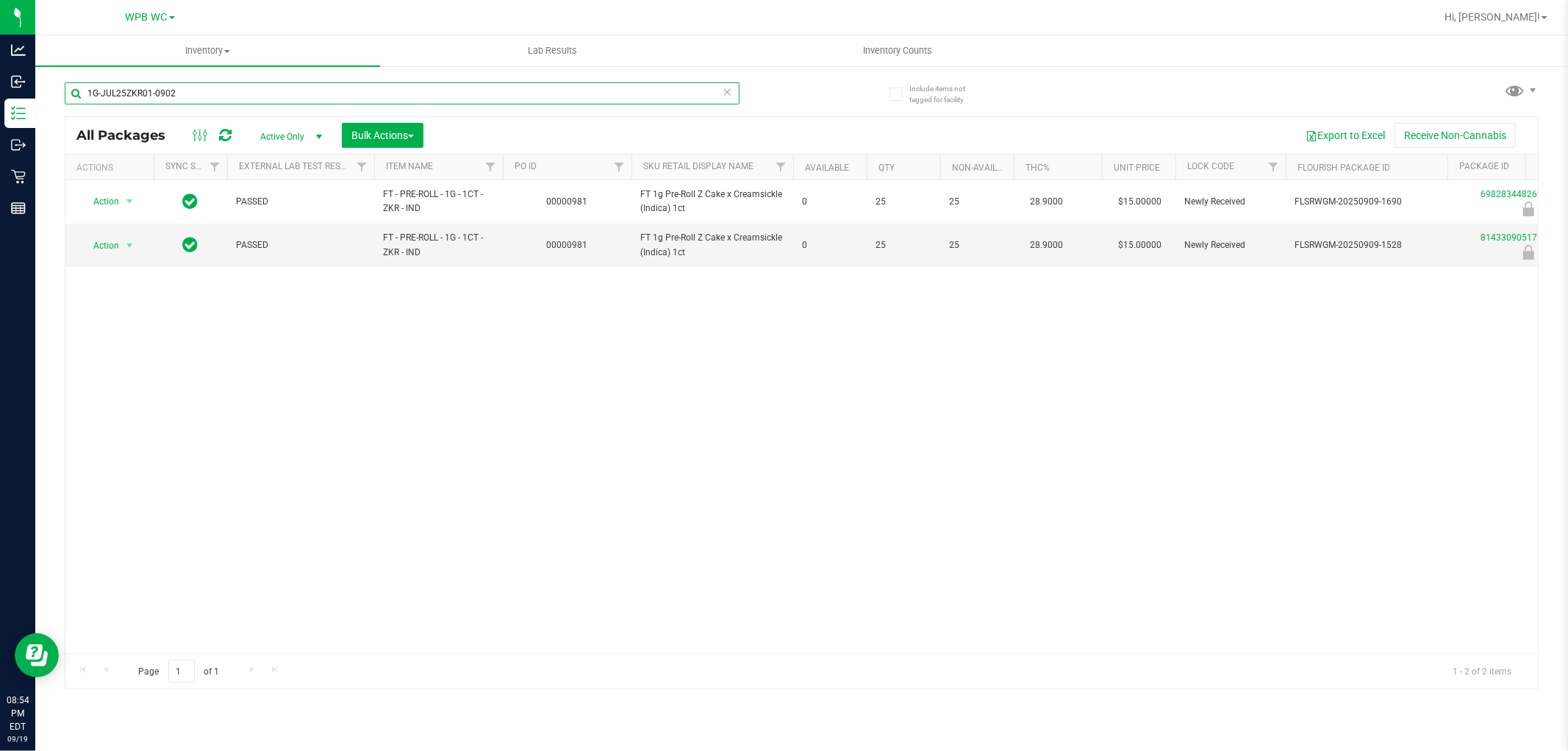
type input "1G-JUL25ZKR01-0902"
click at [543, 373] on div "Action Action Edit attributes Global inventory Locate package Package audit log…" at bounding box center [801, 416] width 1473 height 472
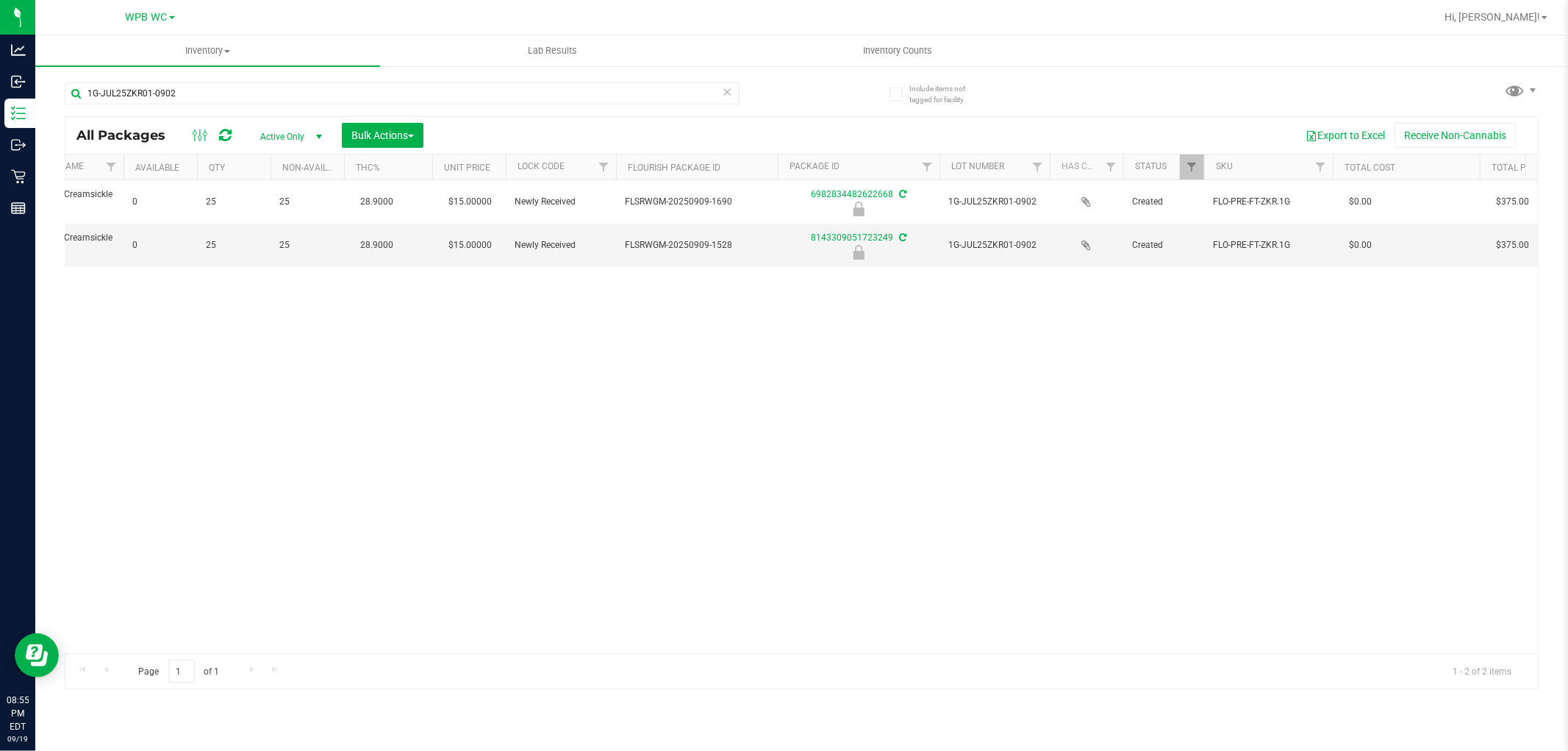
click at [842, 502] on div "Action Action Edit attributes Global inventory Locate package Package audit log…" at bounding box center [801, 416] width 1473 height 472
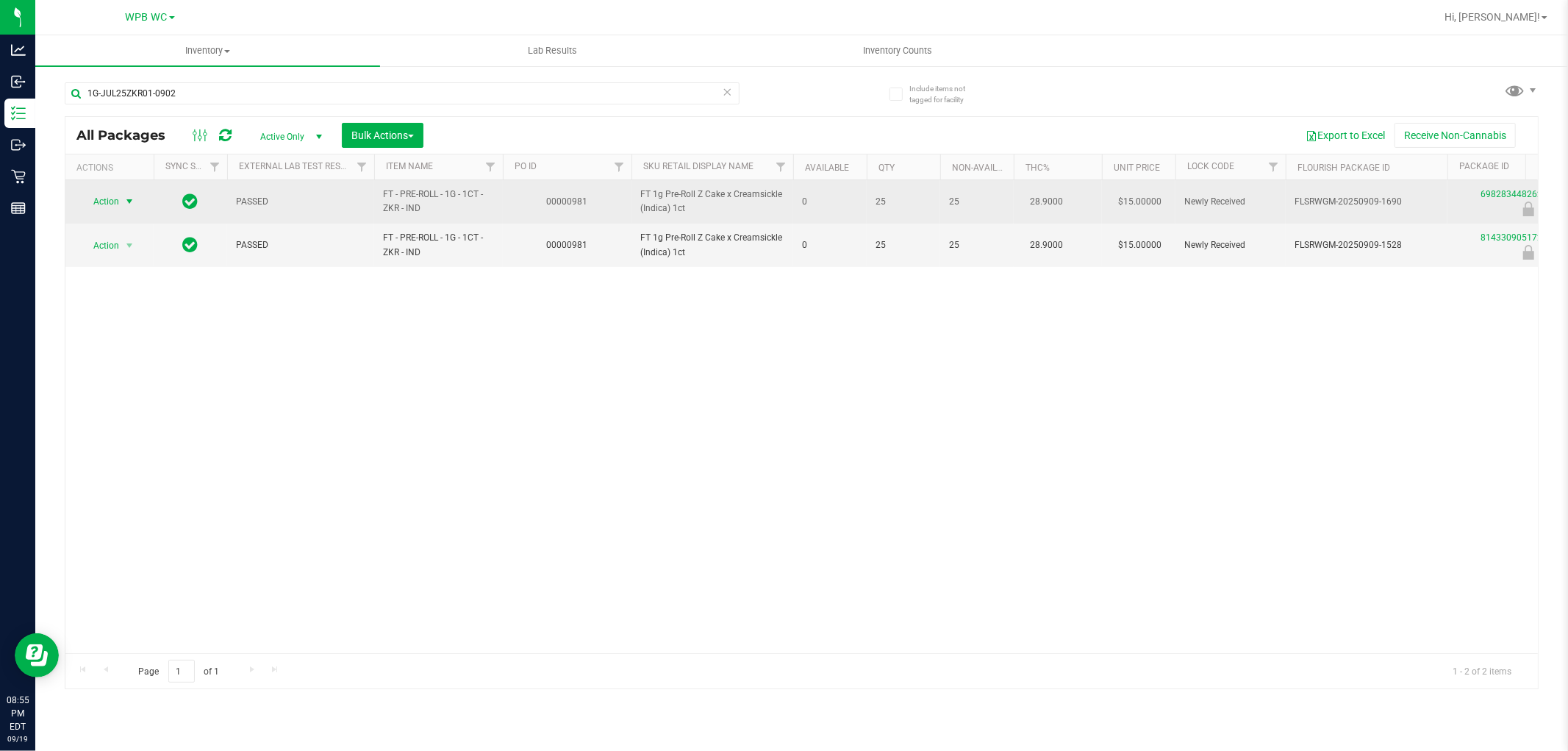
click at [125, 201] on span "select" at bounding box center [129, 201] width 11 height 11
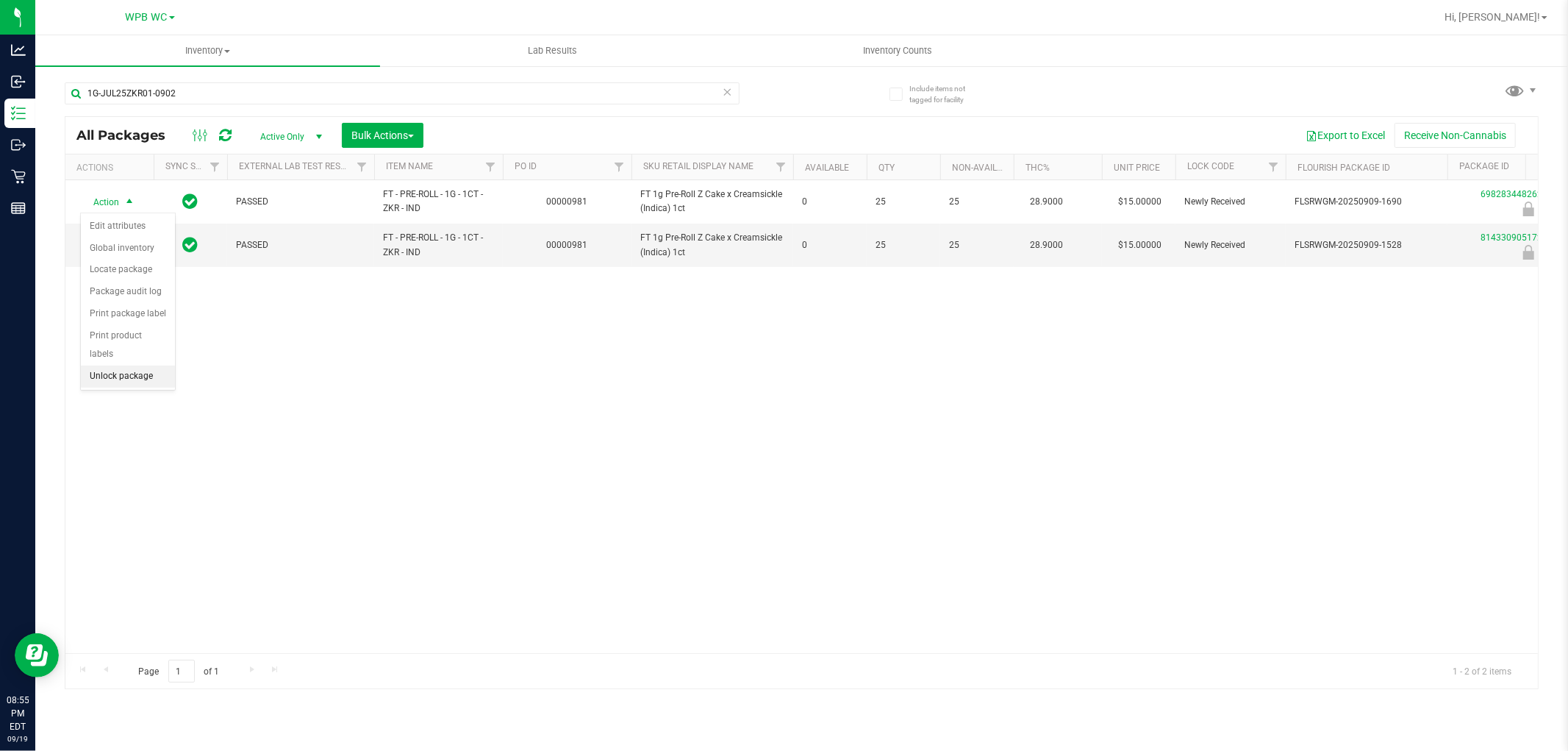
click at [129, 375] on li "Unlock package" at bounding box center [128, 376] width 94 height 22
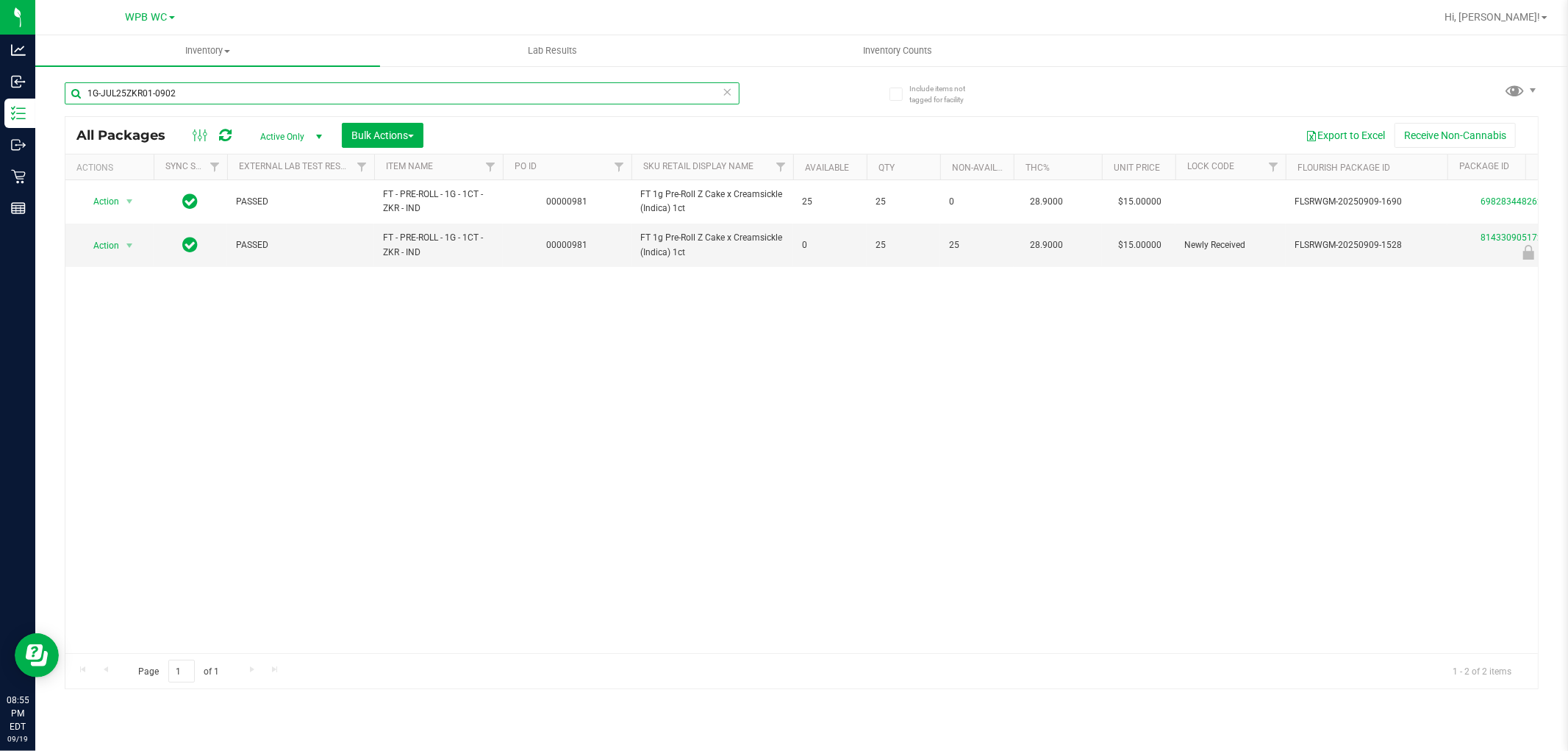
click at [256, 85] on input "1G-JUL25ZKR01-0902" at bounding box center [402, 93] width 675 height 22
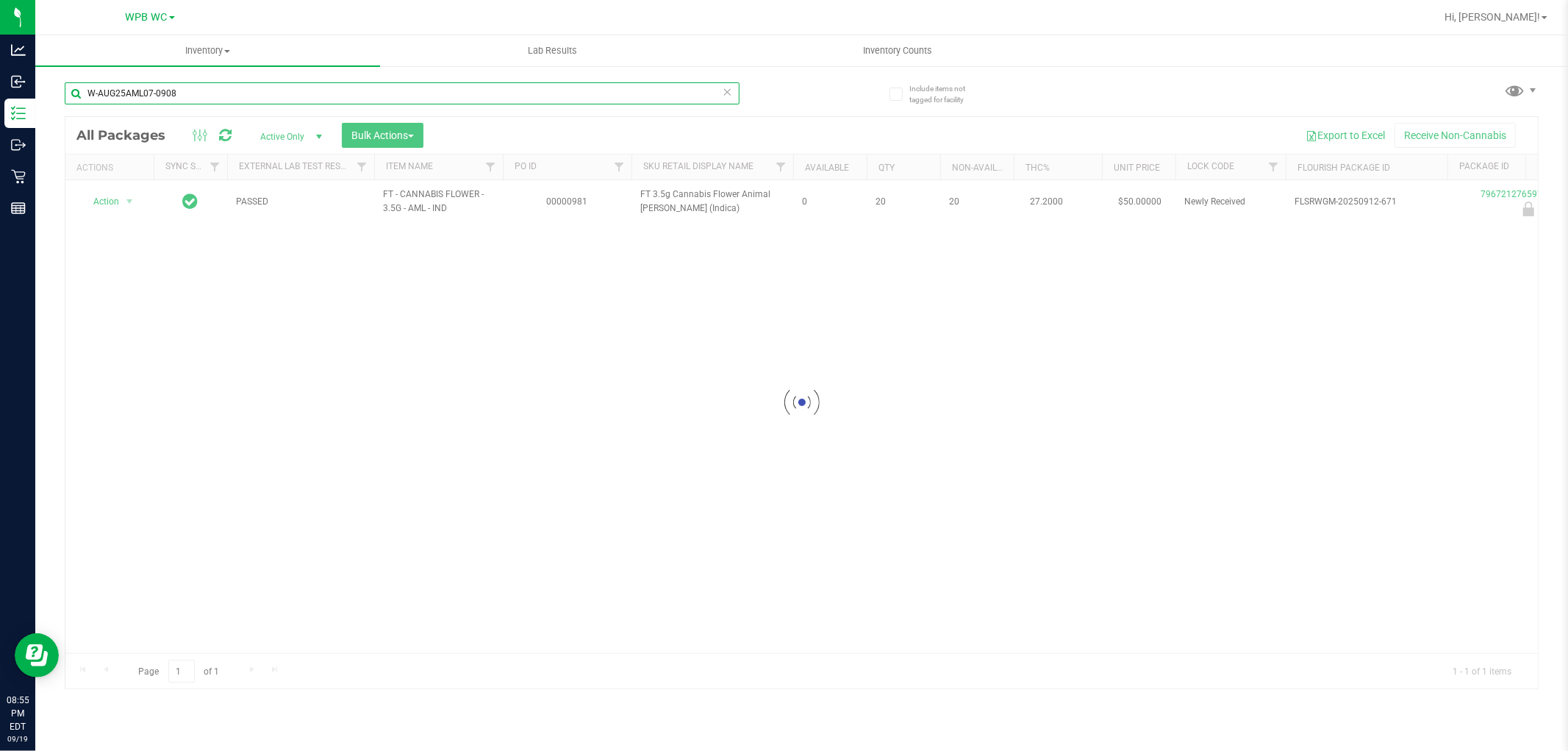
type input "W-AUG25AML07-0908"
drag, startPoint x: 494, startPoint y: 457, endPoint x: 459, endPoint y: 428, distance: 45.5
click at [490, 456] on div at bounding box center [801, 403] width 1473 height 571
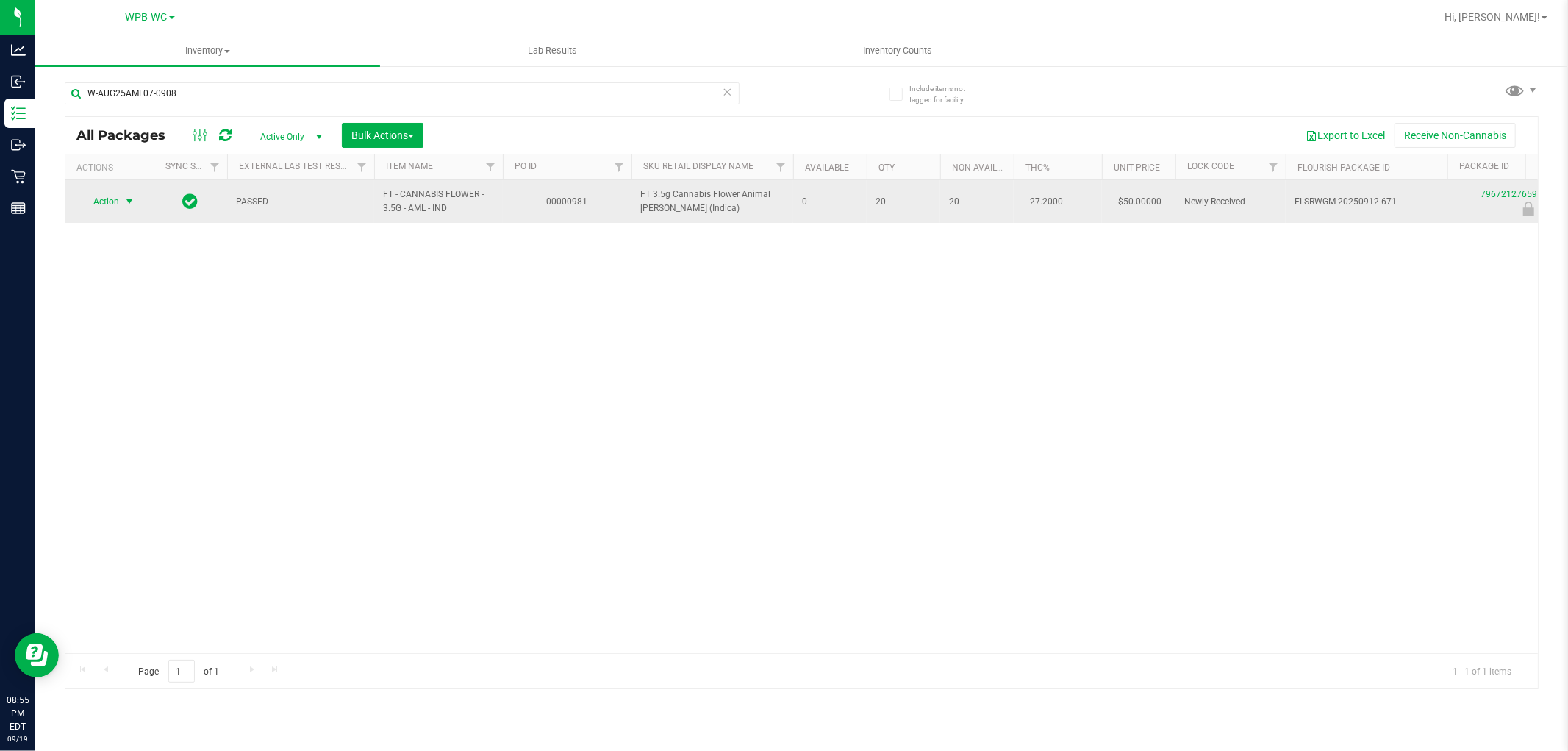
click at [122, 199] on span "select" at bounding box center [130, 201] width 19 height 20
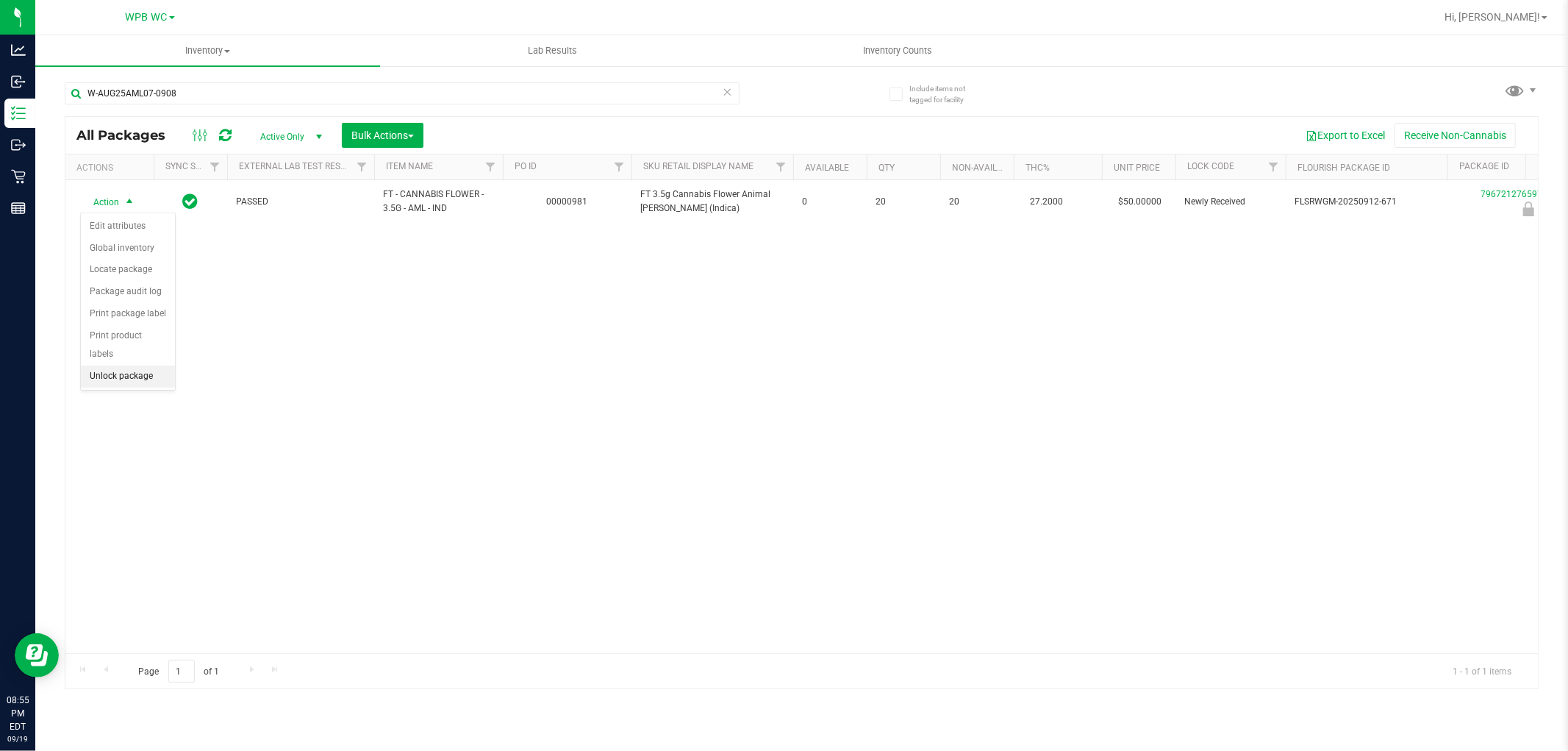
click at [139, 379] on li "Unlock package" at bounding box center [128, 376] width 94 height 22
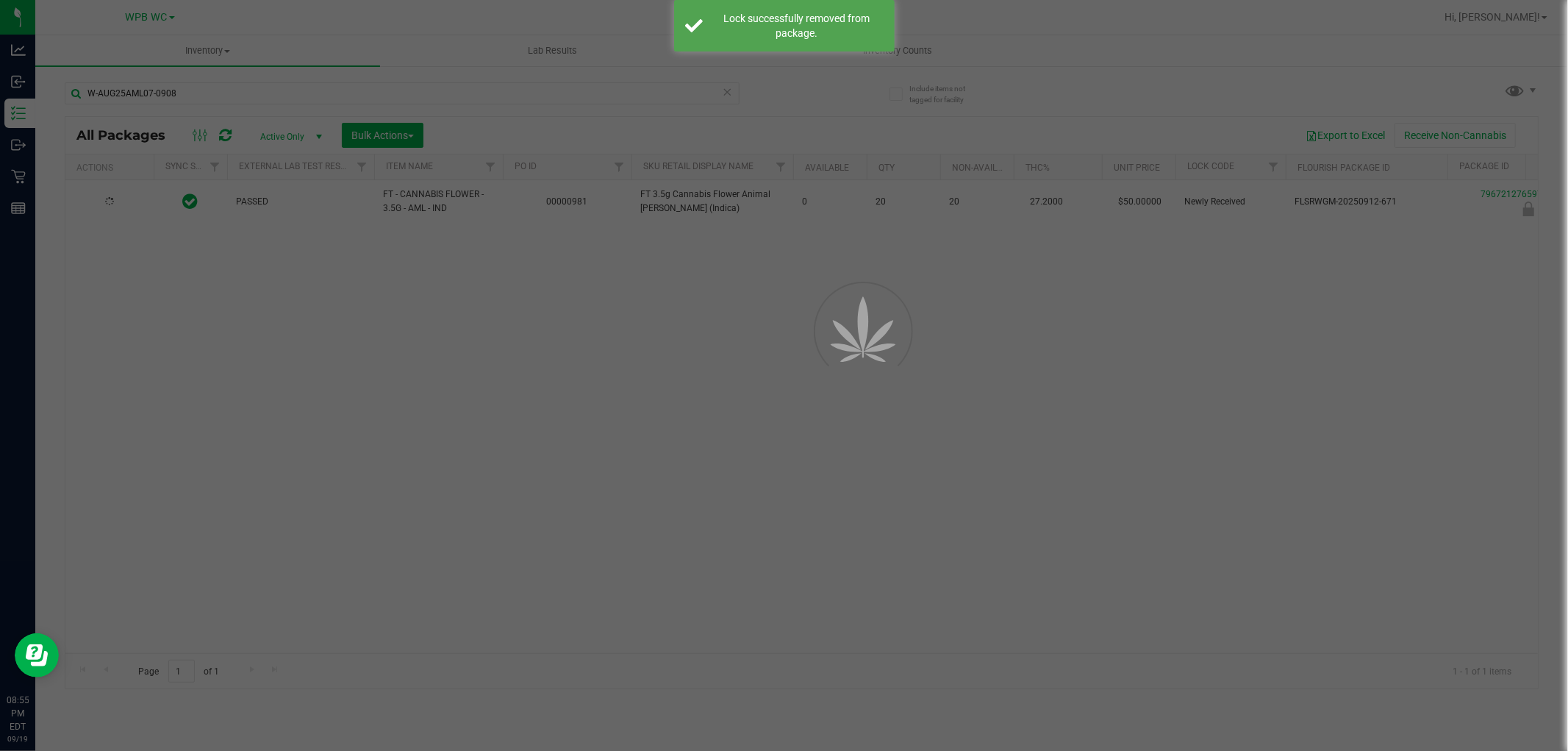
click at [313, 410] on div at bounding box center [784, 376] width 1568 height 751
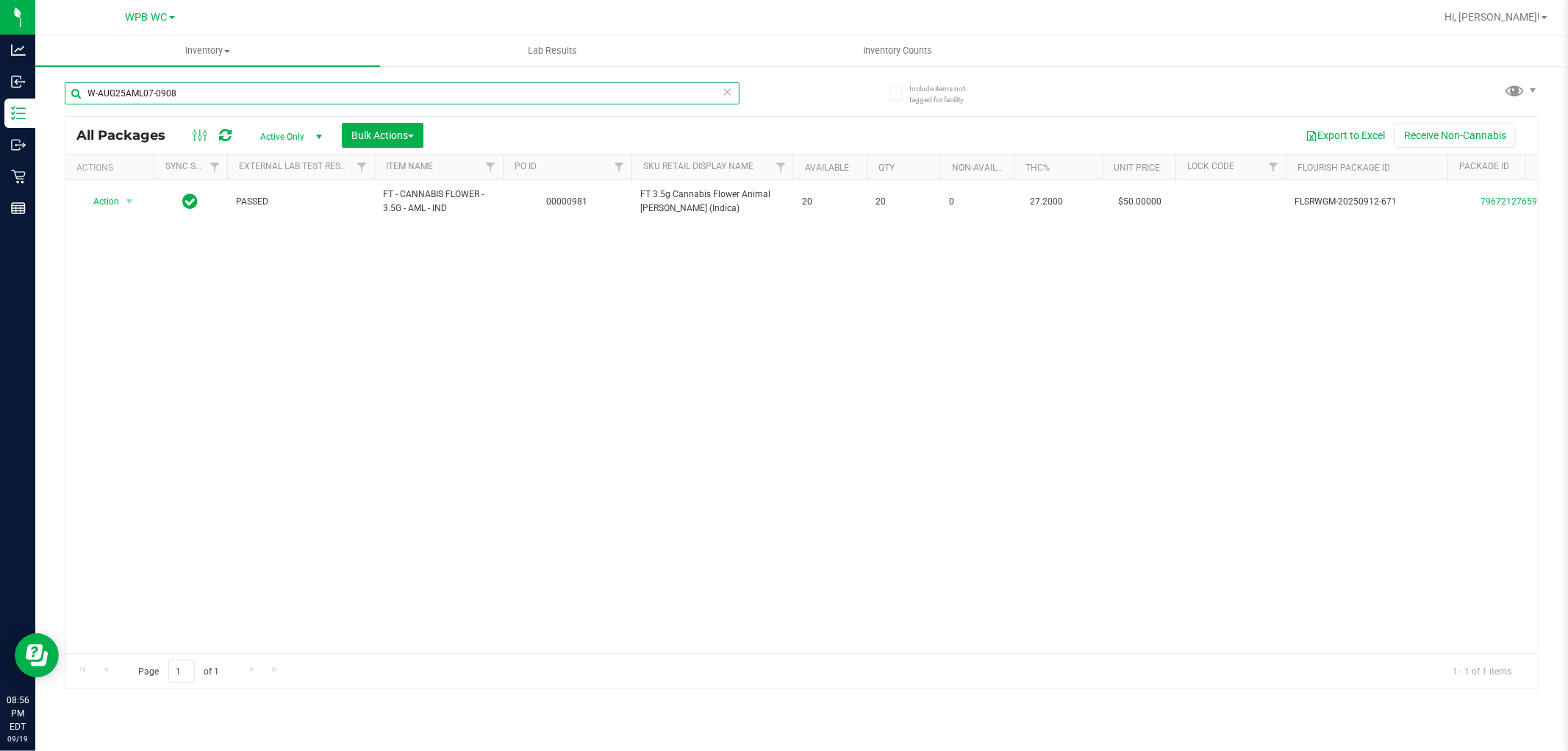
click at [284, 98] on input "W-AUG25AML07-0908" at bounding box center [402, 93] width 675 height 22
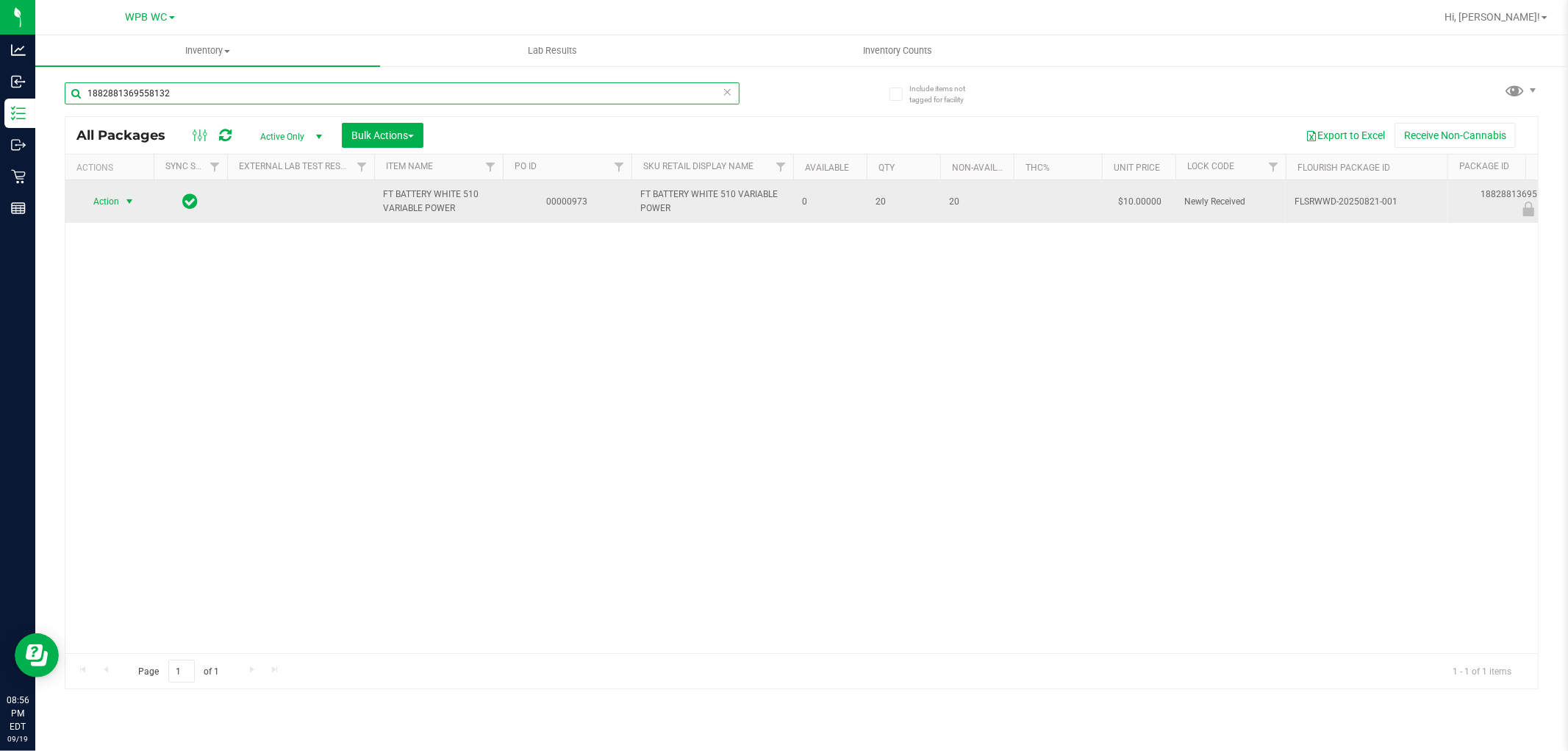
type input "1882881369558132"
click at [134, 193] on span "select" at bounding box center [130, 201] width 19 height 20
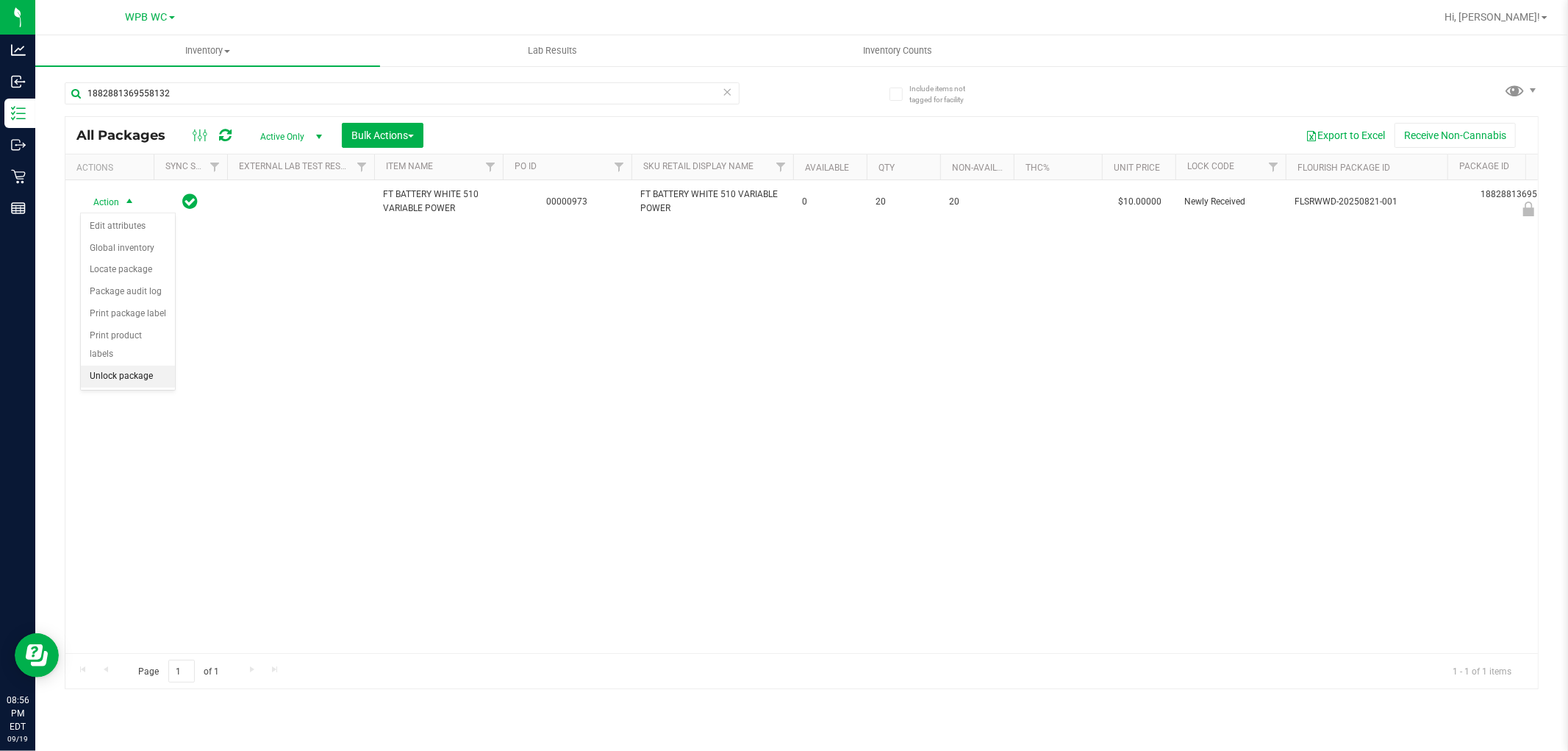
click at [115, 373] on li "Unlock package" at bounding box center [128, 376] width 94 height 22
click at [216, 63] on uib-tab-heading "Inventory All packages All inventory Waste log Create inventory" at bounding box center [207, 50] width 345 height 31
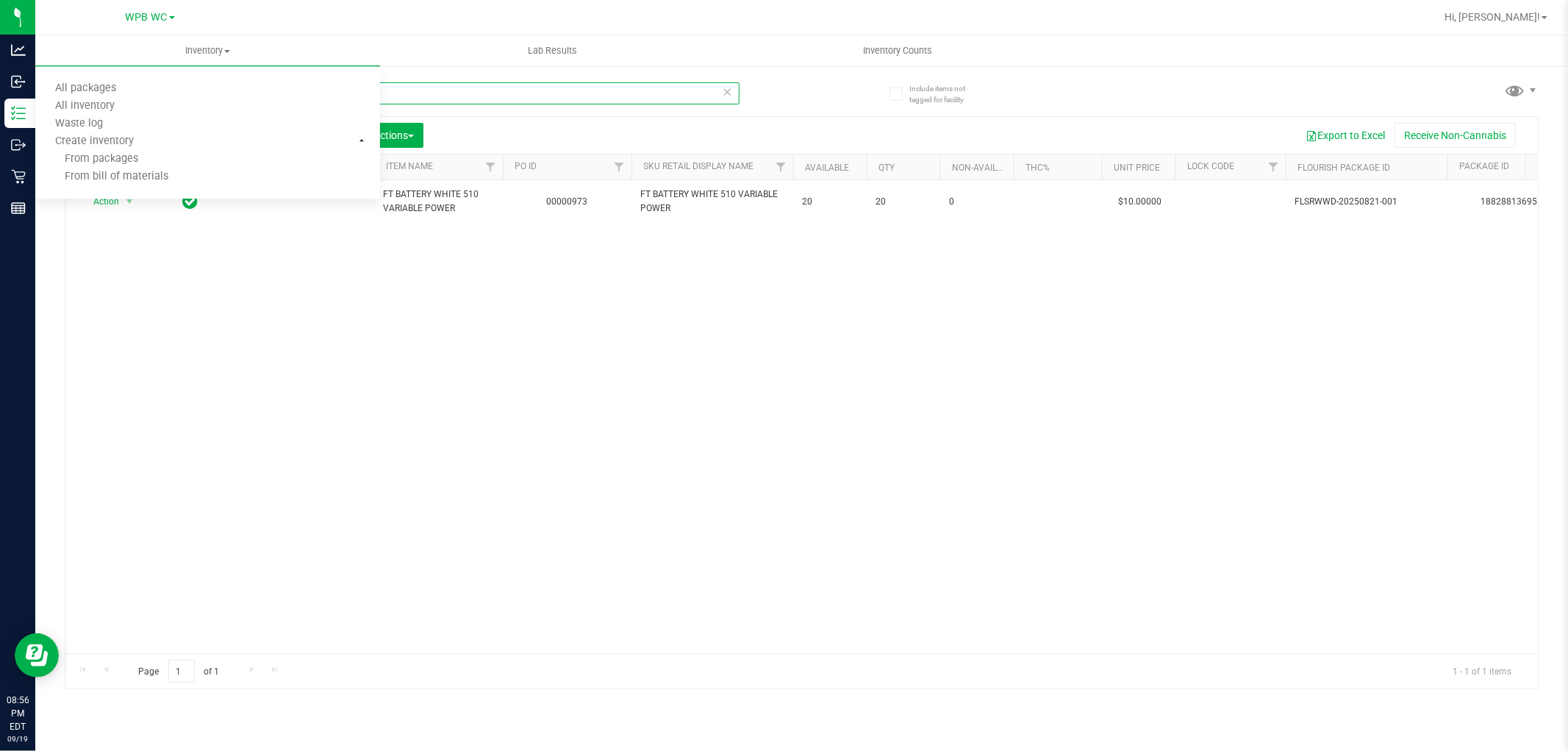
click at [526, 91] on input "1882881369558132" at bounding box center [402, 93] width 675 height 22
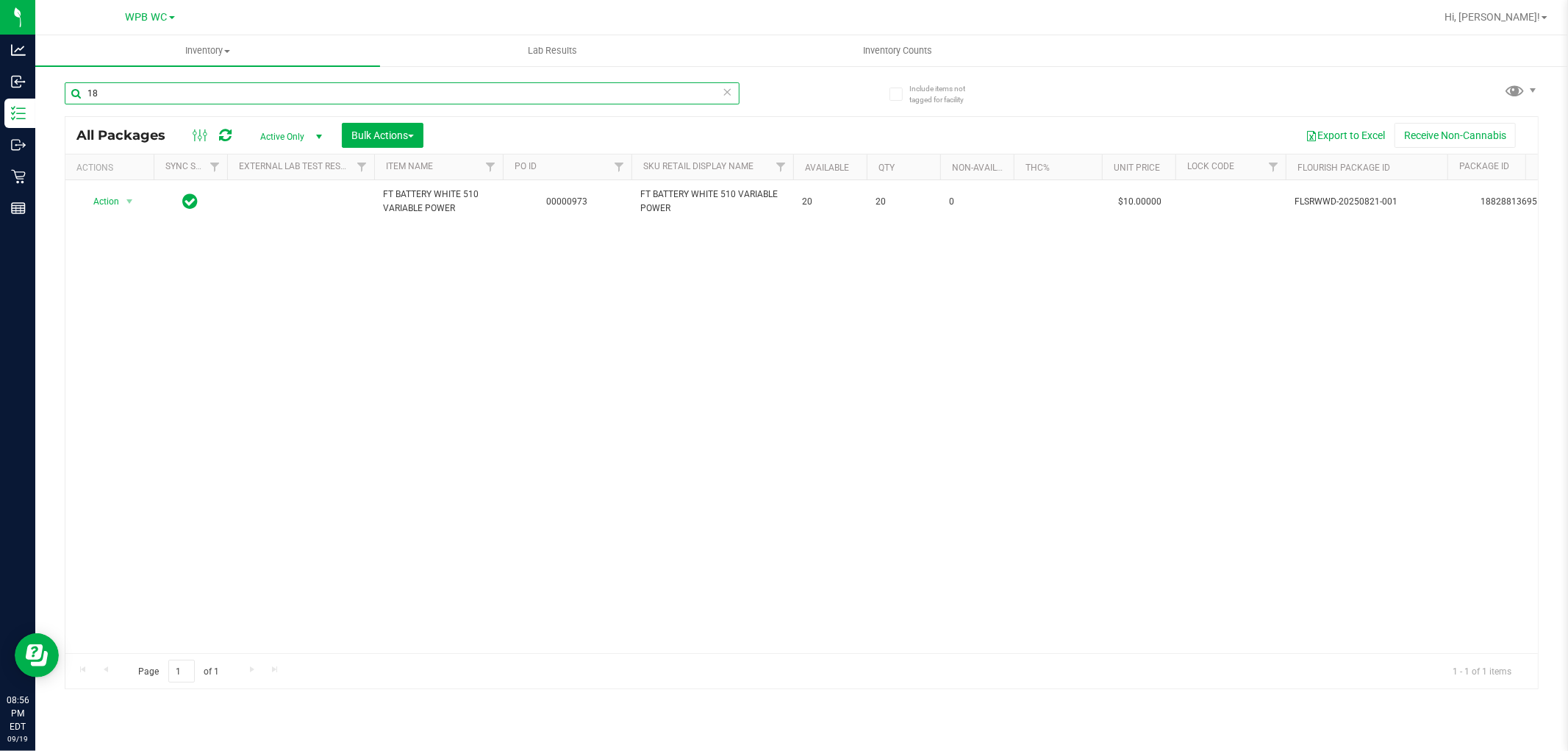
type input "1"
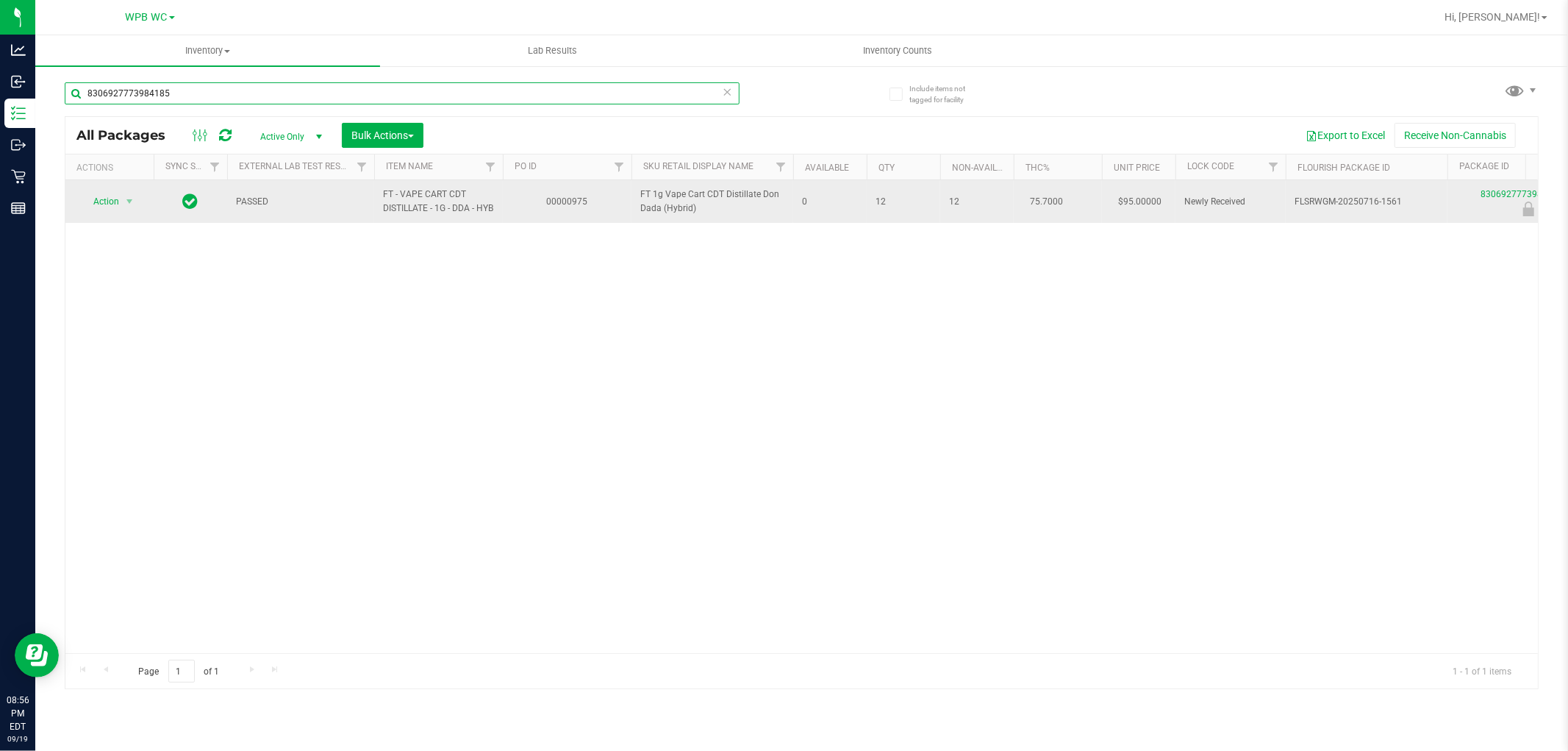
type input "8306927773984185"
click at [110, 212] on span "Action" at bounding box center [100, 201] width 40 height 20
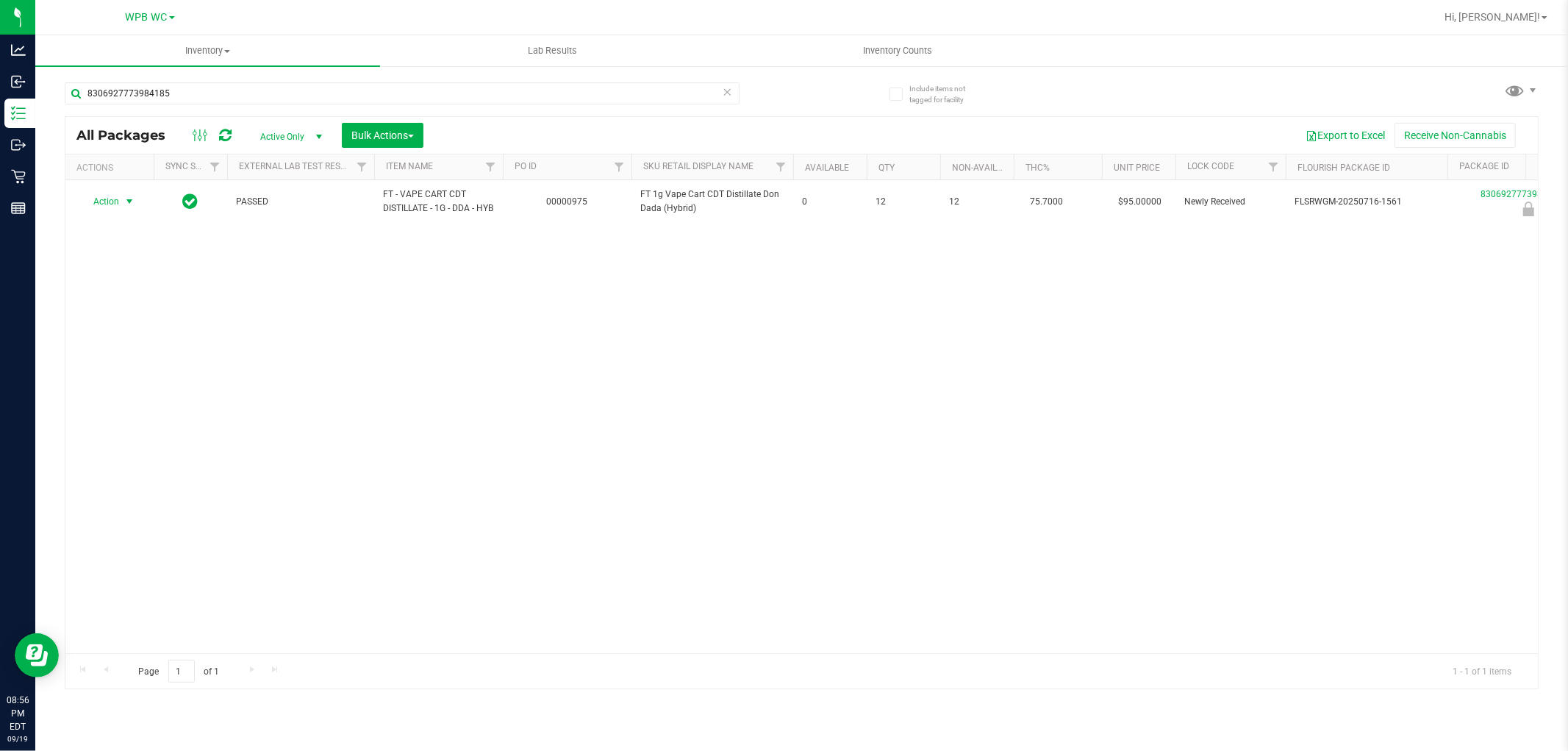
click at [130, 399] on div "Action Action Edit attributes Global inventory Locate package Package audit log…" at bounding box center [801, 416] width 1473 height 472
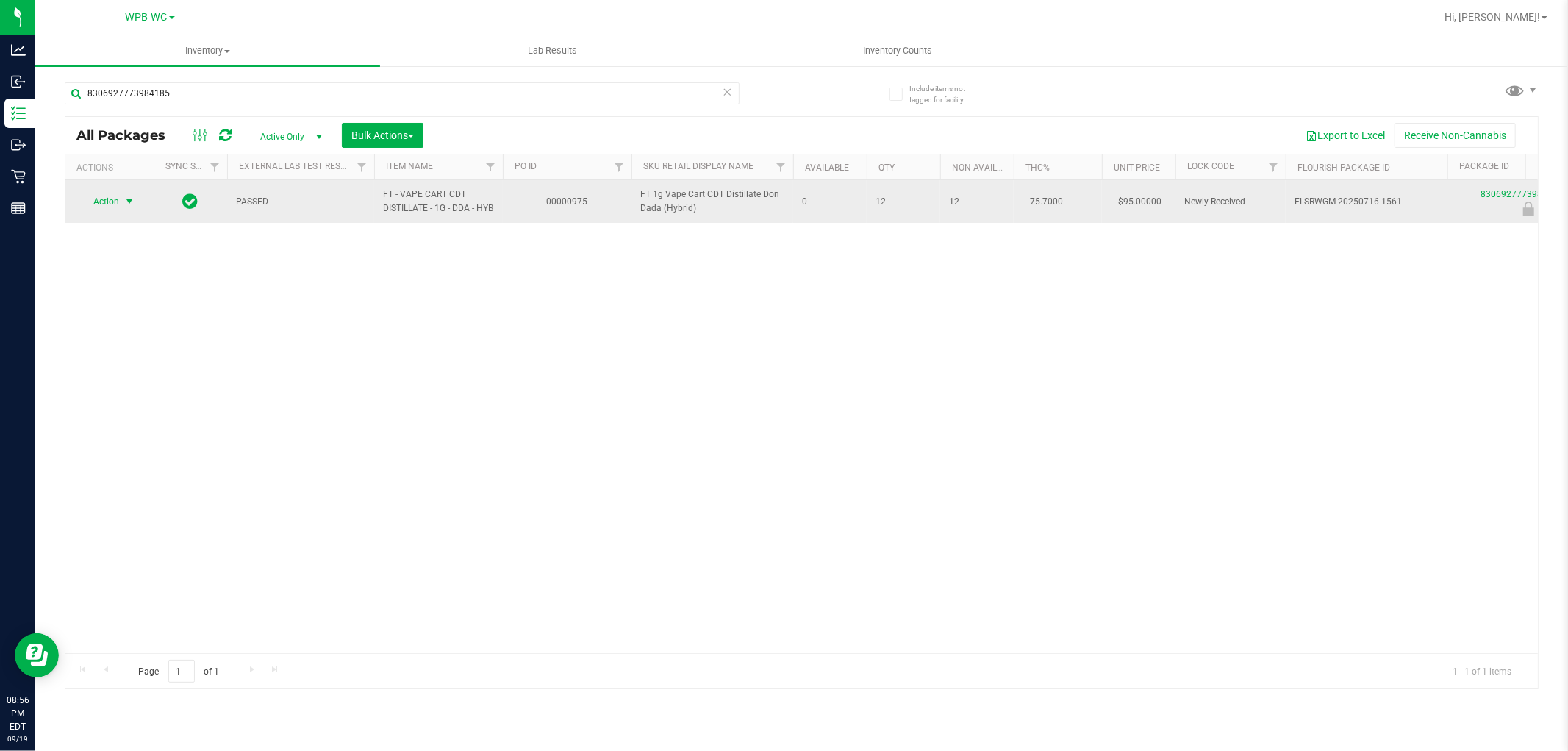
click at [126, 207] on span "select" at bounding box center [129, 201] width 11 height 11
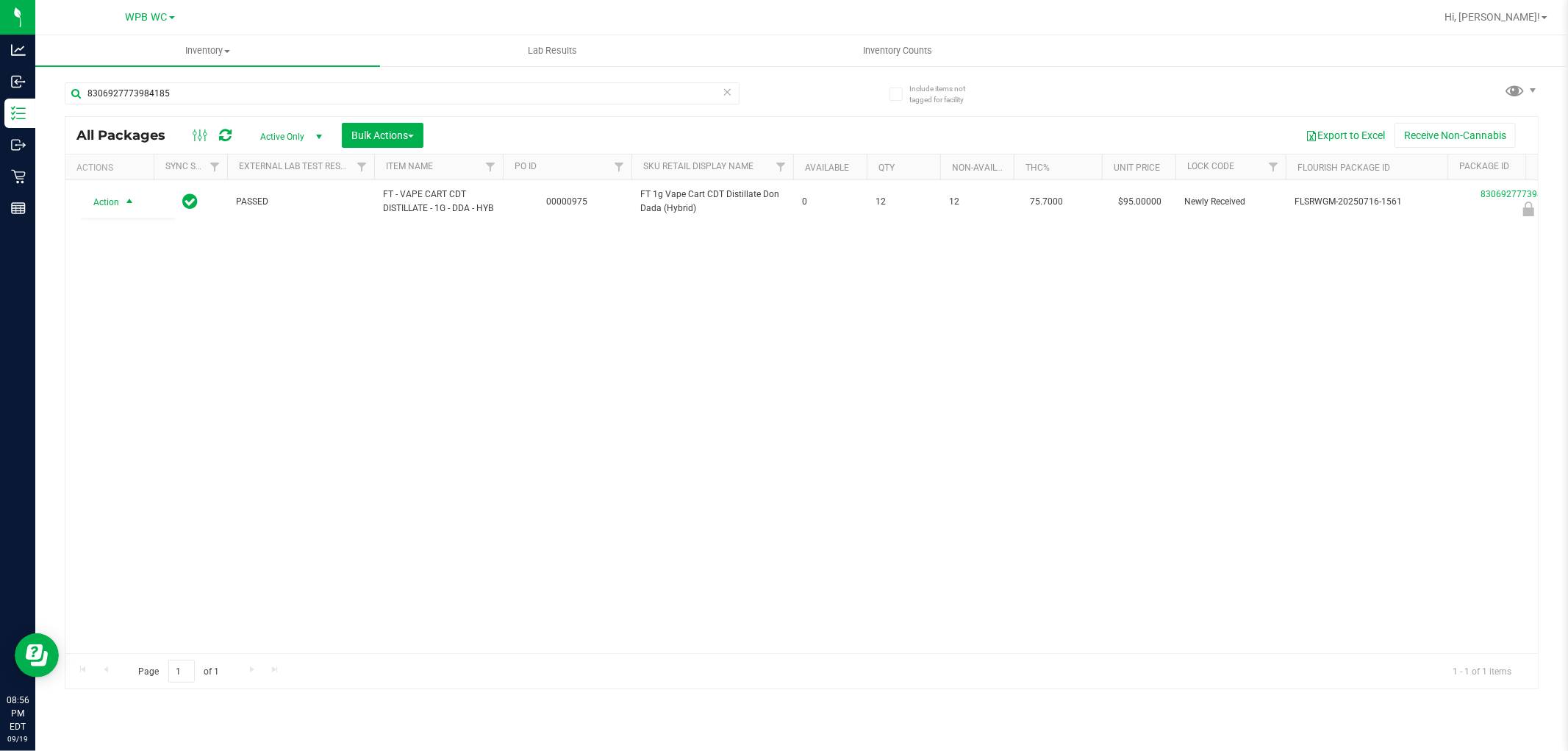
click at [135, 401] on div "Action Action Edit attributes Global inventory Locate package Package audit log…" at bounding box center [801, 416] width 1473 height 472
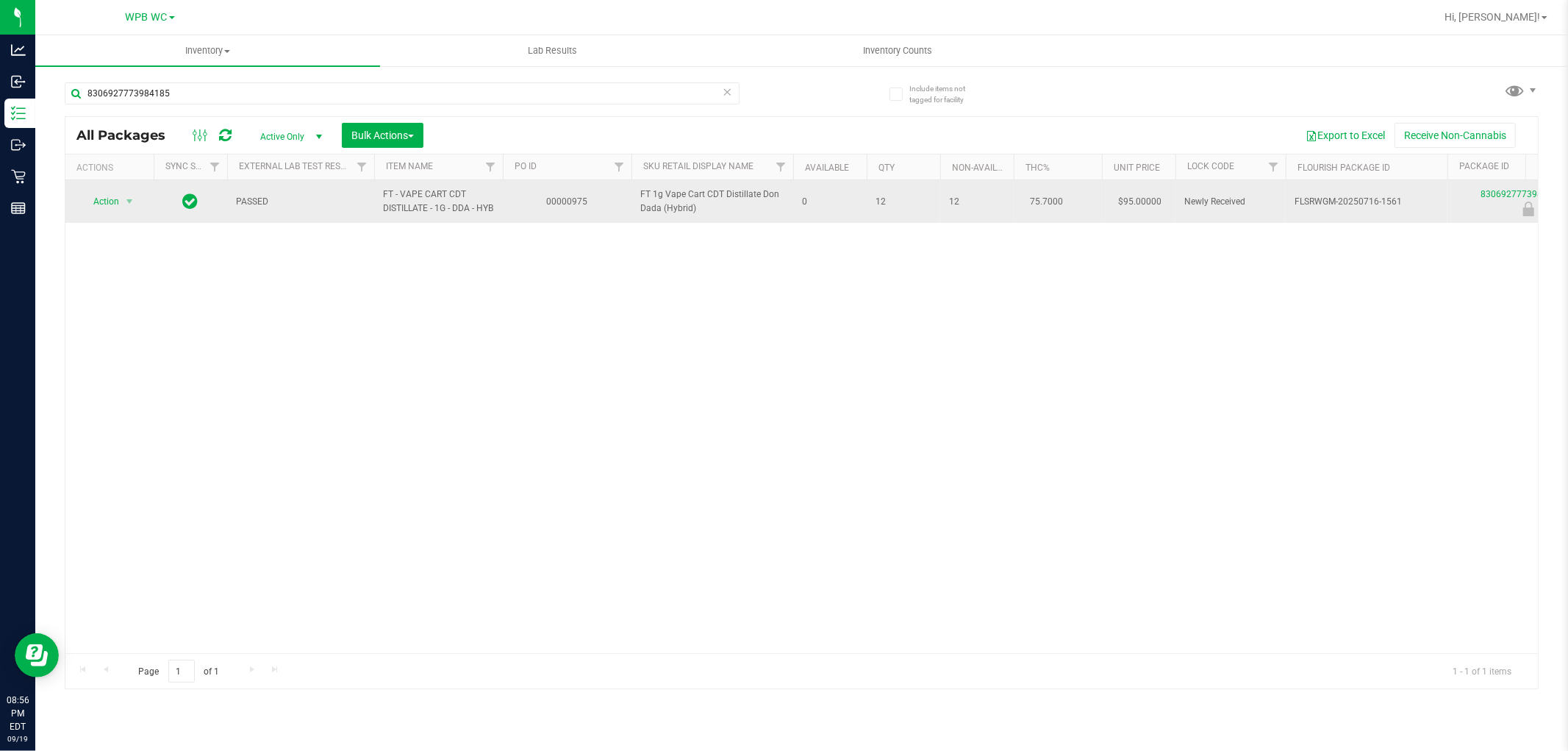
click at [108, 212] on span "Action" at bounding box center [100, 201] width 40 height 20
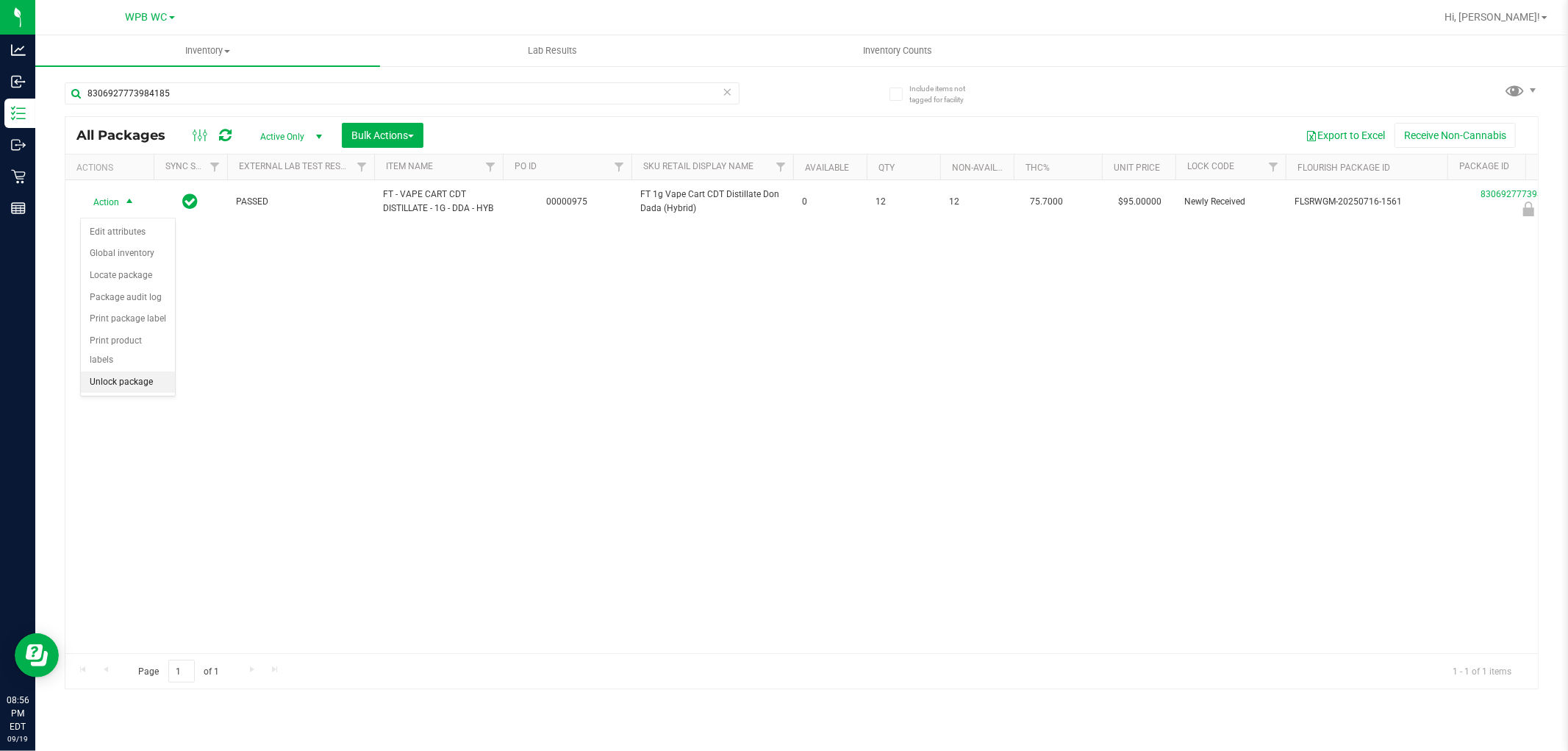
click at [133, 379] on li "Unlock package" at bounding box center [128, 382] width 94 height 22
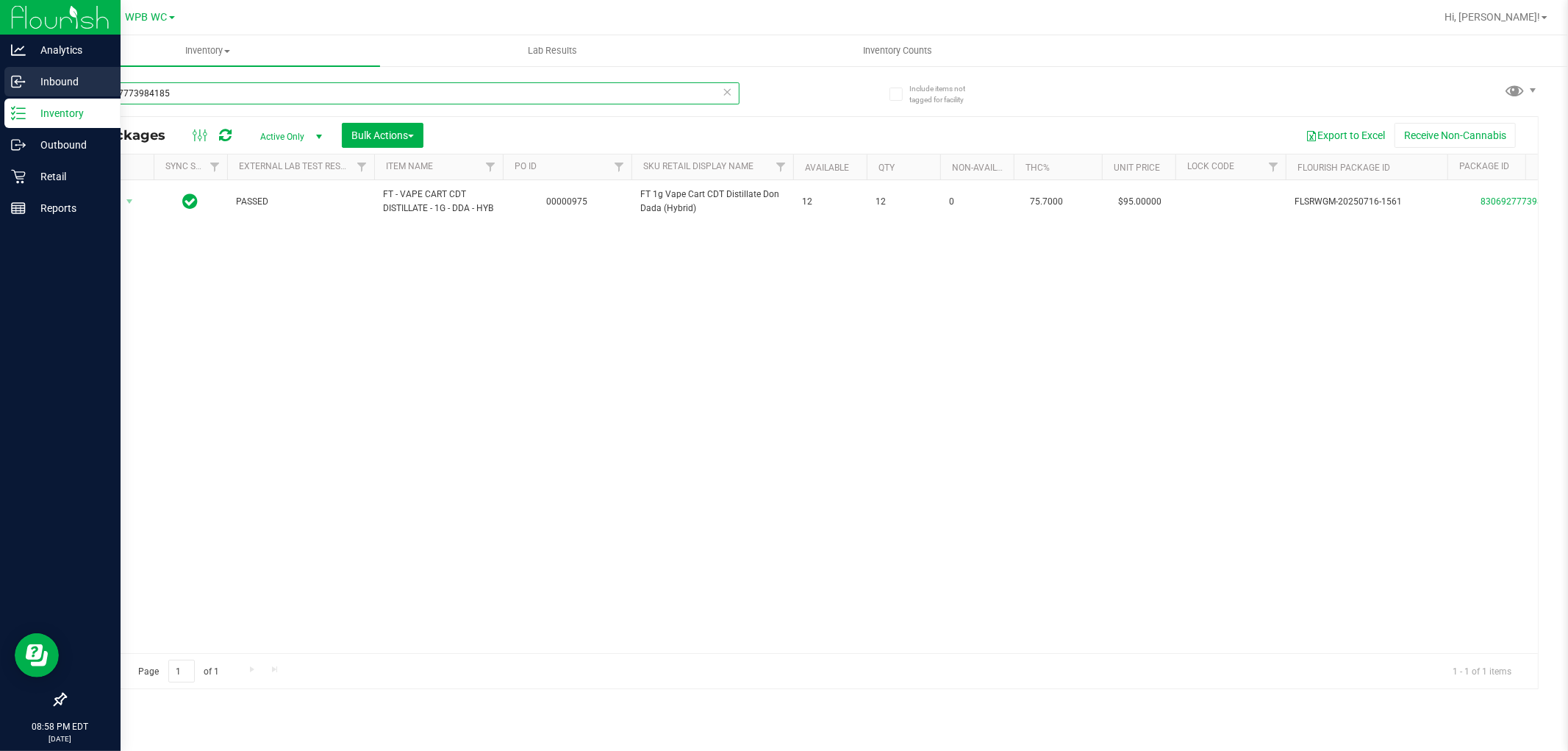
drag, startPoint x: 186, startPoint y: 93, endPoint x: 0, endPoint y: 93, distance: 186.0
click at [0, 93] on div "Analytics Inbound Inventory Outbound Retail Reports 08:58 PM EDT [DATE] 09/19 W…" at bounding box center [784, 376] width 1568 height 751
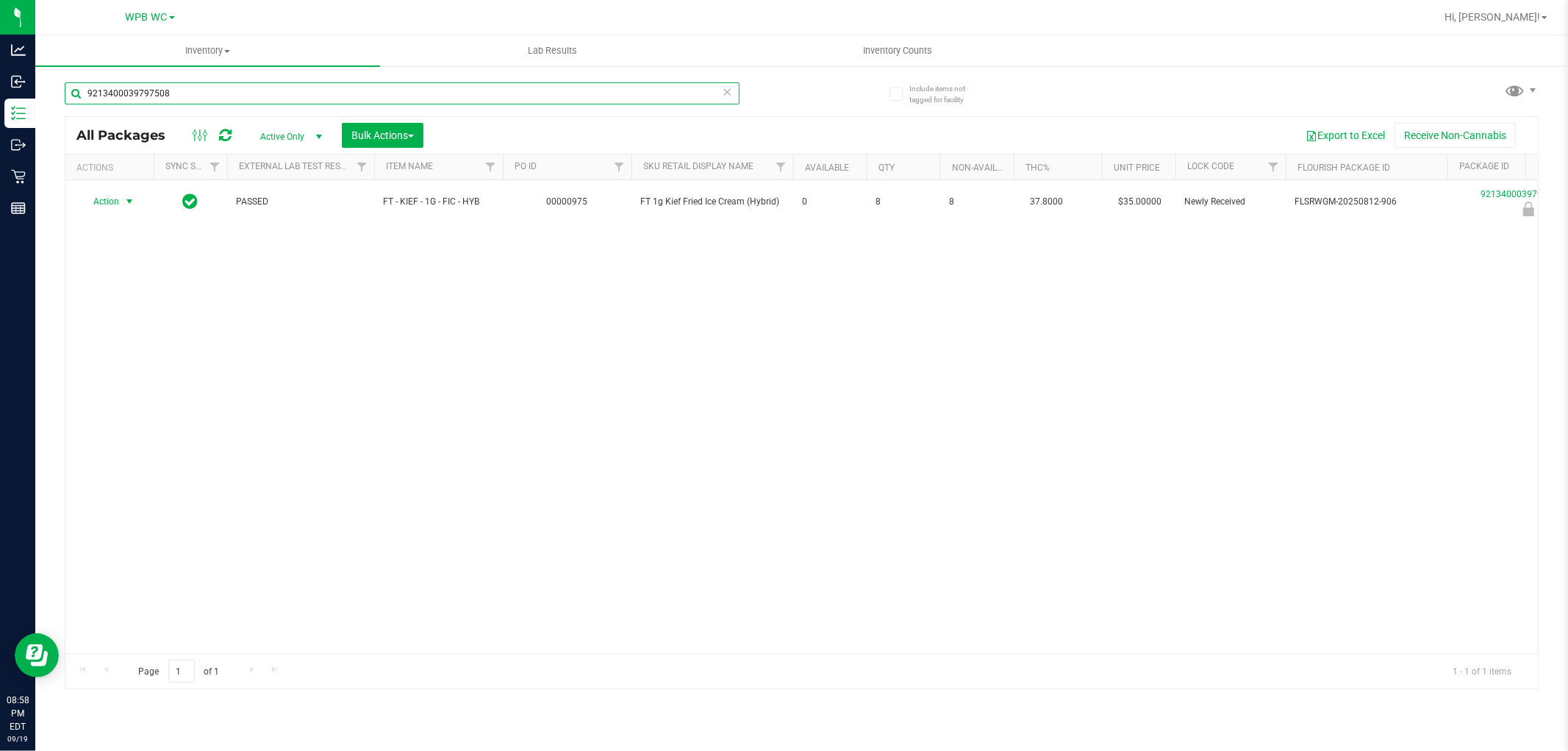
type input "9213400039797508"
click at [117, 202] on span "Action" at bounding box center [100, 201] width 40 height 20
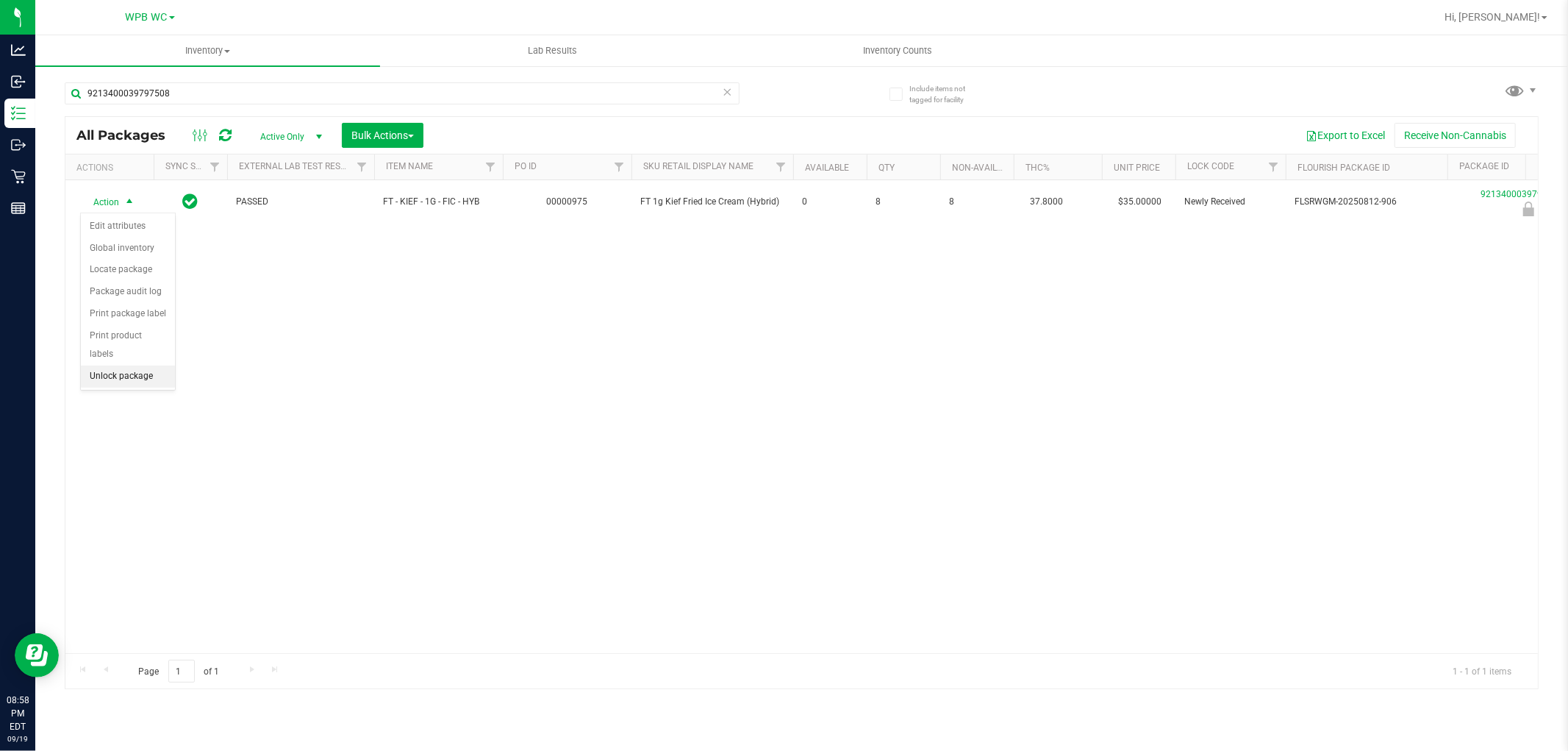
click at [140, 376] on li "Unlock package" at bounding box center [128, 376] width 94 height 22
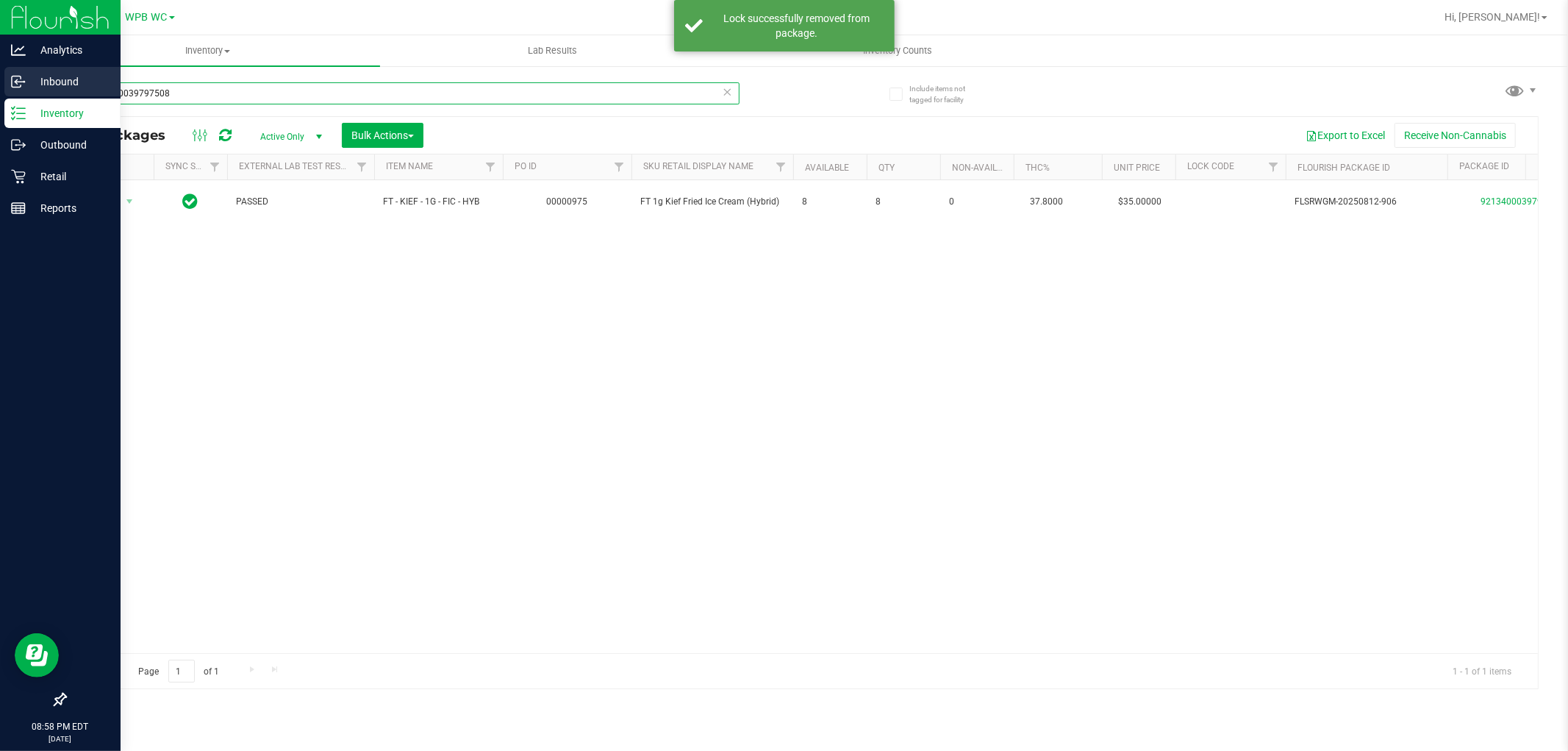
drag, startPoint x: 19, startPoint y: 93, endPoint x: 0, endPoint y: 81, distance: 22.5
click at [0, 81] on div "Analytics Inbound Inventory Outbound Retail Reports 08:58 PM EDT [DATE] 09/19 W…" at bounding box center [784, 376] width 1568 height 751
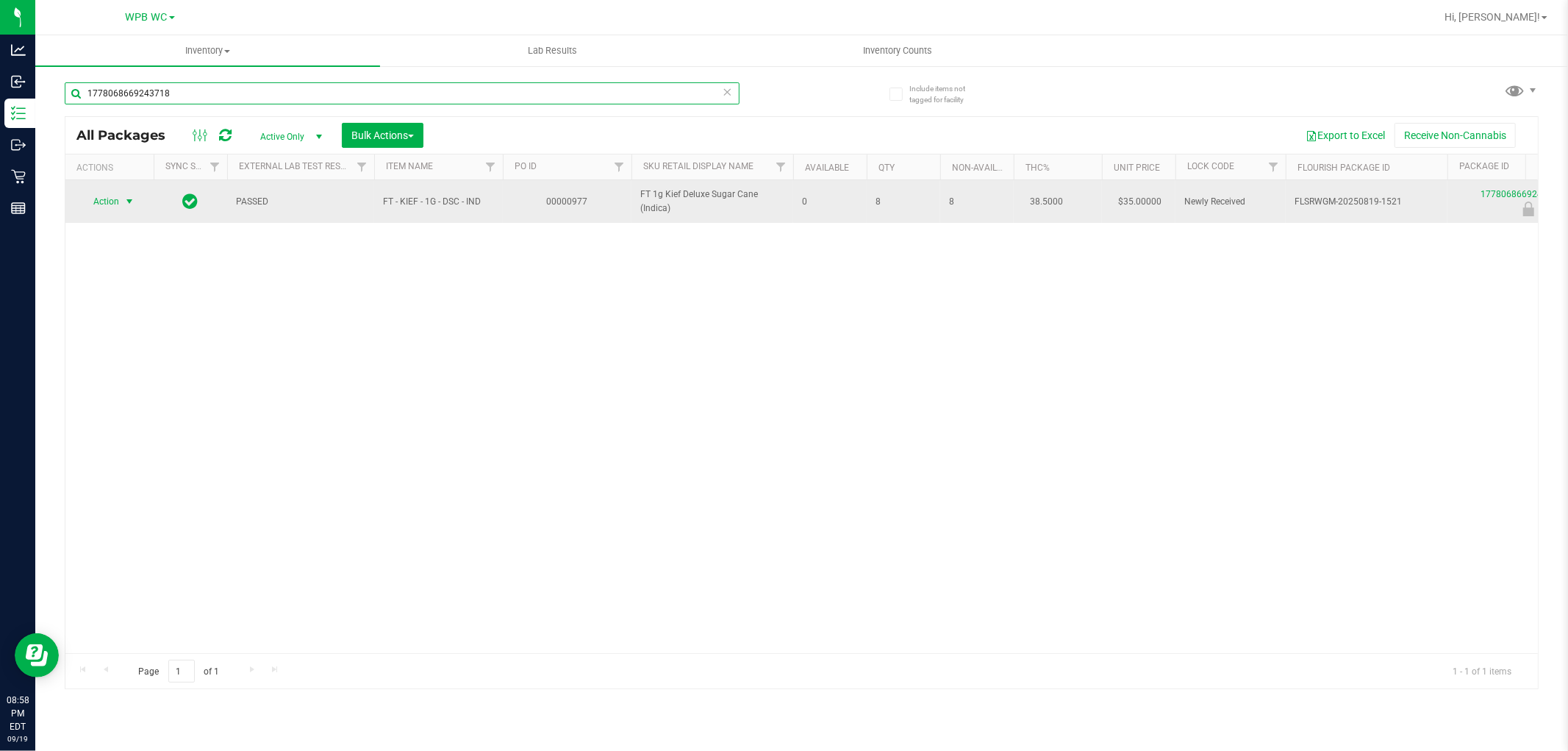
type input "1778068669243718"
click at [113, 203] on span "Action" at bounding box center [100, 201] width 40 height 20
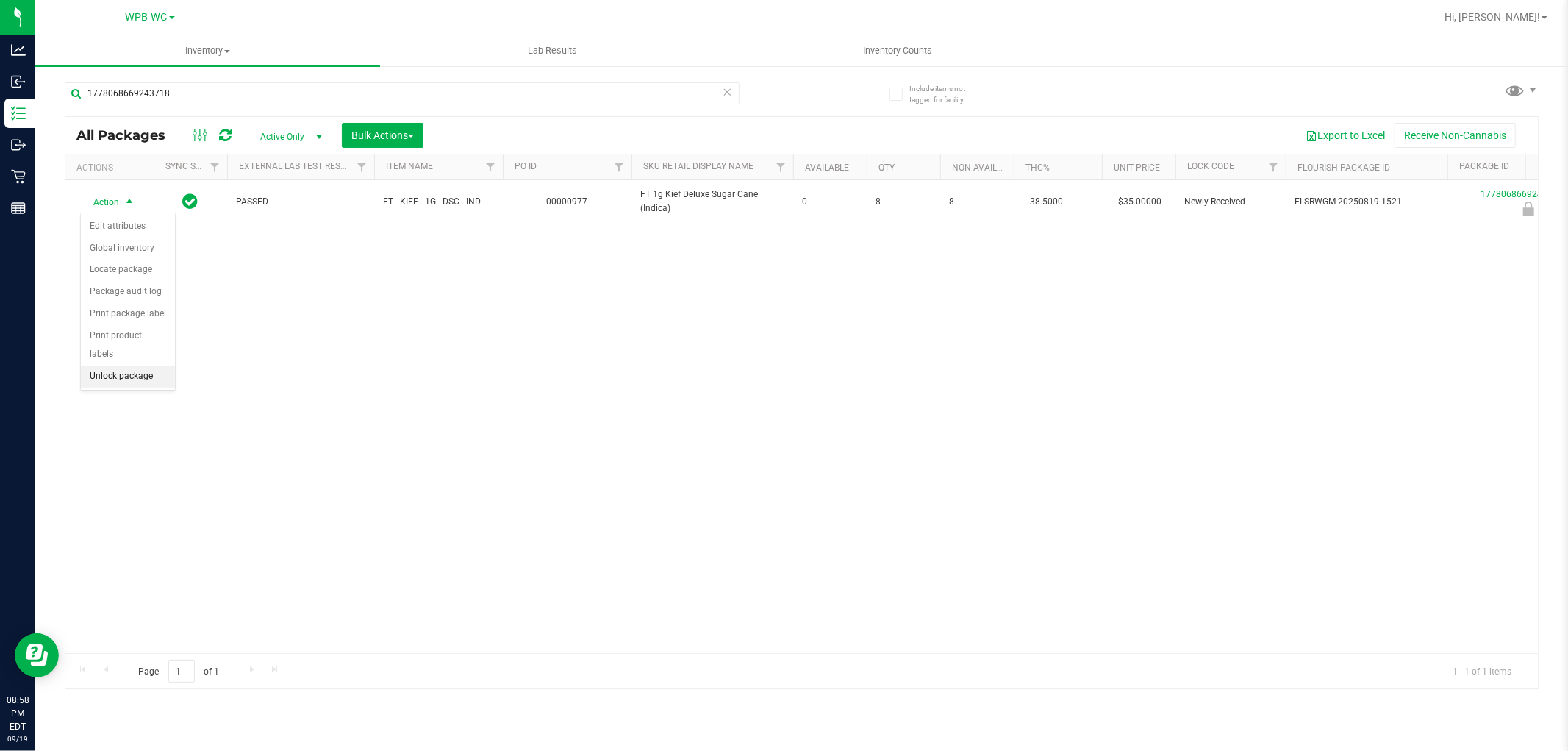
click at [126, 373] on li "Unlock package" at bounding box center [128, 376] width 94 height 22
